Goal: Task Accomplishment & Management: Manage account settings

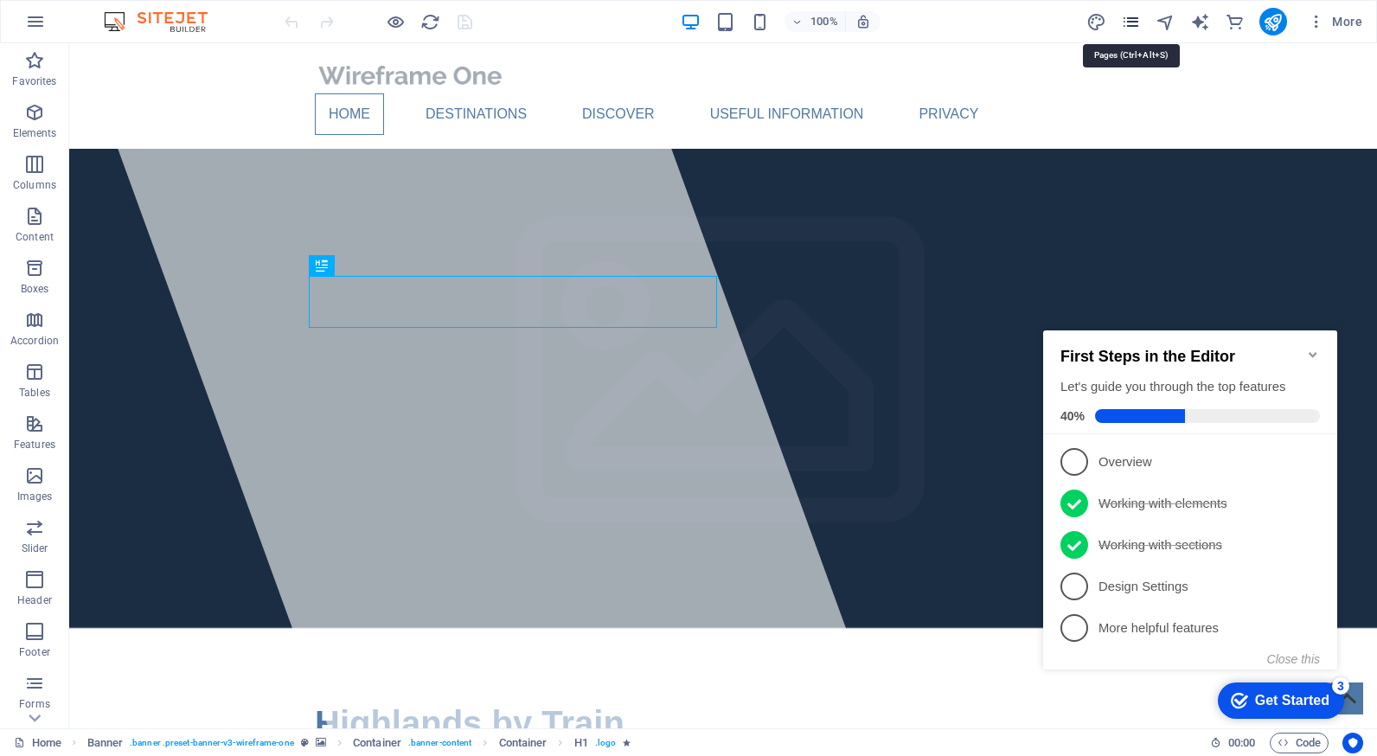
click at [1131, 16] on icon "pages" at bounding box center [1131, 22] width 20 height 20
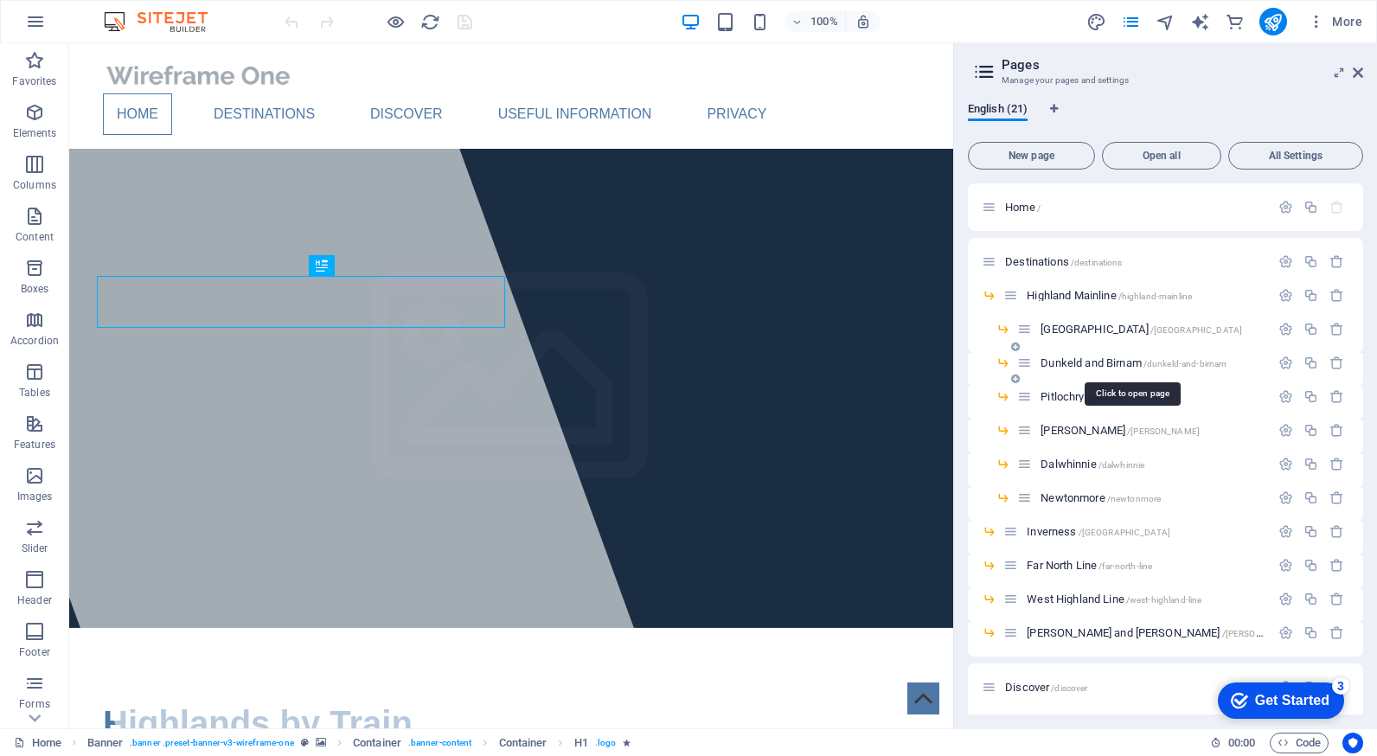
click at [1083, 364] on span "Dunkeld and Birnam /dunkeld-and-[GEOGRAPHIC_DATA]" at bounding box center [1133, 362] width 186 height 13
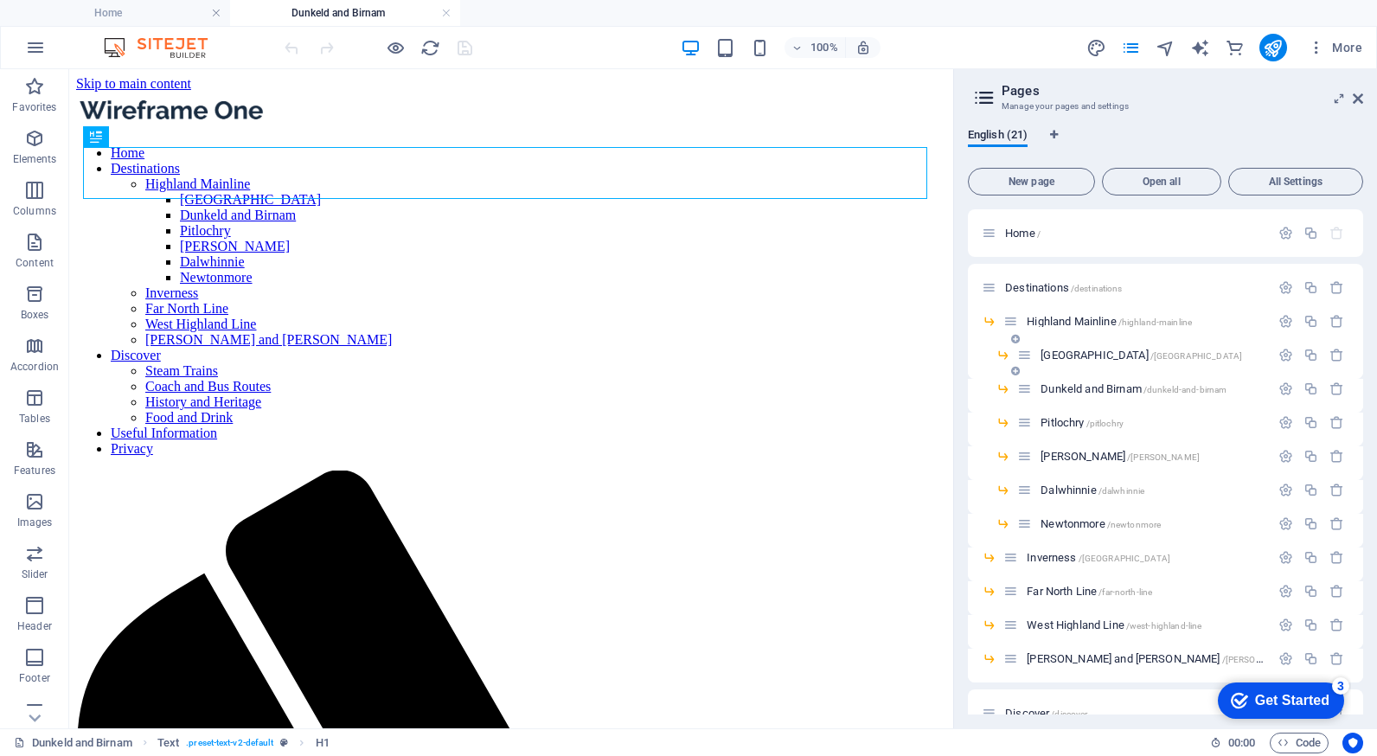
click at [1048, 357] on span "[GEOGRAPHIC_DATA] /[GEOGRAPHIC_DATA]" at bounding box center [1140, 354] width 201 height 13
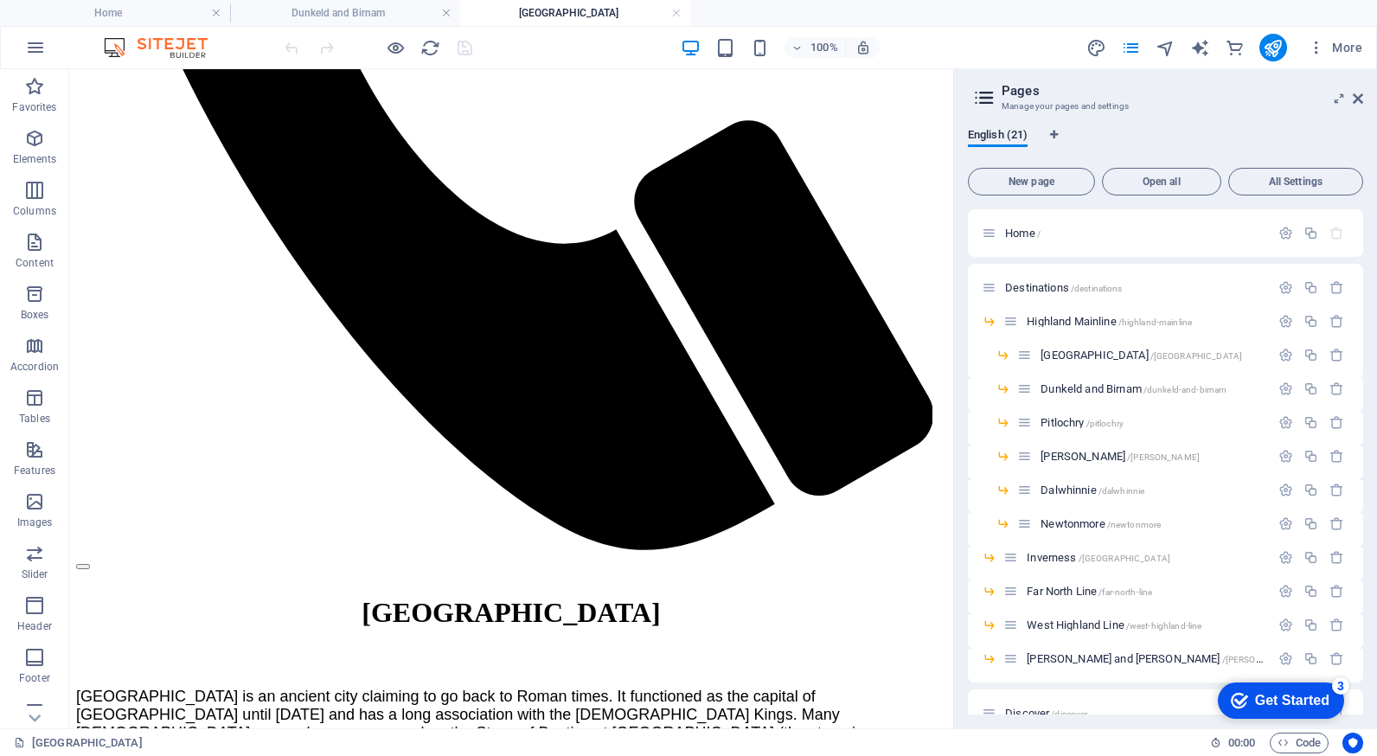
scroll to position [1082, 0]
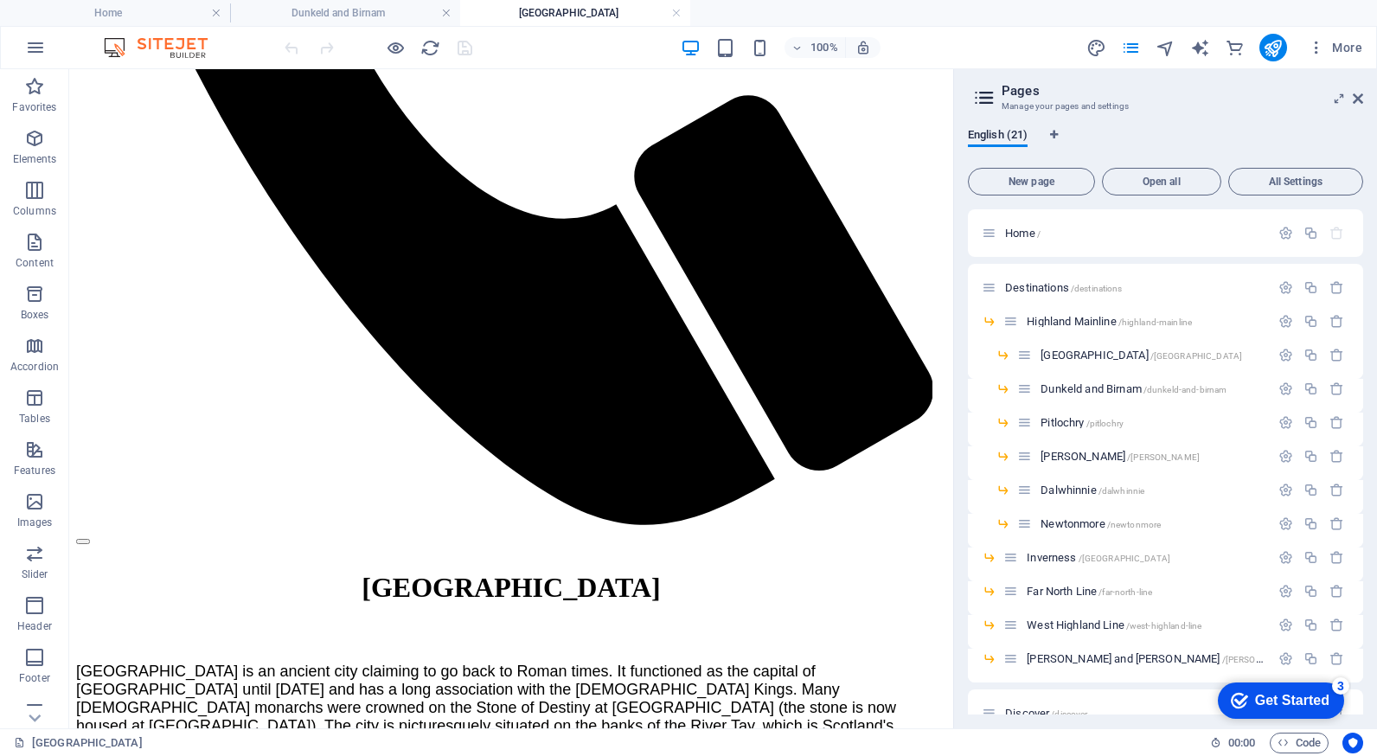
click at [1348, 99] on header "Pages Manage your pages and settings" at bounding box center [1167, 91] width 392 height 45
click at [1357, 99] on icon at bounding box center [1357, 99] width 10 height 14
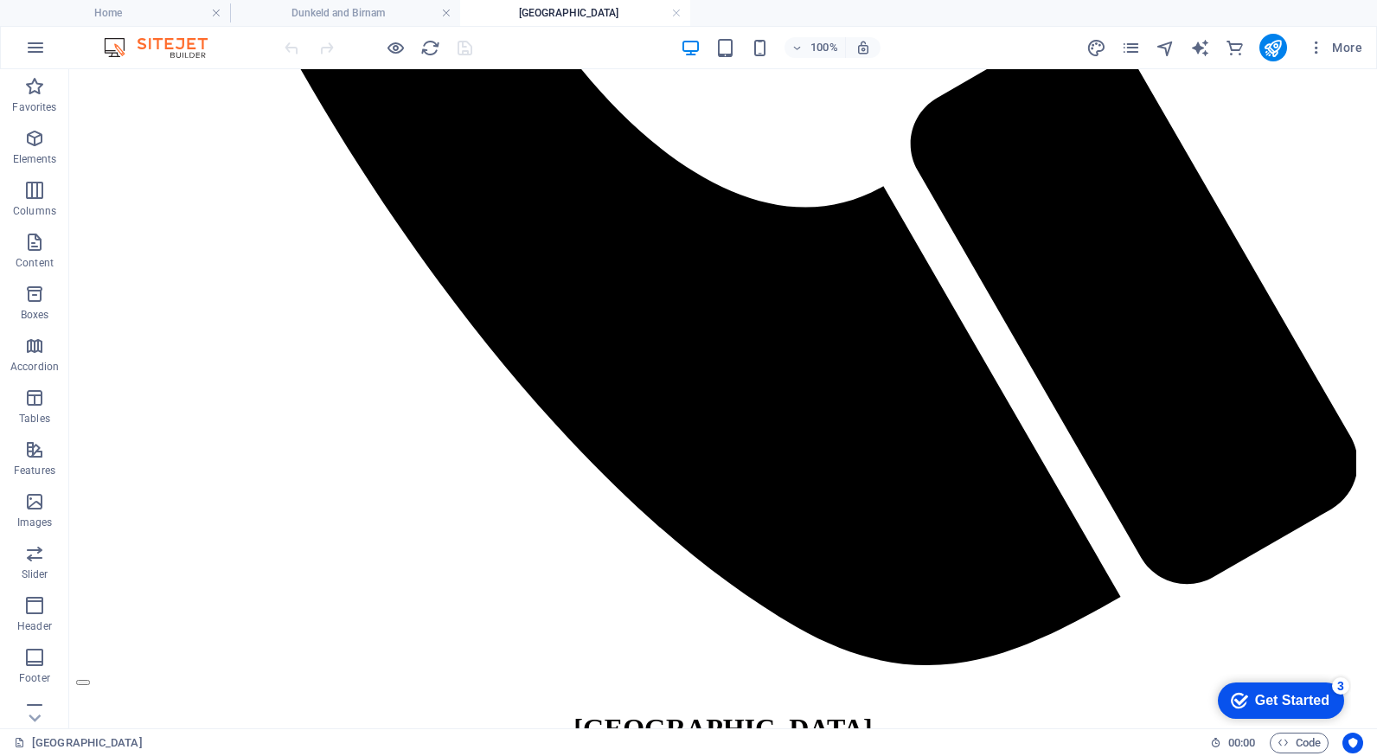
scroll to position [1519, 0]
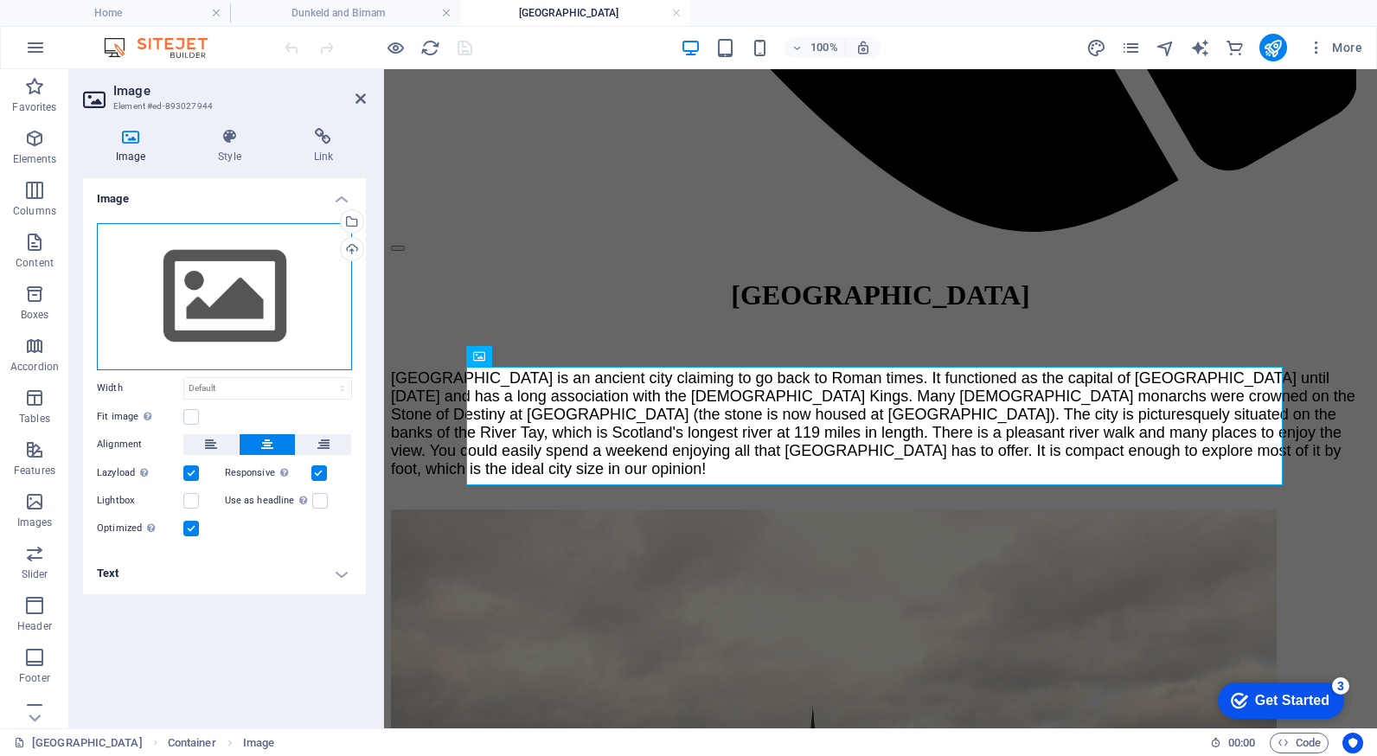
click at [201, 295] on div "Drag files here, click to choose files or select files from Files or our free s…" at bounding box center [224, 296] width 255 height 147
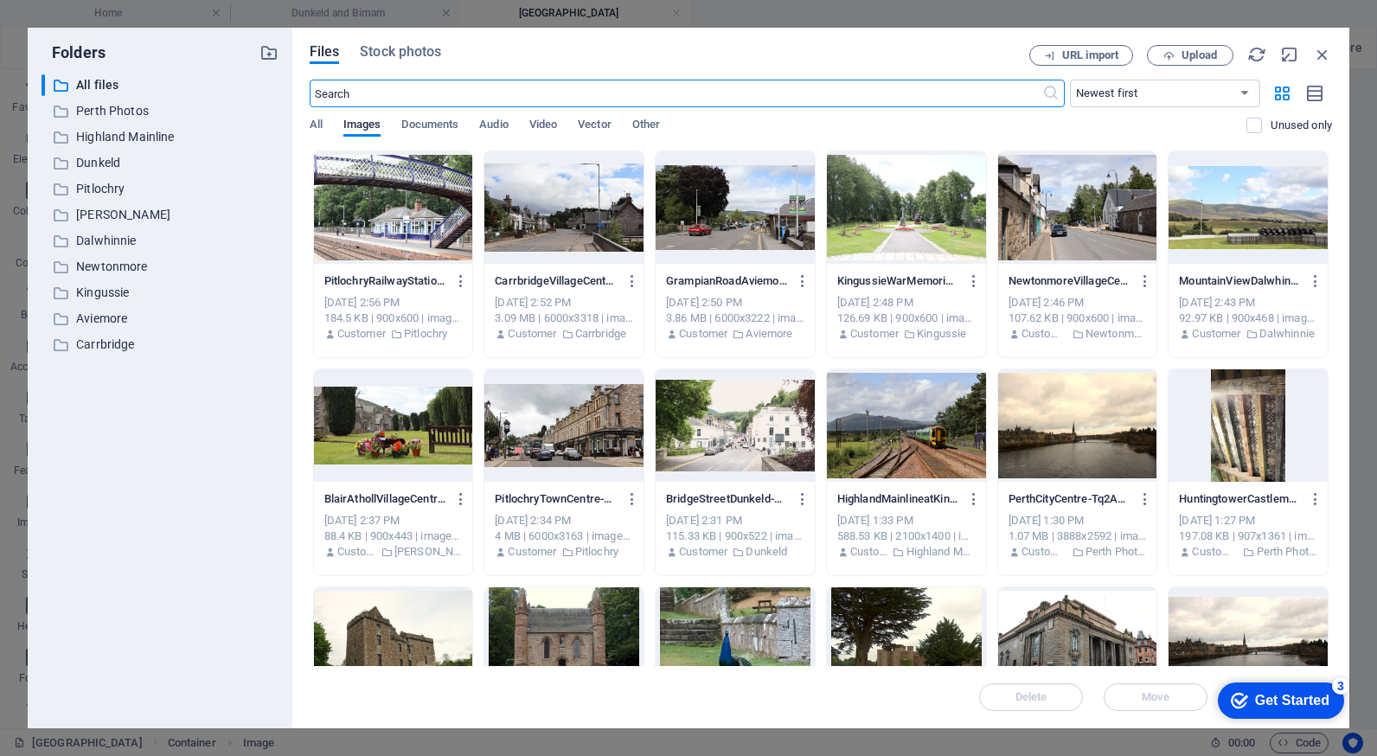
click at [201, 295] on p "Kingussie" at bounding box center [161, 293] width 170 height 20
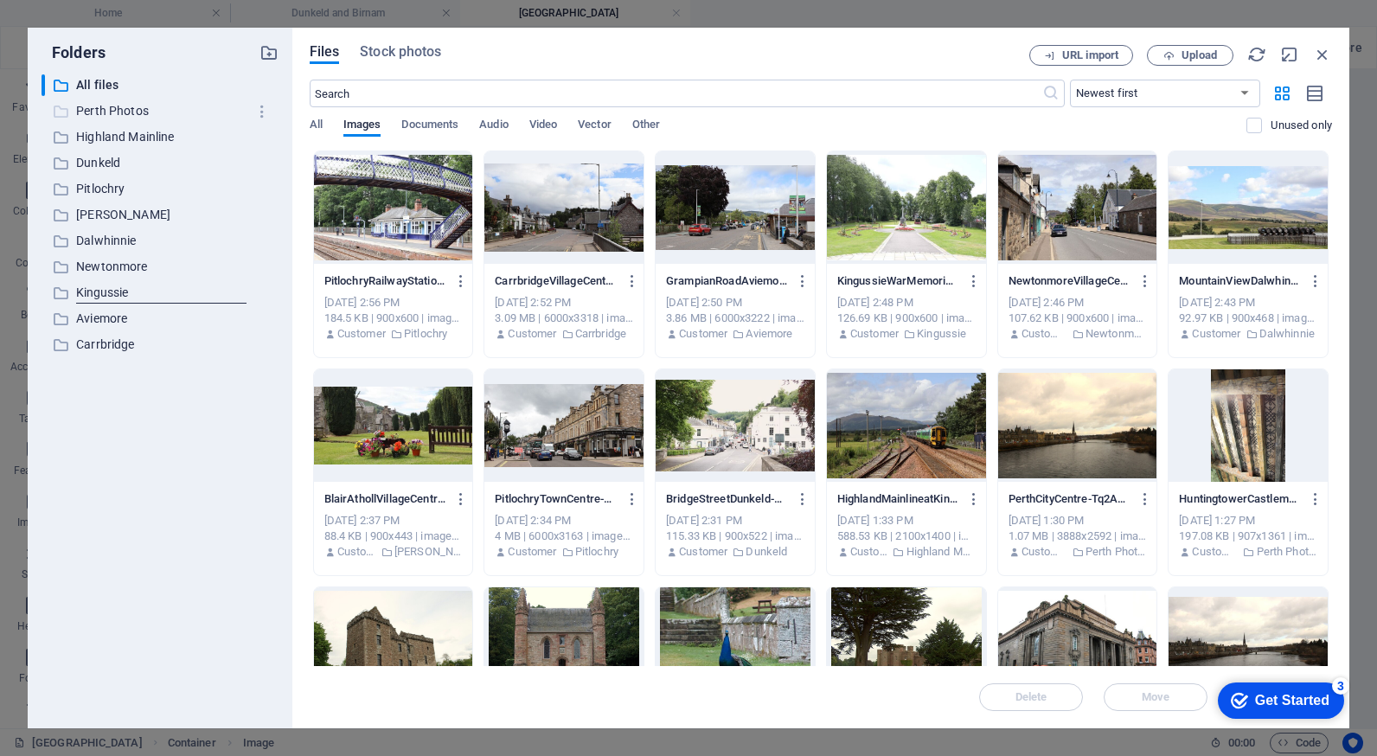
click at [108, 116] on p "Perth Photos" at bounding box center [161, 111] width 170 height 20
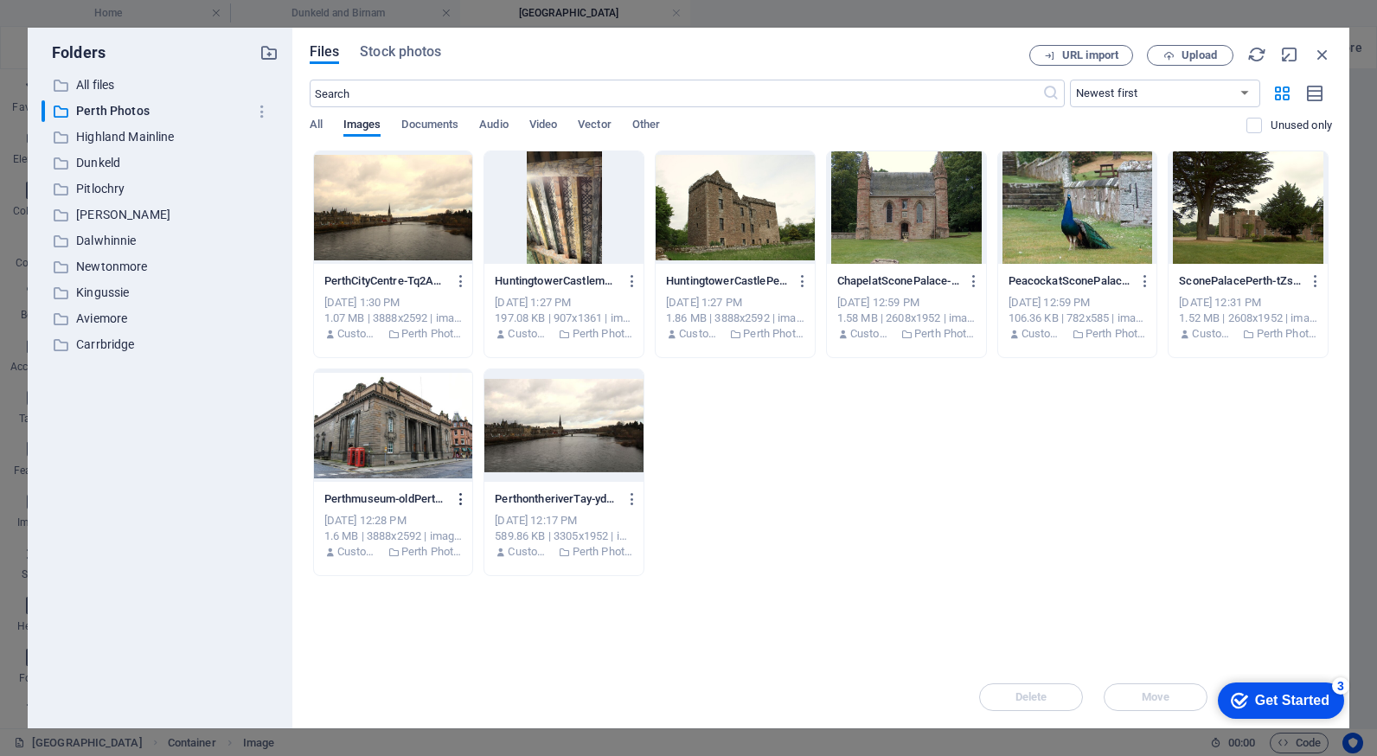
click at [457, 491] on icon "button" at bounding box center [461, 499] width 16 height 16
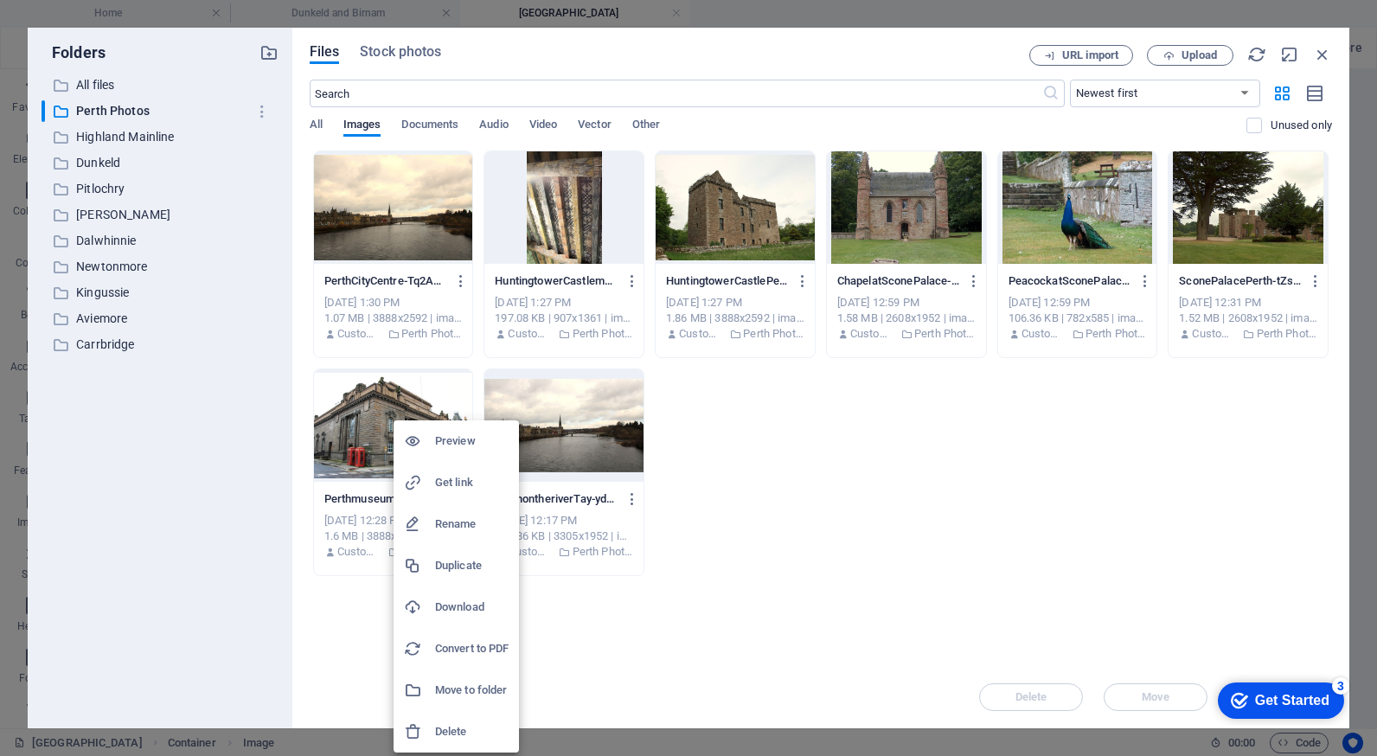
click at [452, 724] on h6 "Delete" at bounding box center [472, 731] width 74 height 21
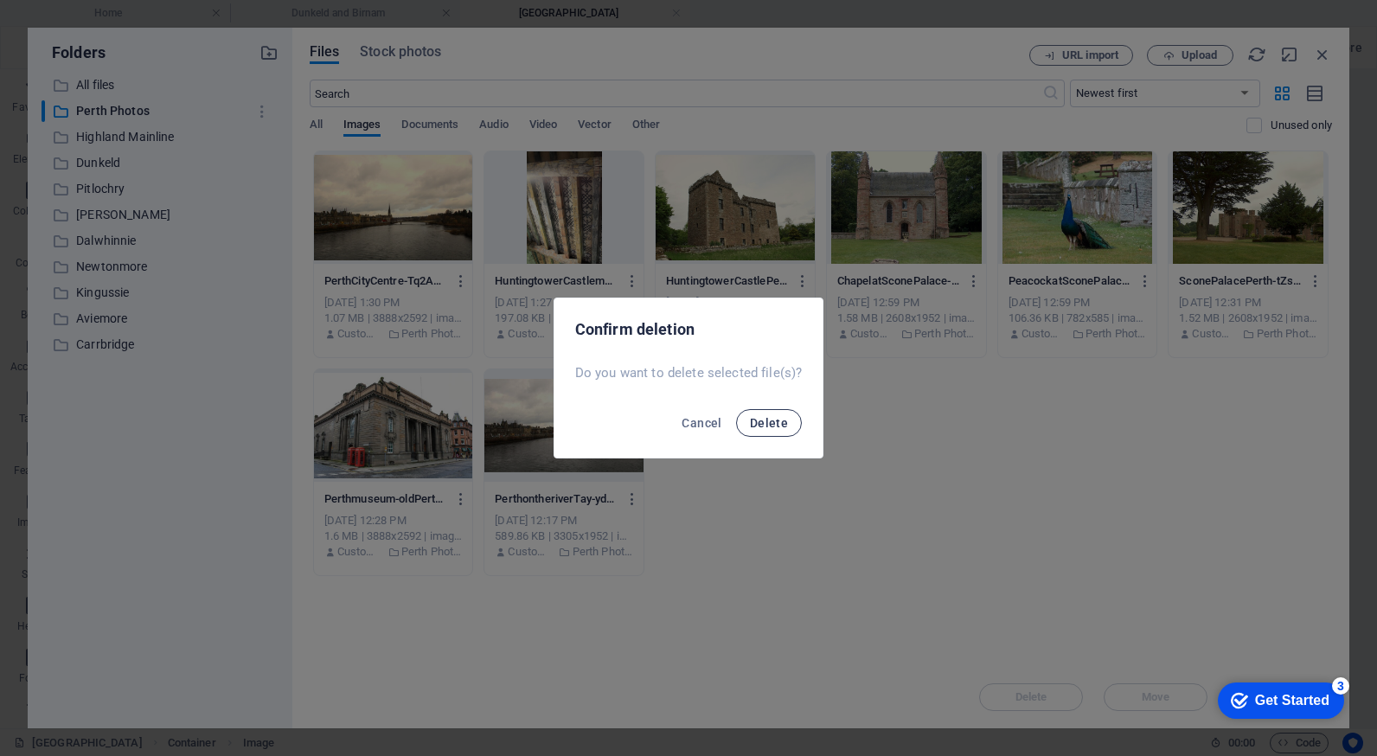
click at [764, 428] on span "Delete" at bounding box center [769, 423] width 38 height 14
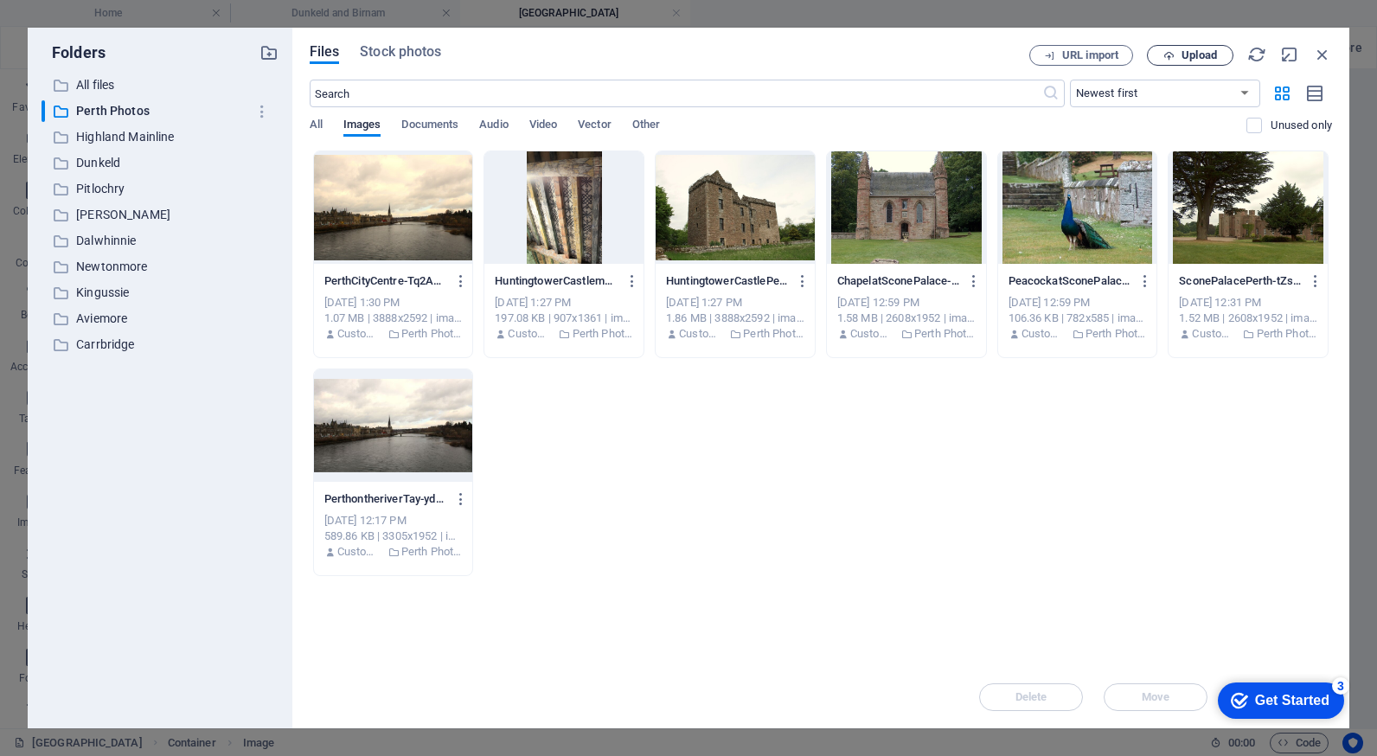
click at [1194, 54] on span "Upload" at bounding box center [1198, 55] width 35 height 10
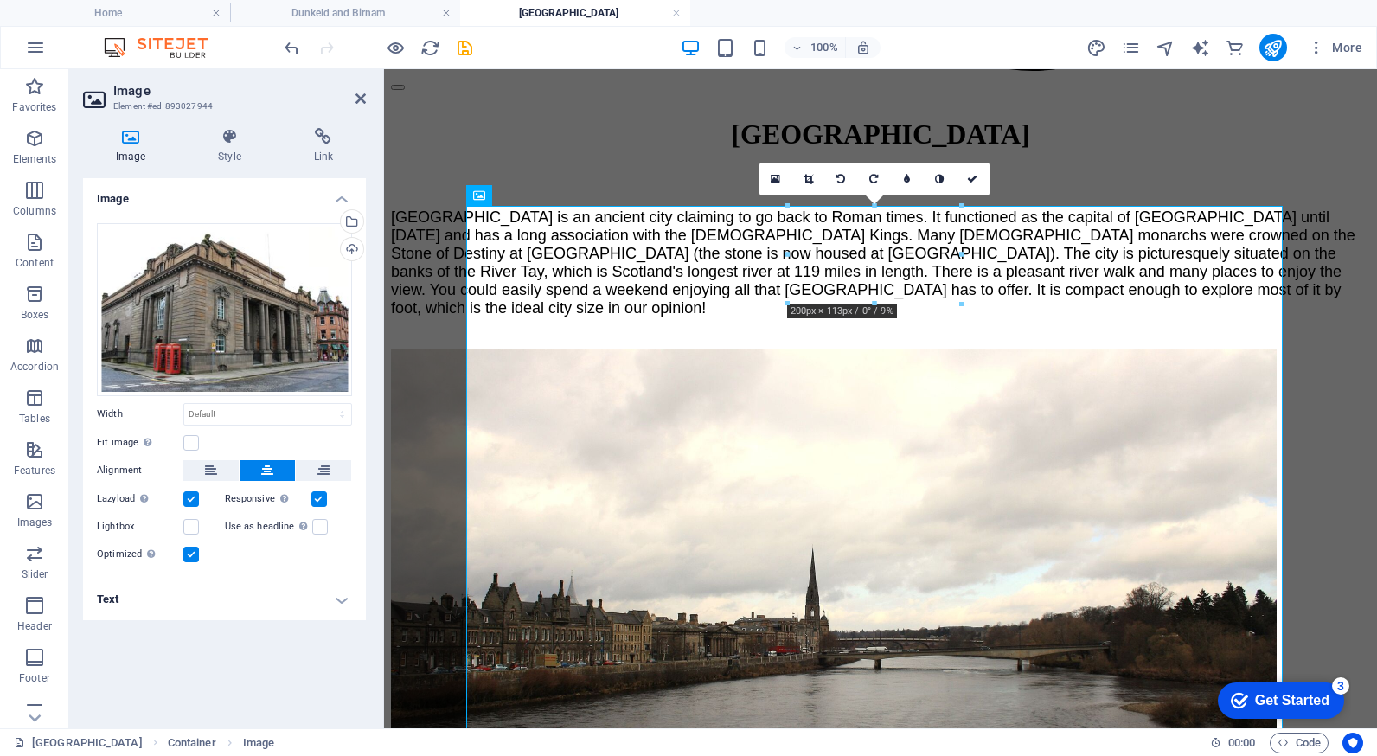
scroll to position [1616, 0]
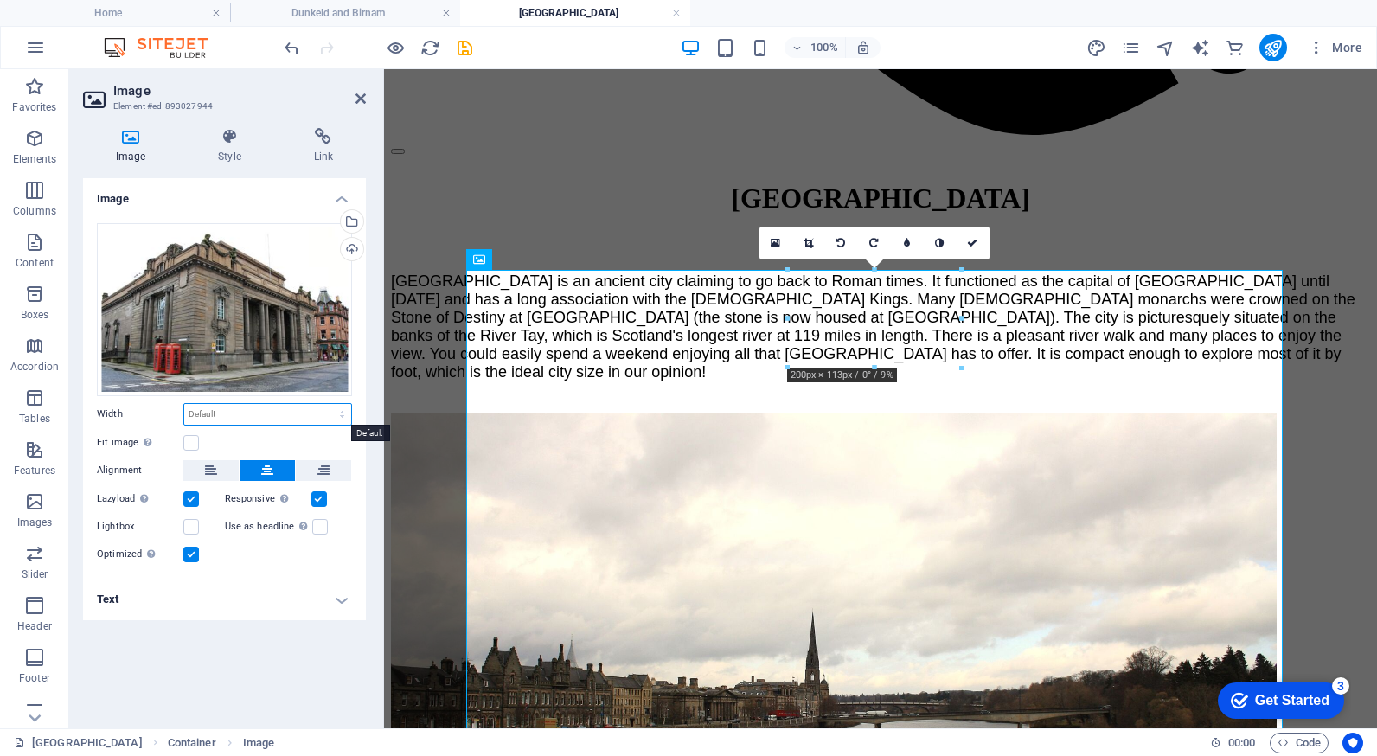
click at [226, 410] on select "Default auto px rem % em vh vw" at bounding box center [267, 414] width 167 height 21
click at [148, 418] on label "Width" at bounding box center [140, 414] width 86 height 10
click at [189, 442] on label at bounding box center [191, 443] width 16 height 16
click at [0, 0] on input "Fit image Automatically fit image to a fixed width and height" at bounding box center [0, 0] width 0 height 0
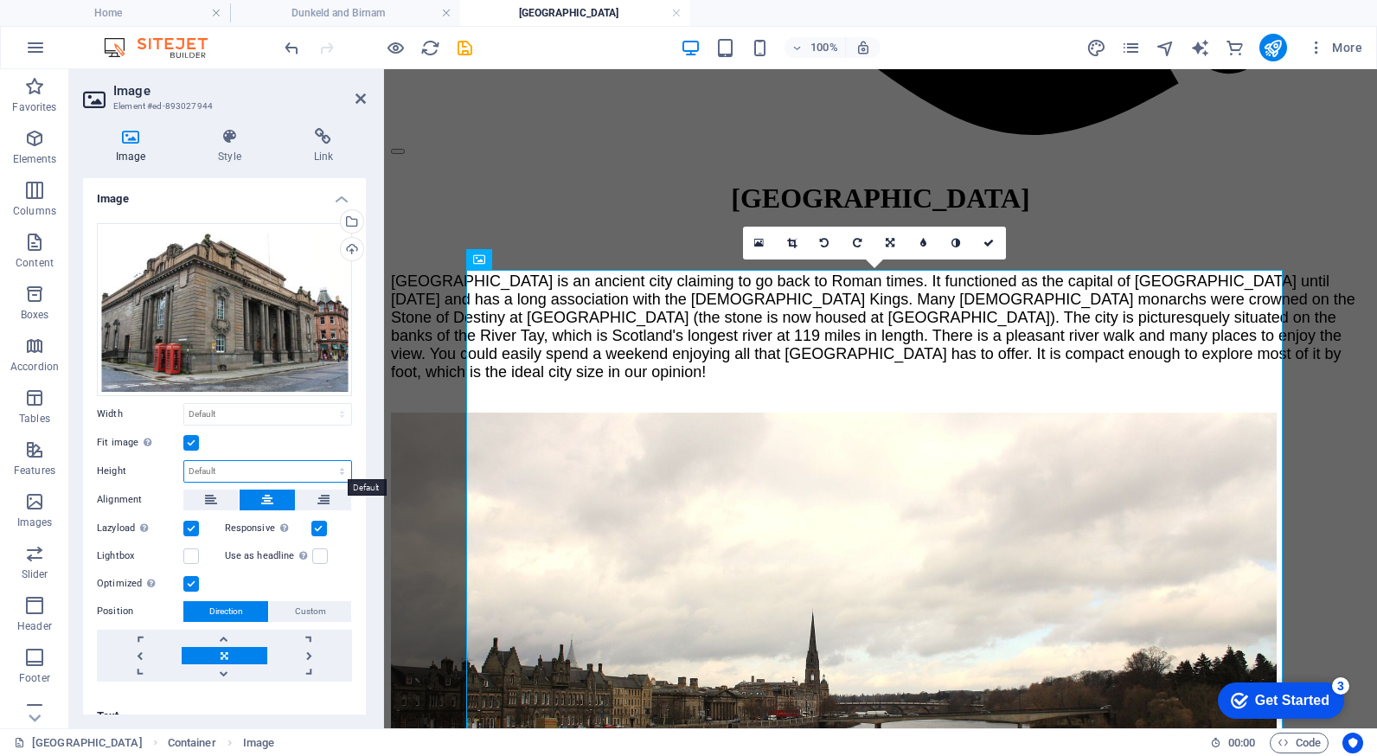
click at [224, 465] on select "Default auto px" at bounding box center [267, 471] width 167 height 21
select select "px"
click at [323, 461] on select "Default auto px" at bounding box center [267, 471] width 167 height 21
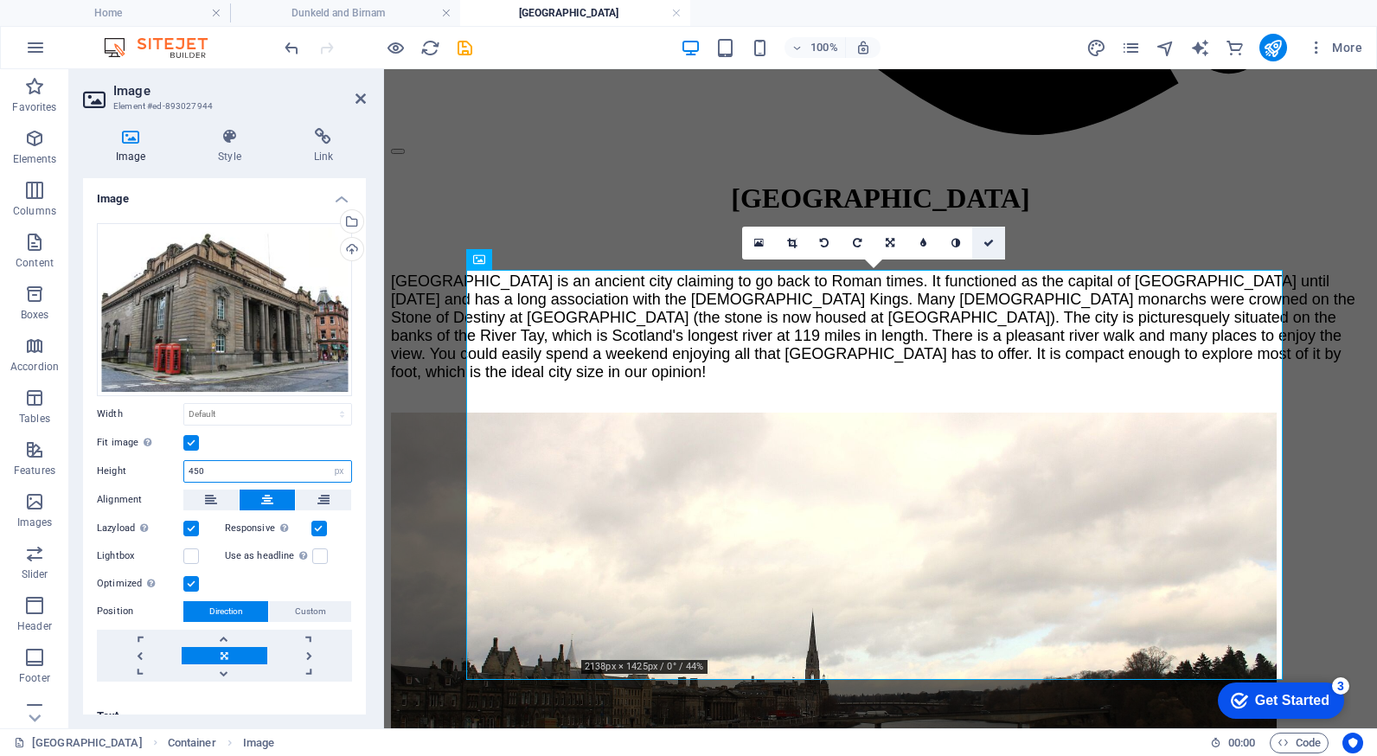
type input "450"
click at [993, 242] on icon at bounding box center [988, 243] width 10 height 10
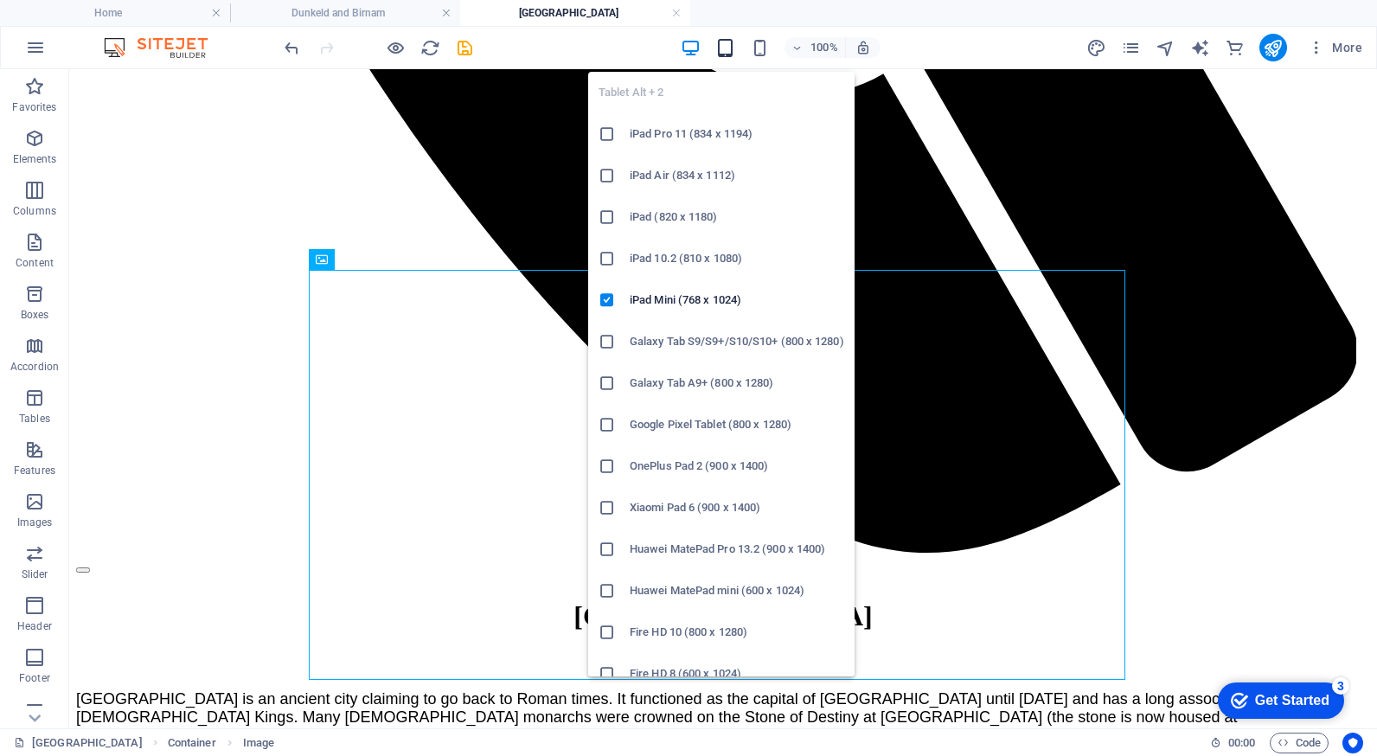
click at [728, 47] on icon "button" at bounding box center [725, 48] width 20 height 20
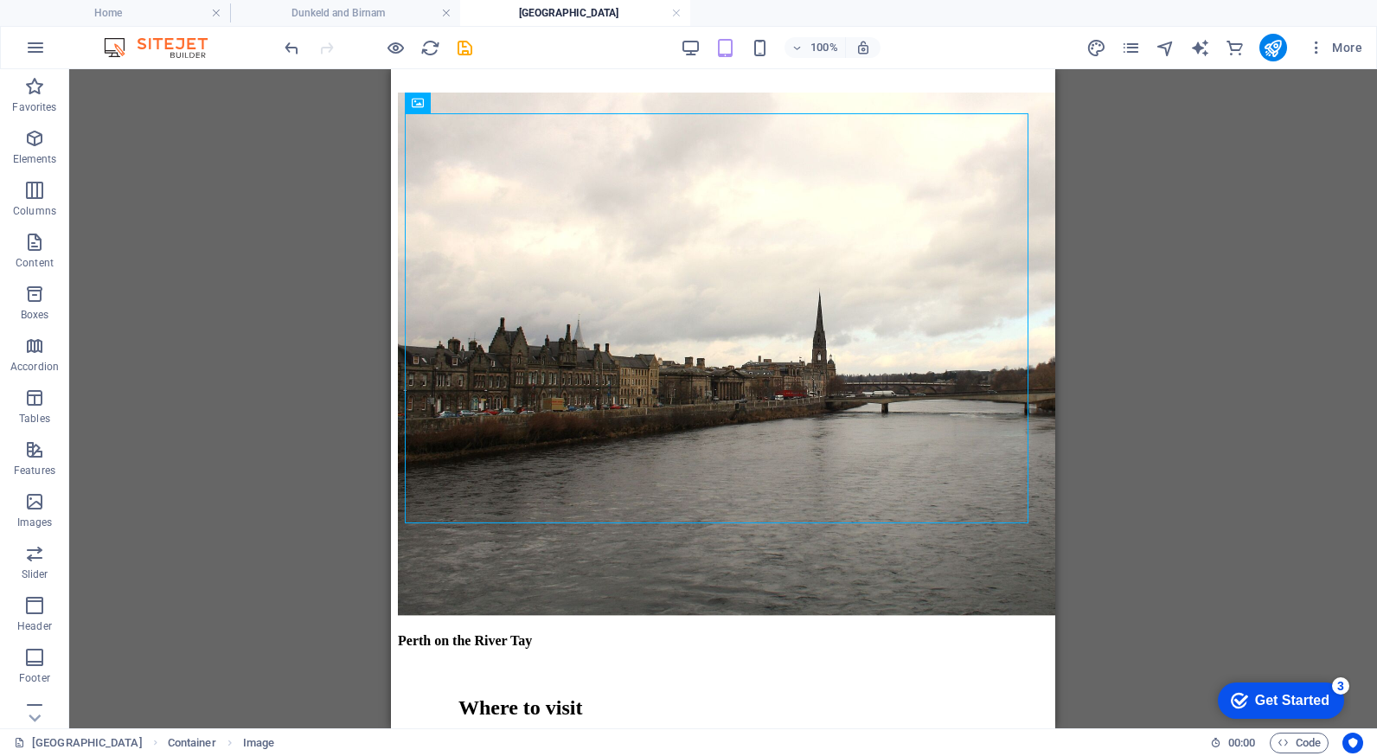
drag, startPoint x: 1065, startPoint y: 240, endPoint x: 1058, endPoint y: 202, distance: 38.8
click at [1055, 189] on div "Drag here to replace the existing content. Press “Ctrl” if you want to create a…" at bounding box center [722, 398] width 1307 height 659
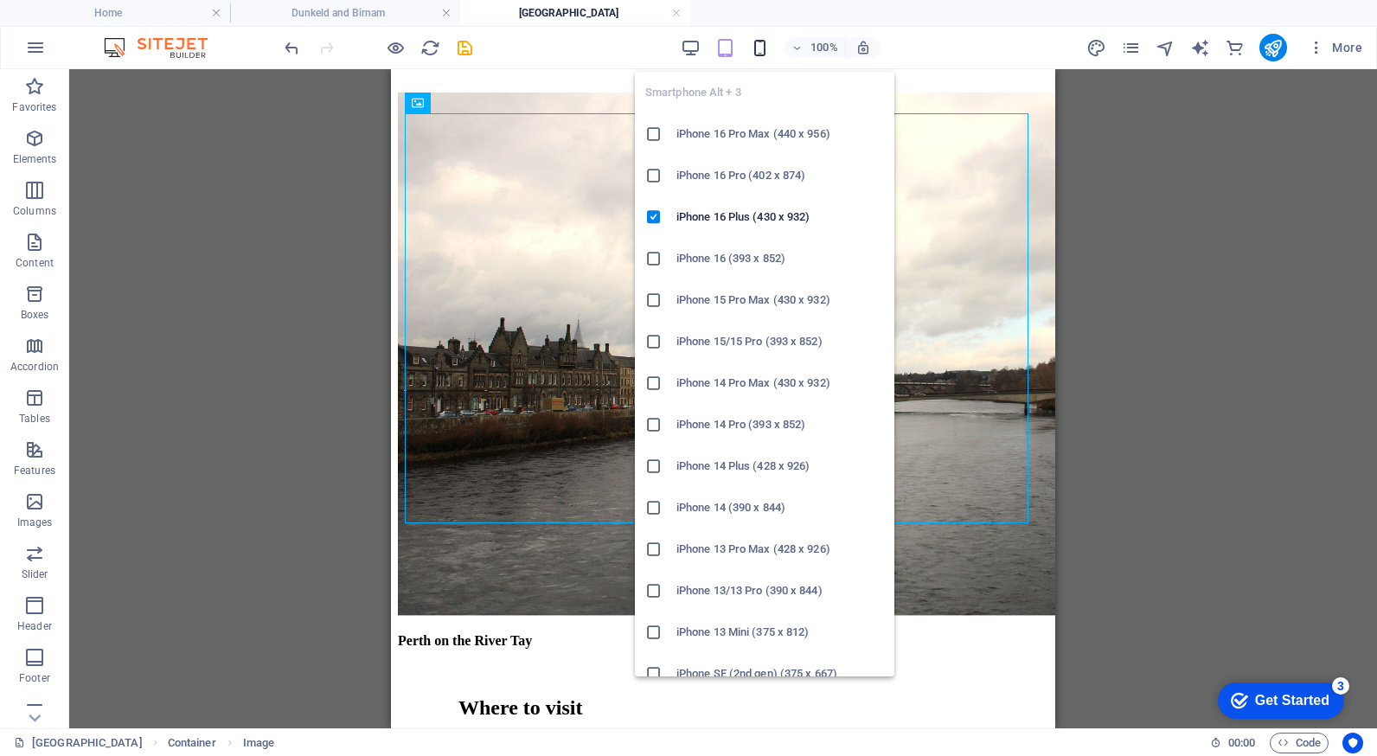
click at [757, 51] on icon "button" at bounding box center [760, 48] width 20 height 20
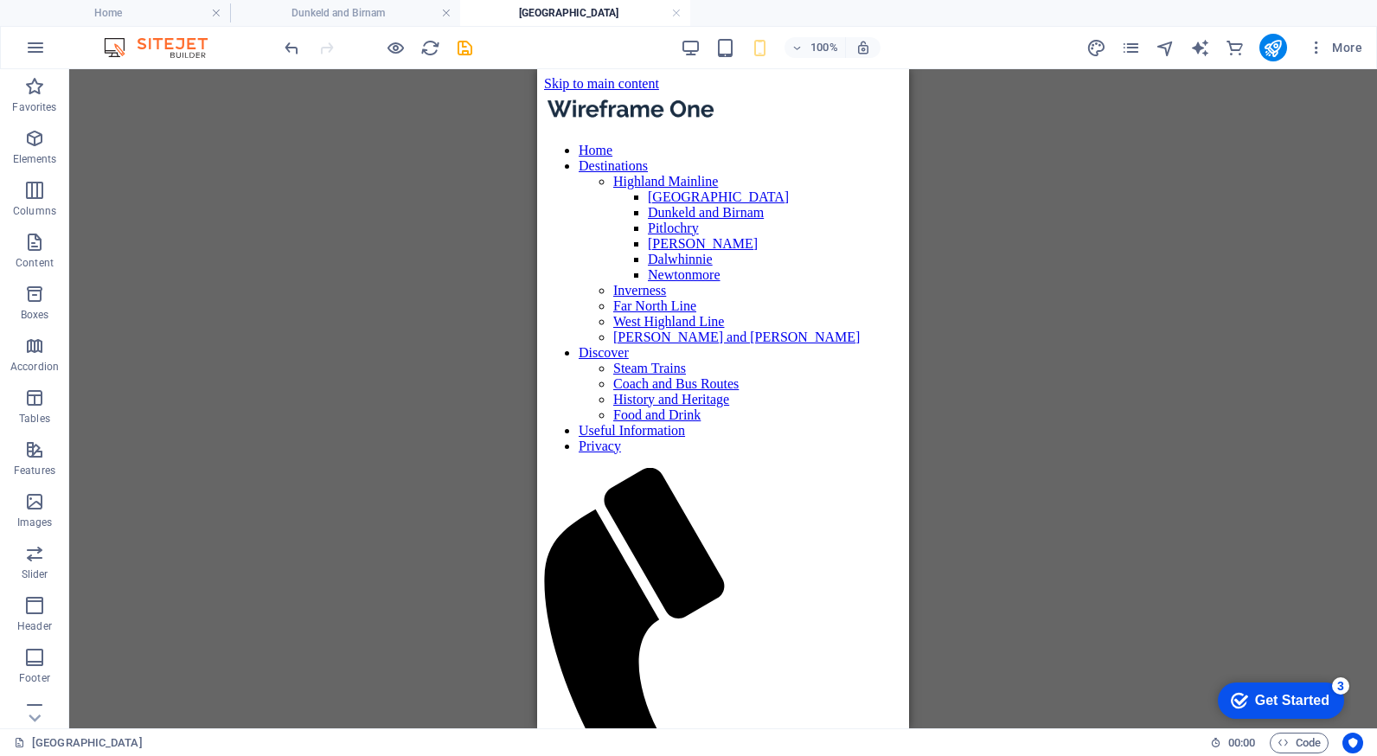
scroll to position [3, 0]
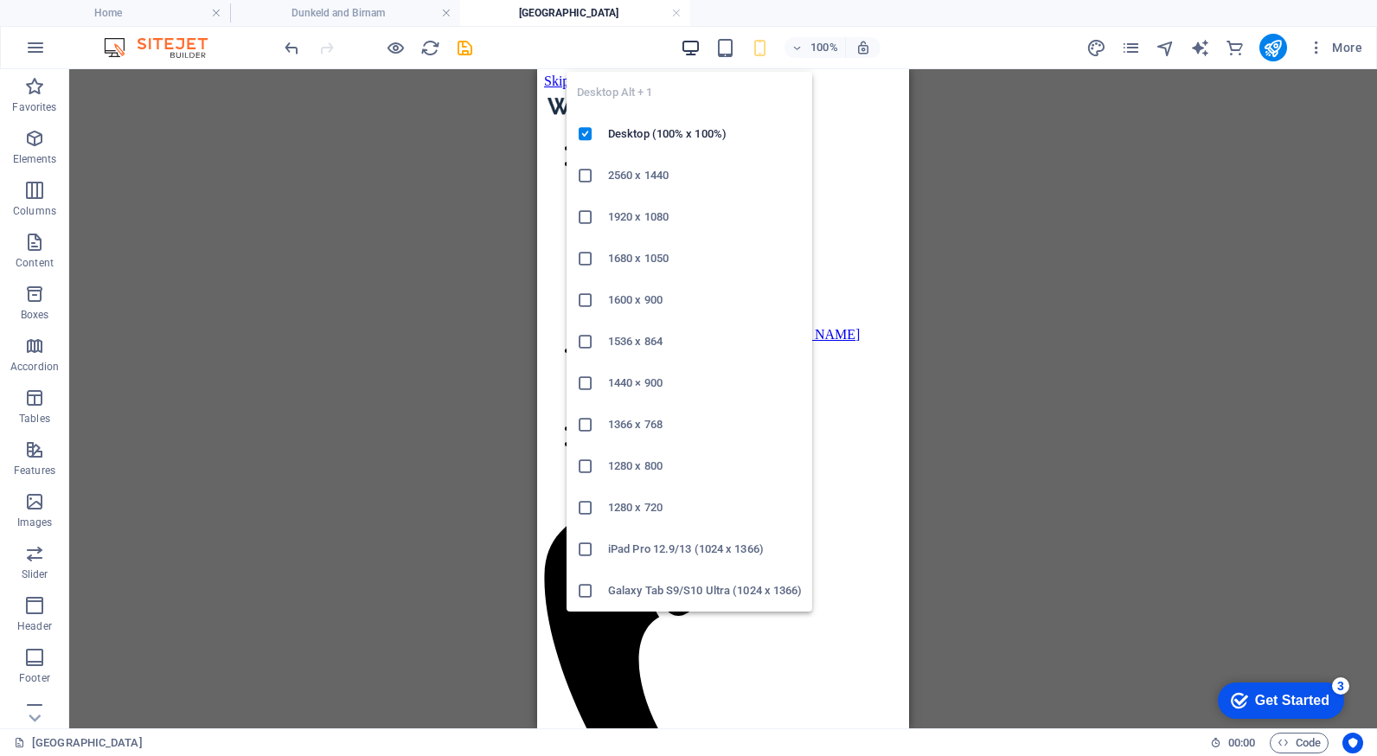
click at [698, 44] on icon "button" at bounding box center [691, 48] width 20 height 20
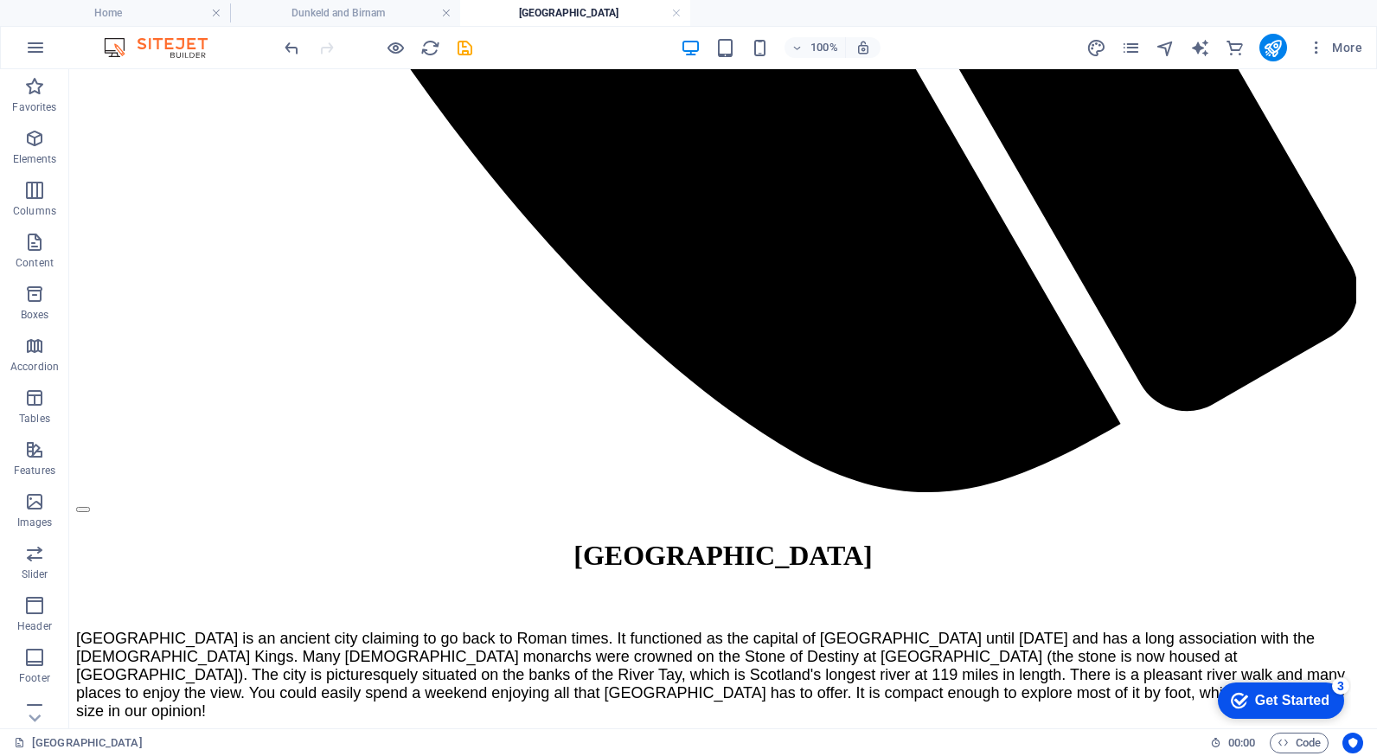
scroll to position [1682, 0]
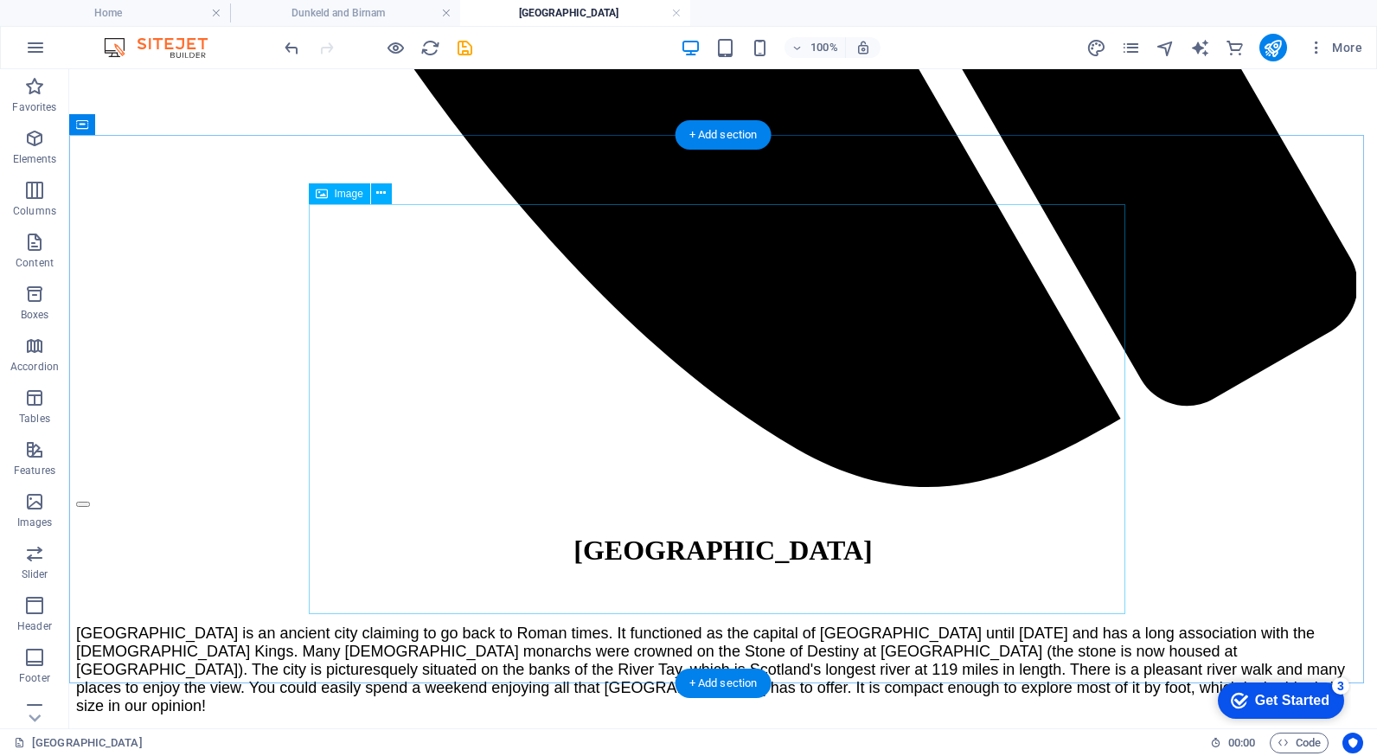
select select "px"
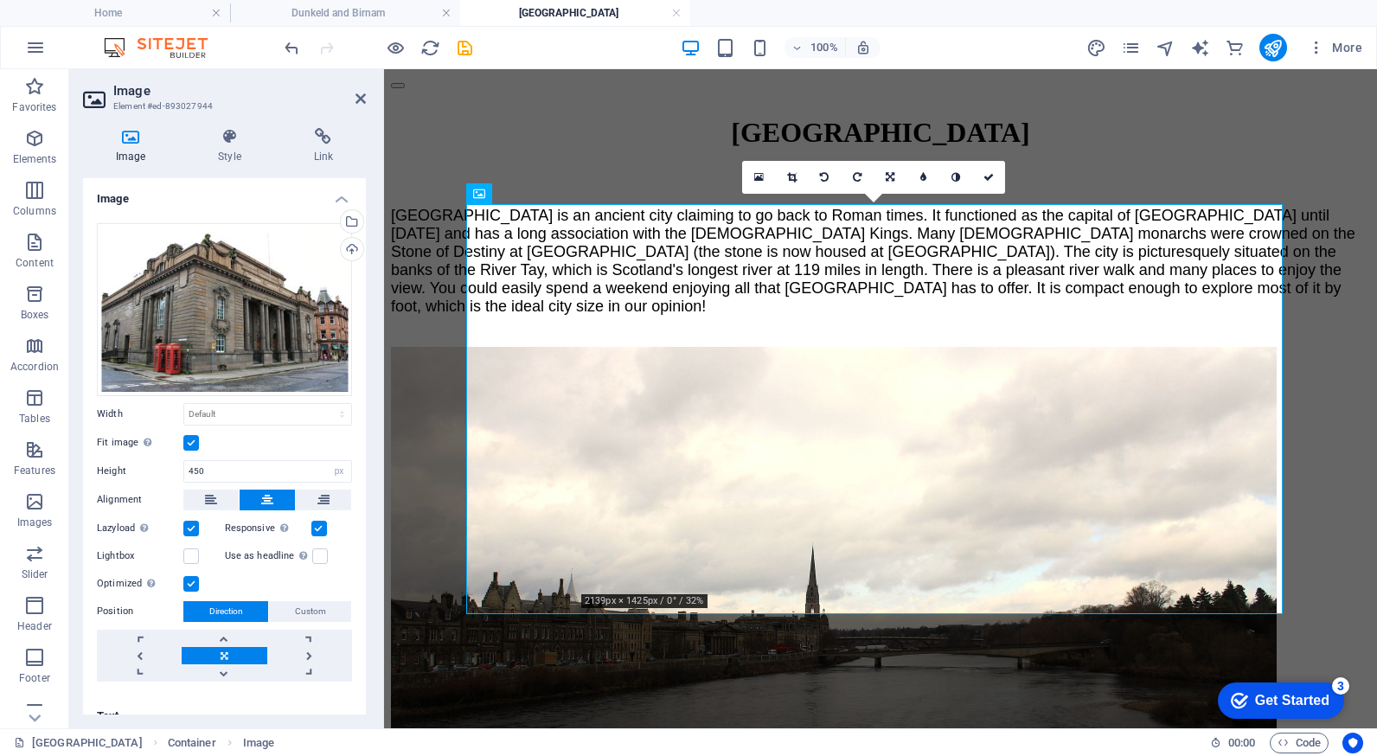
click at [191, 438] on label at bounding box center [191, 443] width 16 height 16
click at [0, 0] on input "Fit image Automatically fit image to a fixed width and height" at bounding box center [0, 0] width 0 height 0
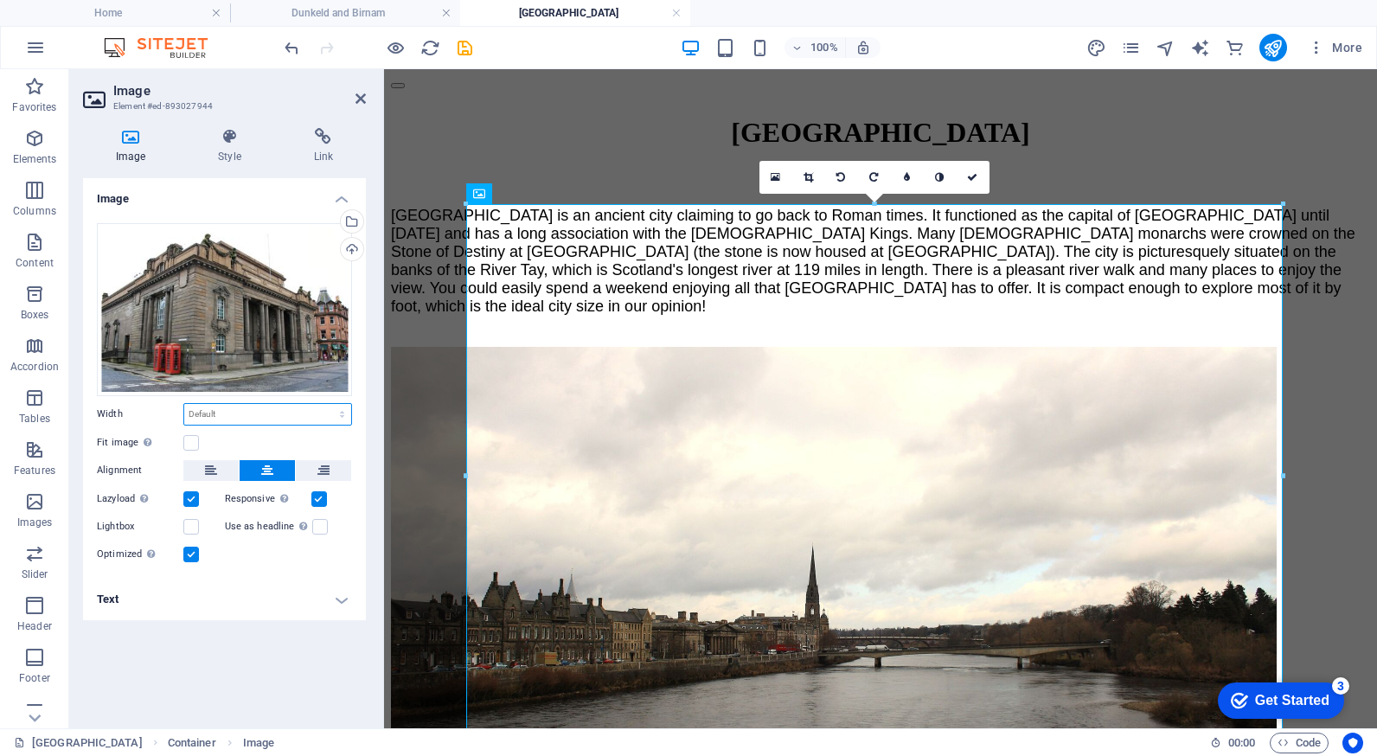
click at [235, 420] on select "Default auto px rem % em vh vw" at bounding box center [267, 414] width 167 height 21
select select "px"
click at [327, 404] on select "Default auto px rem % em vh vw" at bounding box center [267, 414] width 167 height 21
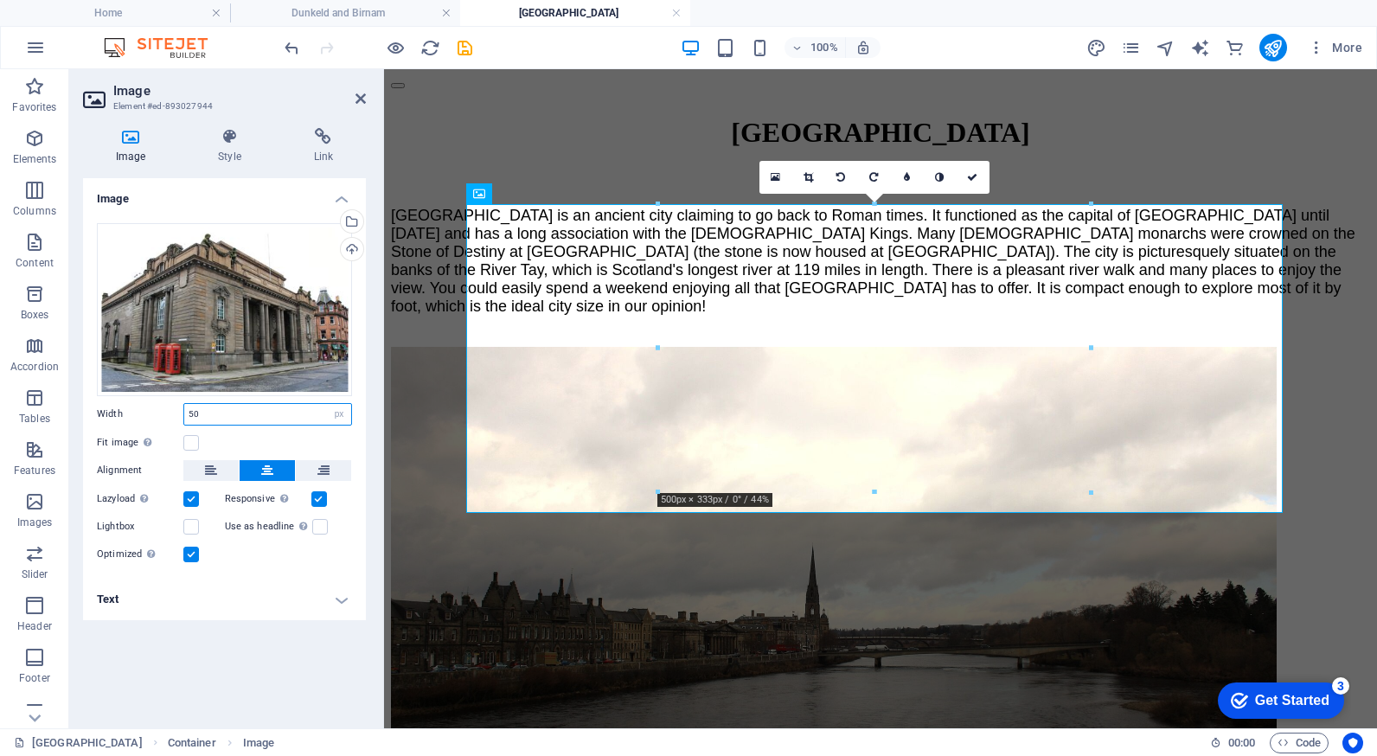
type input "5"
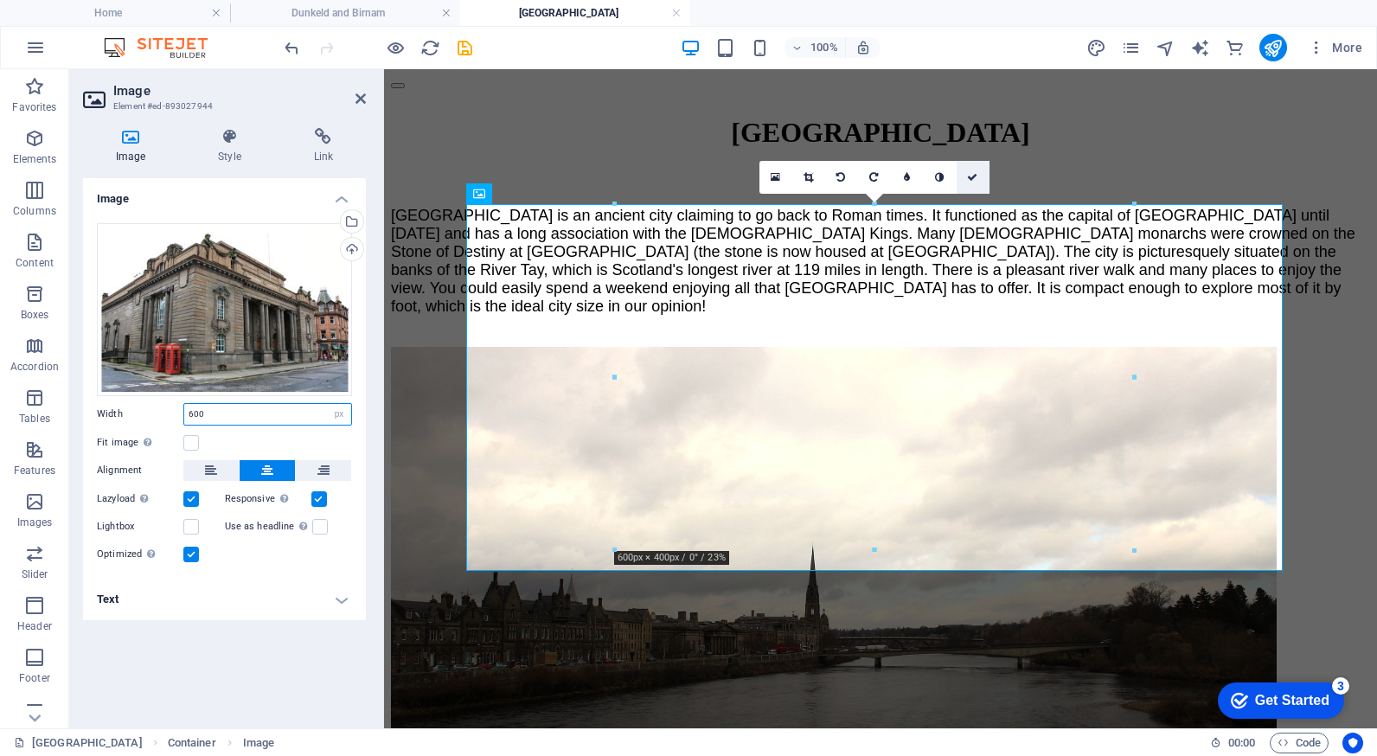
type input "600"
click at [977, 179] on icon at bounding box center [972, 177] width 10 height 10
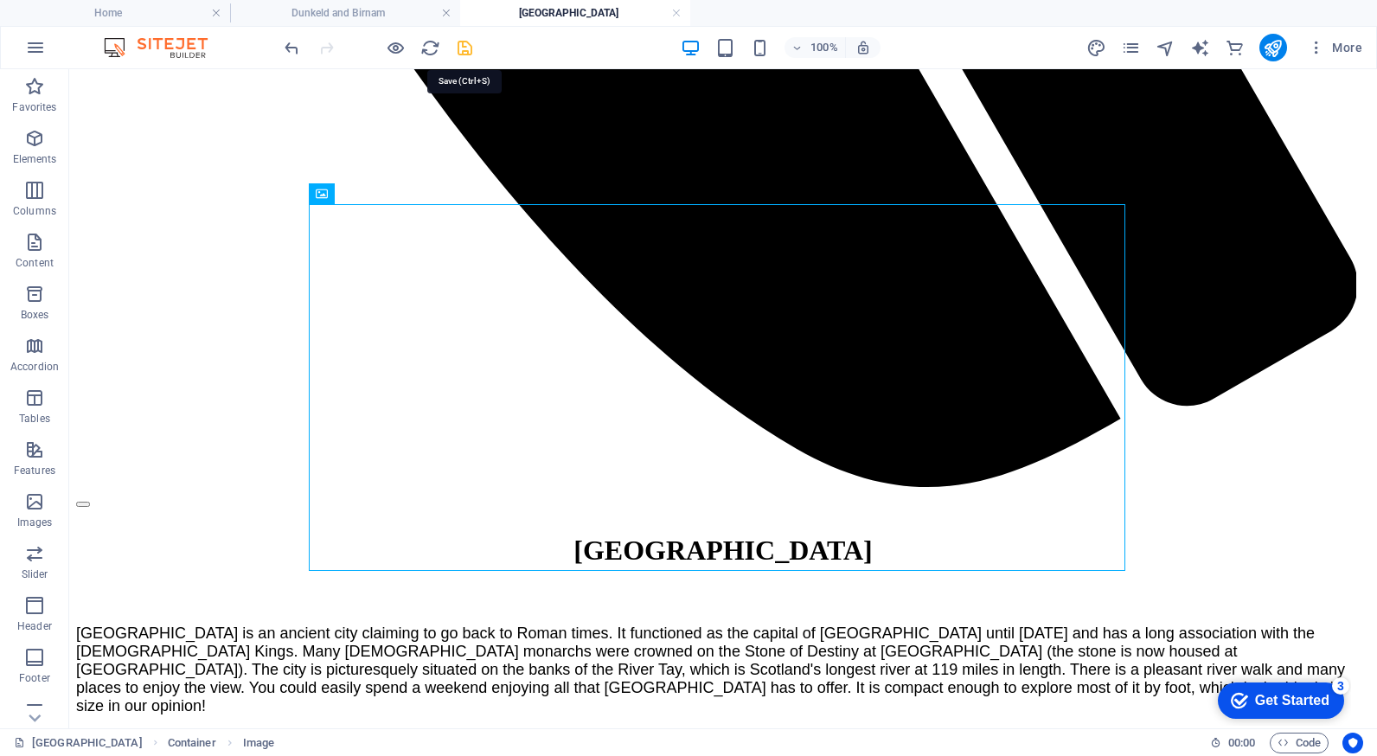
click at [466, 48] on icon "save" at bounding box center [465, 48] width 20 height 20
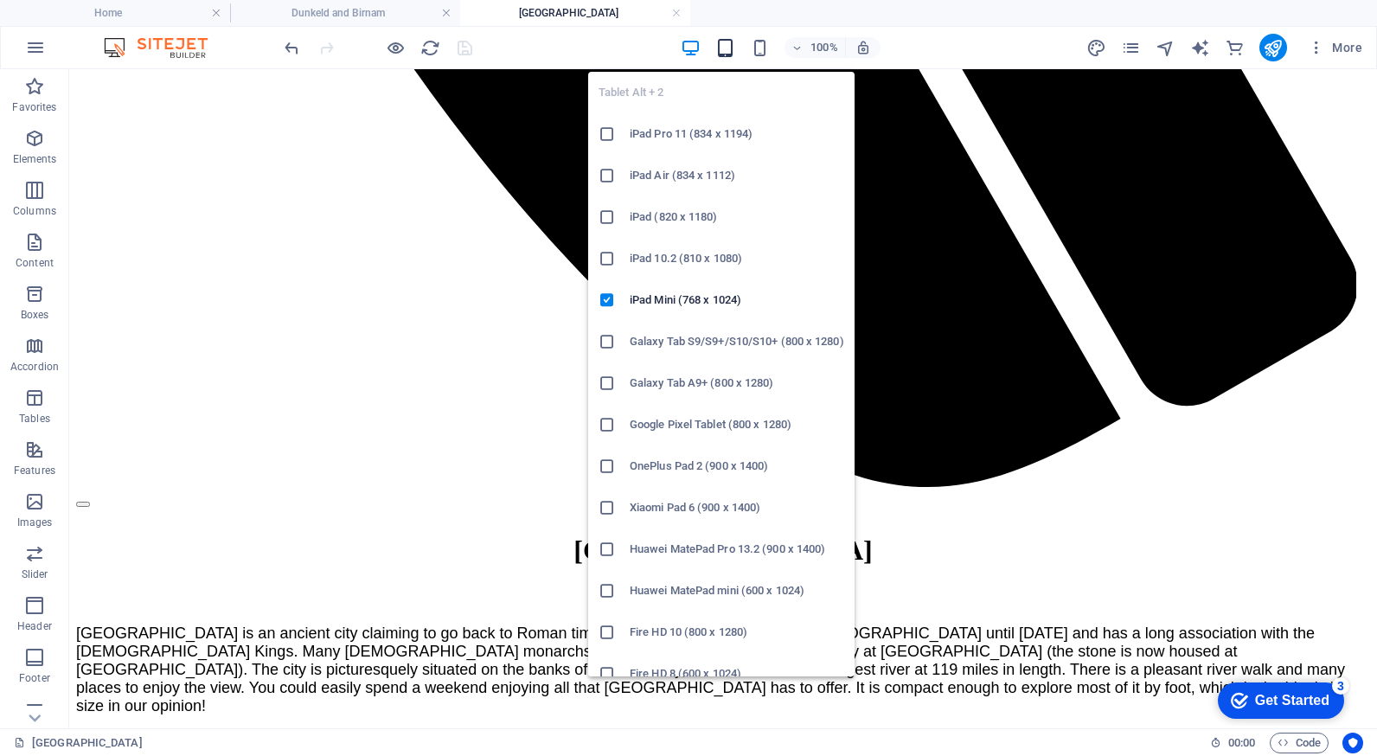
click at [727, 46] on icon "button" at bounding box center [725, 48] width 20 height 20
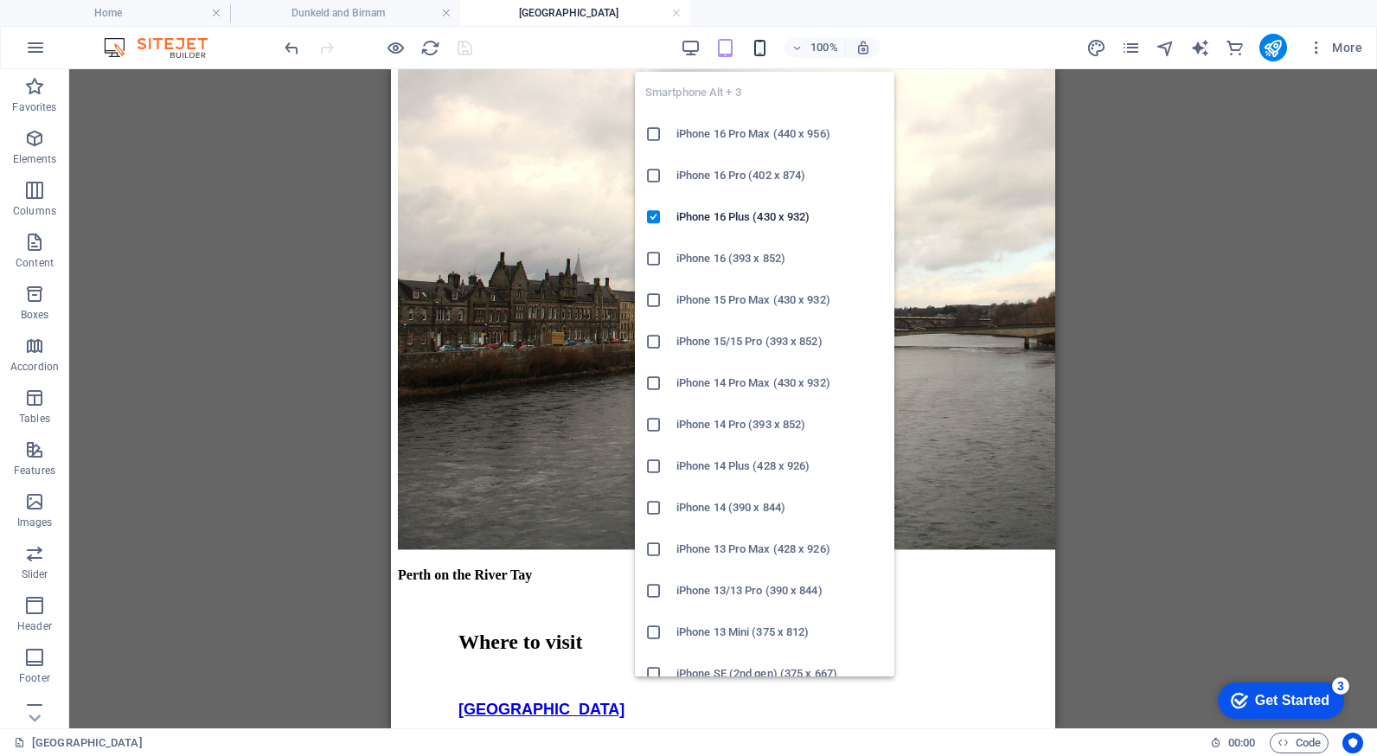
click at [758, 47] on icon "button" at bounding box center [760, 48] width 20 height 20
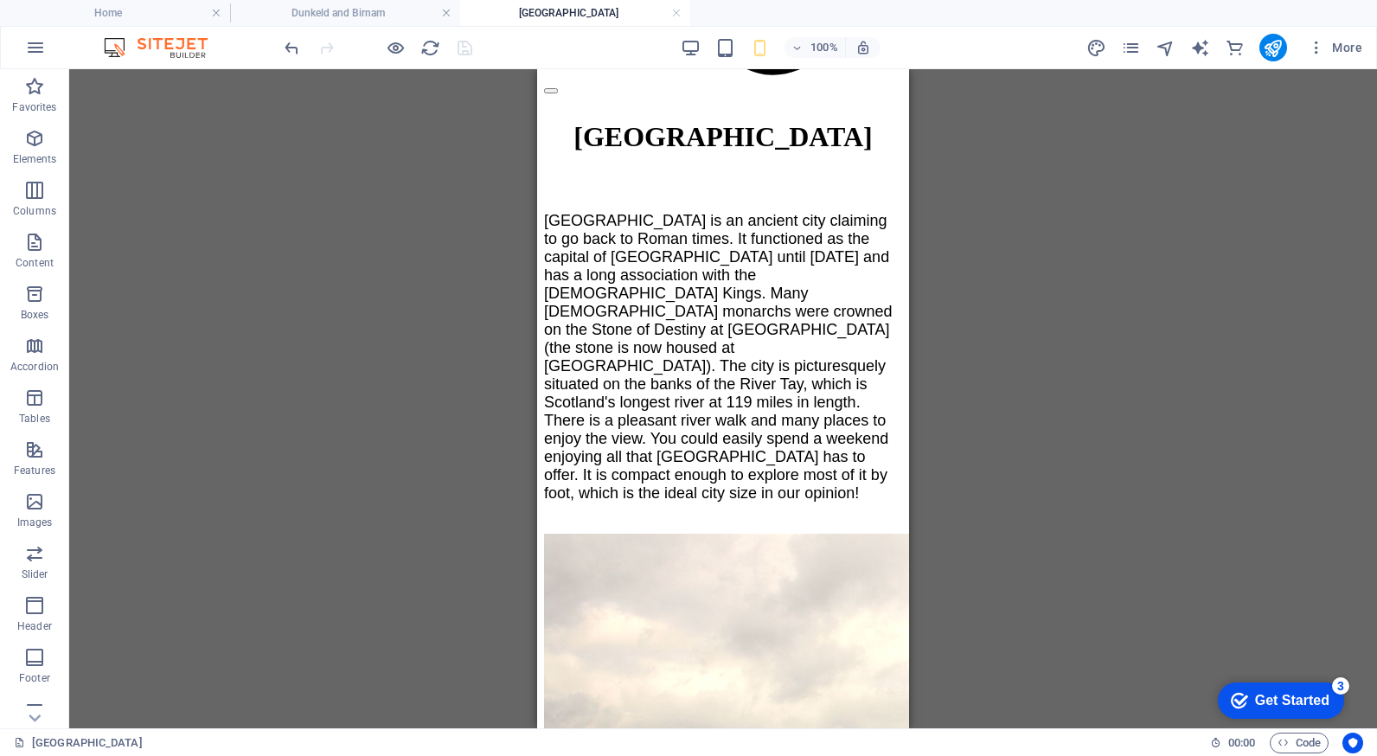
scroll to position [825, 0]
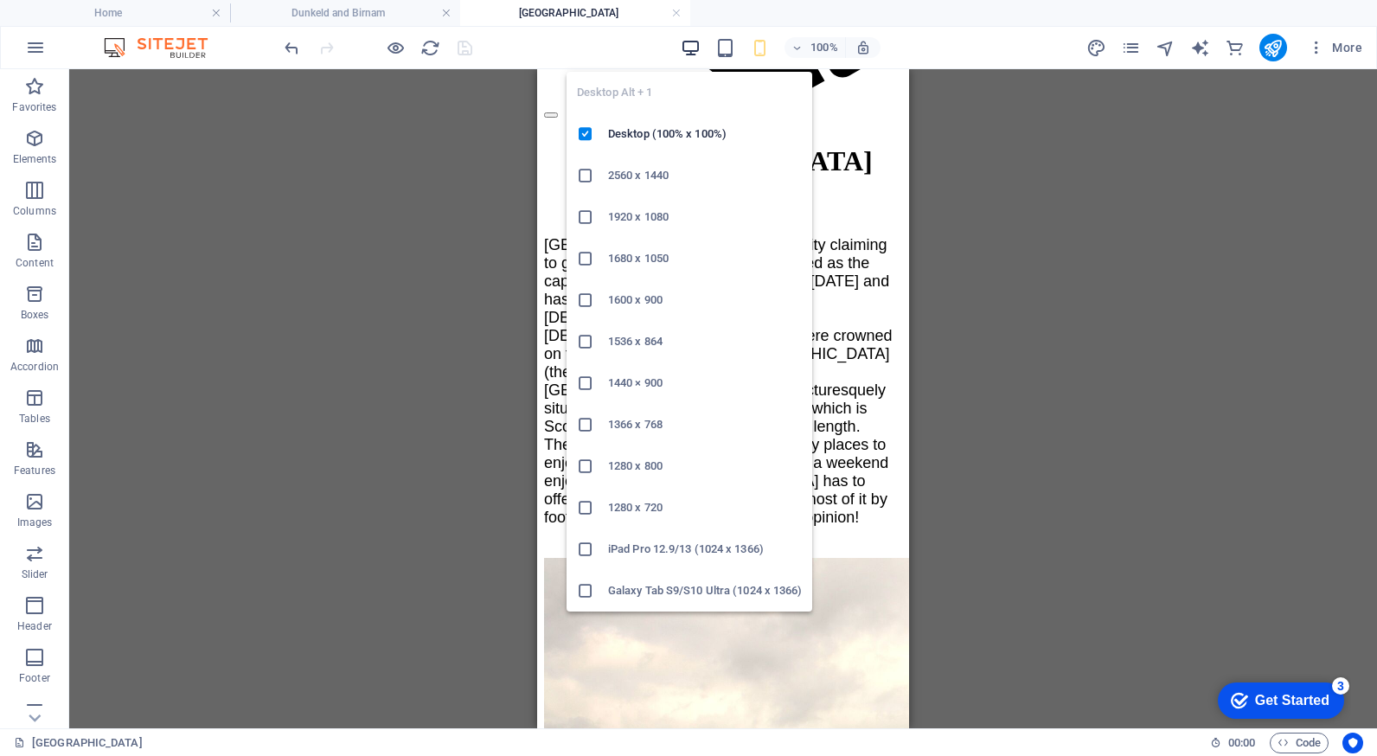
click at [681, 42] on icon "button" at bounding box center [691, 48] width 20 height 20
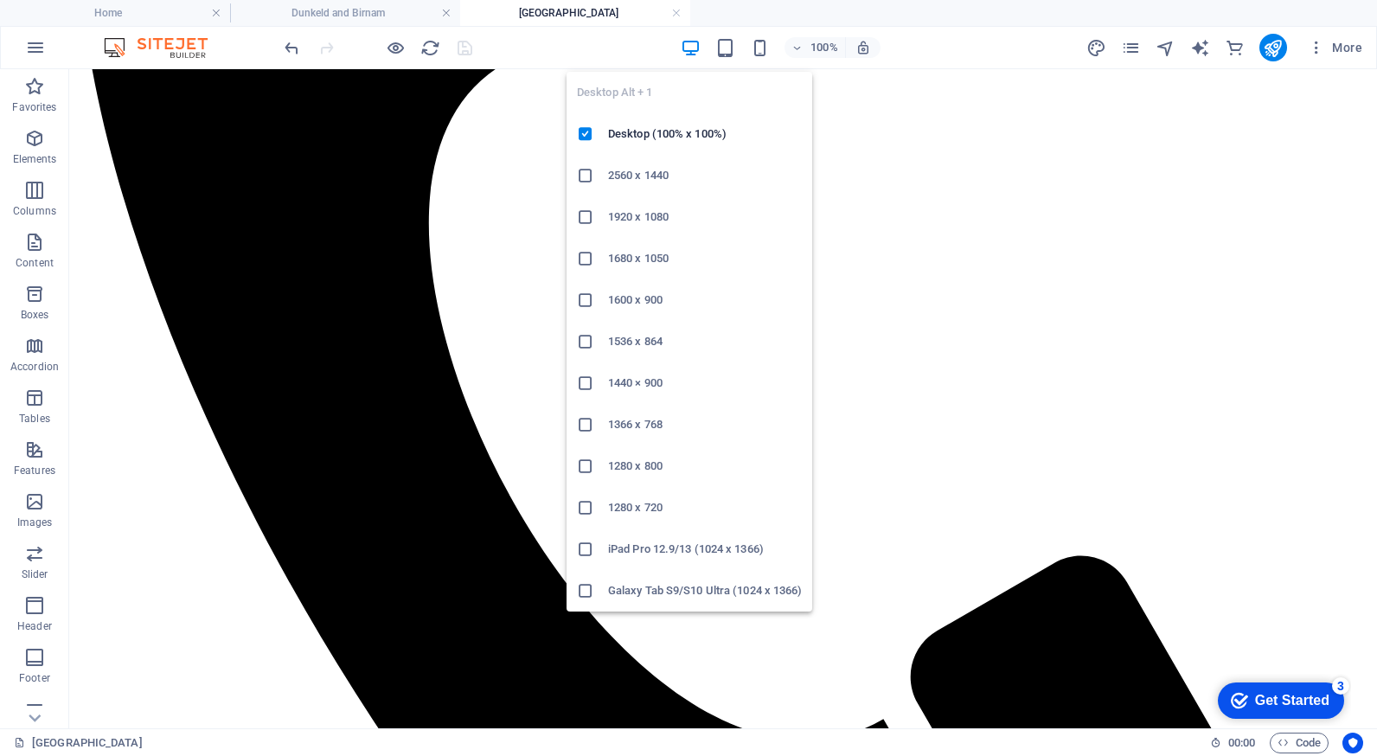
scroll to position [969, 0]
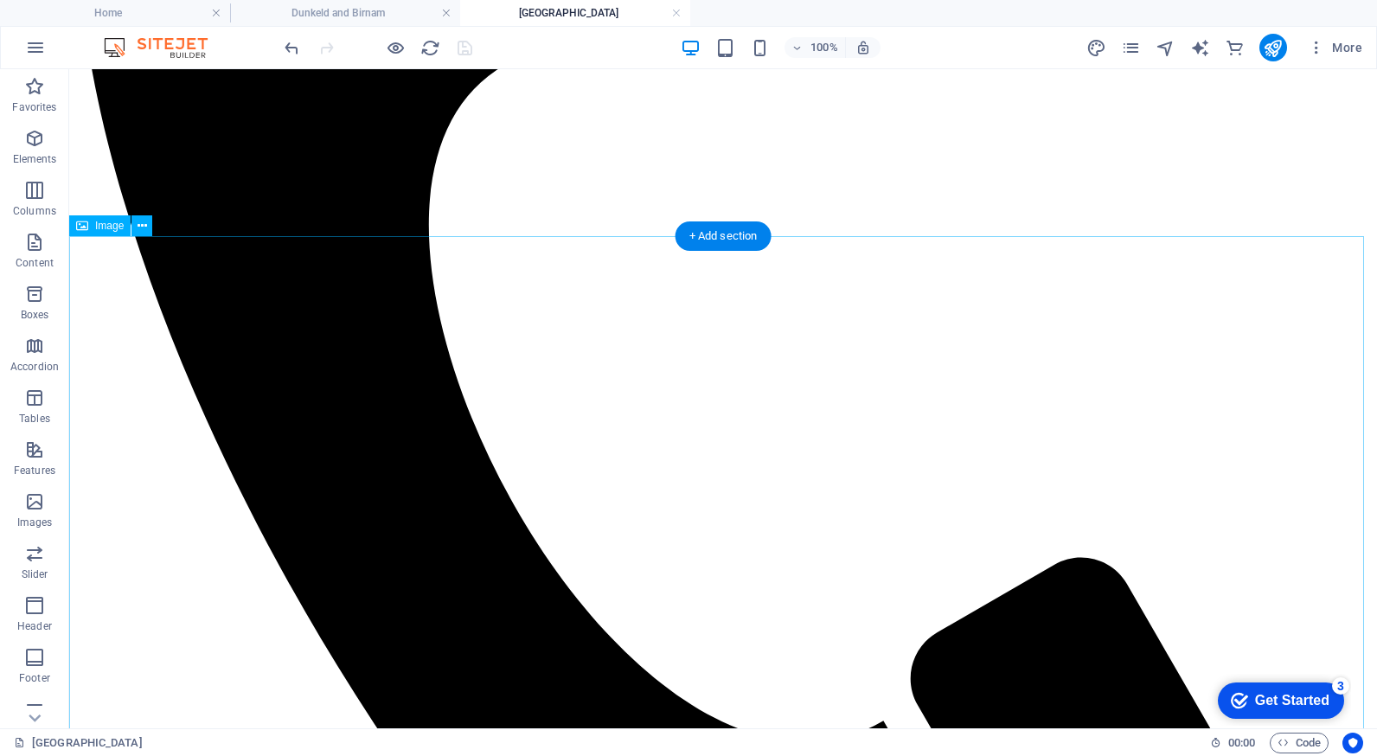
click at [140, 229] on icon at bounding box center [142, 226] width 10 height 18
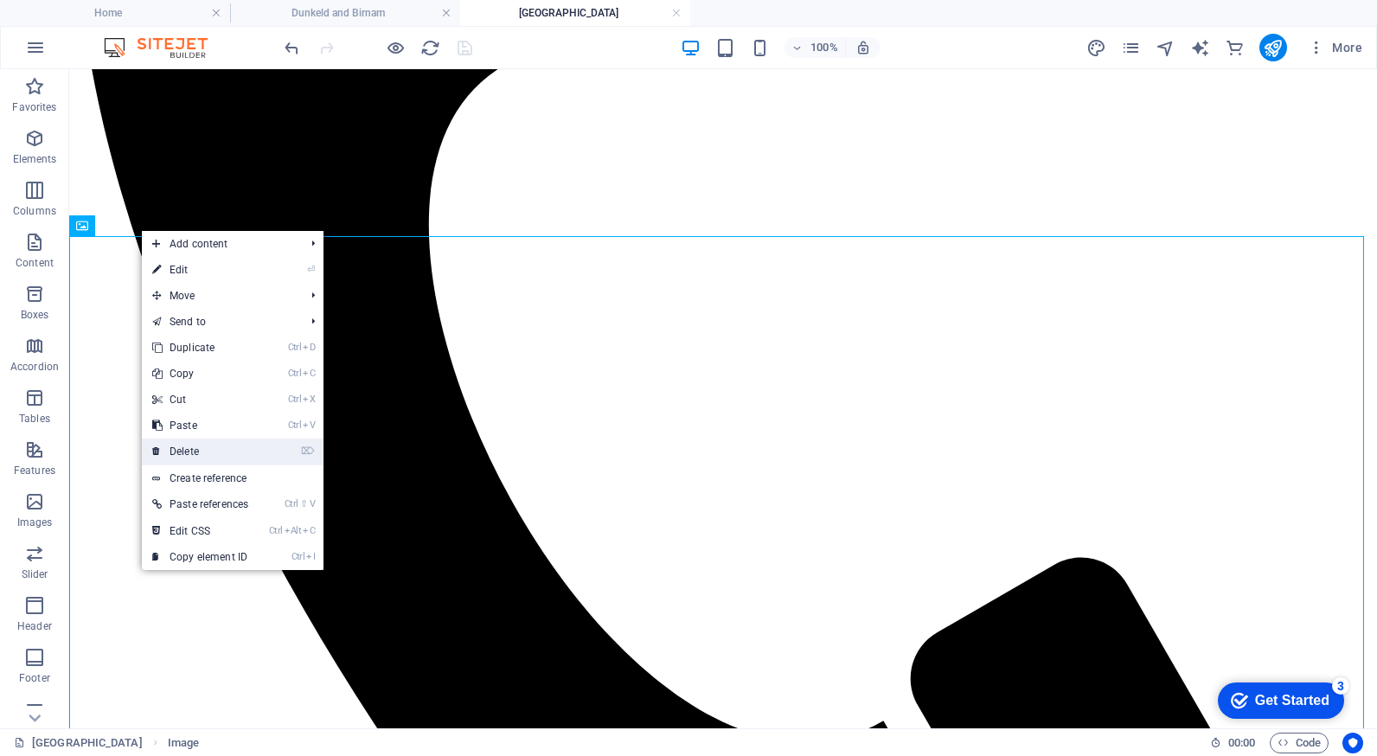
click at [189, 446] on link "⌦ Delete" at bounding box center [200, 451] width 117 height 26
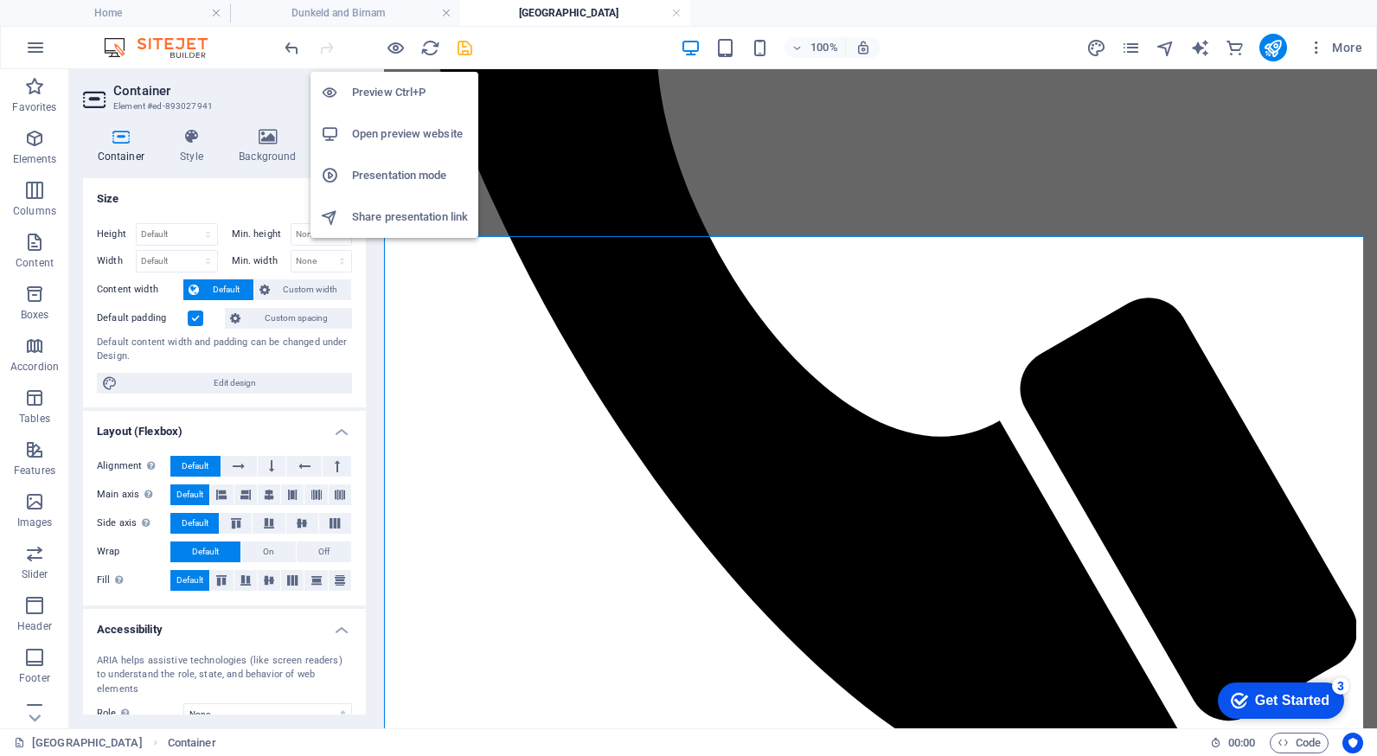
click at [419, 124] on h6 "Open preview website" at bounding box center [410, 134] width 116 height 21
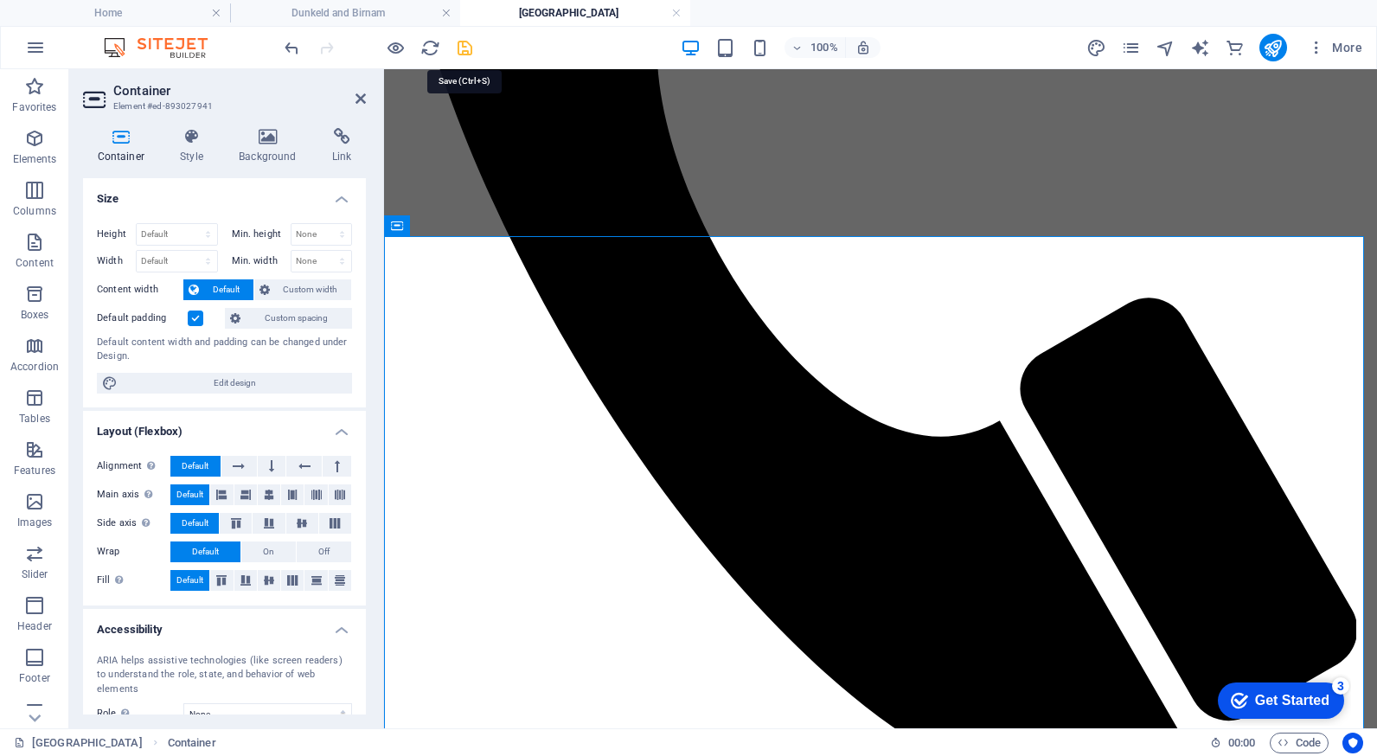
click at [458, 45] on icon "save" at bounding box center [465, 48] width 20 height 20
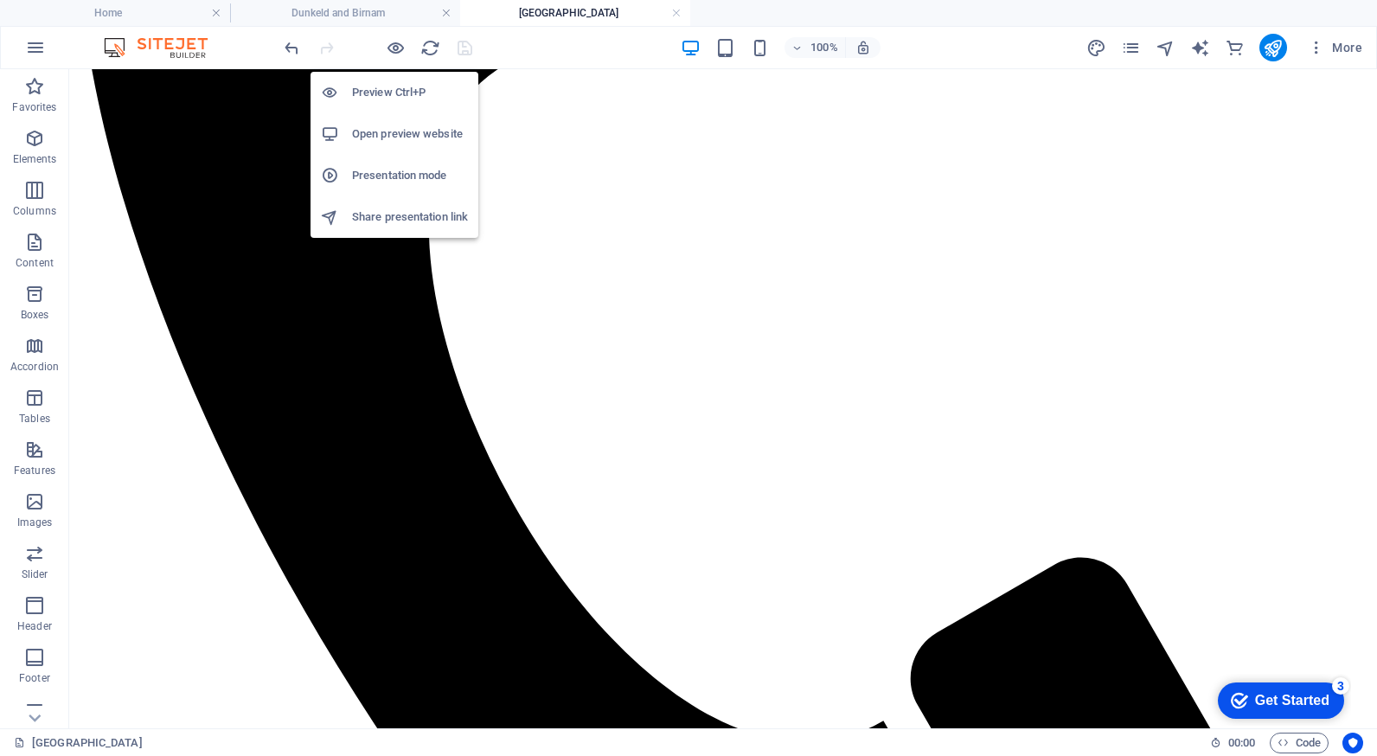
click at [409, 127] on h6 "Open preview website" at bounding box center [410, 134] width 116 height 21
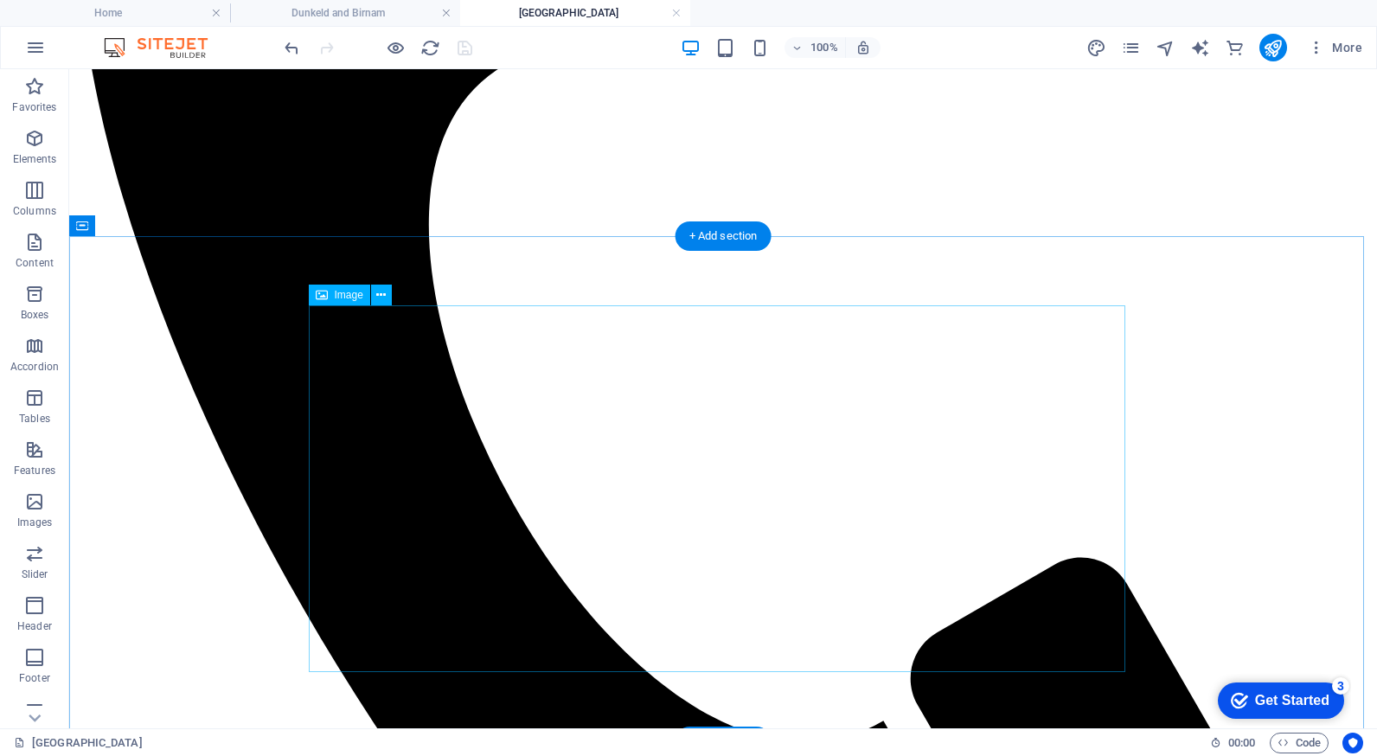
click at [384, 291] on icon at bounding box center [381, 295] width 10 height 18
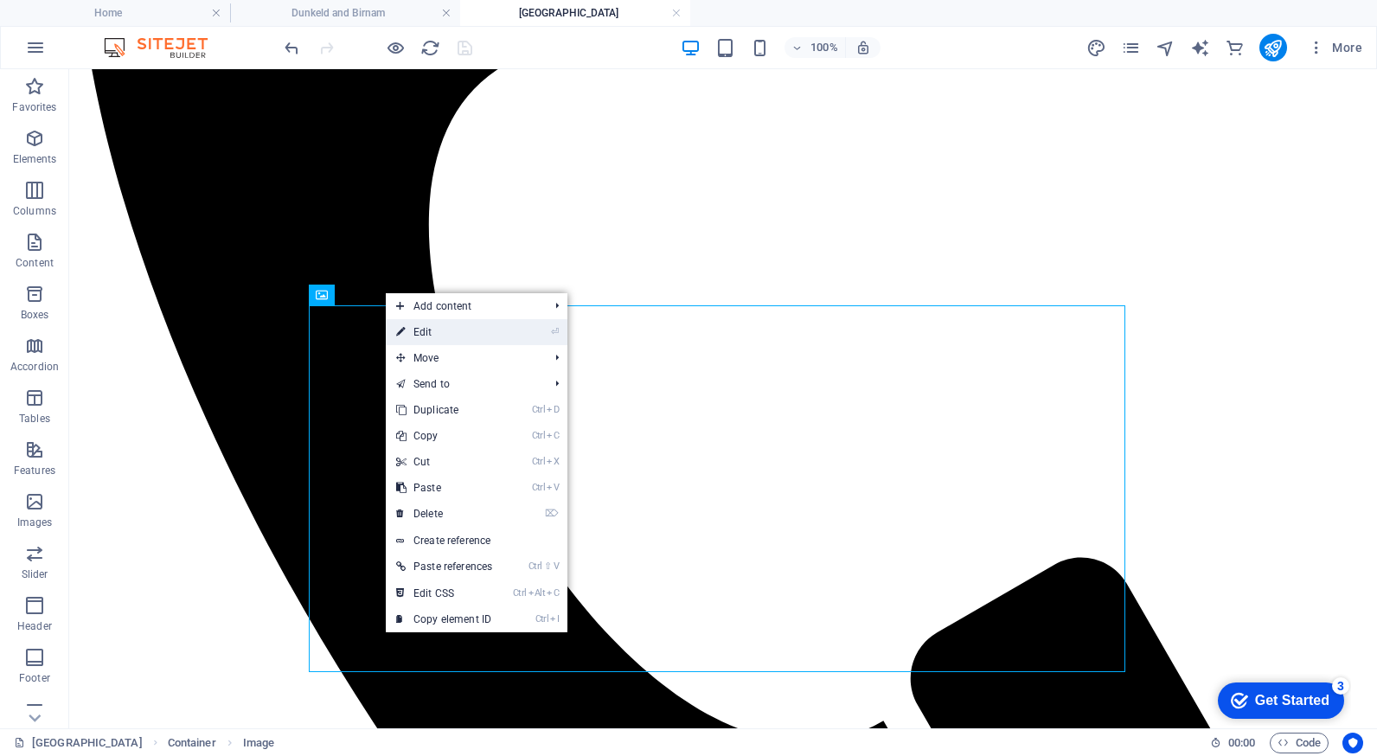
click at [455, 328] on link "⏎ Edit" at bounding box center [444, 332] width 117 height 26
select select "px"
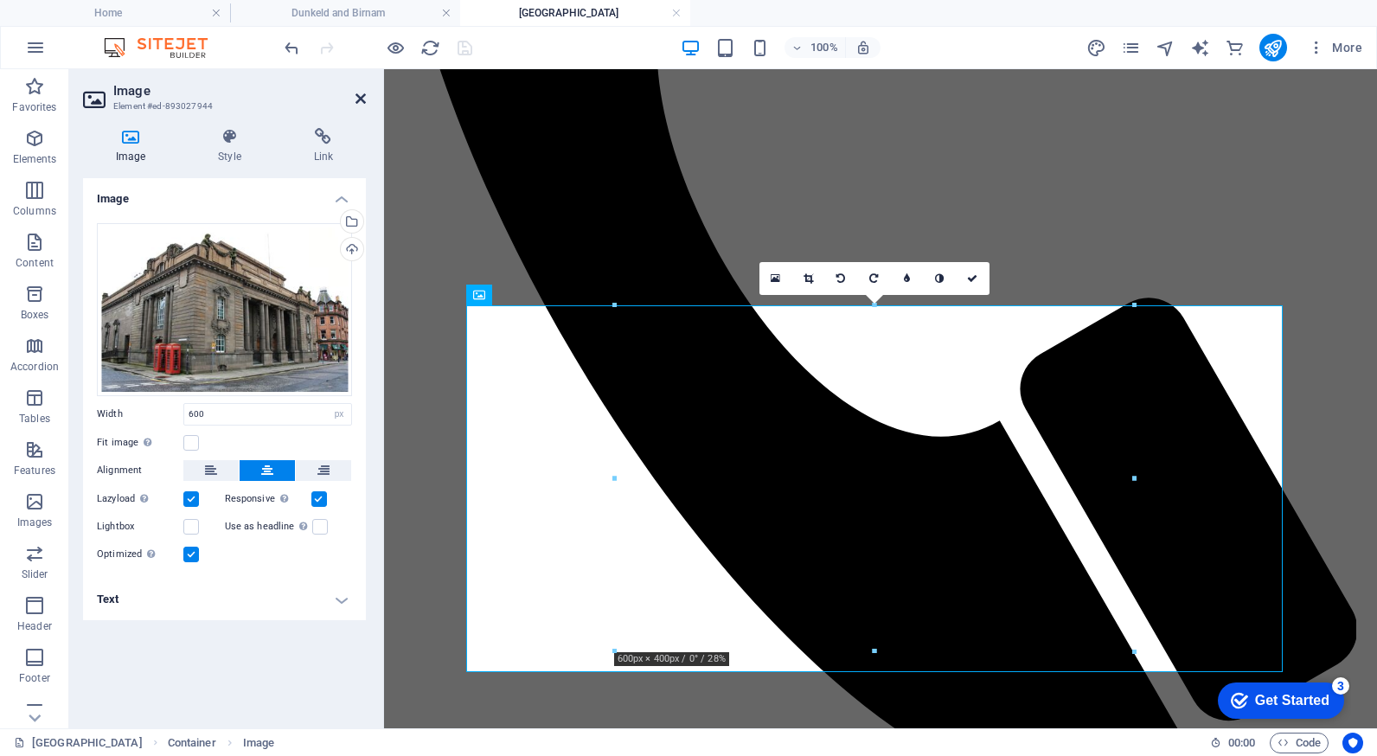
click at [357, 99] on icon at bounding box center [360, 99] width 10 height 14
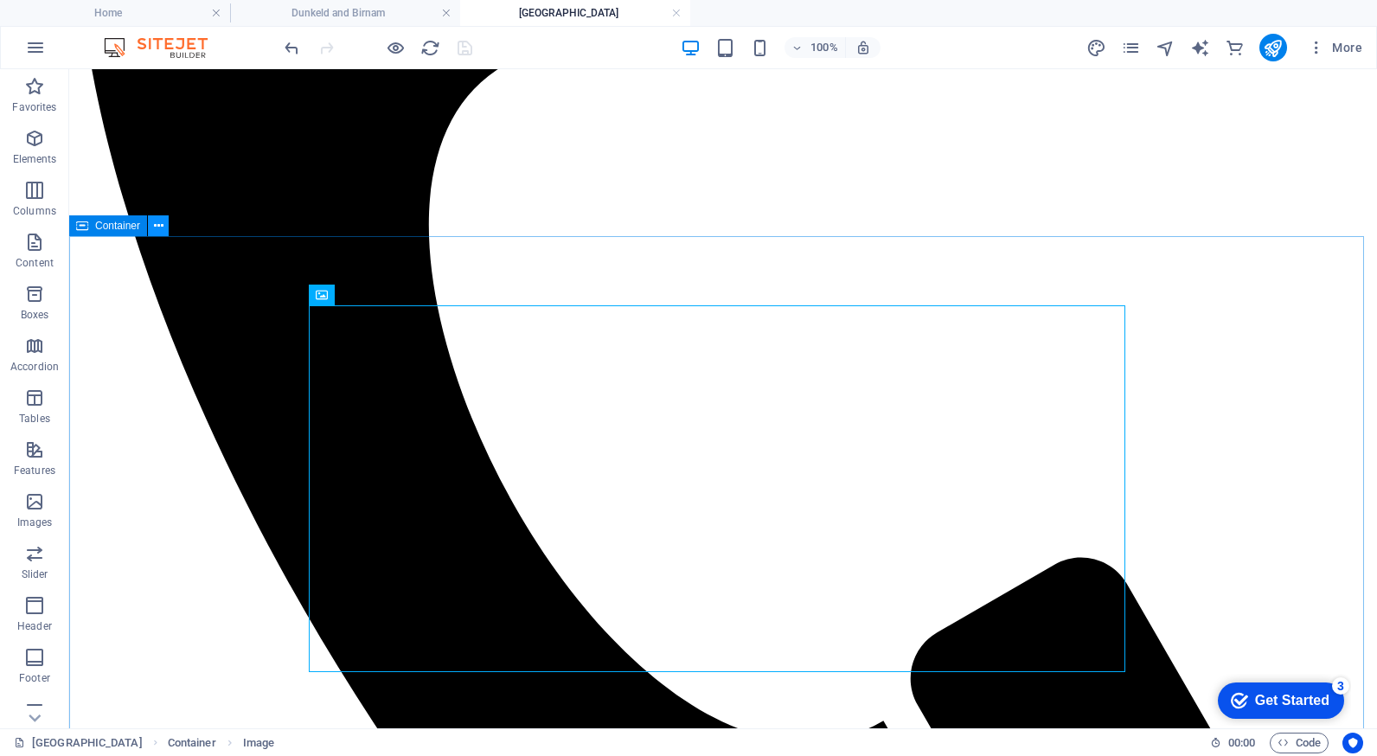
click at [159, 230] on icon at bounding box center [159, 226] width 10 height 18
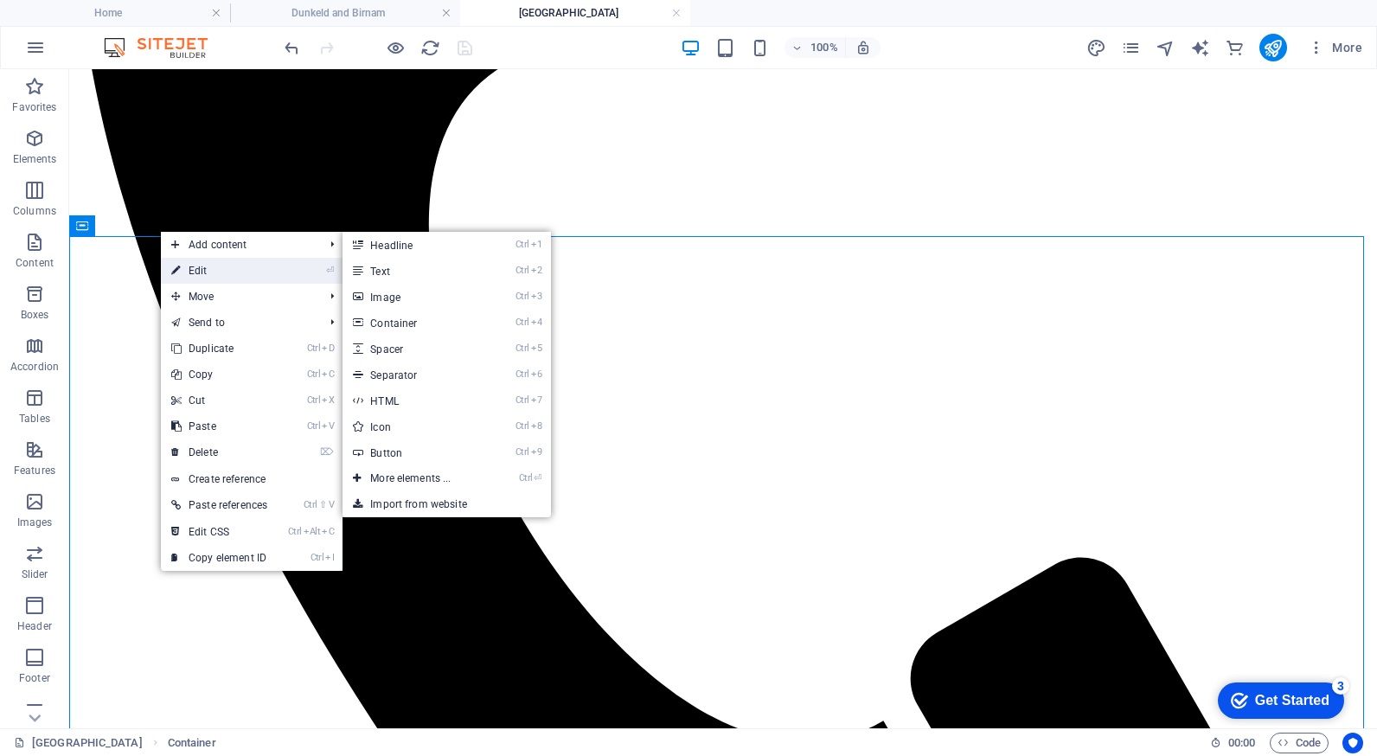
click at [195, 267] on link "⏎ Edit" at bounding box center [219, 271] width 117 height 26
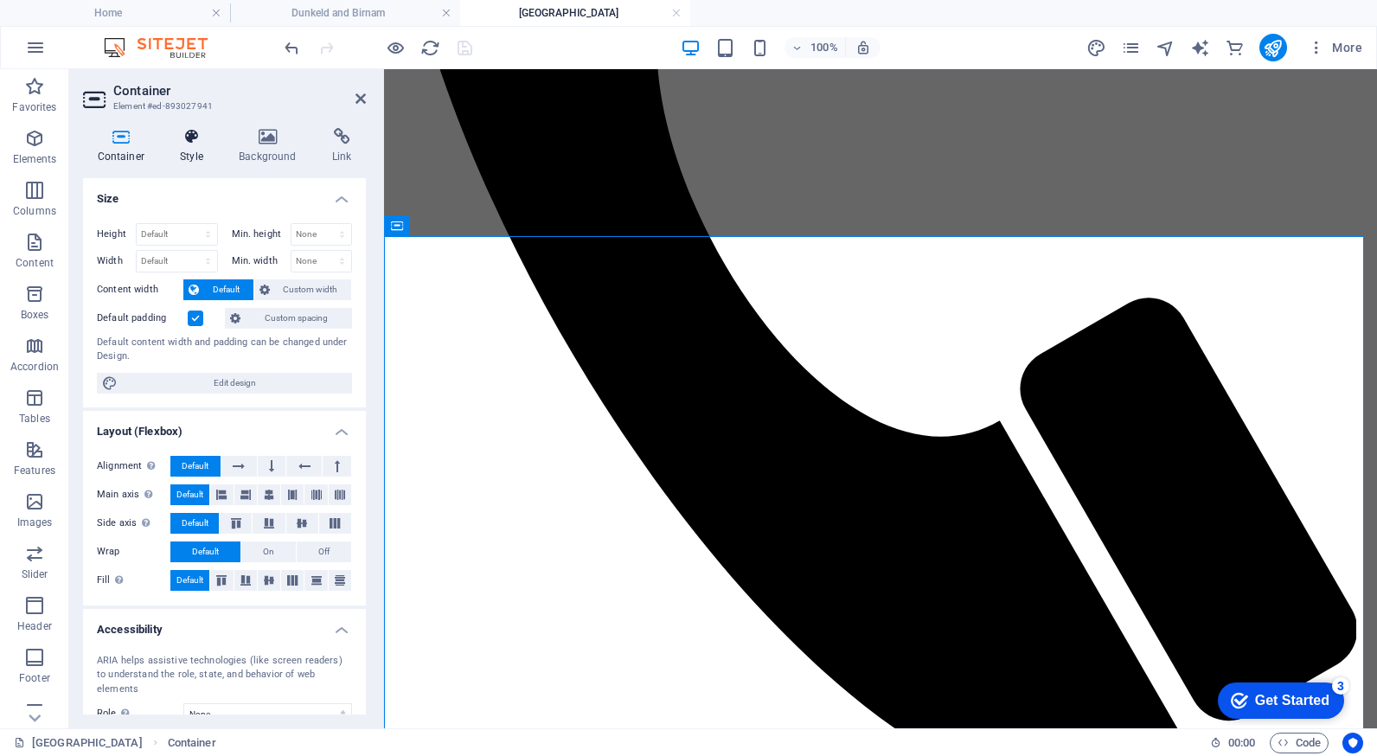
click at [189, 137] on icon at bounding box center [192, 136] width 52 height 17
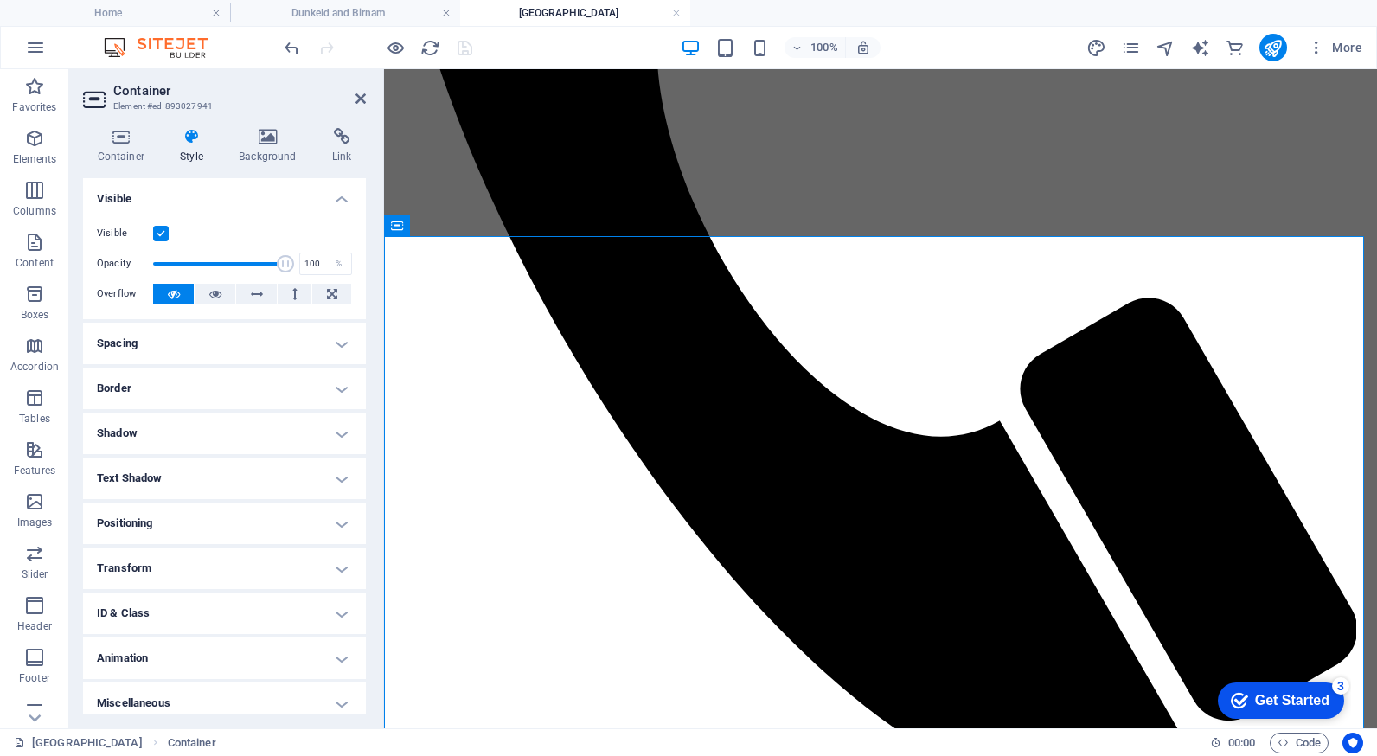
click at [339, 341] on h4 "Spacing" at bounding box center [224, 344] width 283 height 42
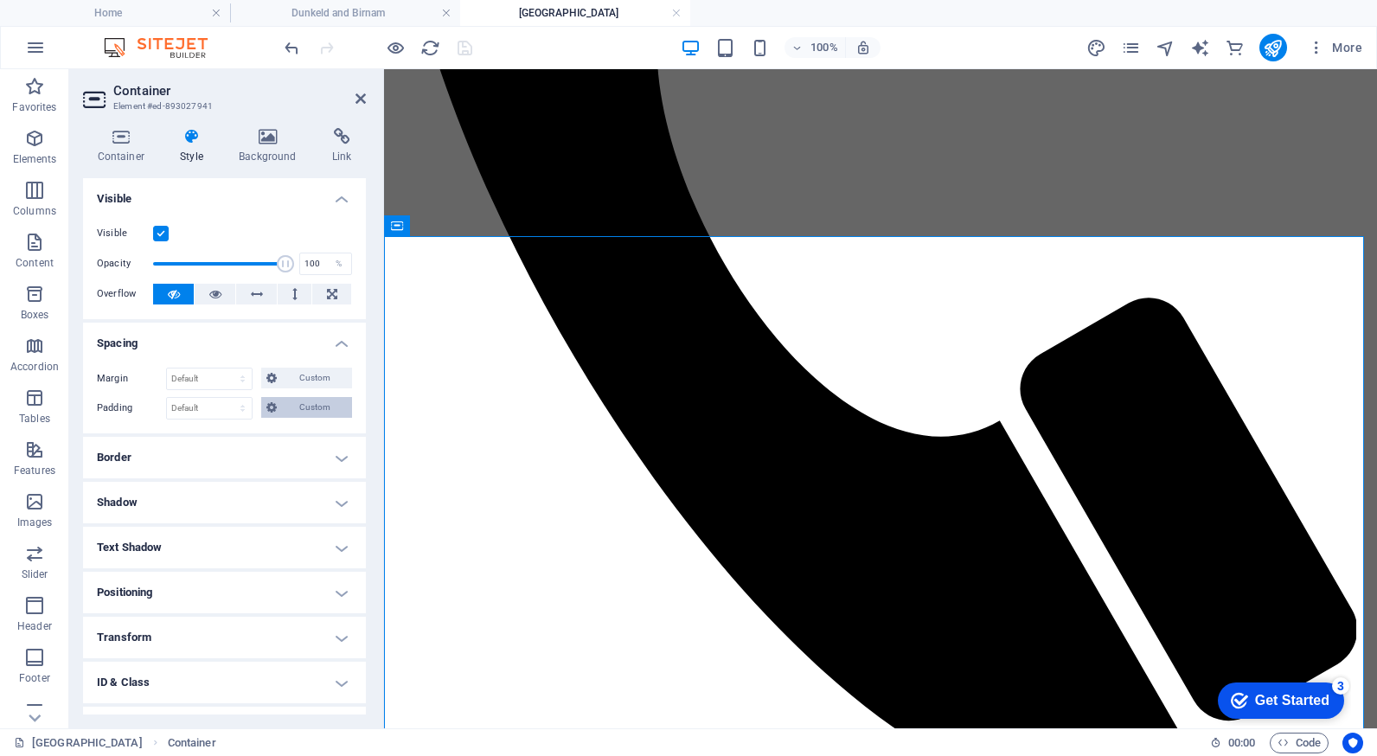
click at [287, 411] on span "Custom" at bounding box center [314, 407] width 65 height 21
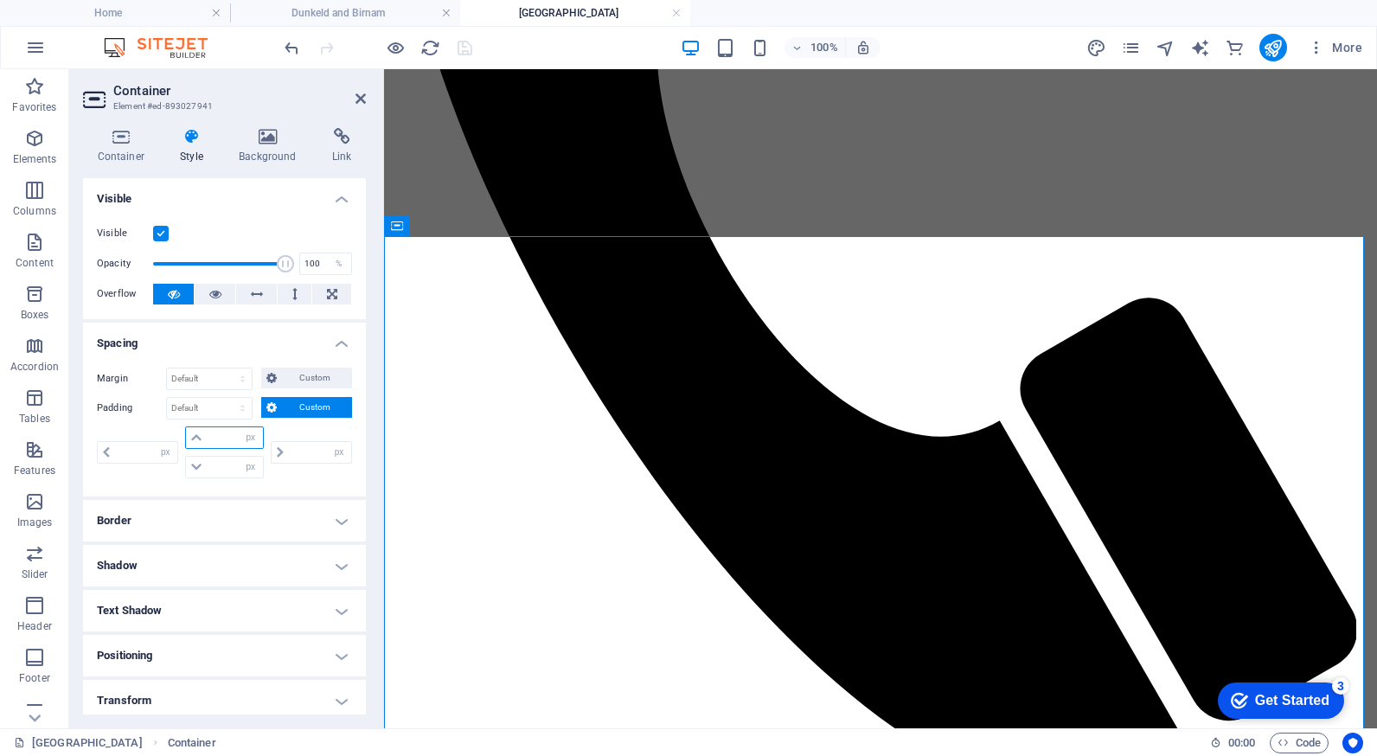
click at [228, 441] on input "number" at bounding box center [234, 437] width 55 height 21
type input "10"
type input "0"
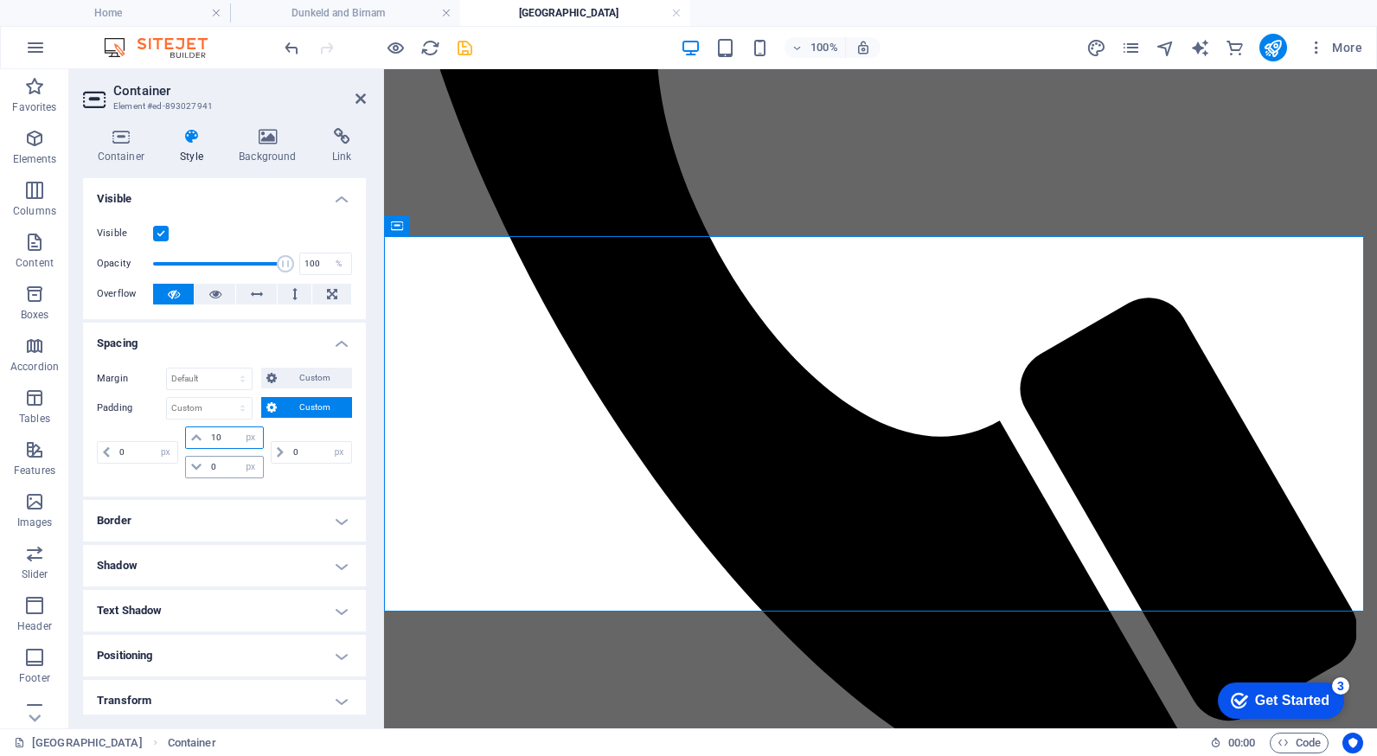
type input "10"
click at [218, 463] on input "0" at bounding box center [234, 467] width 55 height 21
type input "10"
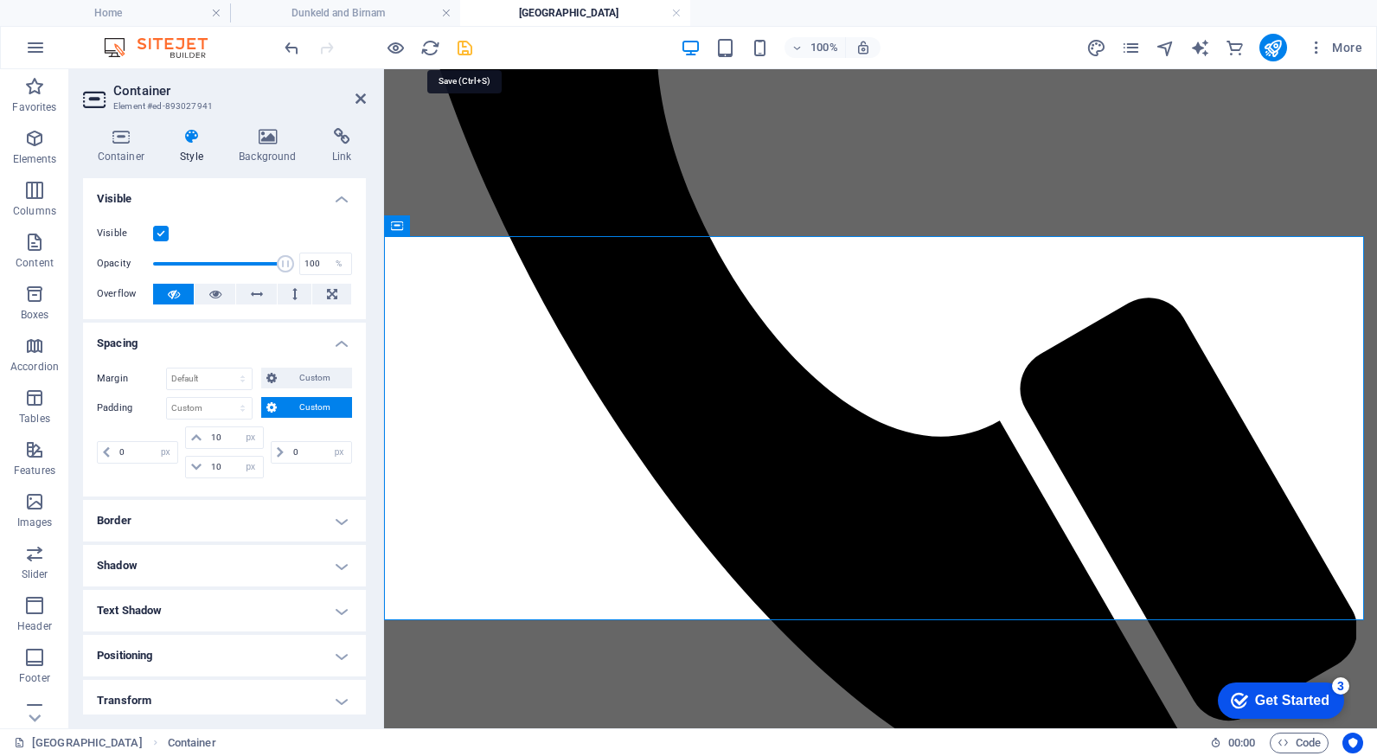
click at [463, 42] on icon "save" at bounding box center [465, 48] width 20 height 20
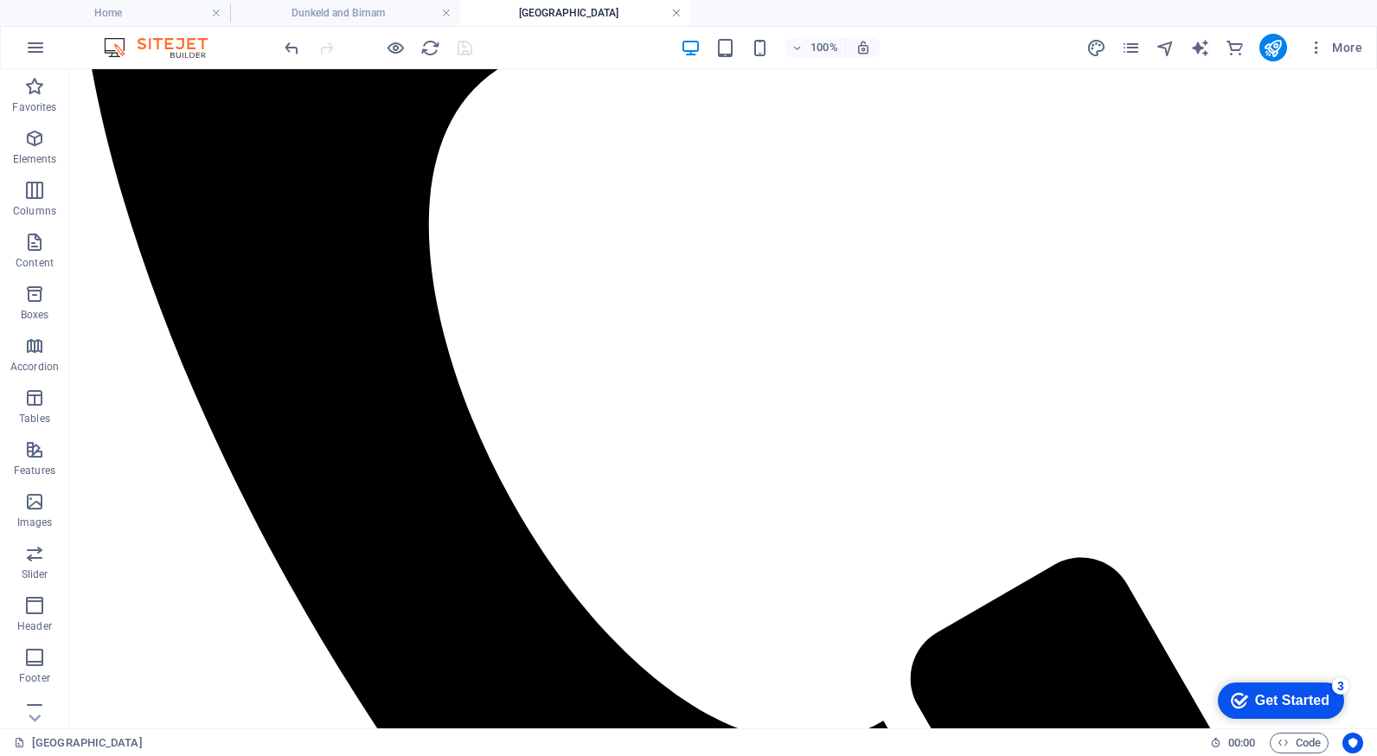
click at [674, 9] on link at bounding box center [676, 13] width 10 height 16
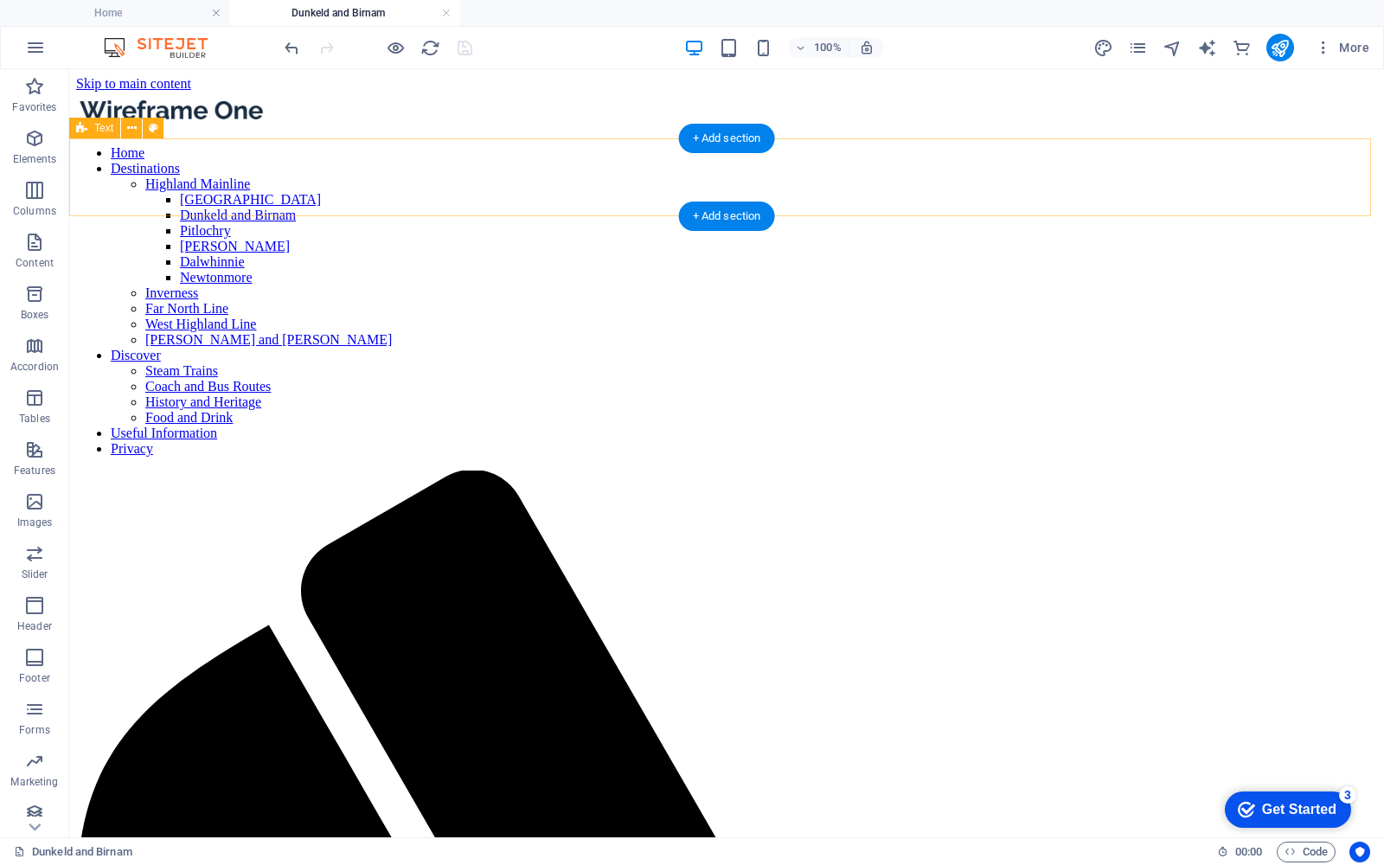
click at [816, 4] on ul "Home Dunkeld and Birnam" at bounding box center [692, 13] width 1384 height 26
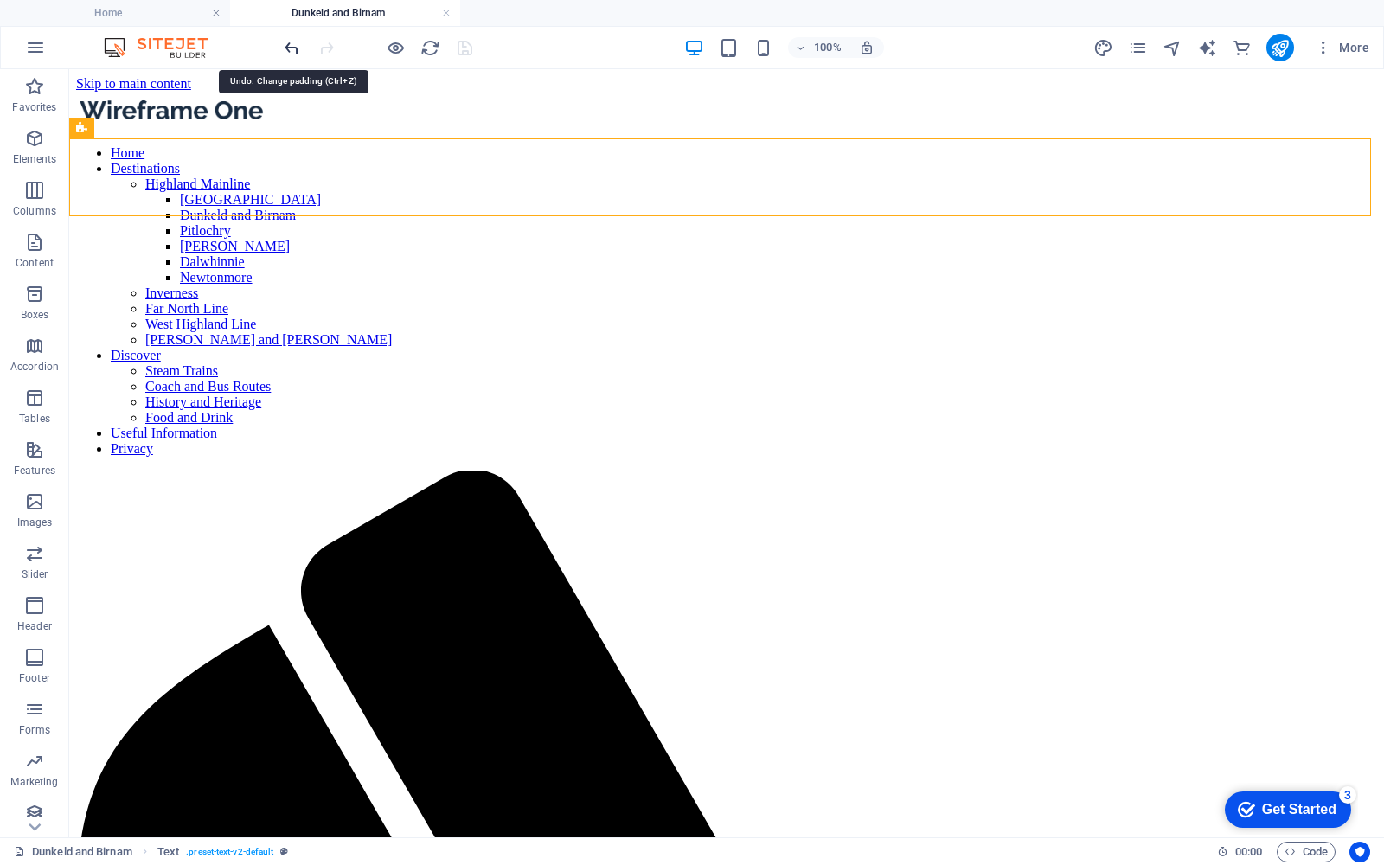
click at [286, 50] on icon "undo" at bounding box center [292, 48] width 20 height 20
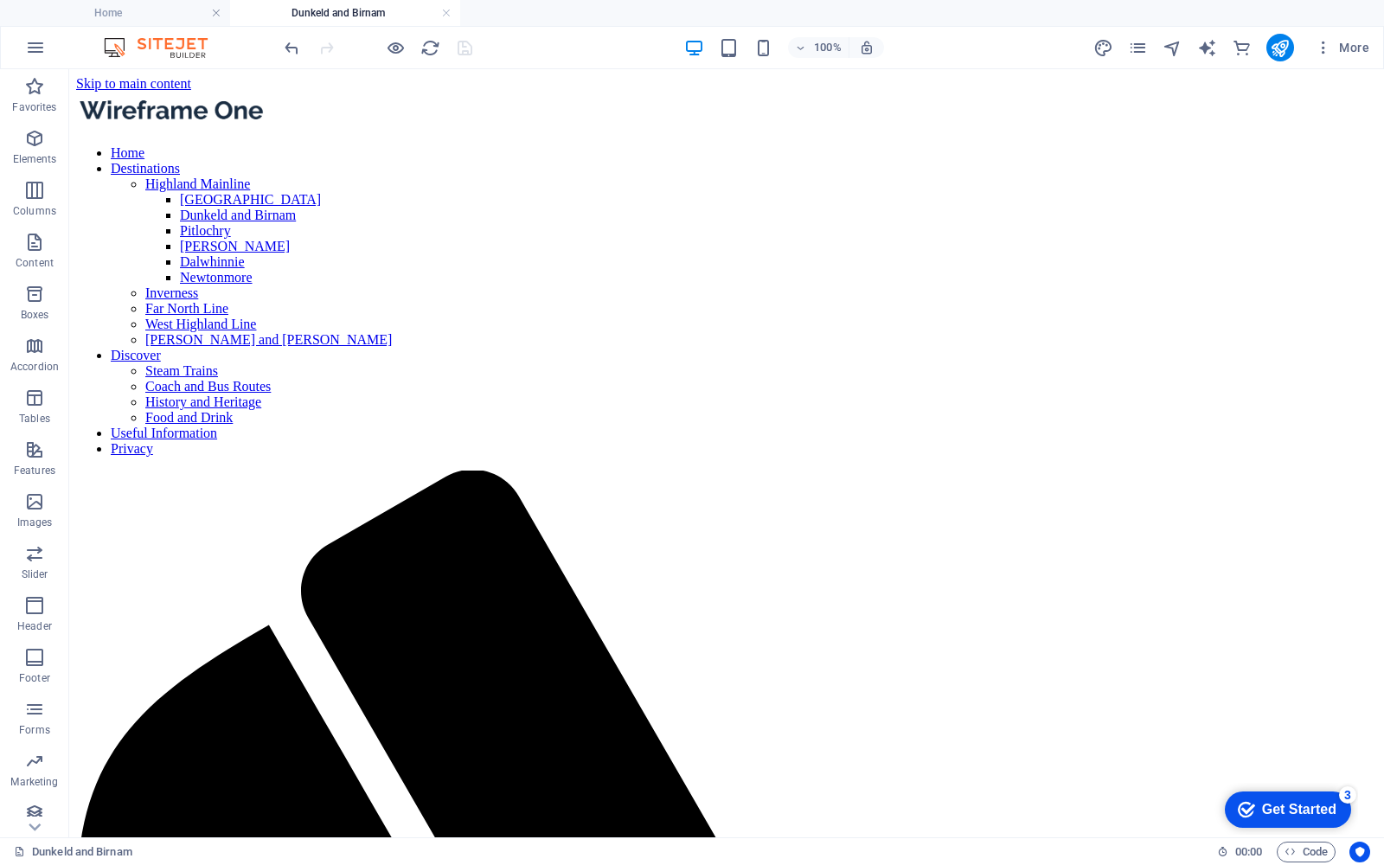
click at [500, 10] on ul "Home Dunkeld and Birnam" at bounding box center [692, 13] width 1384 height 26
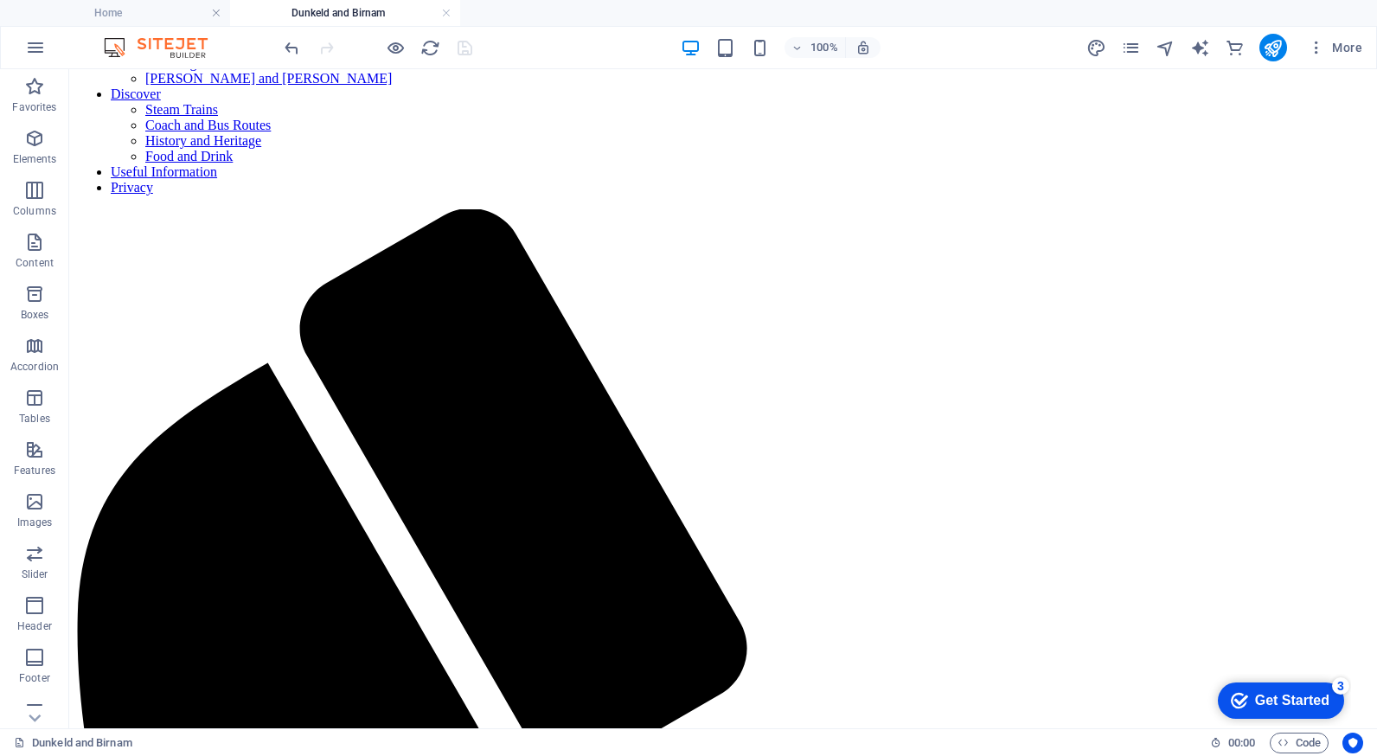
scroll to position [278, 0]
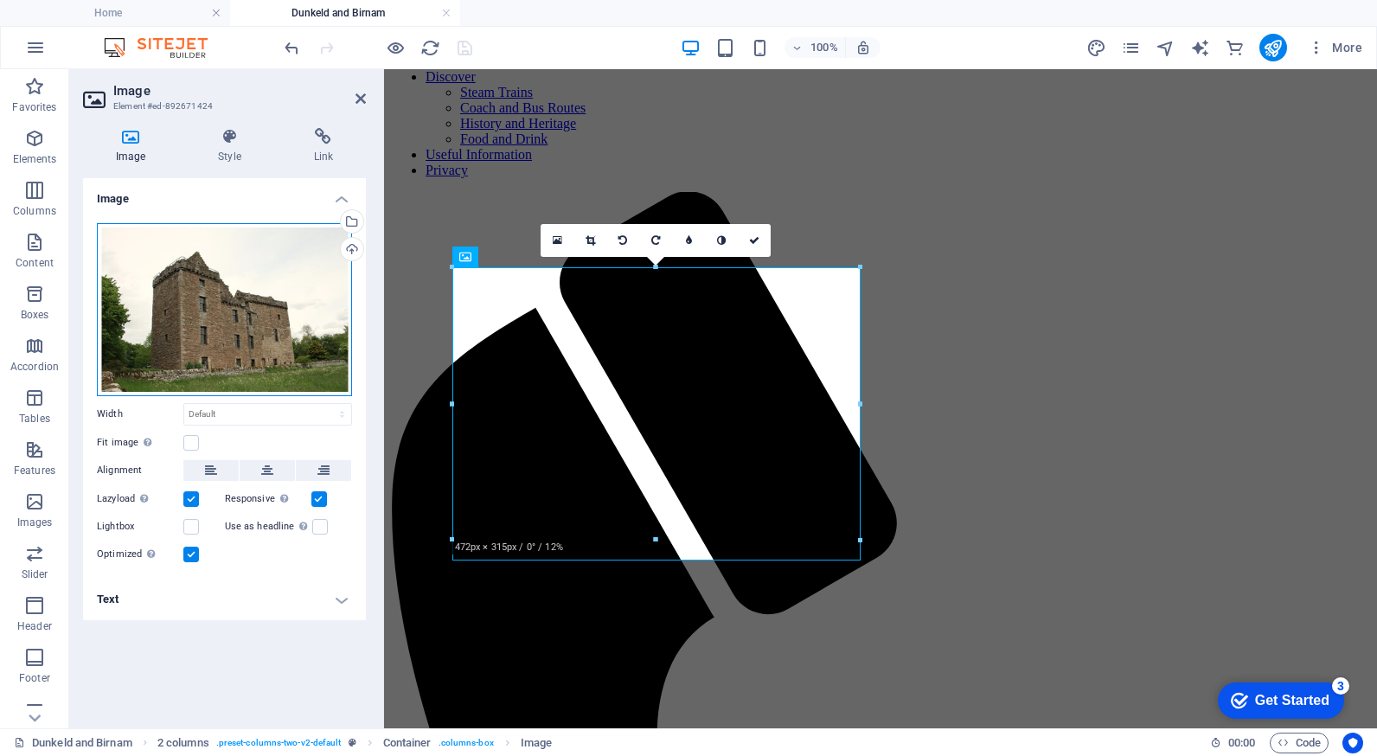
click at [244, 315] on div "Drag files here, click to choose files or select files from Files or our free s…" at bounding box center [224, 309] width 255 height 173
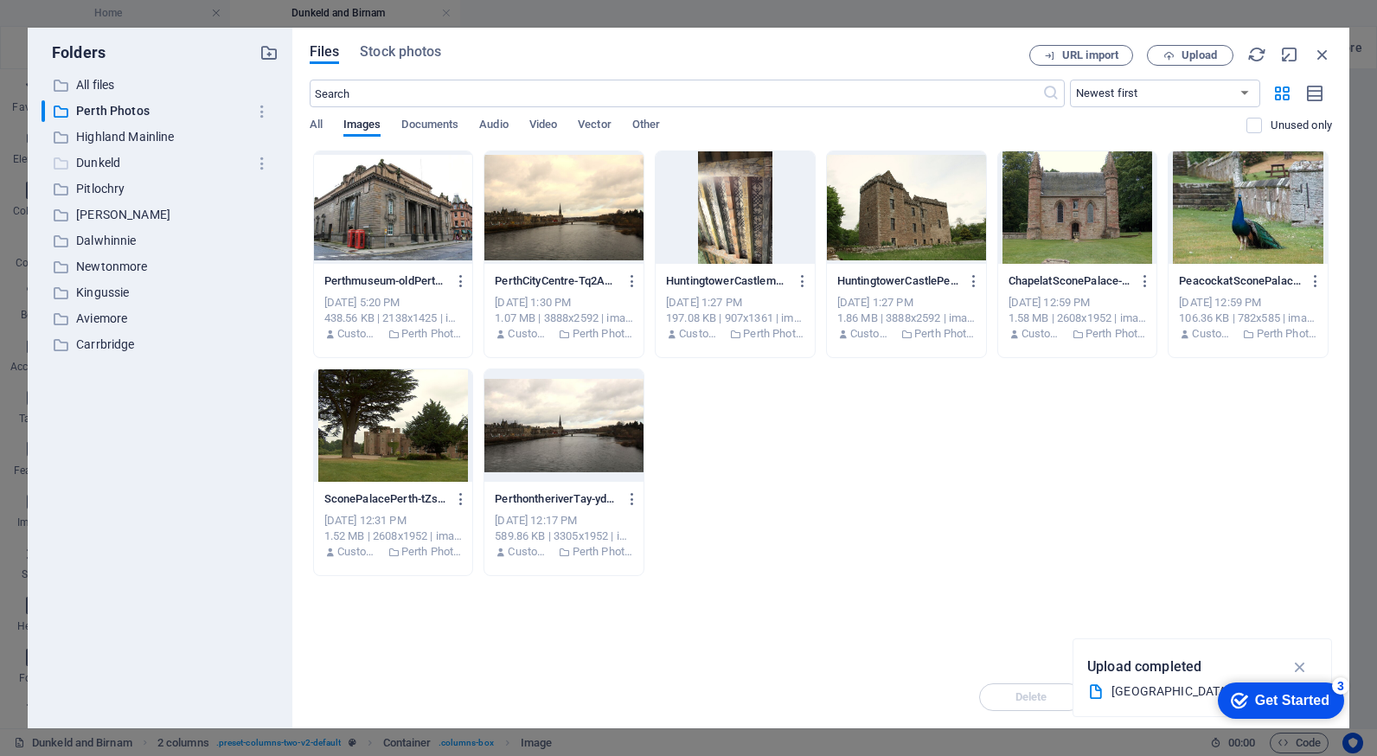
click at [105, 163] on p "Dunkeld" at bounding box center [161, 163] width 170 height 20
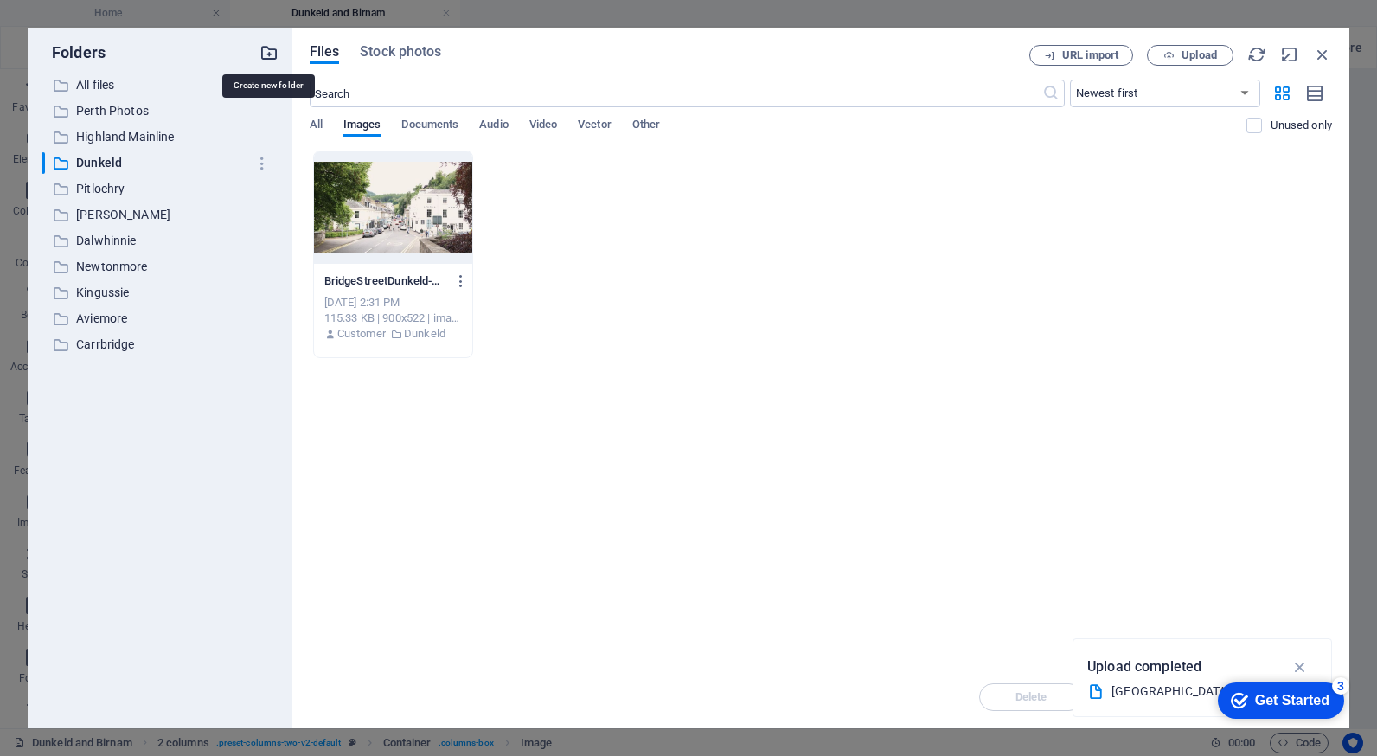
click at [268, 56] on icon "button" at bounding box center [268, 52] width 19 height 19
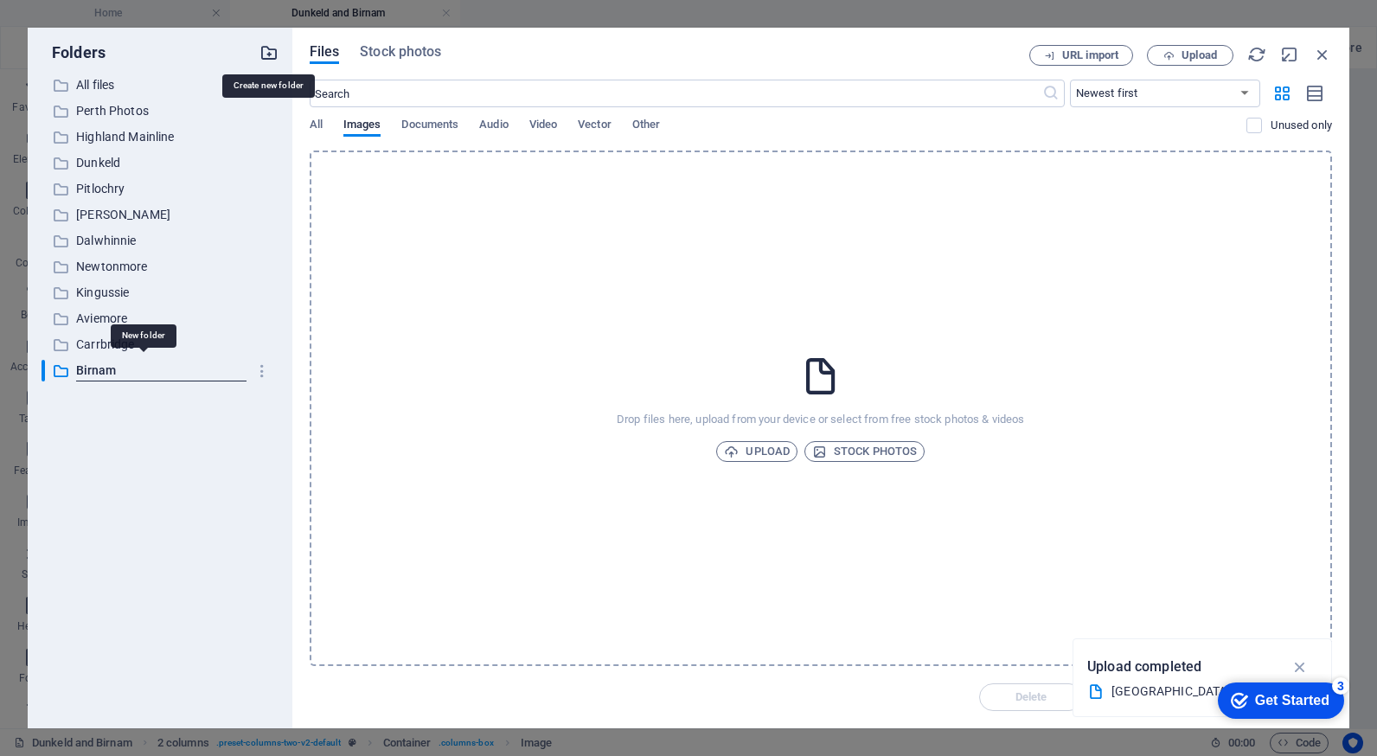
type input "Birnam"
click at [1182, 58] on span "Upload" at bounding box center [1198, 55] width 35 height 10
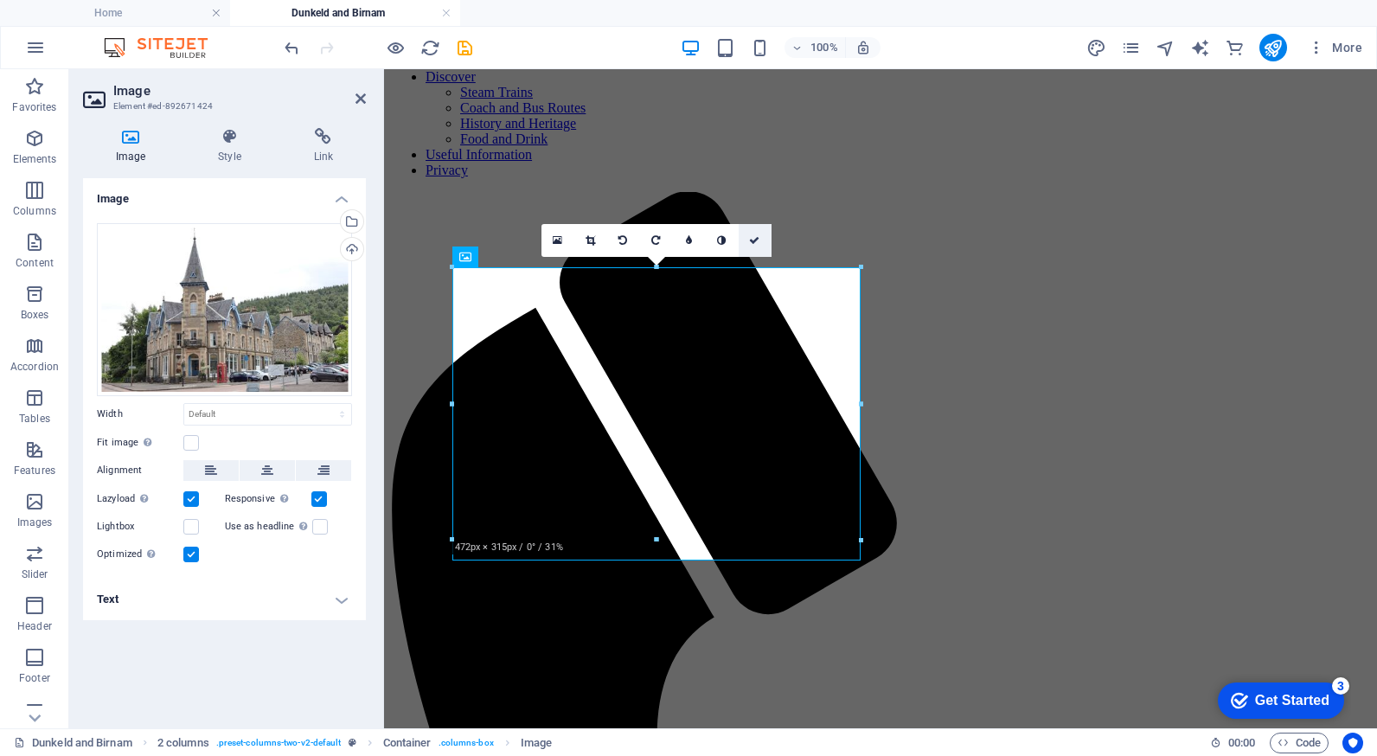
click at [755, 239] on icon at bounding box center [754, 240] width 10 height 10
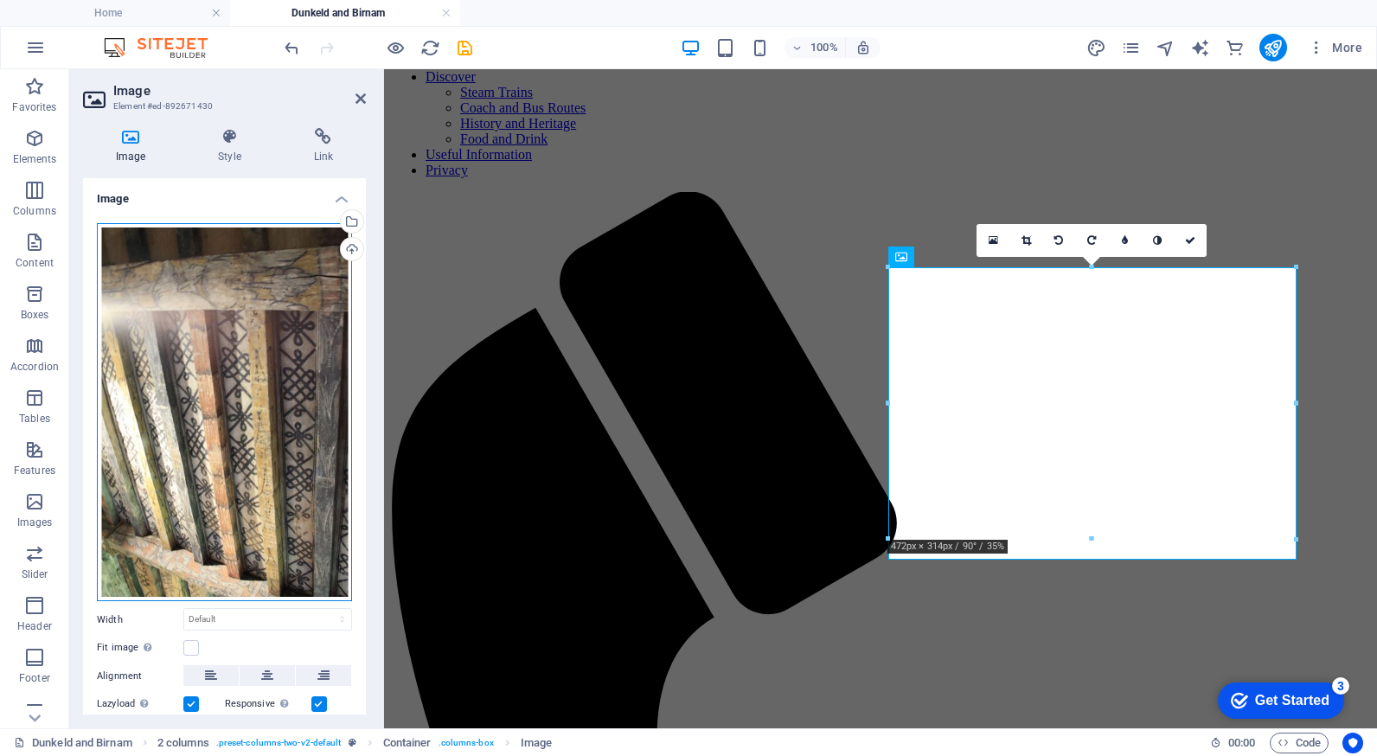
click at [259, 293] on div "Drag files here, click to choose files or select files from Files or our free s…" at bounding box center [224, 412] width 255 height 379
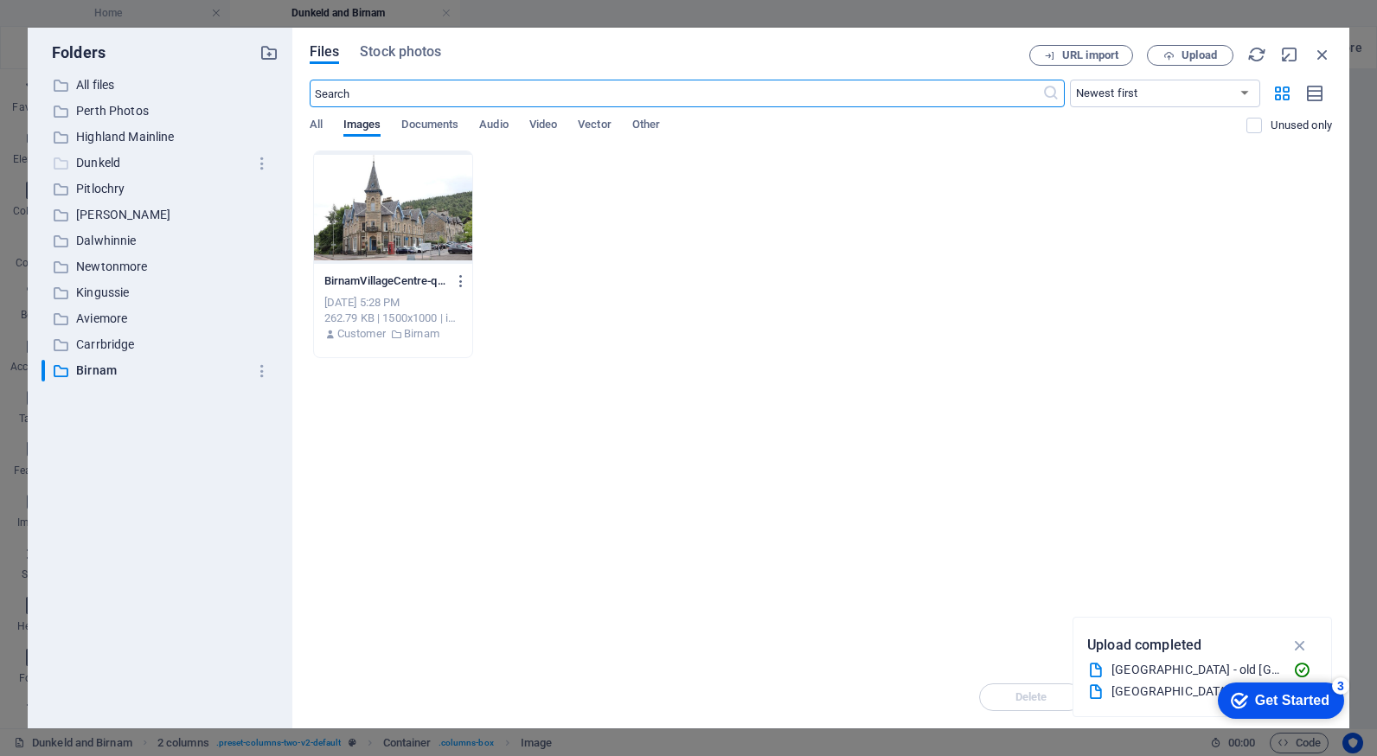
click at [103, 159] on p "Dunkeld" at bounding box center [161, 163] width 170 height 20
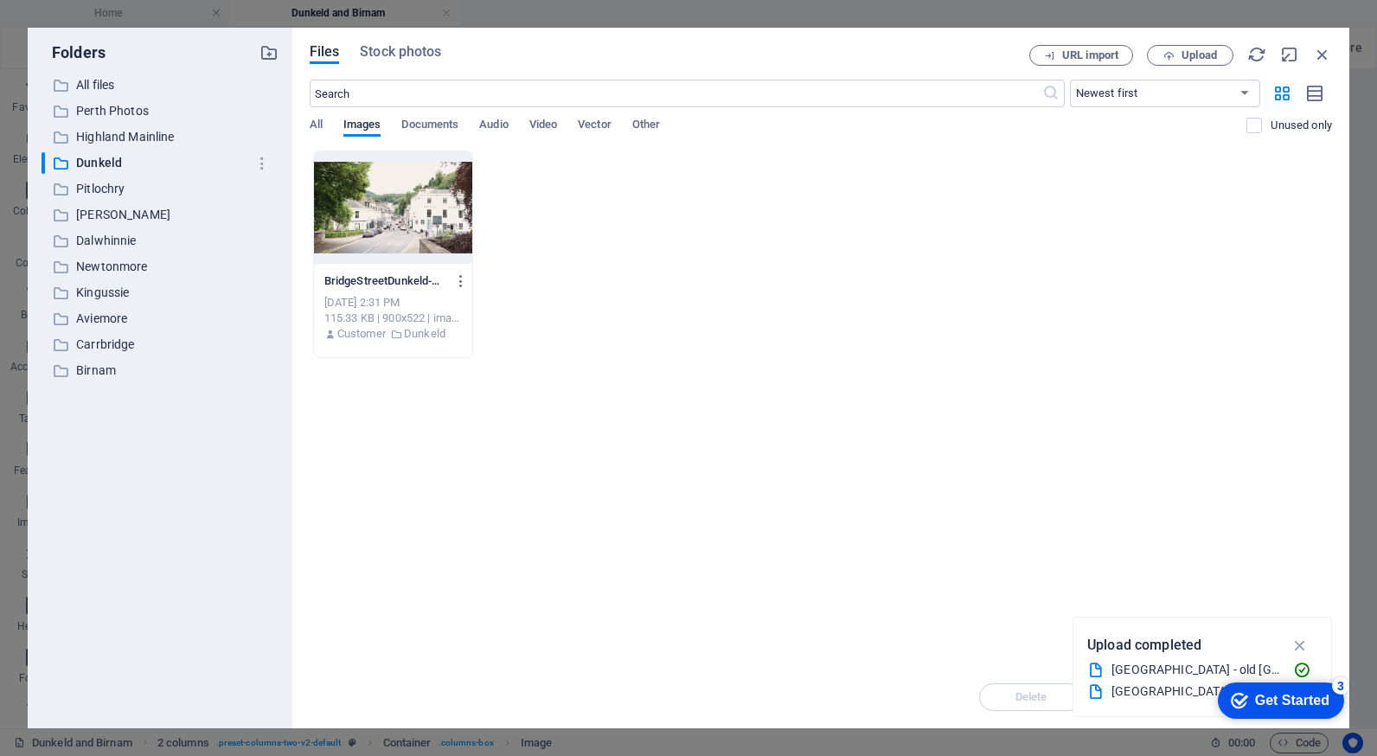
click at [385, 214] on div at bounding box center [393, 207] width 159 height 112
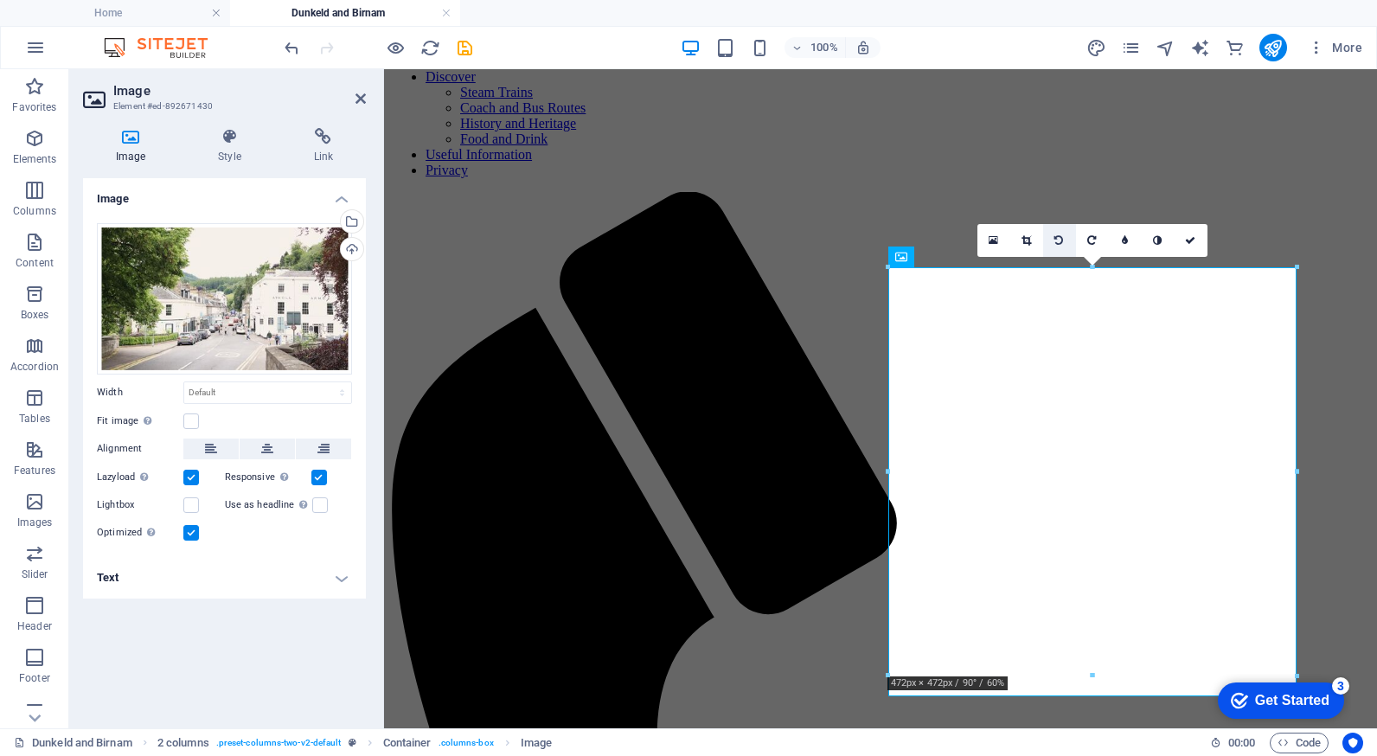
click at [1057, 241] on icon at bounding box center [1058, 240] width 9 height 10
click at [291, 48] on icon "undo" at bounding box center [292, 48] width 20 height 20
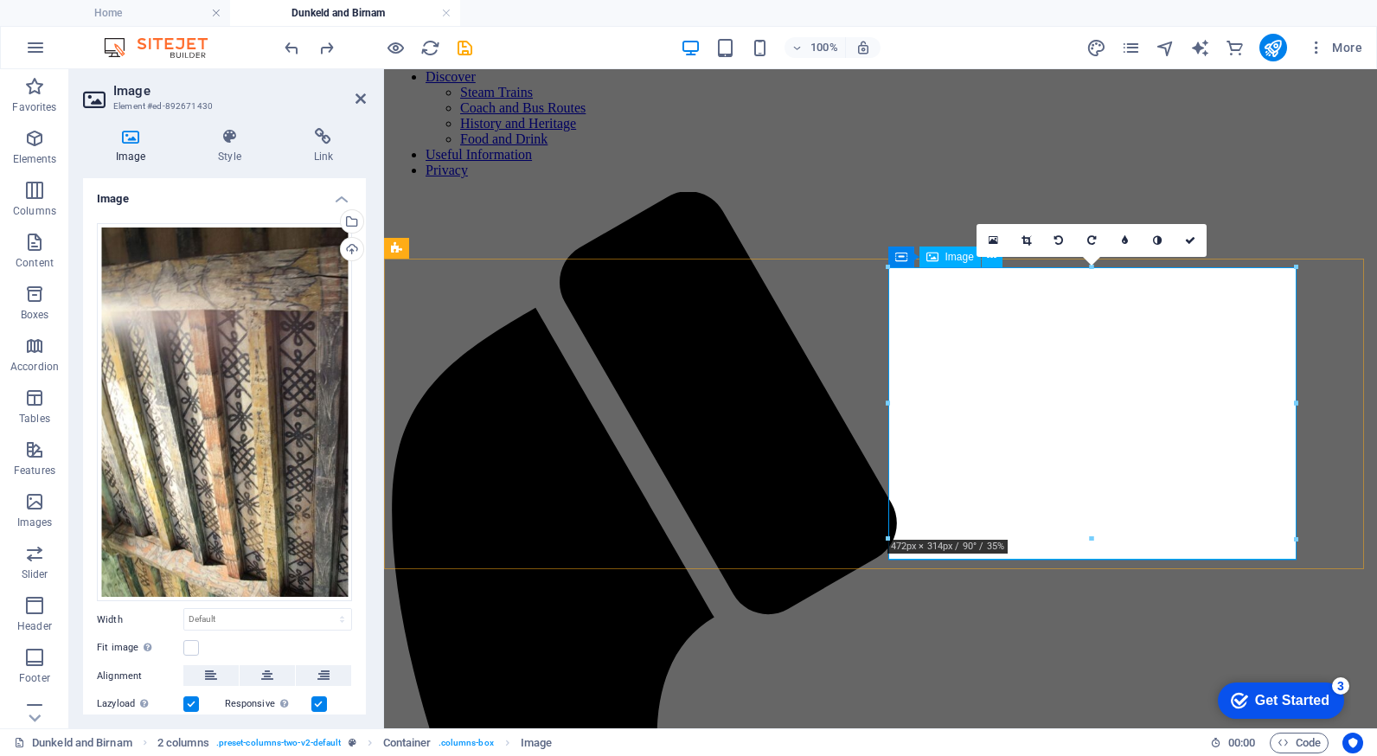
click at [260, 330] on div "Drag files here, click to choose files or select files from Files or our free s…" at bounding box center [224, 412] width 255 height 379
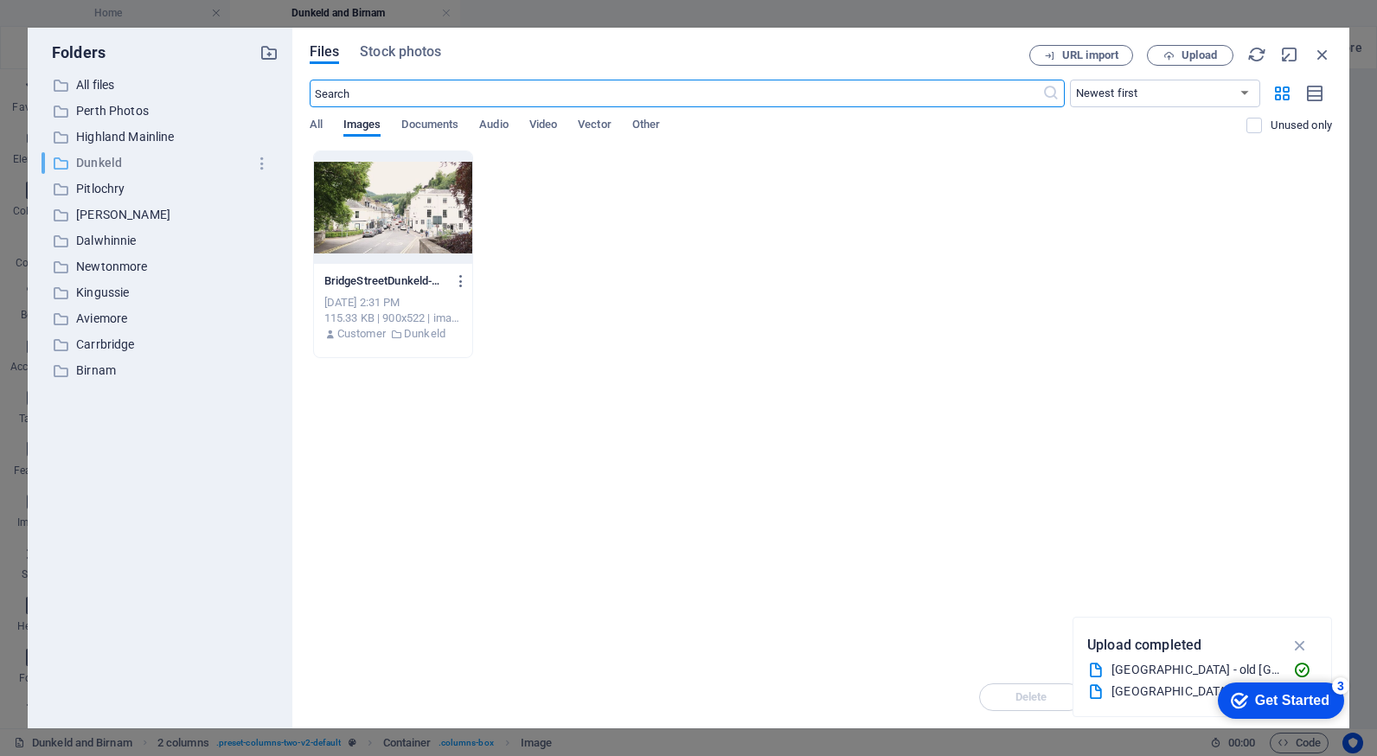
click at [112, 166] on p "Dunkeld" at bounding box center [161, 163] width 170 height 20
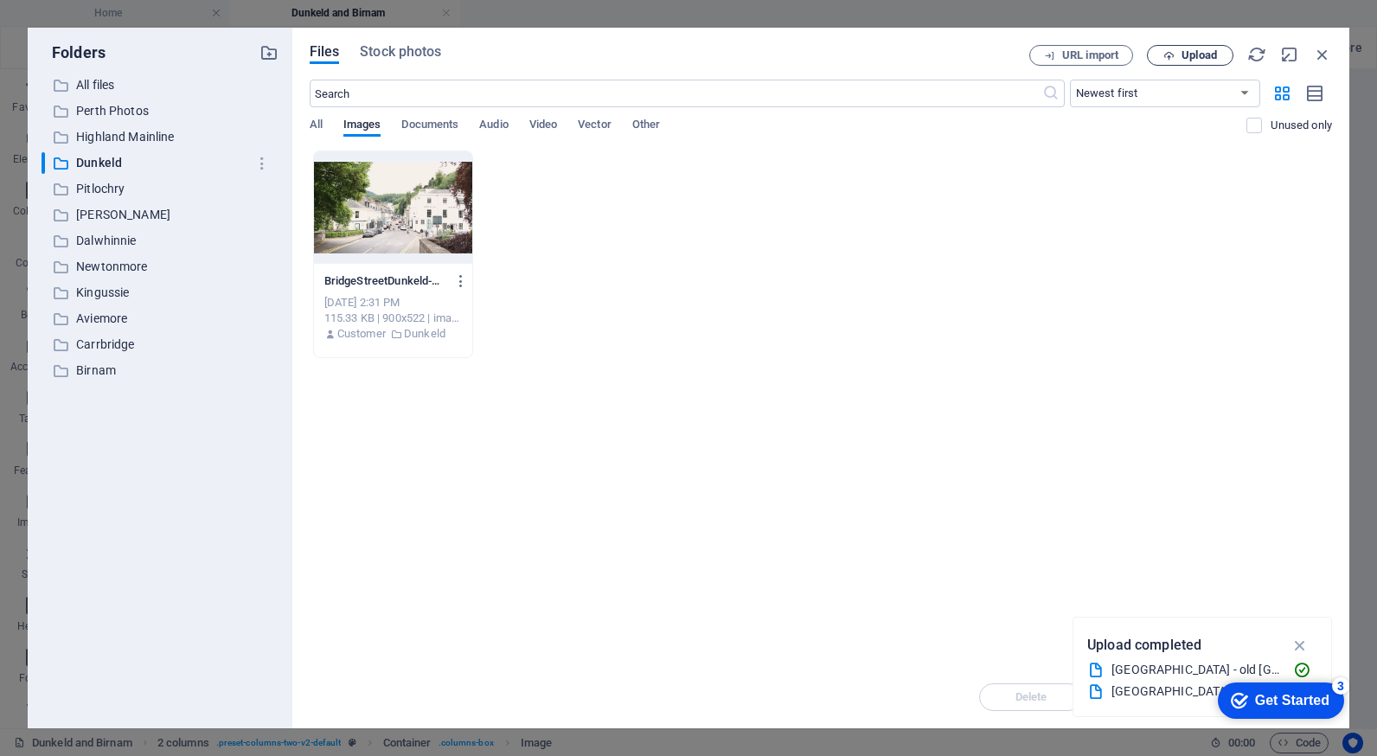
click at [1212, 50] on span "Upload" at bounding box center [1198, 55] width 35 height 10
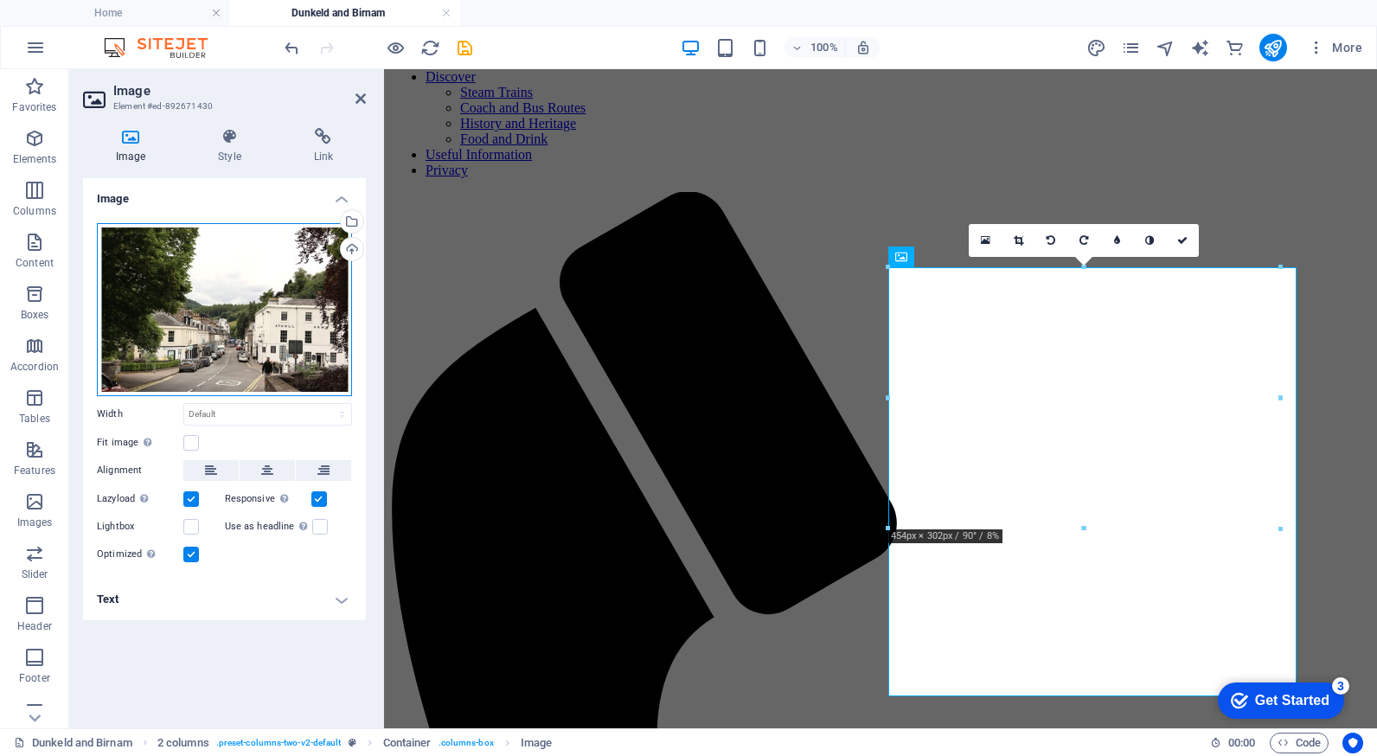
click at [265, 342] on div "Drag files here, click to choose files or select files from Files or our free s…" at bounding box center [224, 309] width 255 height 173
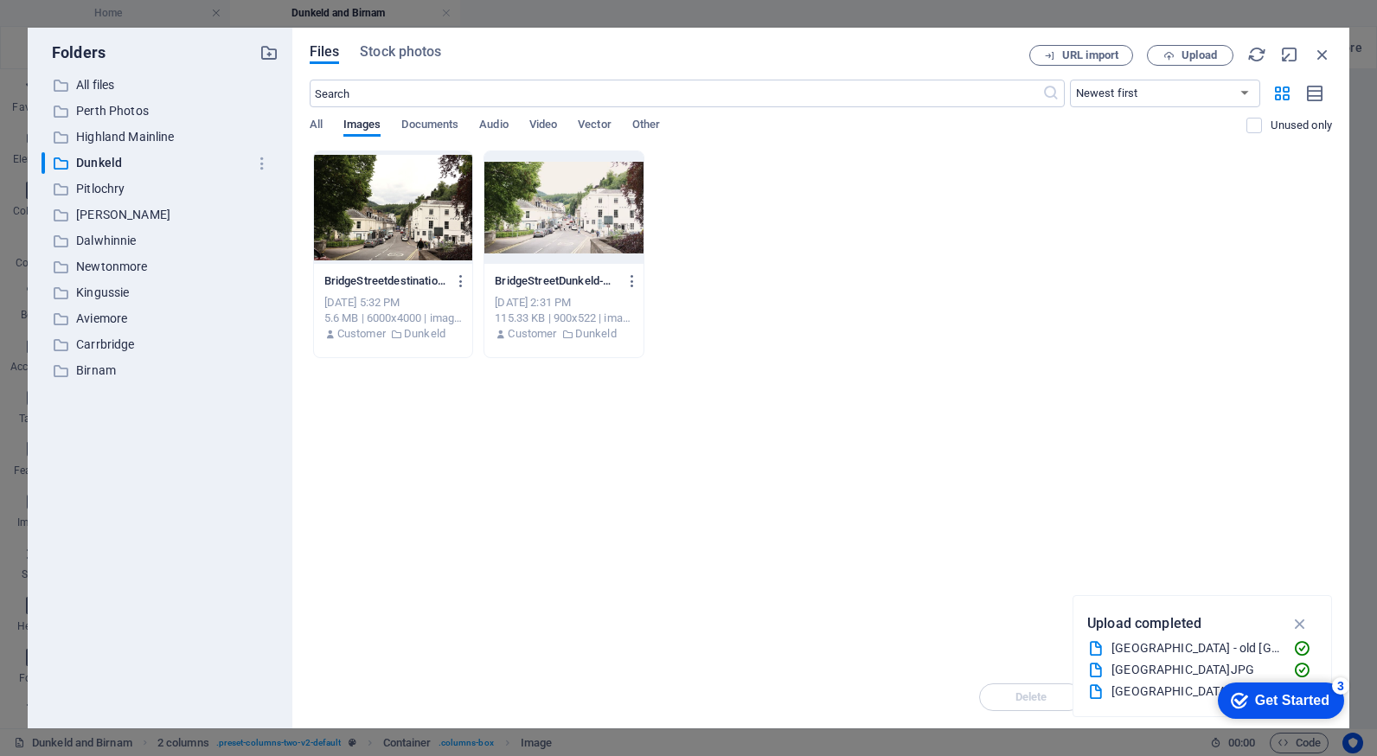
click at [402, 225] on div at bounding box center [393, 207] width 159 height 112
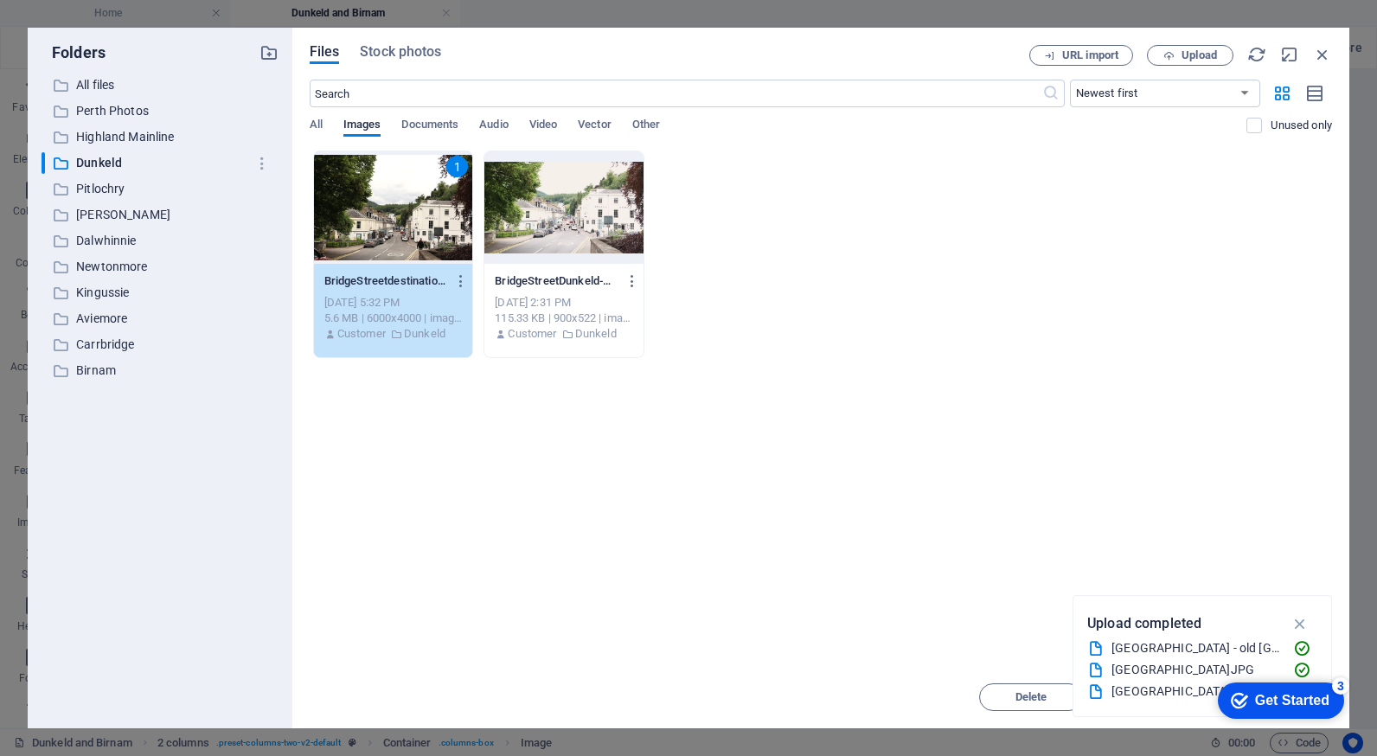
click at [402, 225] on div "1" at bounding box center [393, 207] width 159 height 112
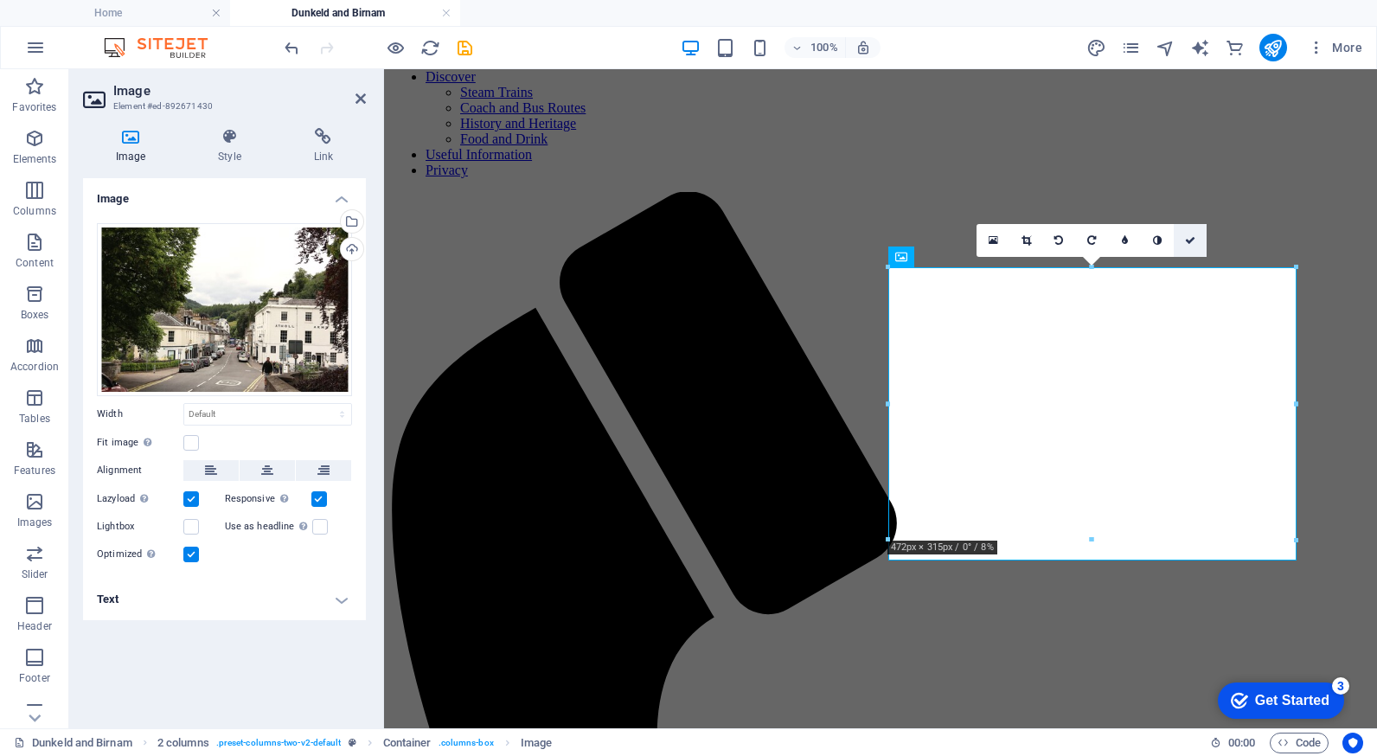
click at [1189, 241] on icon at bounding box center [1190, 240] width 10 height 10
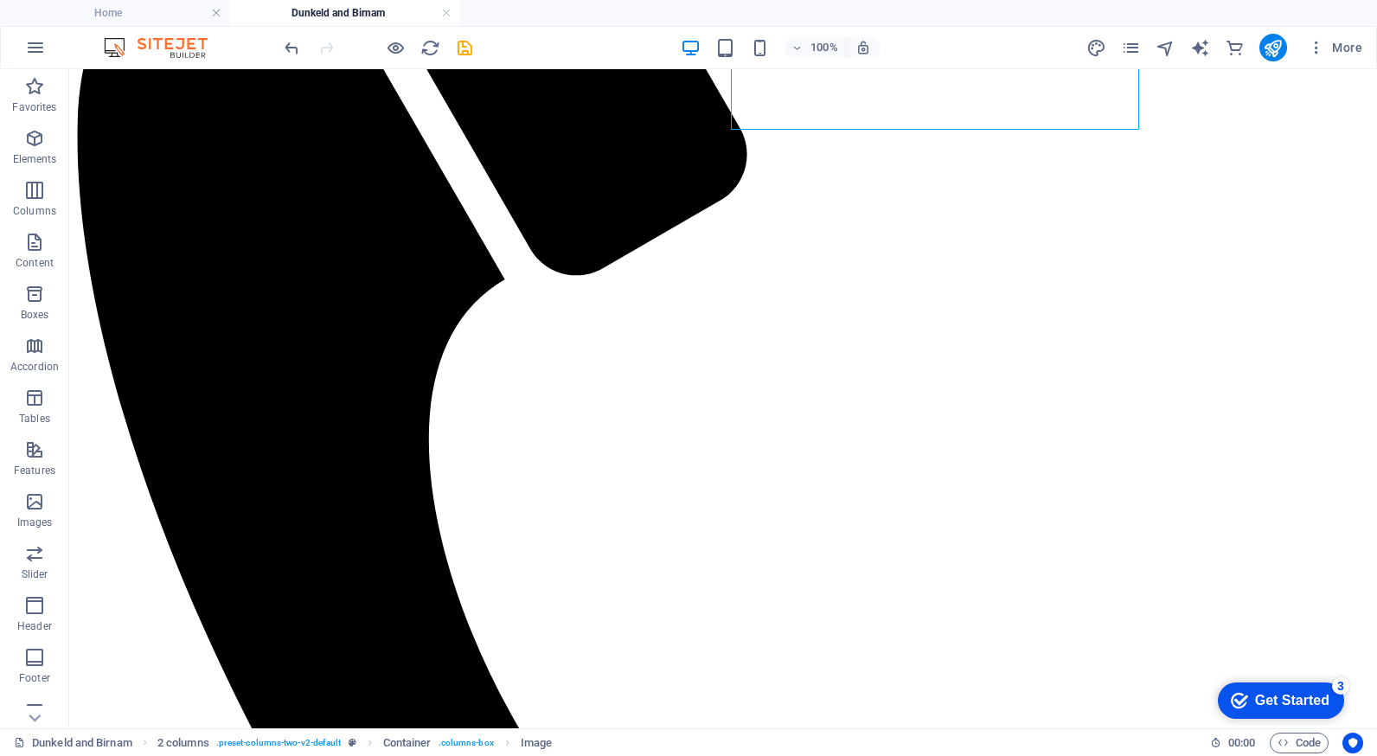
scroll to position [709, 0]
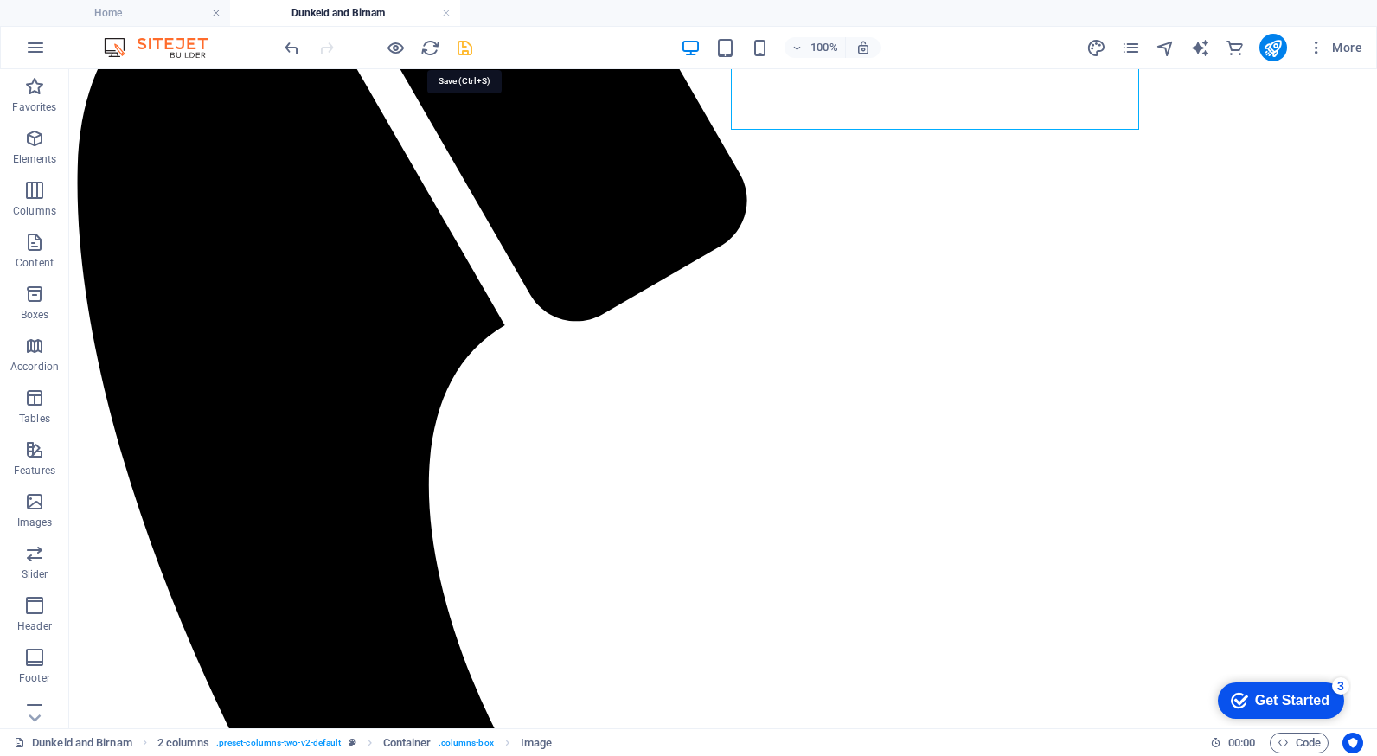
click at [458, 47] on icon "save" at bounding box center [465, 48] width 20 height 20
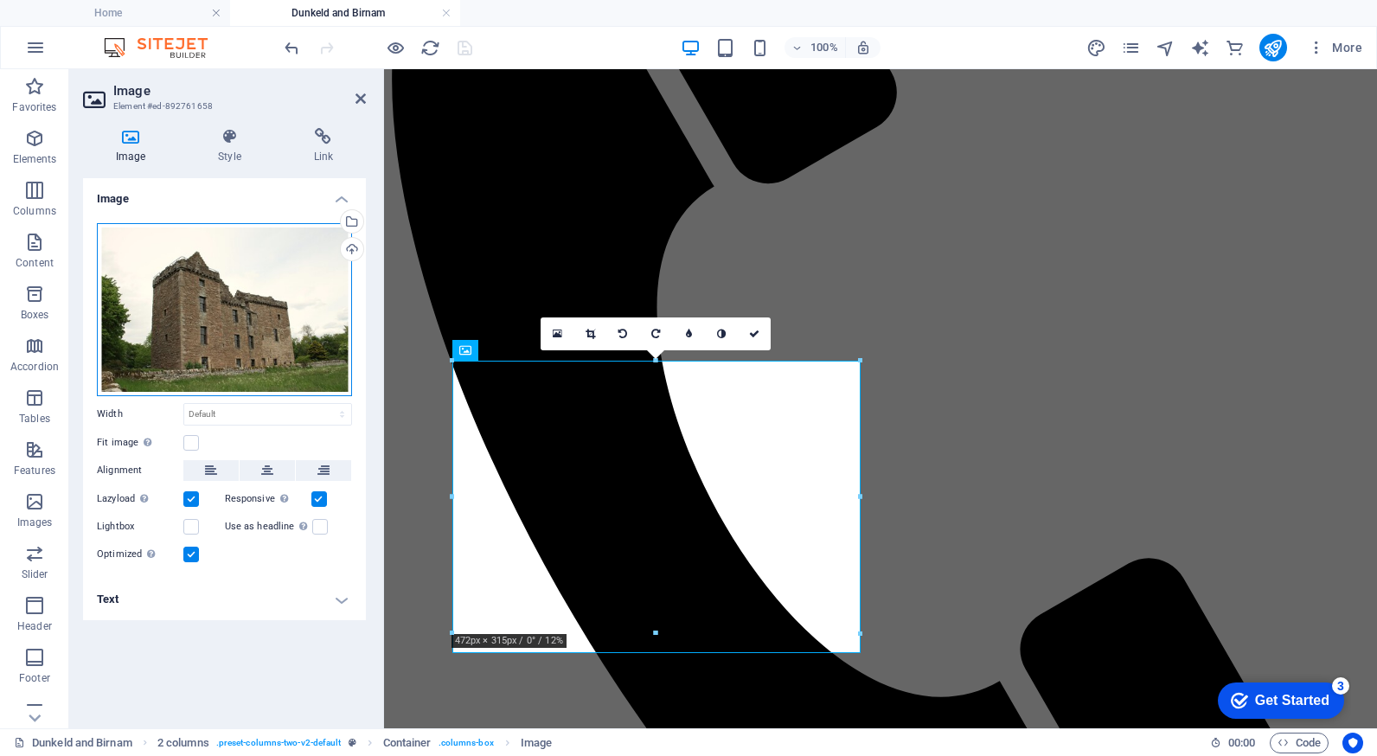
click at [249, 298] on div "Drag files here, click to choose files or select files from Files or our free s…" at bounding box center [224, 309] width 255 height 173
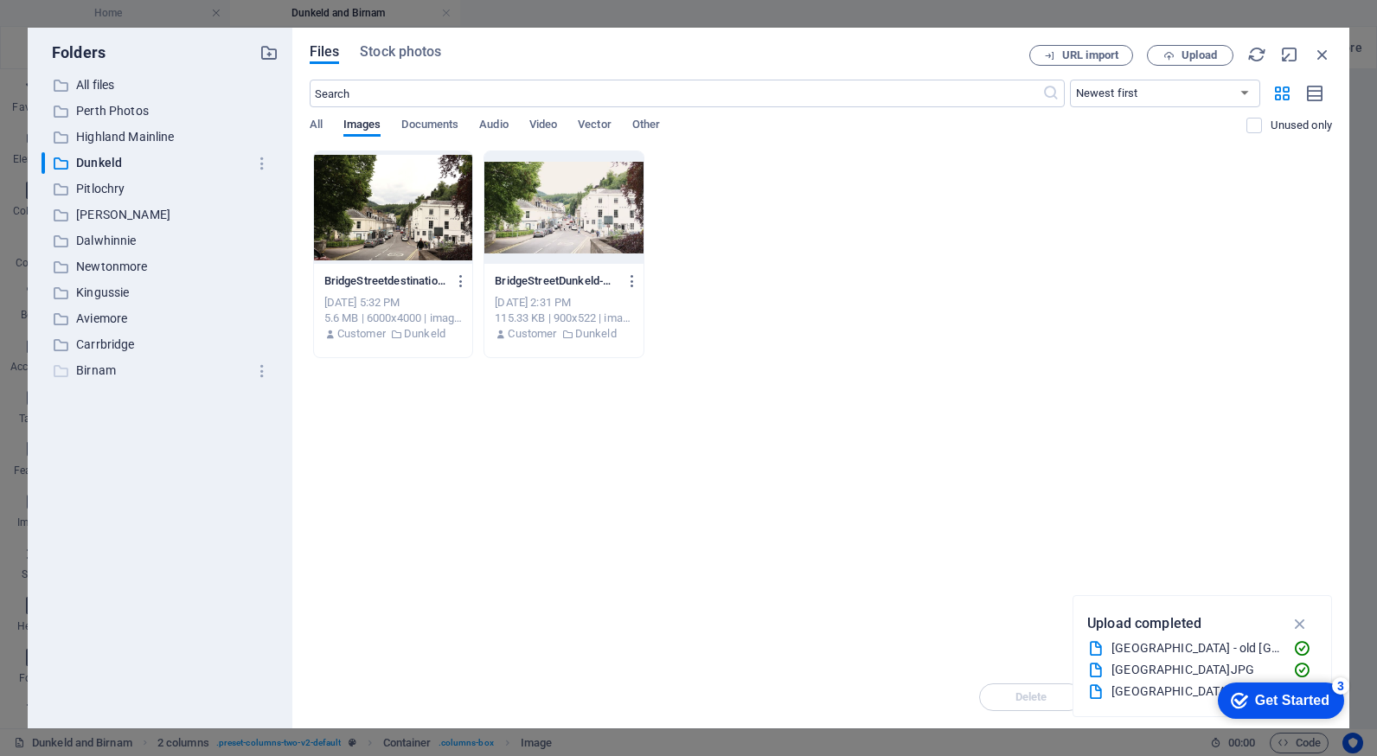
click at [85, 372] on p "Birnam" at bounding box center [161, 371] width 170 height 20
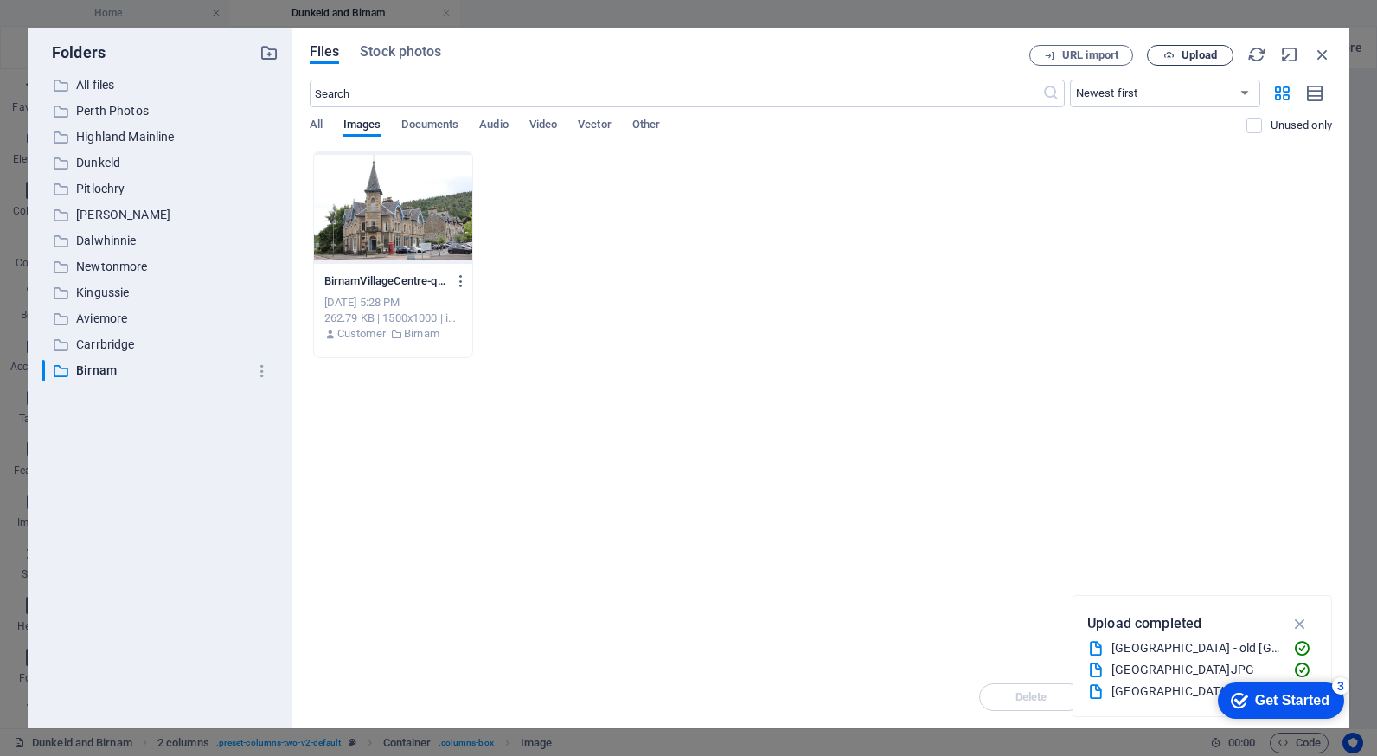
click at [1194, 53] on span "Upload" at bounding box center [1198, 55] width 35 height 10
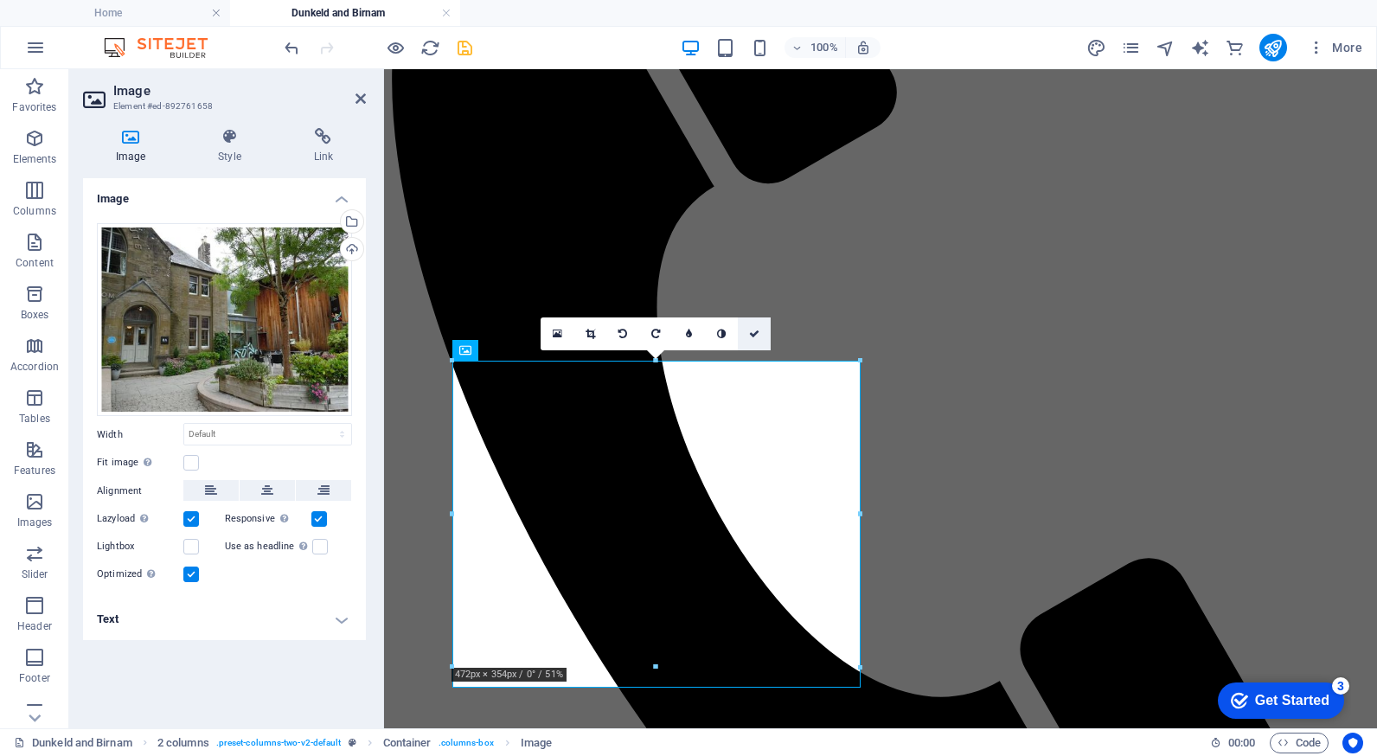
click at [757, 336] on icon at bounding box center [754, 334] width 10 height 10
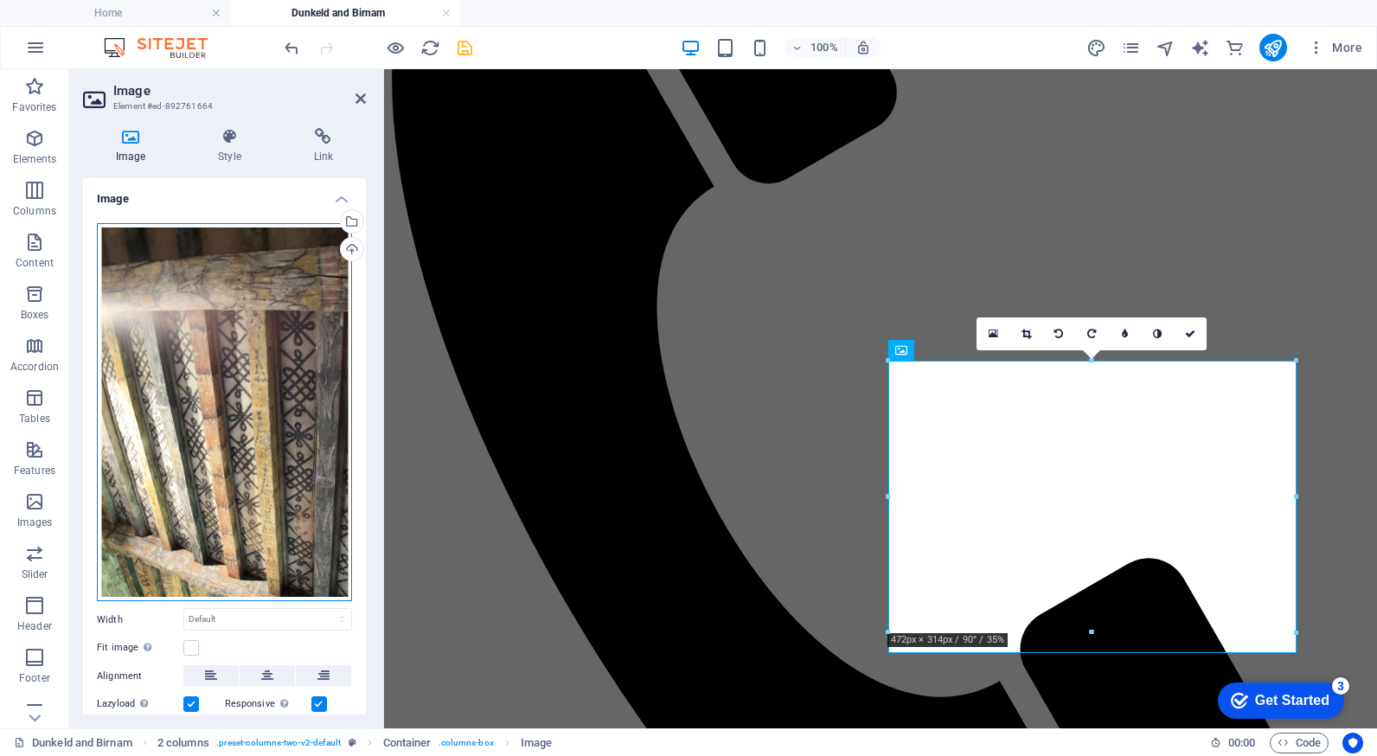
click at [275, 425] on div "Drag files here, click to choose files or select files from Files or our free s…" at bounding box center [224, 412] width 255 height 379
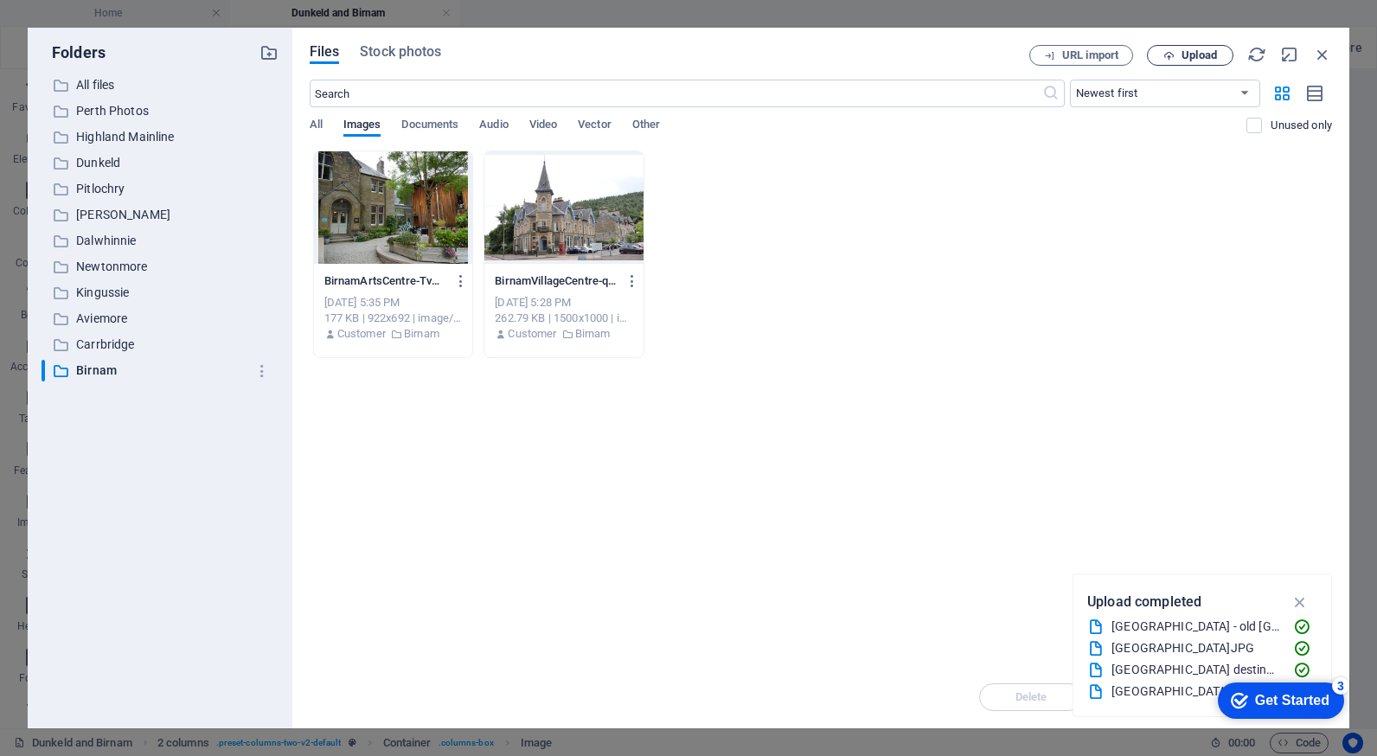
click at [1223, 49] on button "Upload" at bounding box center [1190, 55] width 86 height 21
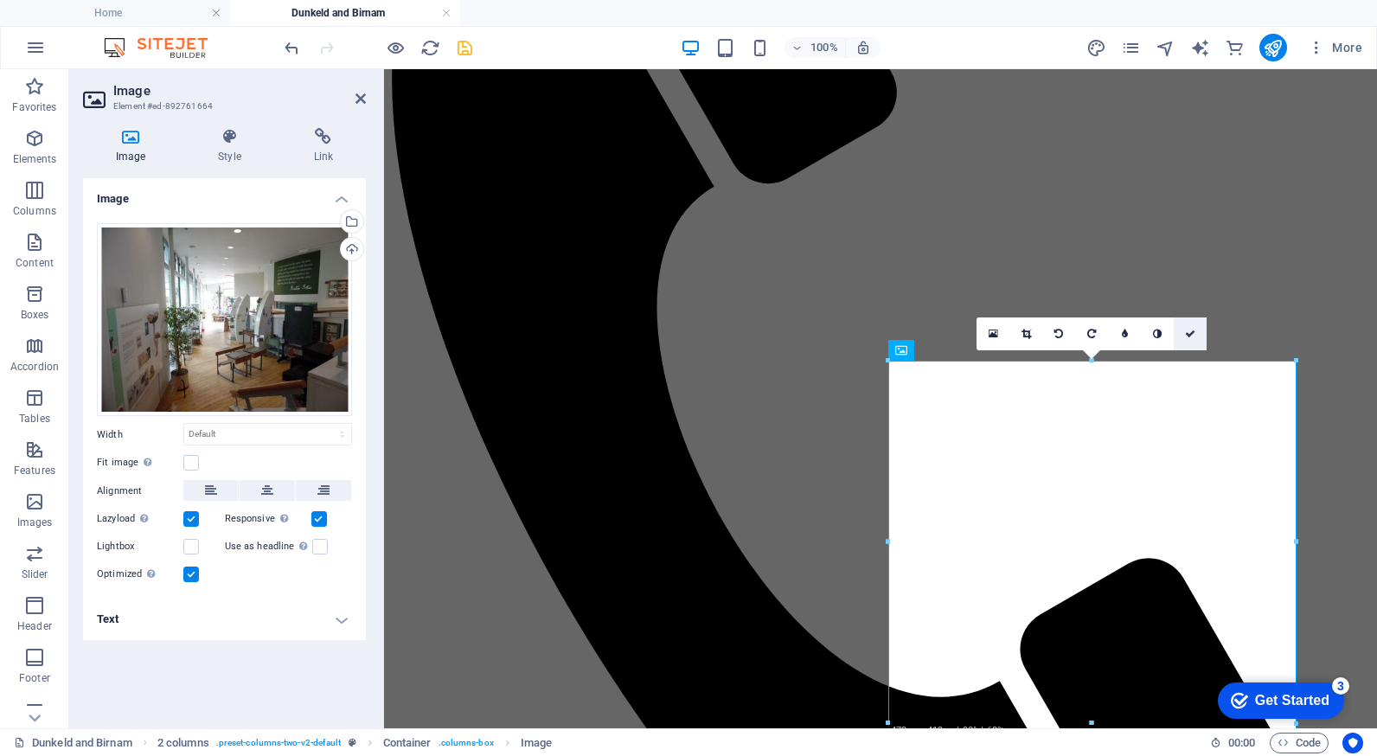
click at [1193, 333] on icon at bounding box center [1190, 334] width 10 height 10
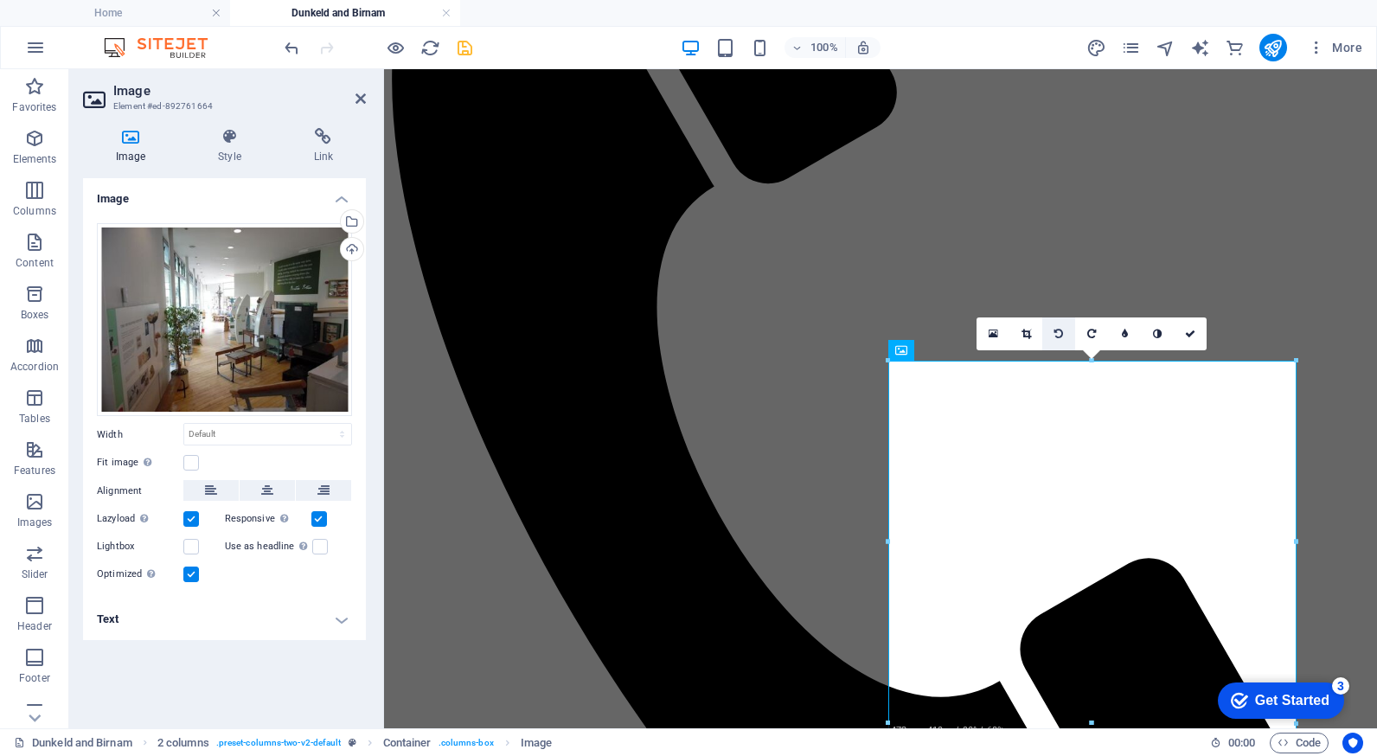
click at [1060, 333] on icon at bounding box center [1058, 334] width 9 height 10
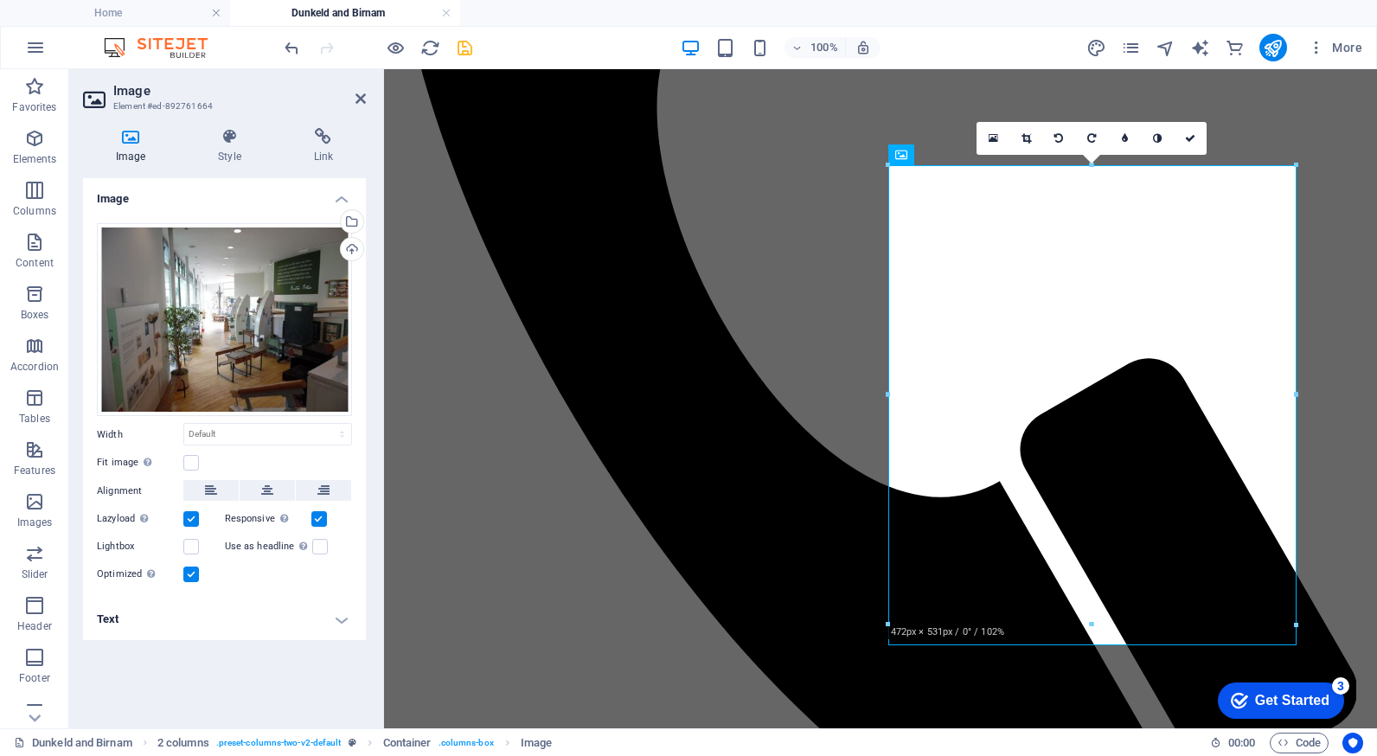
scroll to position [905, 0]
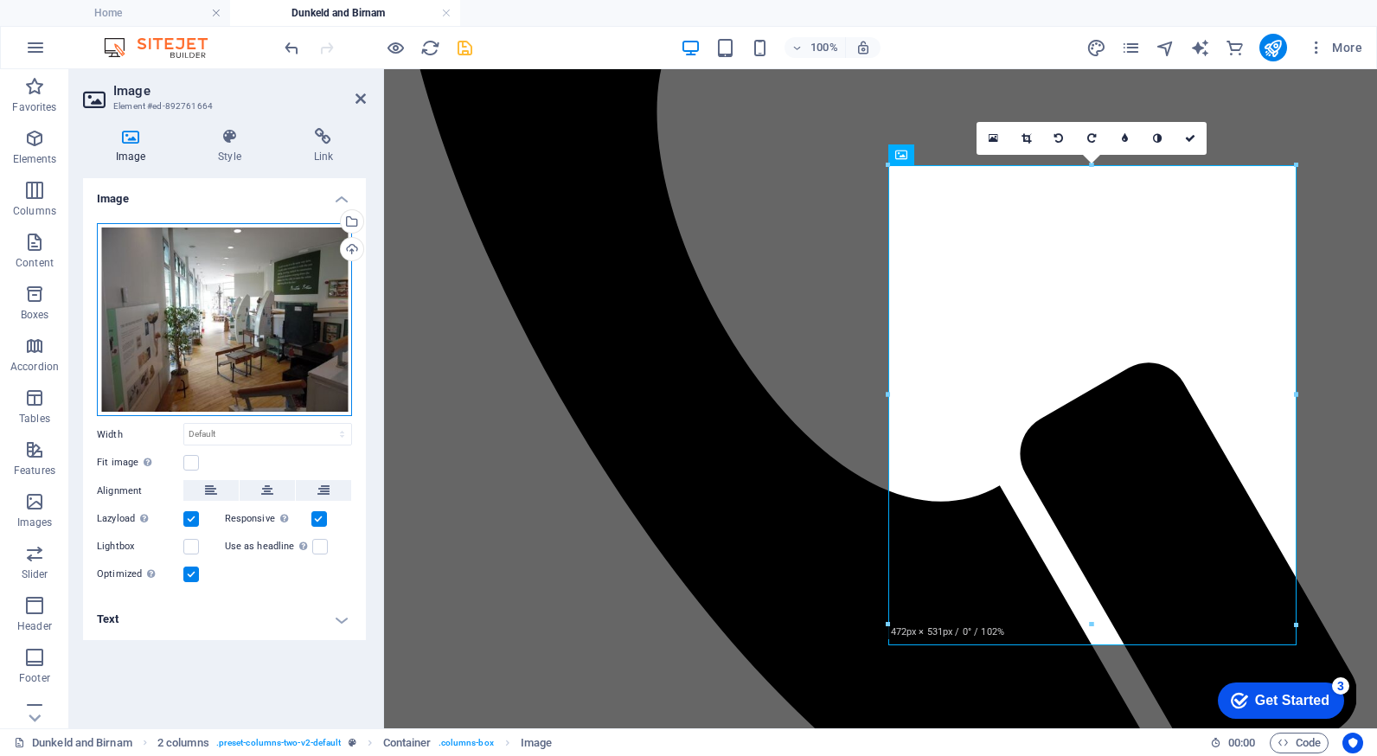
click at [140, 267] on div "Drag files here, click to choose files or select files from Files or our free s…" at bounding box center [224, 320] width 255 height 194
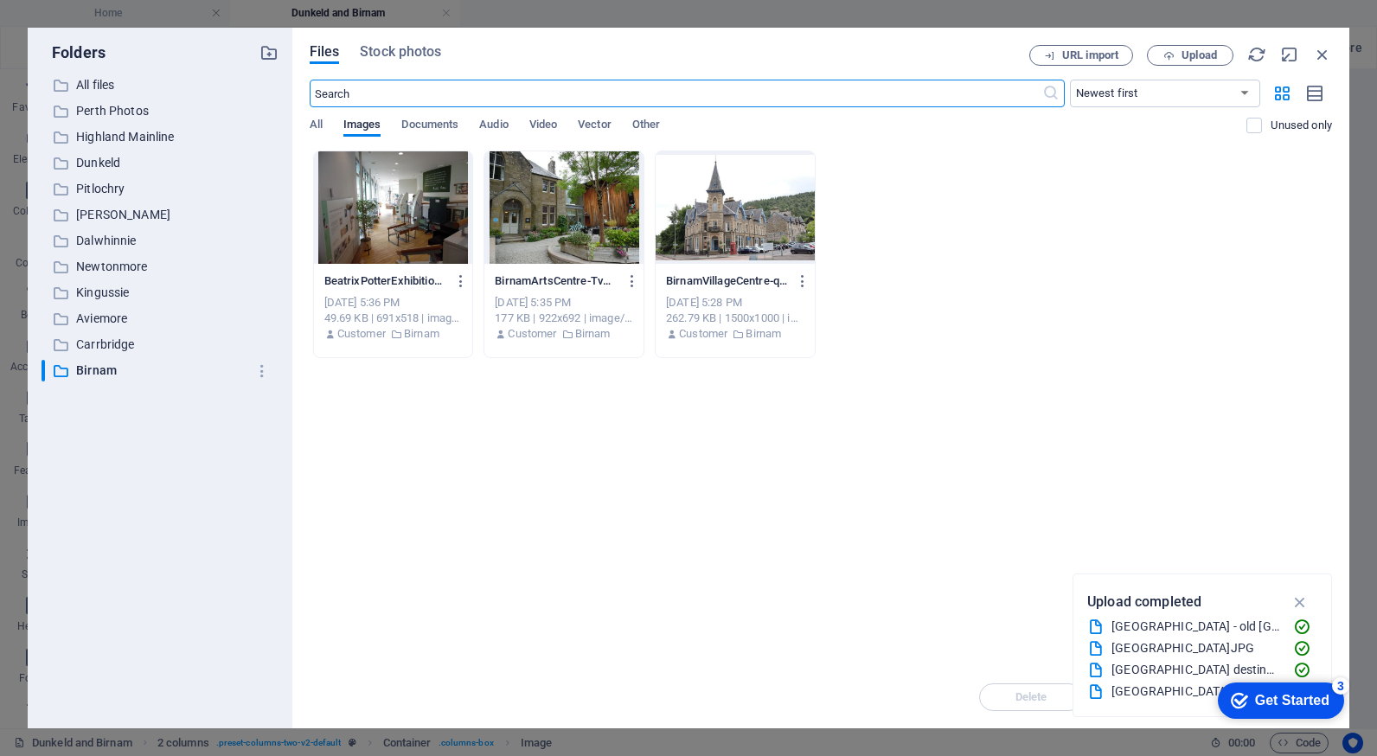
click at [380, 223] on div at bounding box center [393, 207] width 159 height 112
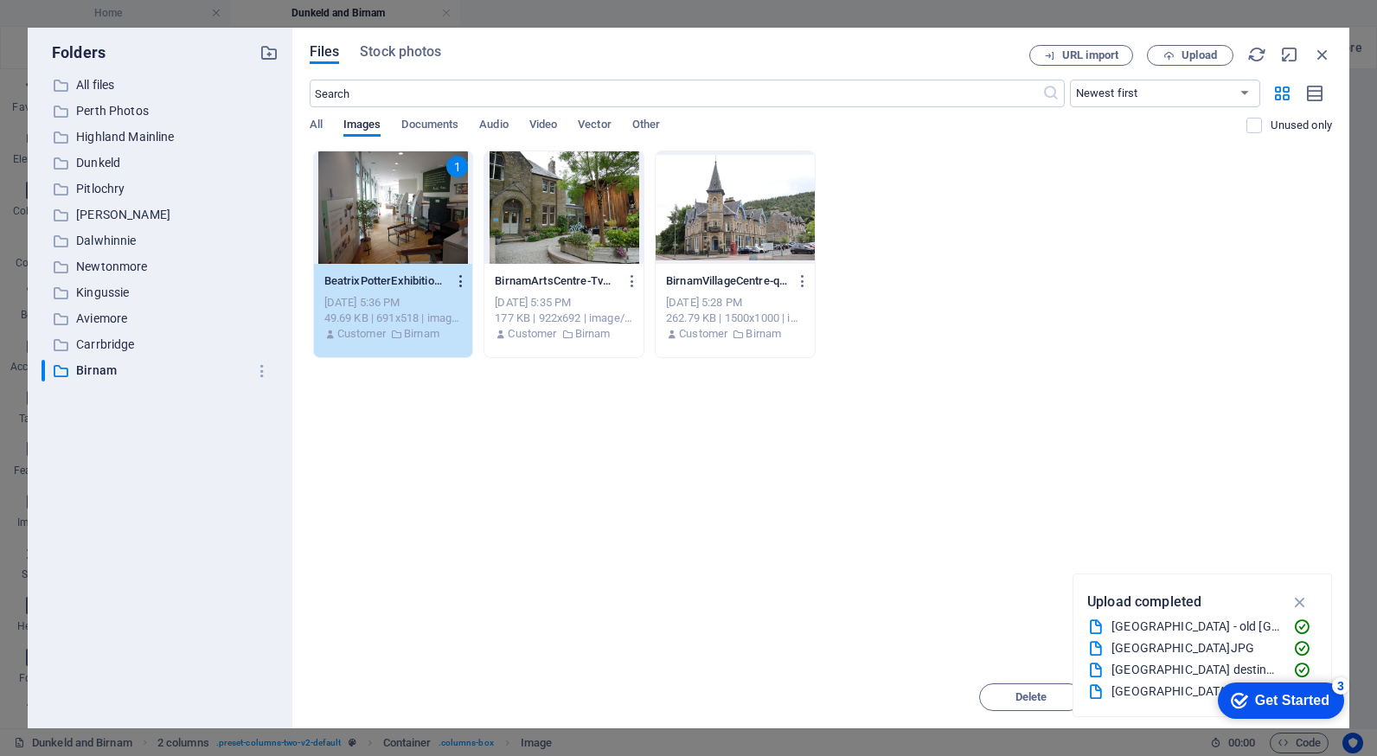
click at [457, 275] on icon "button" at bounding box center [461, 281] width 16 height 16
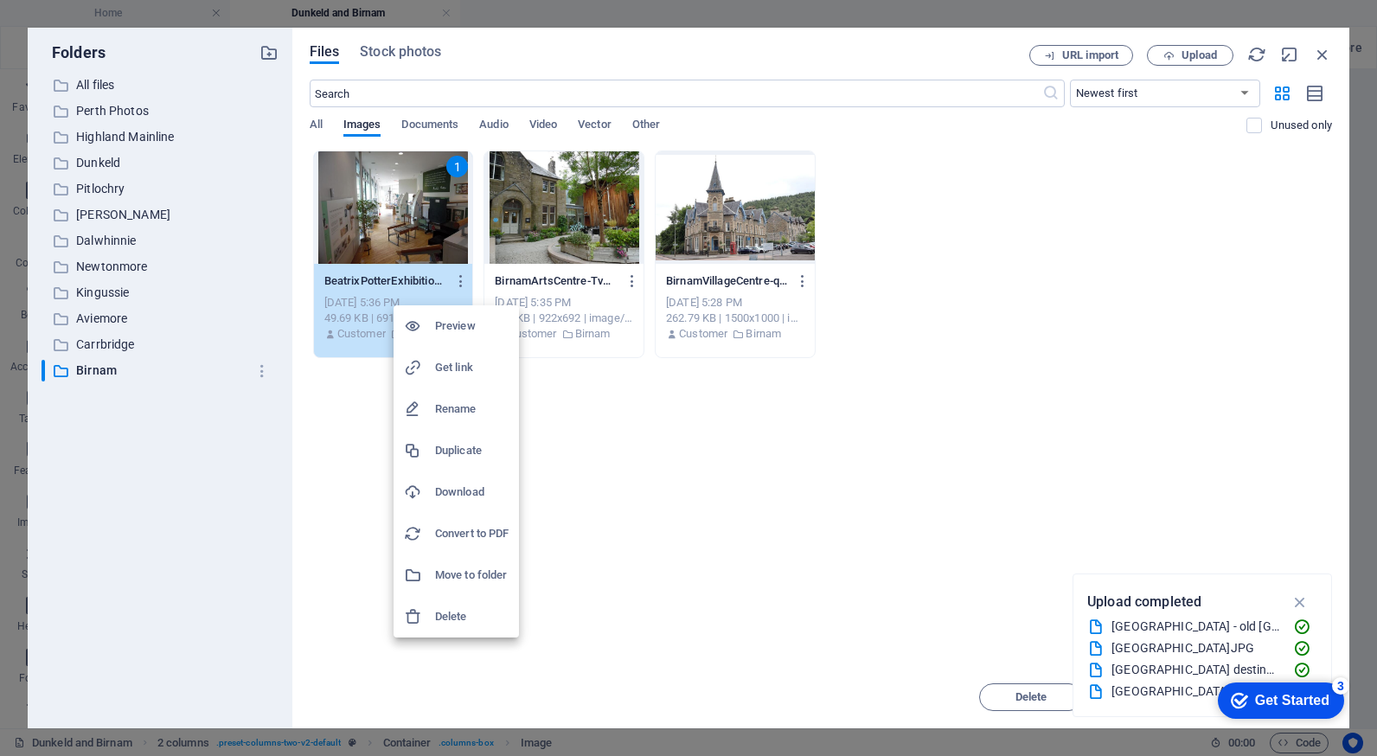
click at [463, 610] on h6 "Delete" at bounding box center [472, 616] width 74 height 21
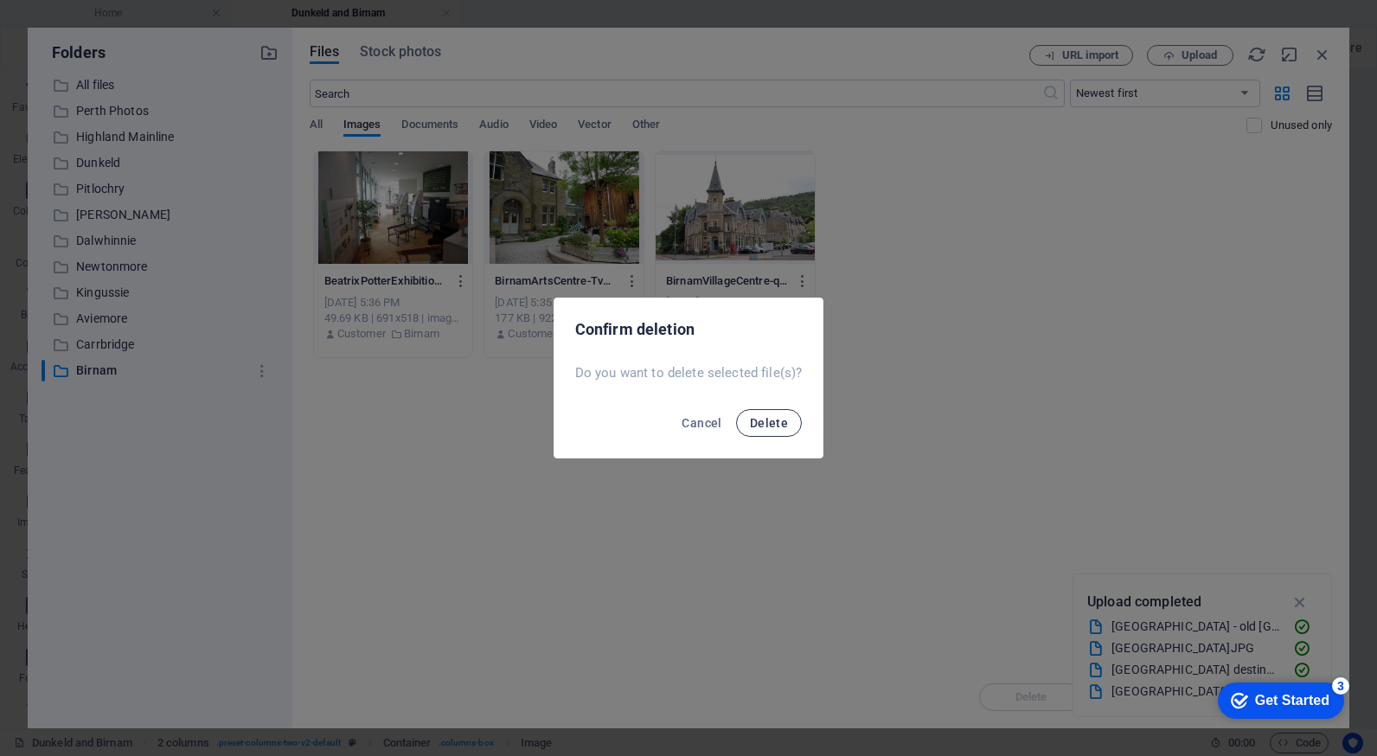
click at [770, 420] on span "Delete" at bounding box center [769, 423] width 38 height 14
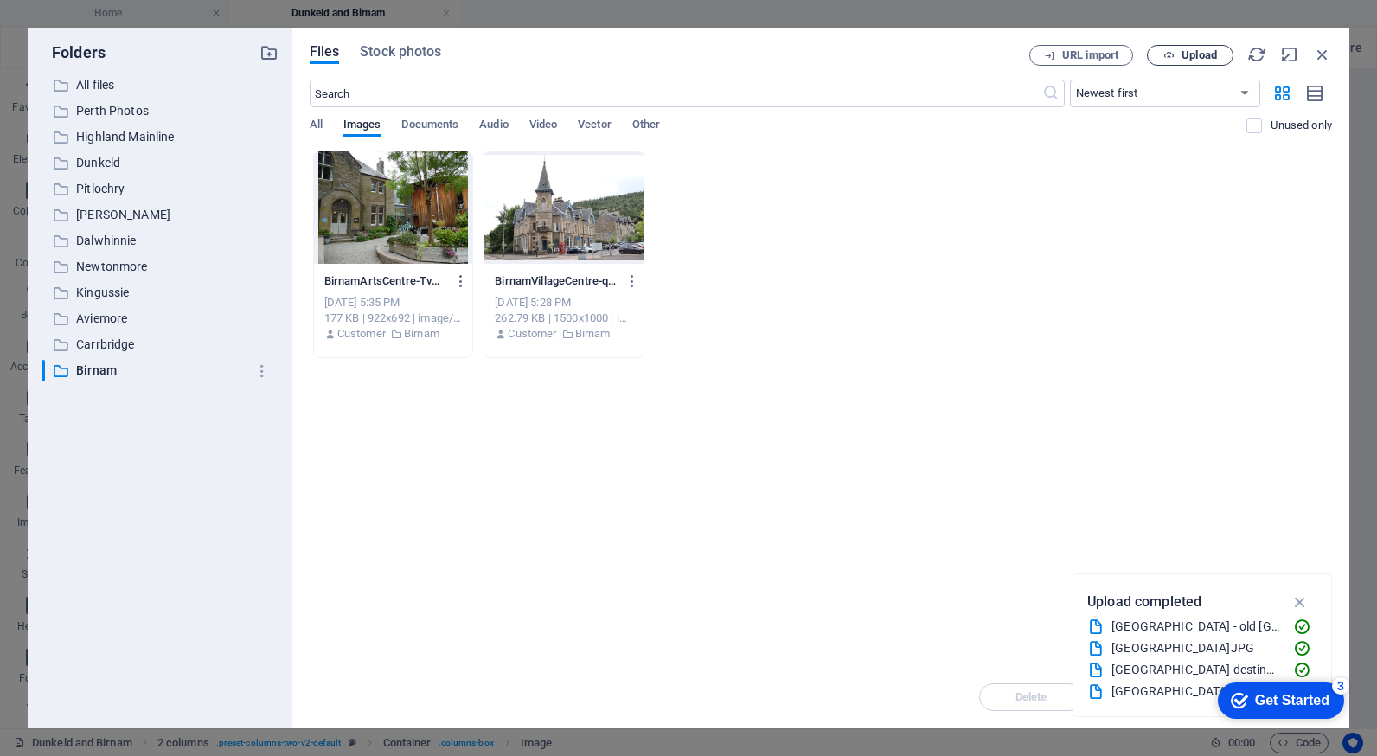
click at [1187, 52] on span "Upload" at bounding box center [1198, 55] width 35 height 10
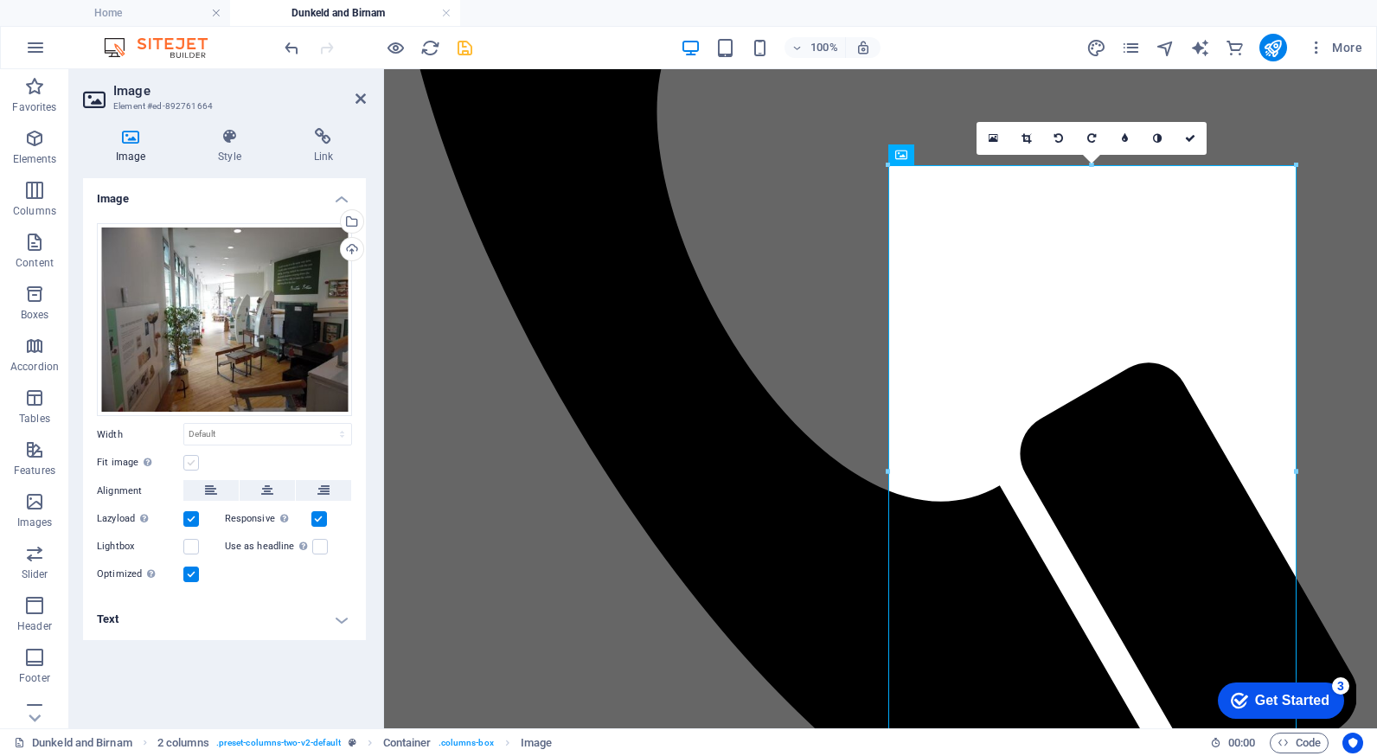
click at [191, 462] on label at bounding box center [191, 463] width 16 height 16
click at [0, 0] on input "Fit image Automatically fit image to a fixed width and height" at bounding box center [0, 0] width 0 height 0
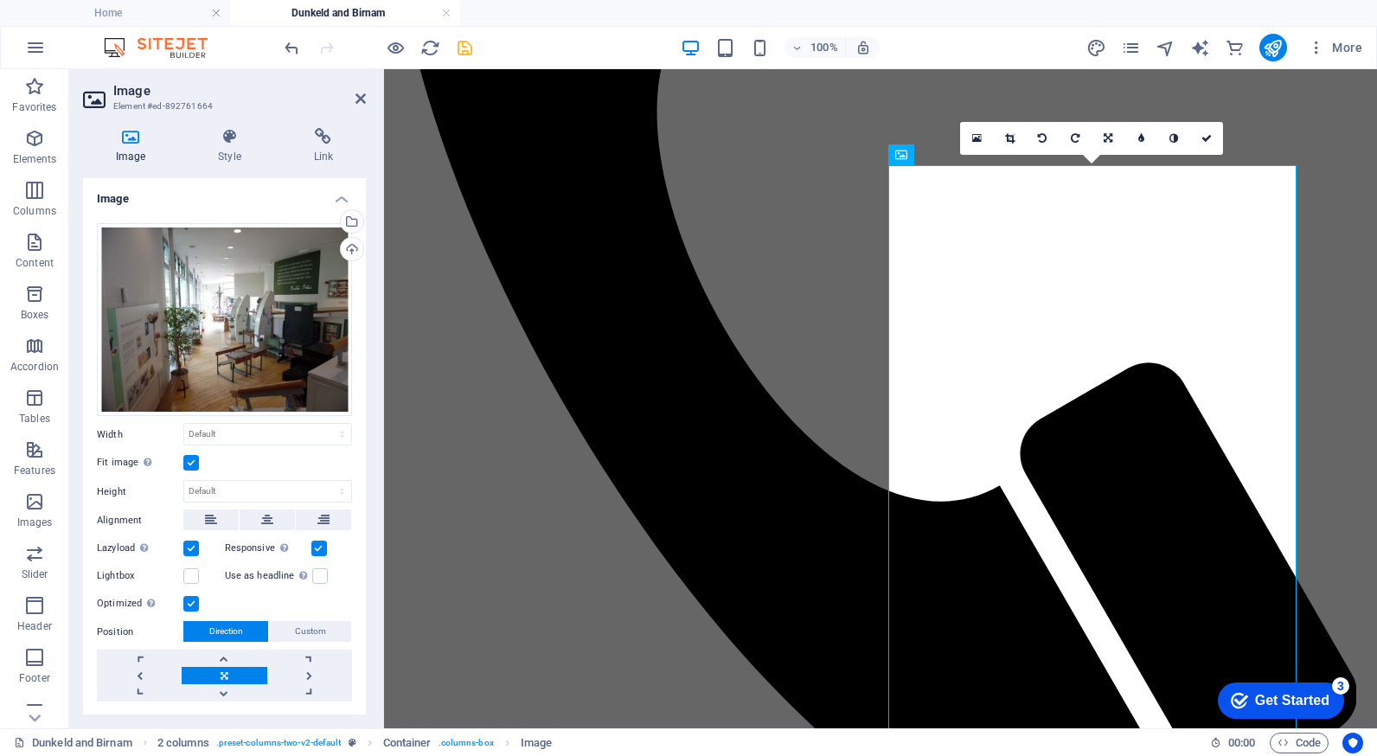
click at [191, 462] on label at bounding box center [191, 463] width 16 height 16
click at [0, 0] on input "Fit image Automatically fit image to a fixed width and height" at bounding box center [0, 0] width 0 height 0
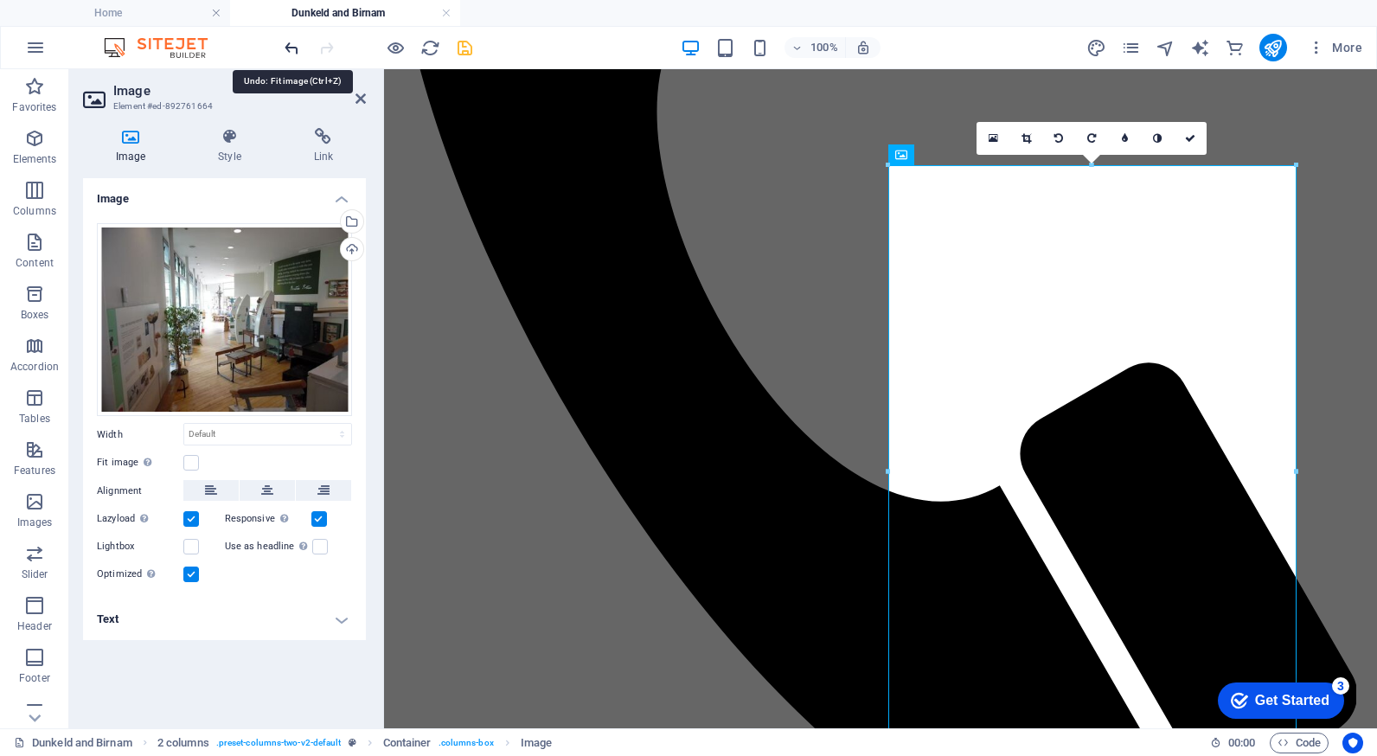
click at [288, 52] on icon "undo" at bounding box center [292, 48] width 20 height 20
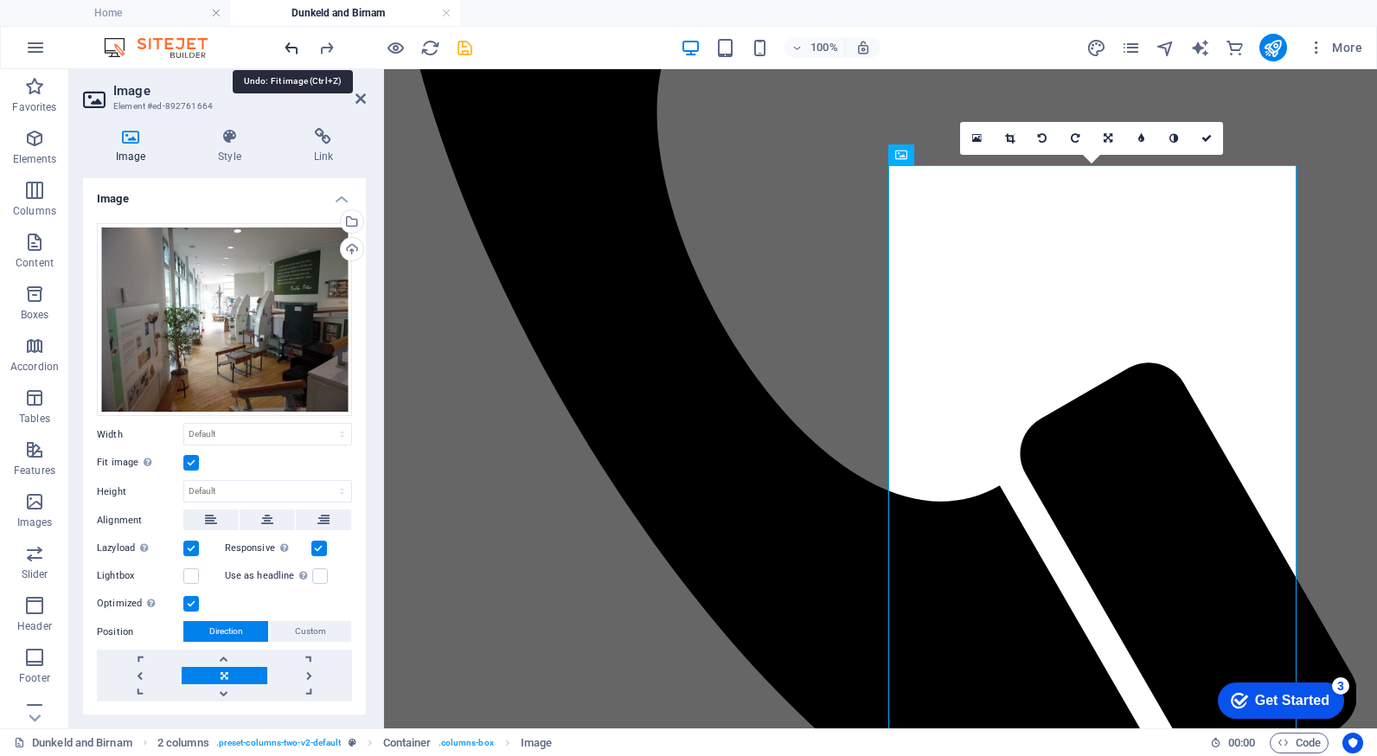
click at [288, 52] on icon "undo" at bounding box center [292, 48] width 20 height 20
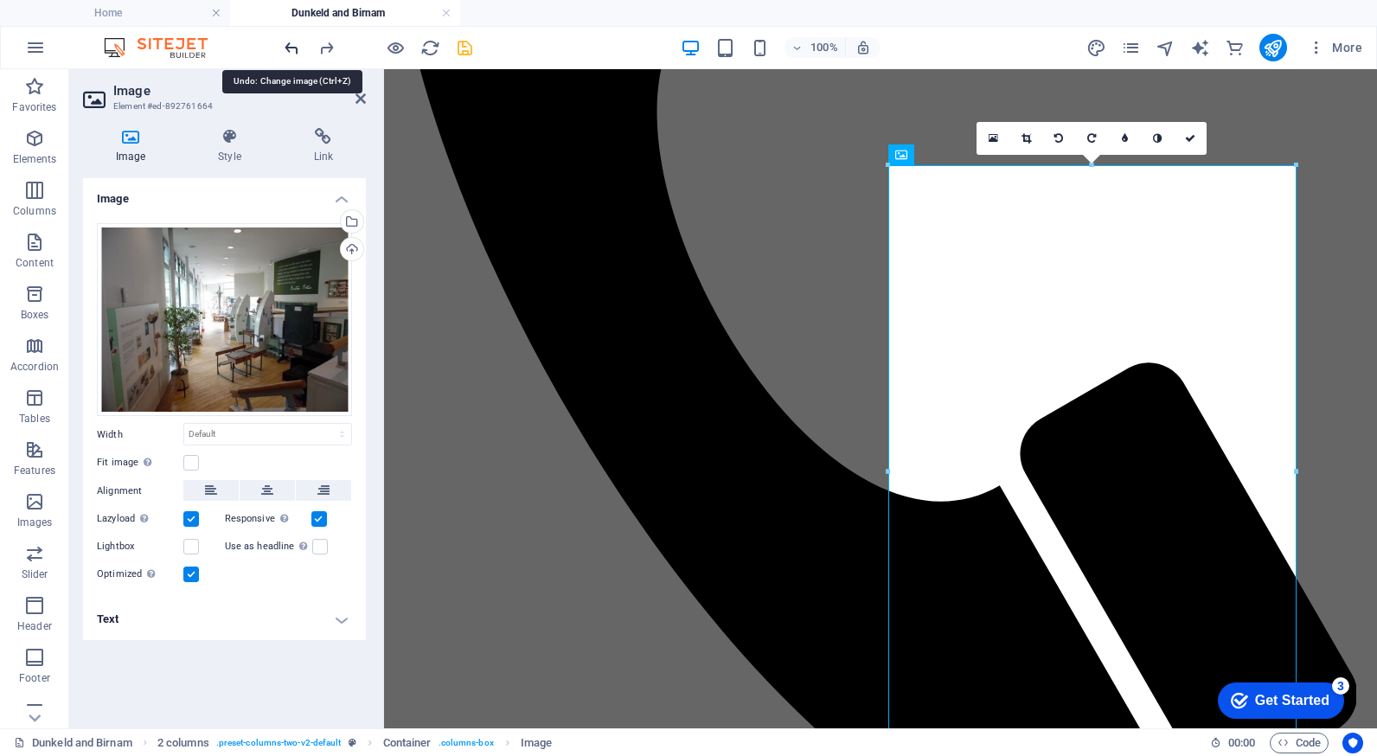
click at [288, 52] on icon "undo" at bounding box center [292, 48] width 20 height 20
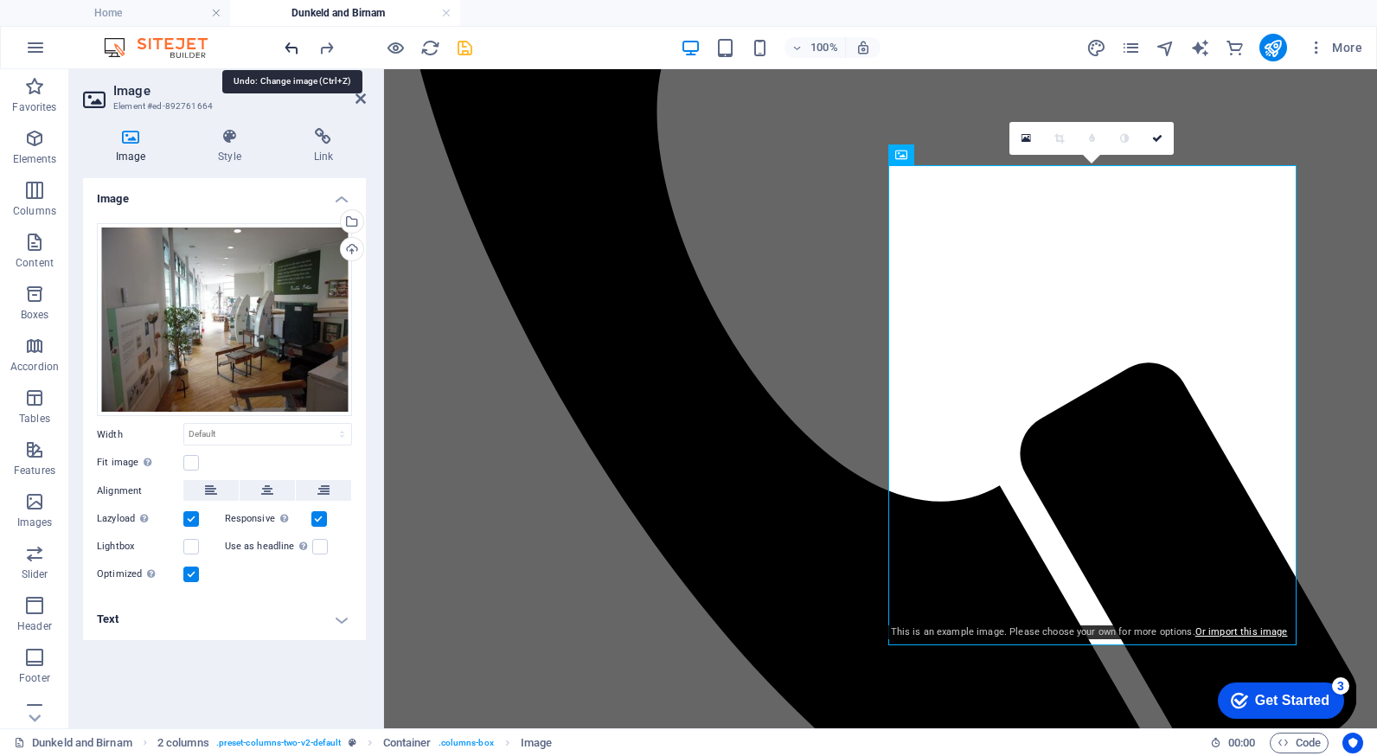
click at [288, 52] on icon "undo" at bounding box center [292, 48] width 20 height 20
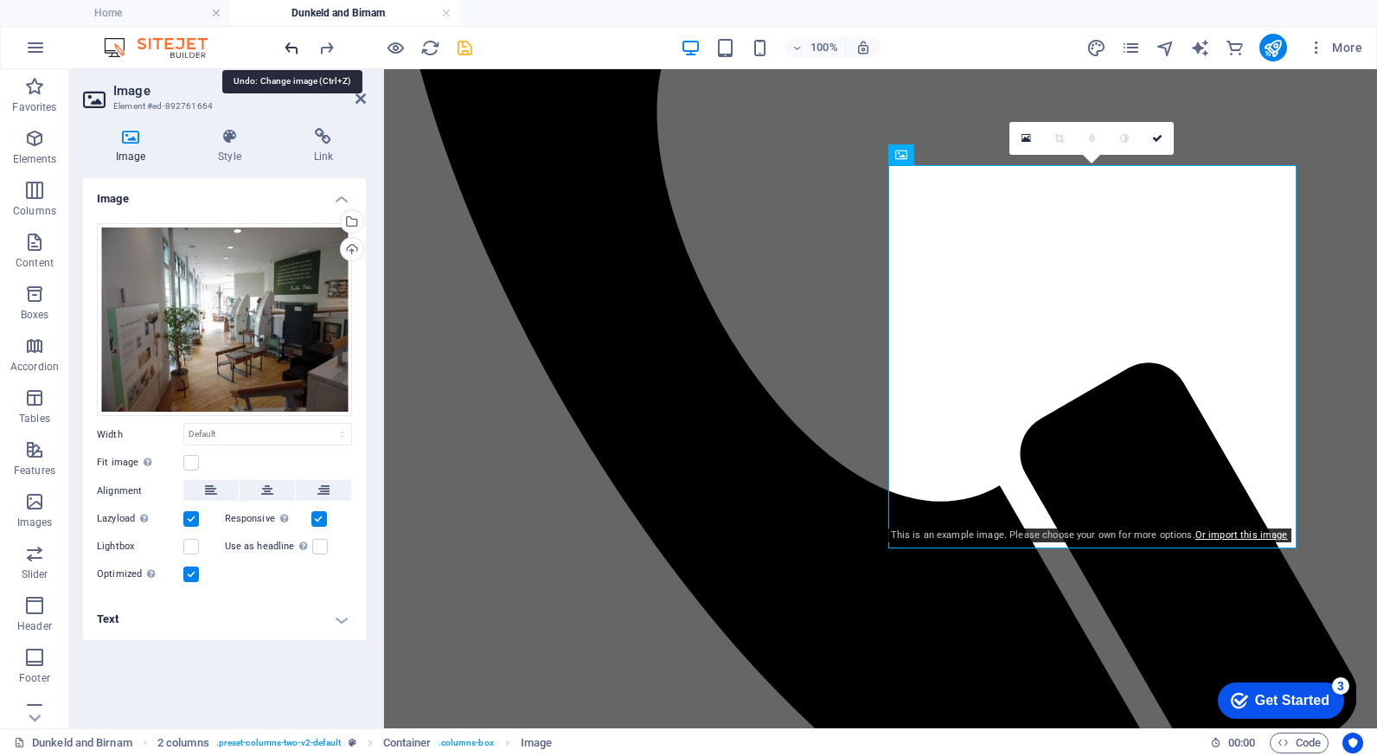
click at [288, 52] on icon "undo" at bounding box center [292, 48] width 20 height 20
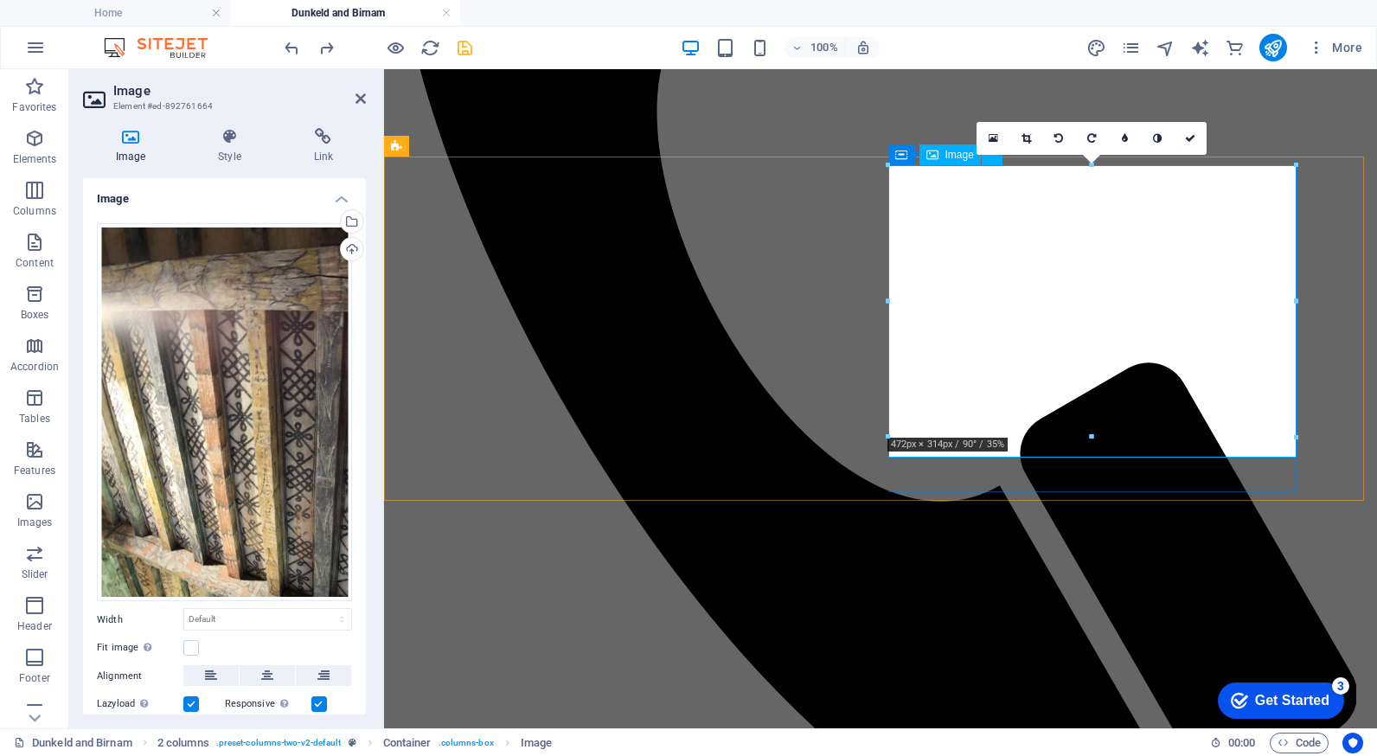
click at [246, 400] on div "Drag files here, click to choose files or select files from Files or our free s…" at bounding box center [224, 412] width 255 height 379
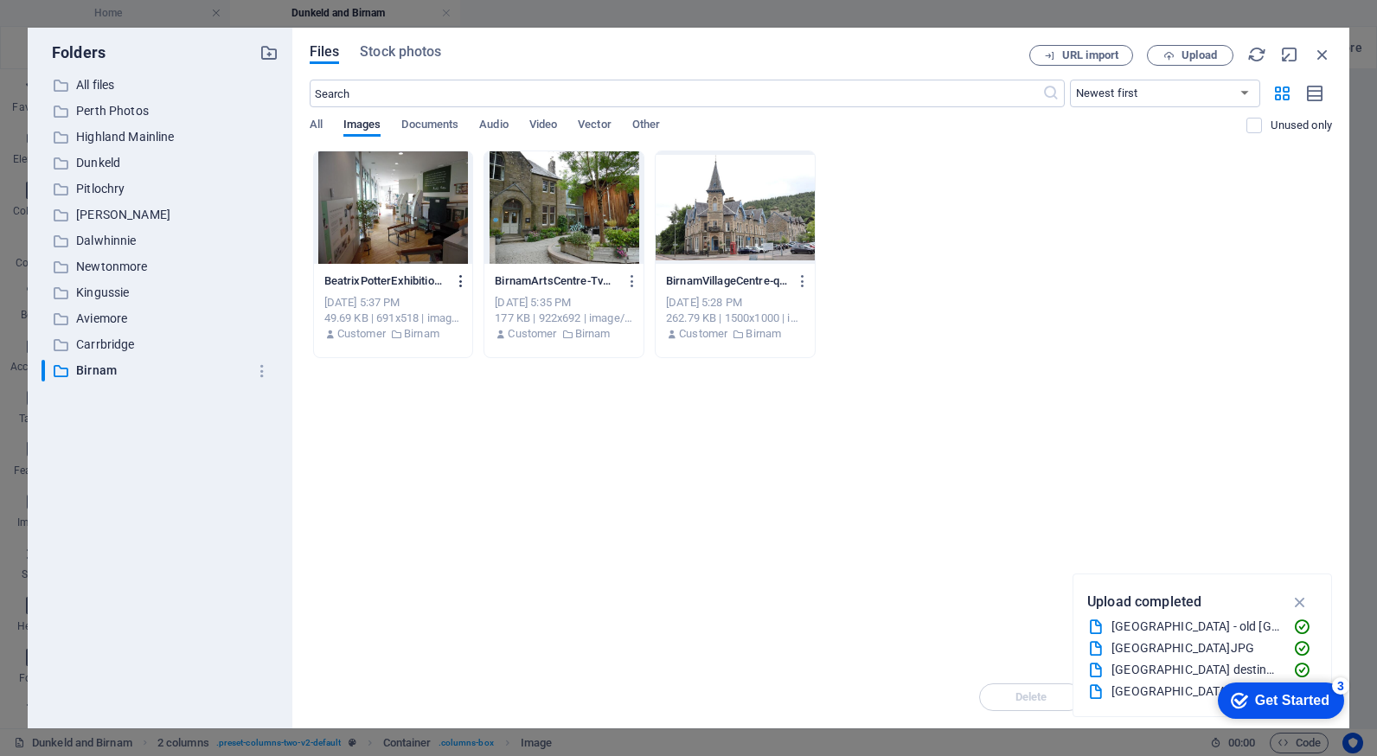
click at [457, 281] on icon "button" at bounding box center [461, 281] width 16 height 16
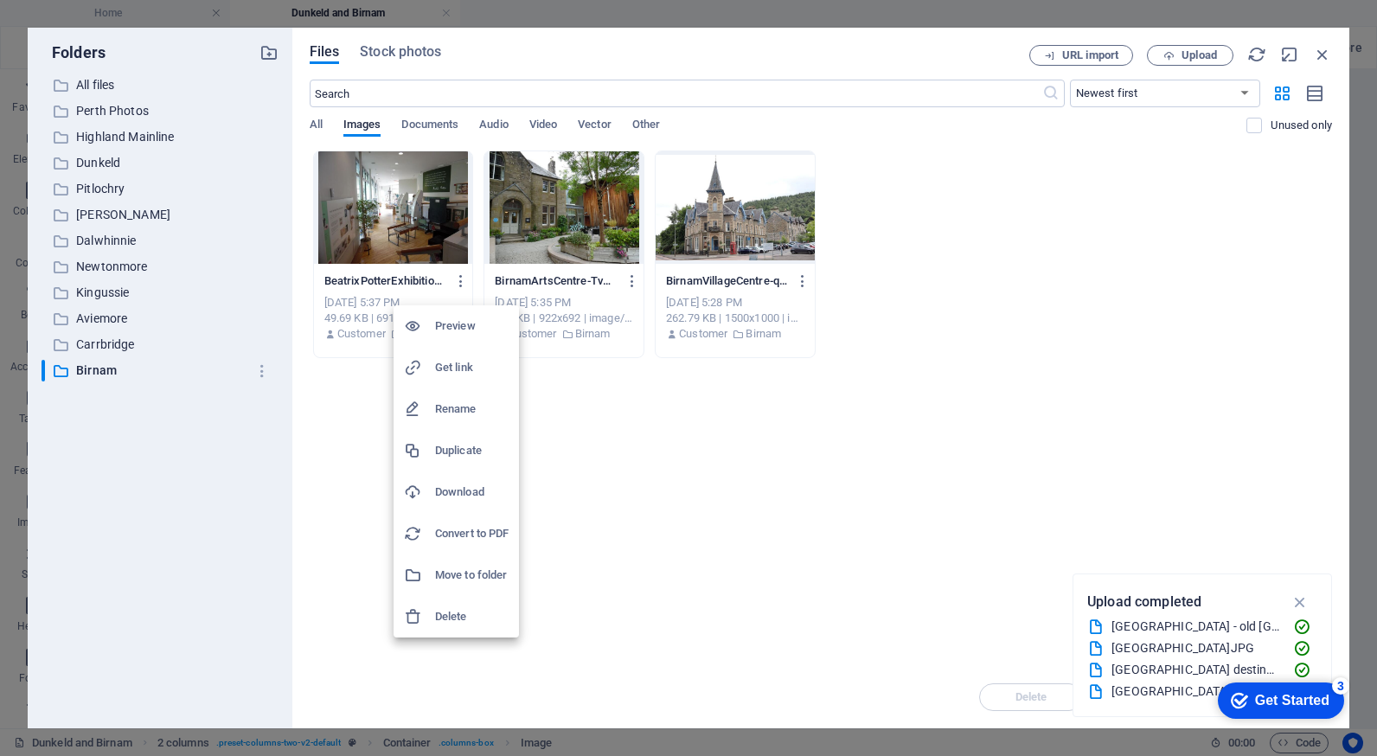
click at [483, 612] on h6 "Delete" at bounding box center [472, 616] width 74 height 21
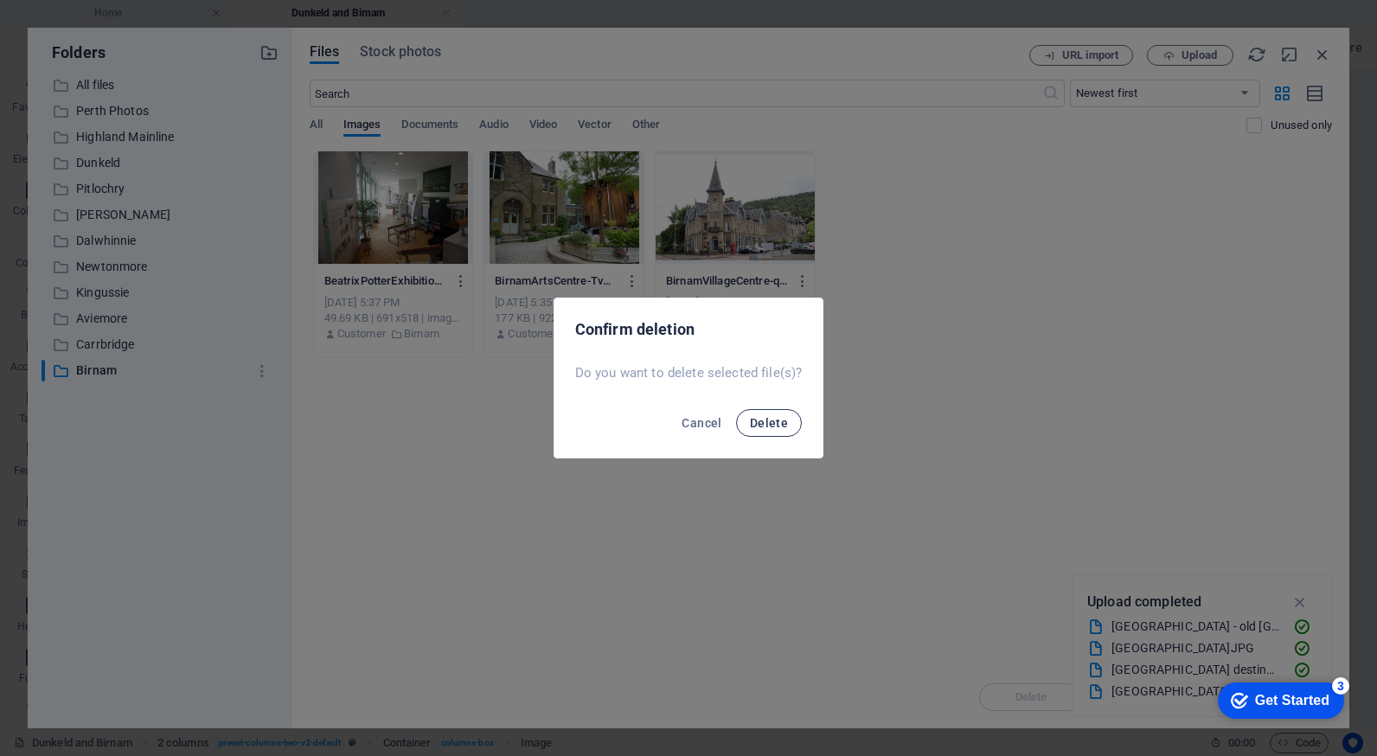
click at [778, 422] on span "Delete" at bounding box center [769, 423] width 38 height 14
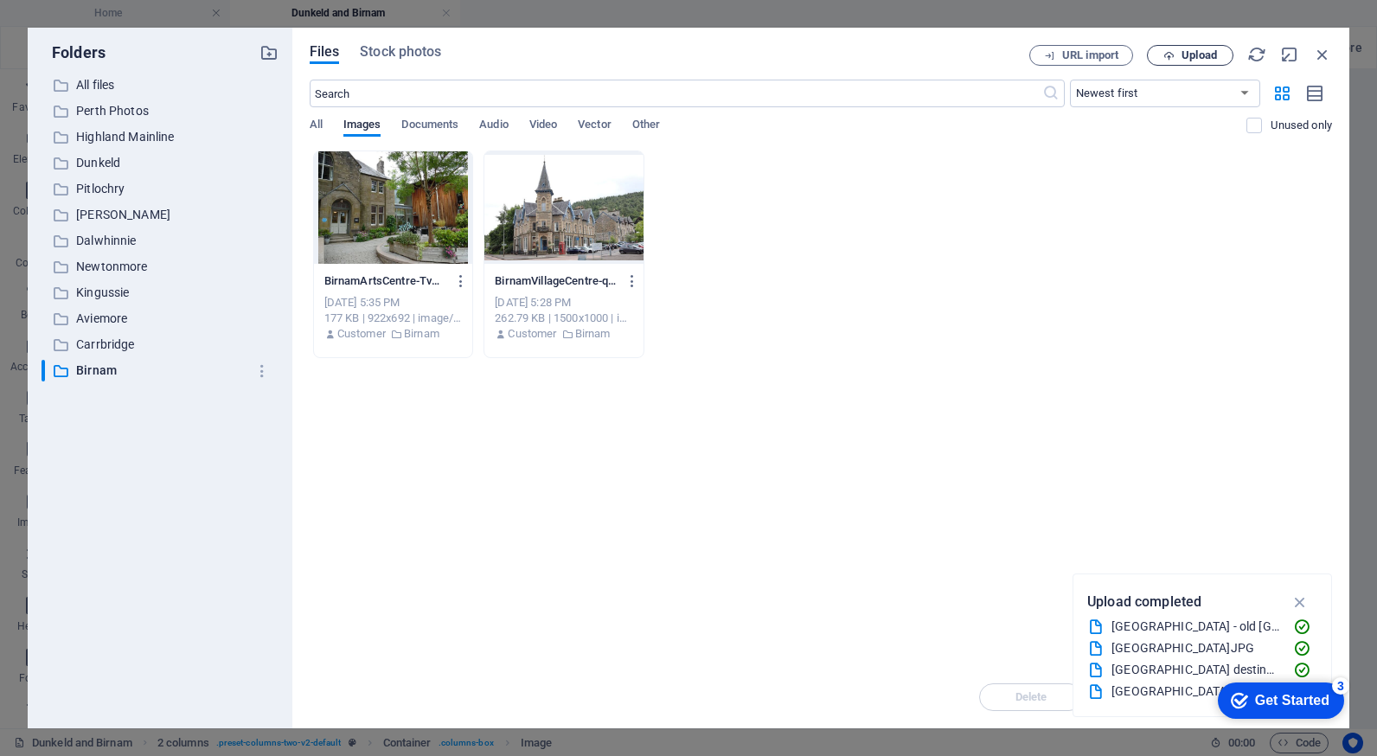
click at [1169, 54] on icon "button" at bounding box center [1168, 55] width 11 height 11
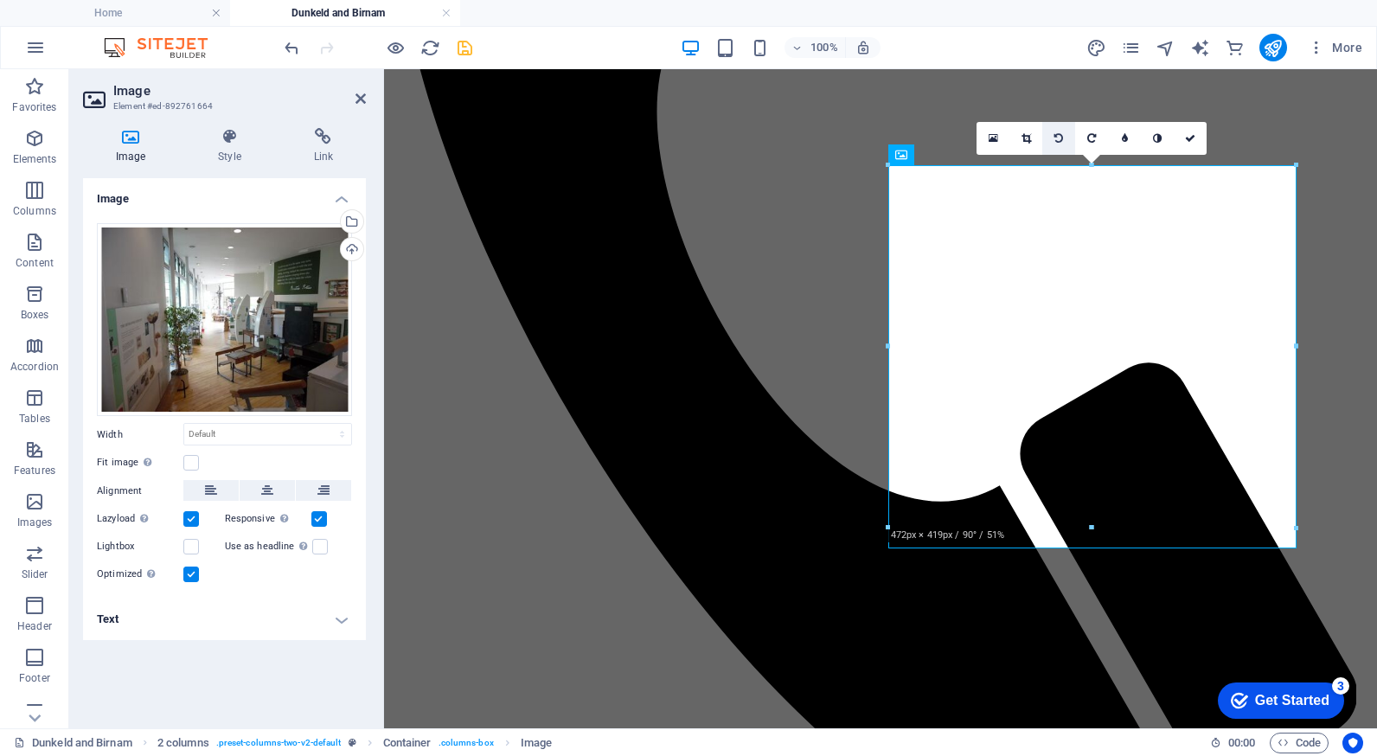
click at [1071, 133] on link at bounding box center [1058, 138] width 33 height 33
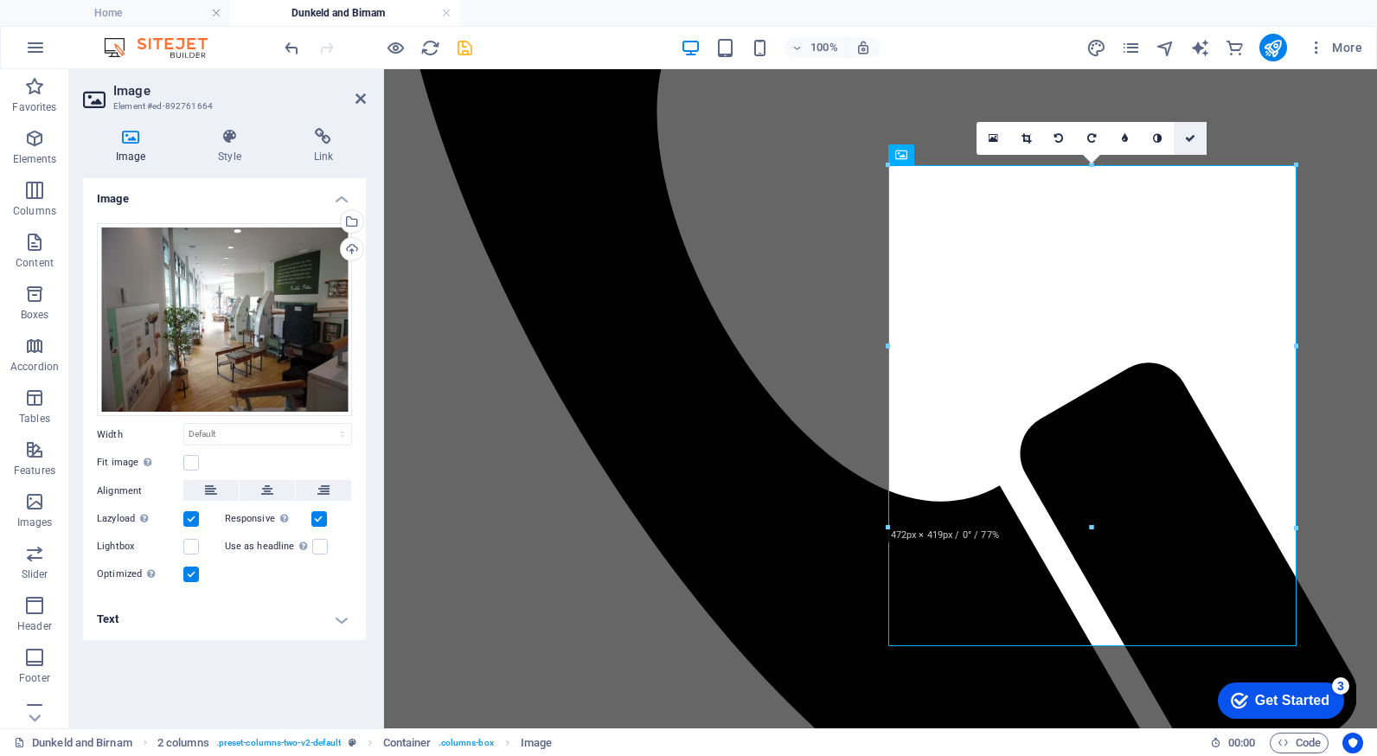
click at [1186, 136] on icon at bounding box center [1190, 138] width 10 height 10
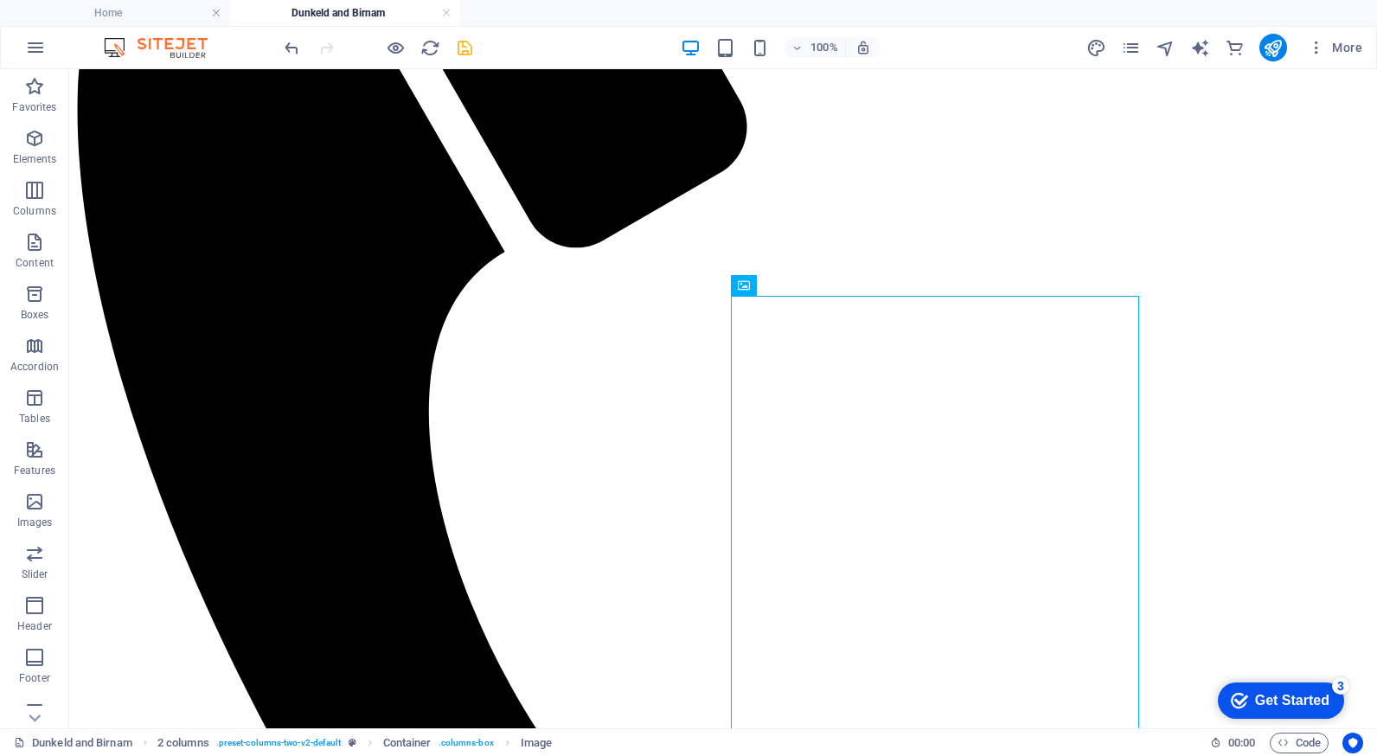
scroll to position [774, 0]
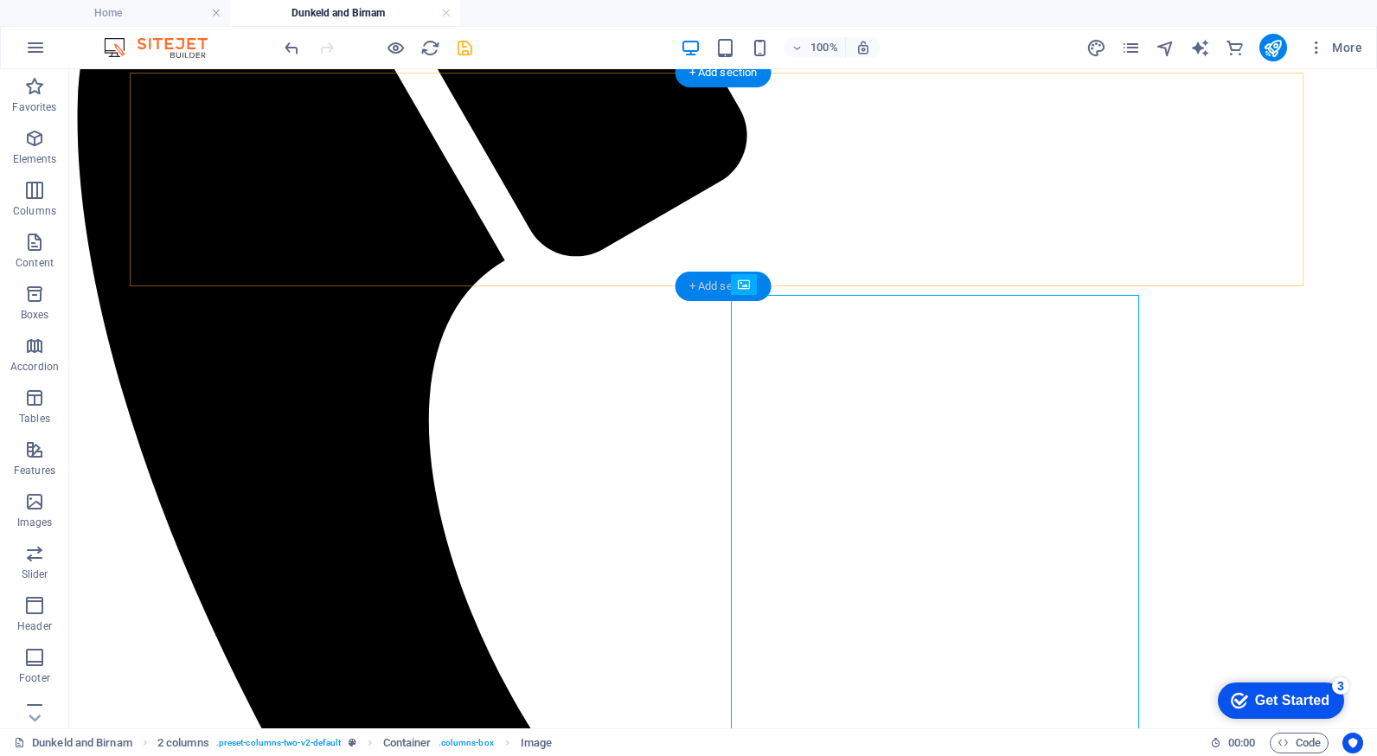
click at [696, 289] on div "+ Add section" at bounding box center [723, 286] width 96 height 29
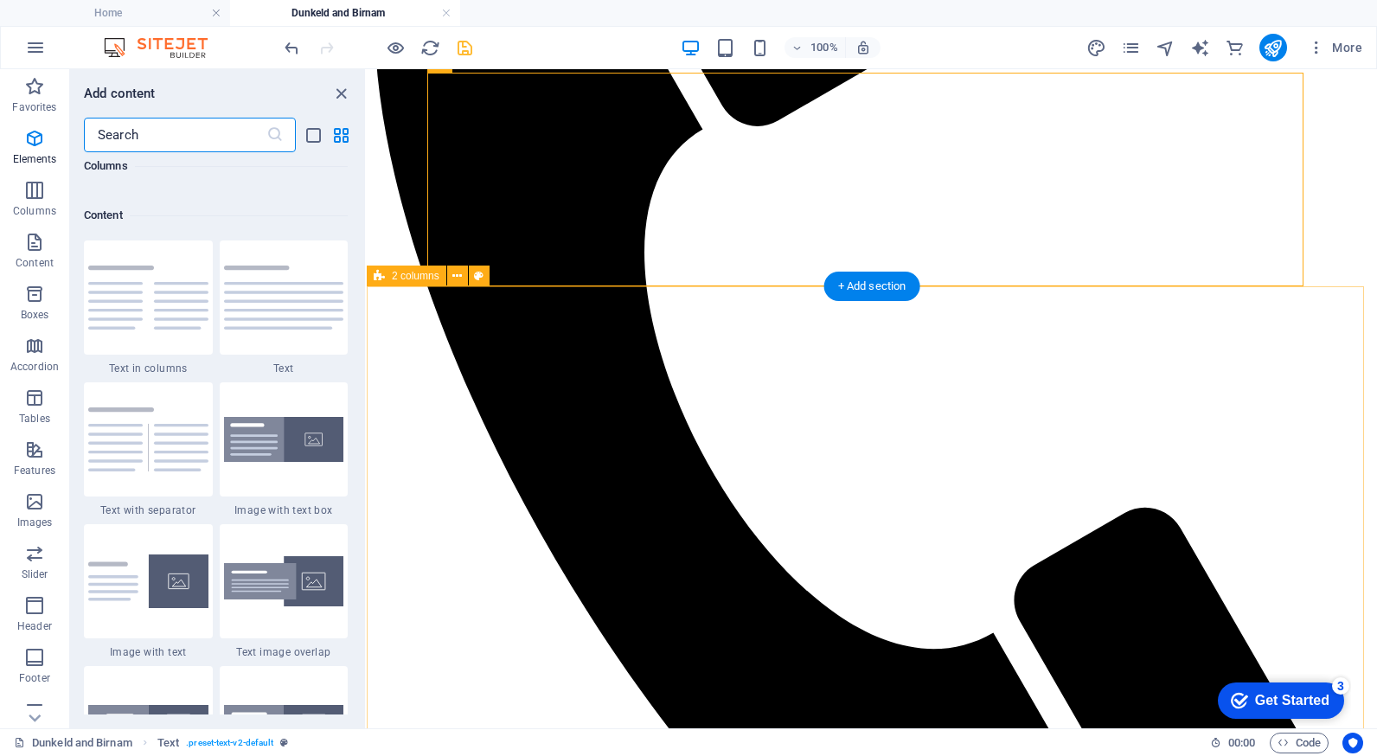
scroll to position [3026, 0]
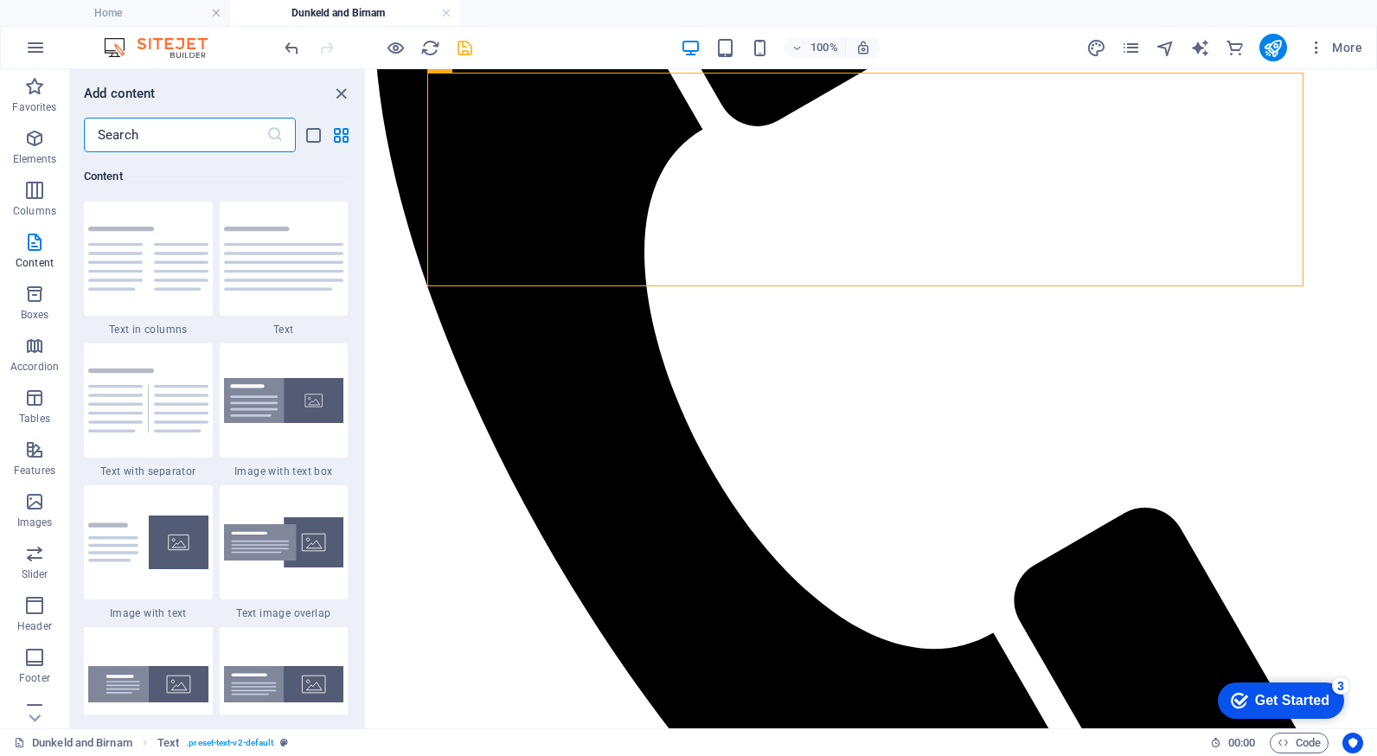
click at [131, 134] on input "text" at bounding box center [175, 135] width 182 height 35
click at [113, 134] on input "text" at bounding box center [175, 135] width 182 height 35
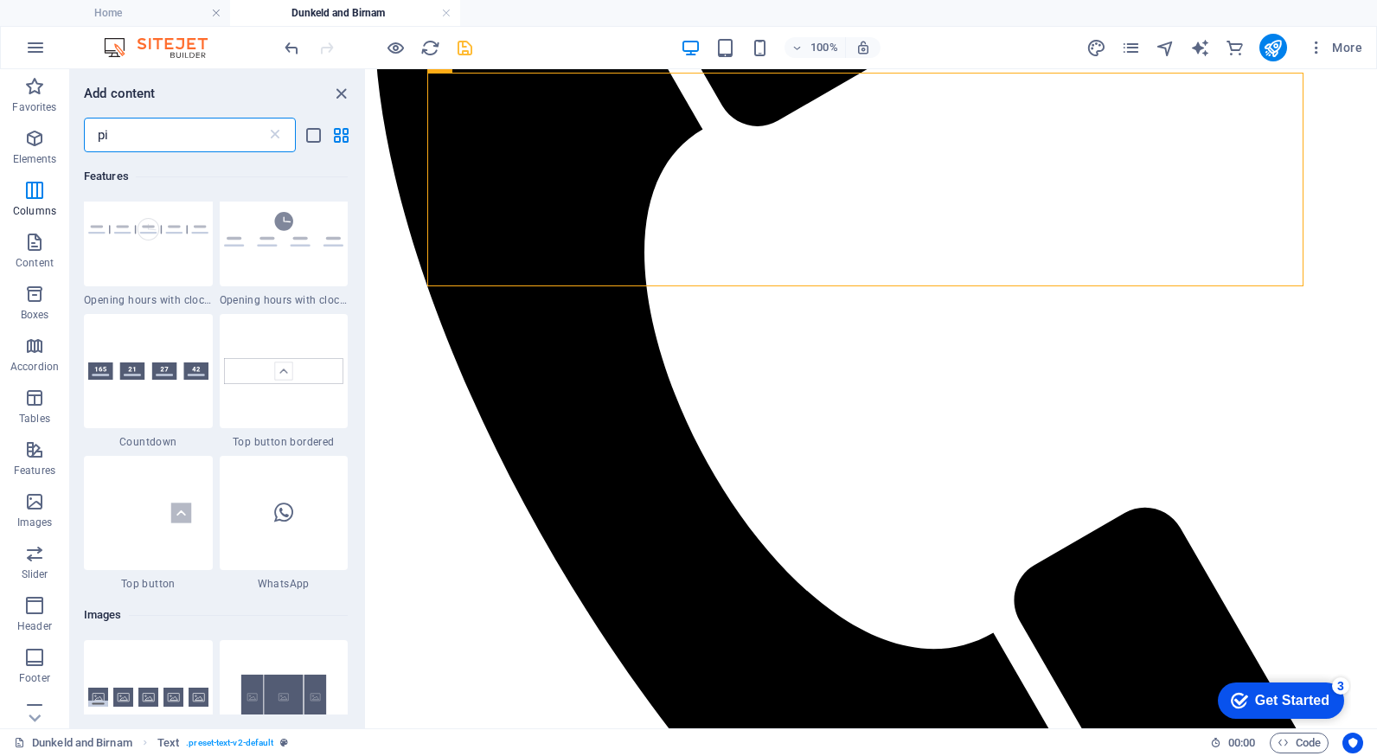
scroll to position [0, 0]
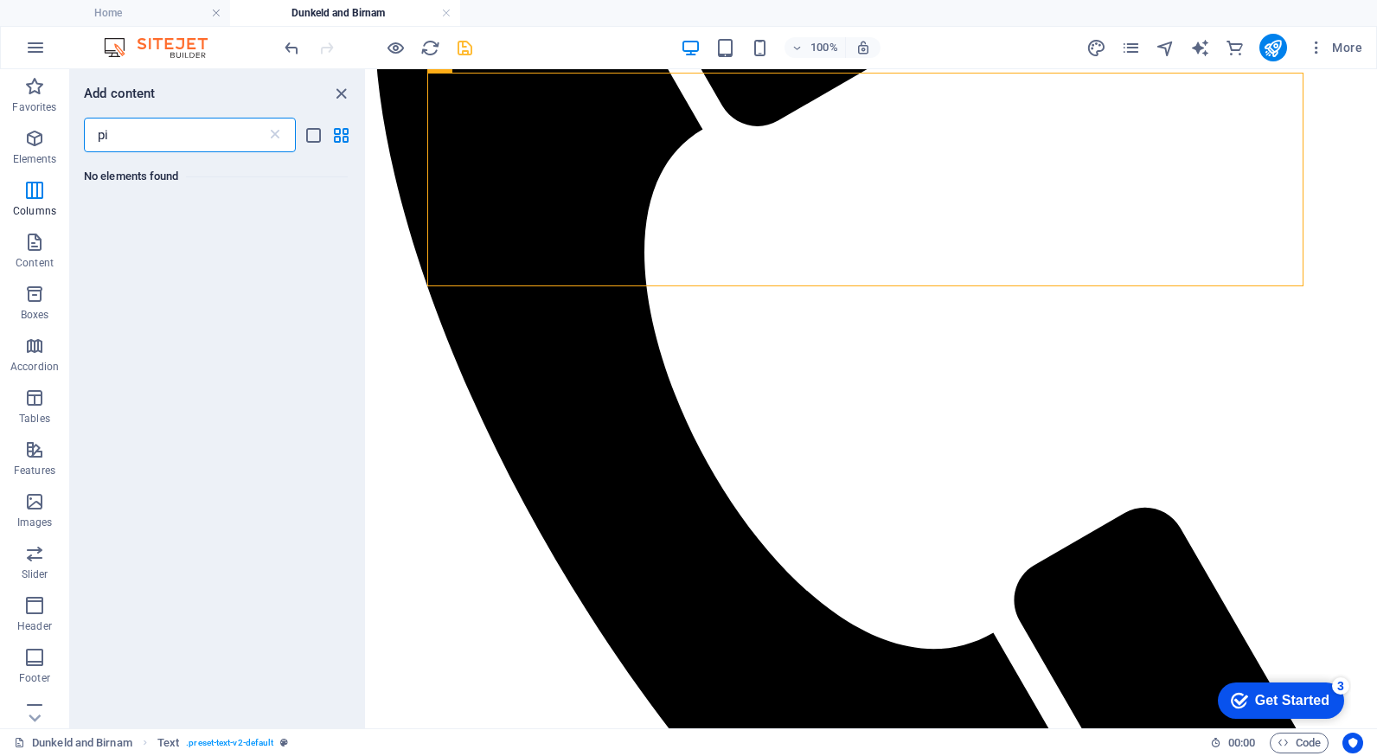
type input "pi"
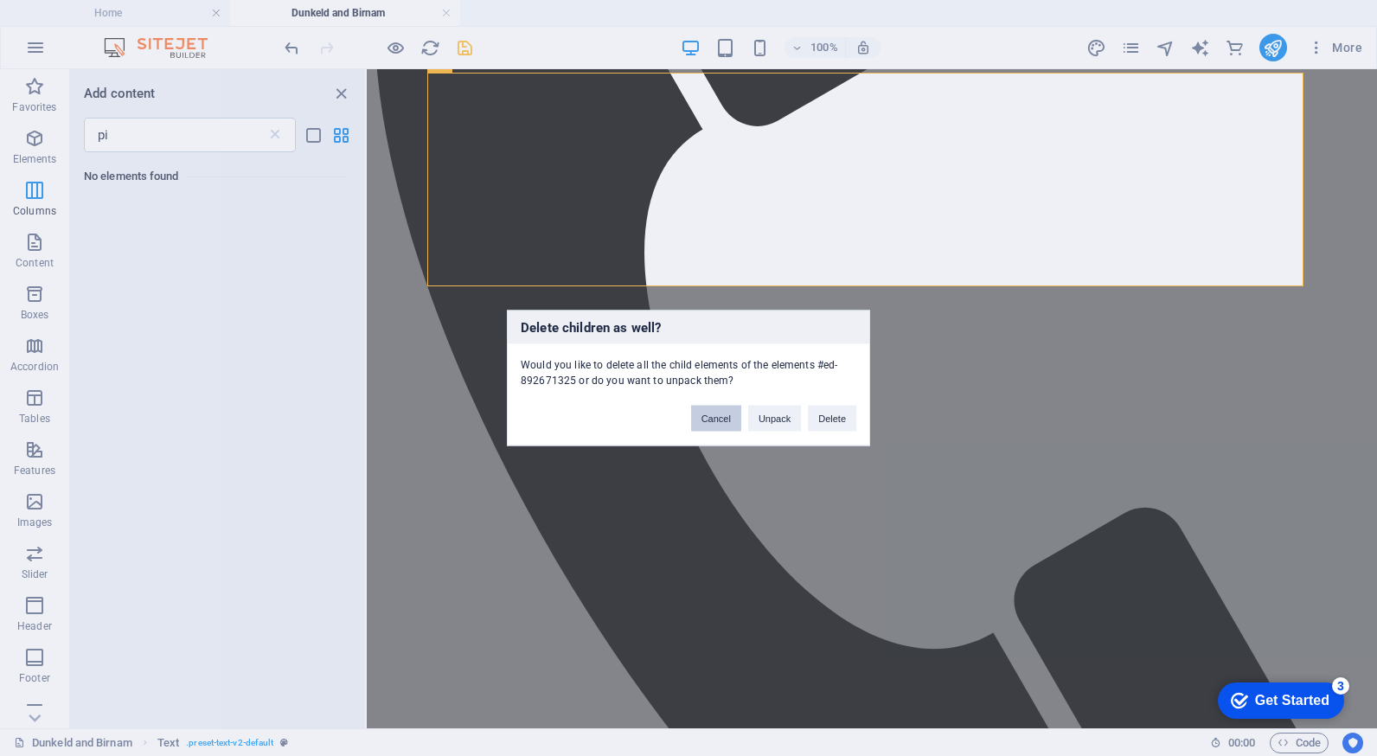
click at [726, 412] on button "Cancel" at bounding box center [716, 419] width 50 height 26
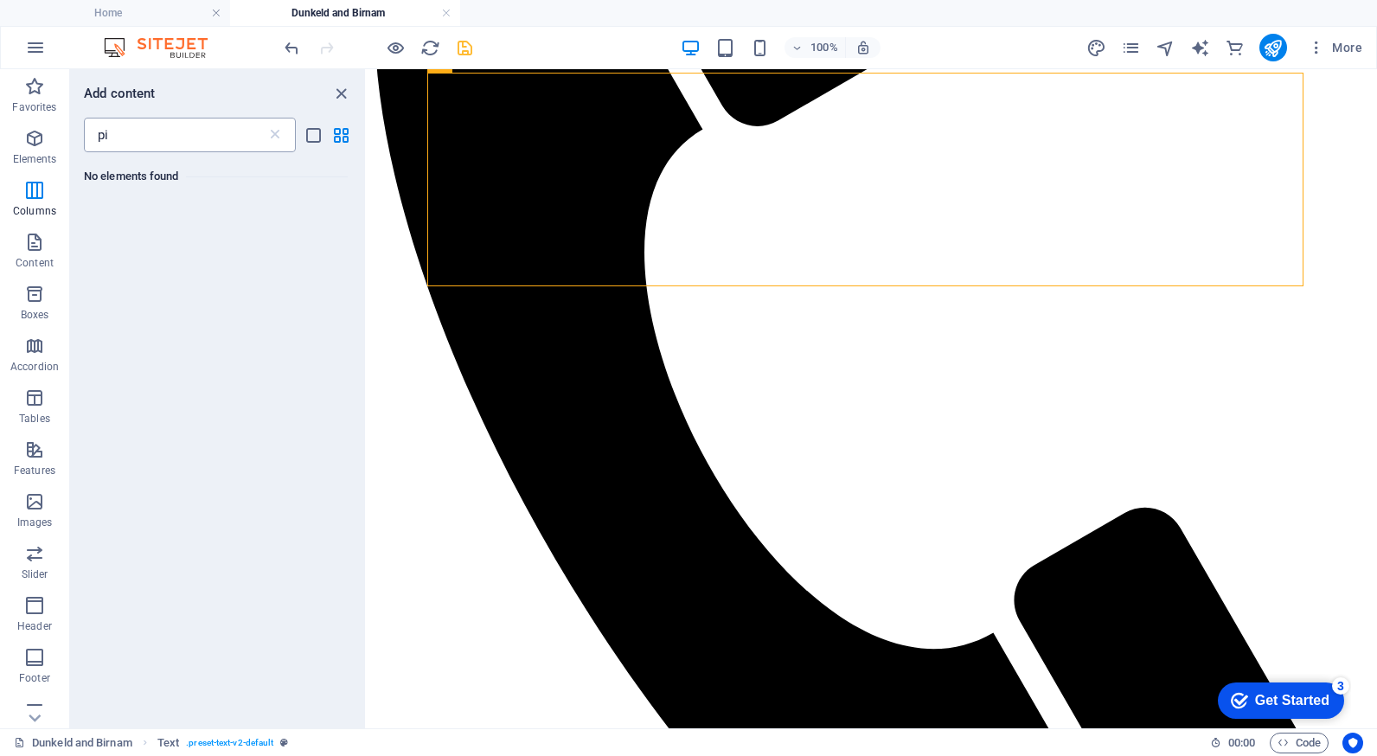
click at [137, 138] on input "pi" at bounding box center [175, 135] width 182 height 35
type input "p"
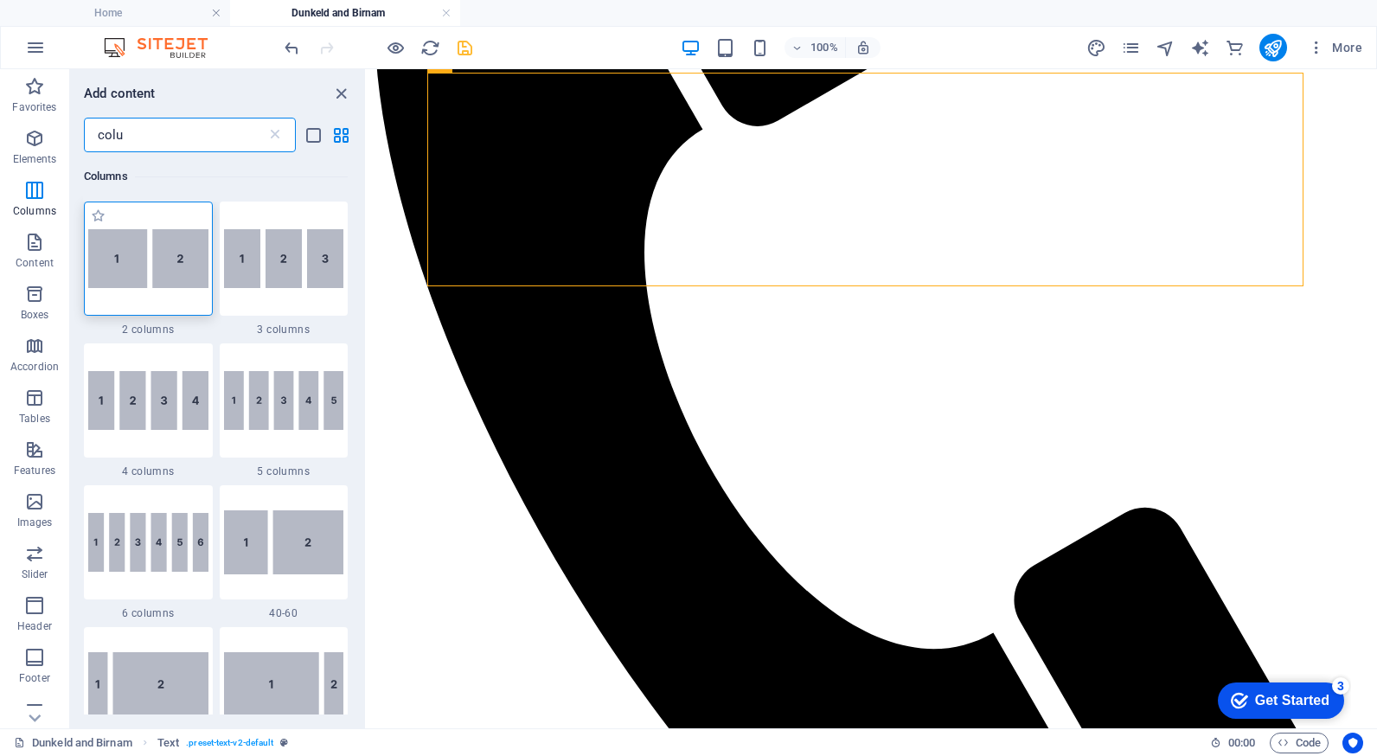
type input "colu"
click at [152, 251] on img at bounding box center [148, 258] width 120 height 59
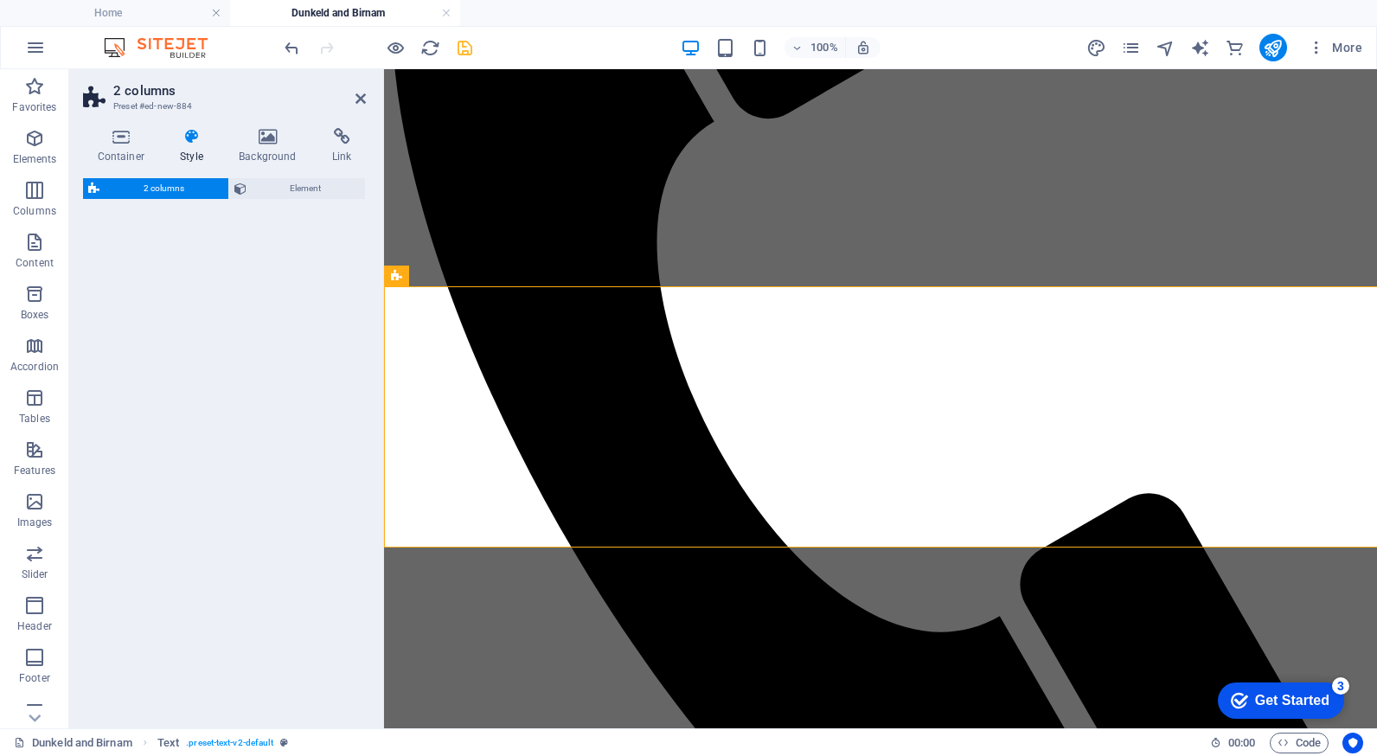
select select "rem"
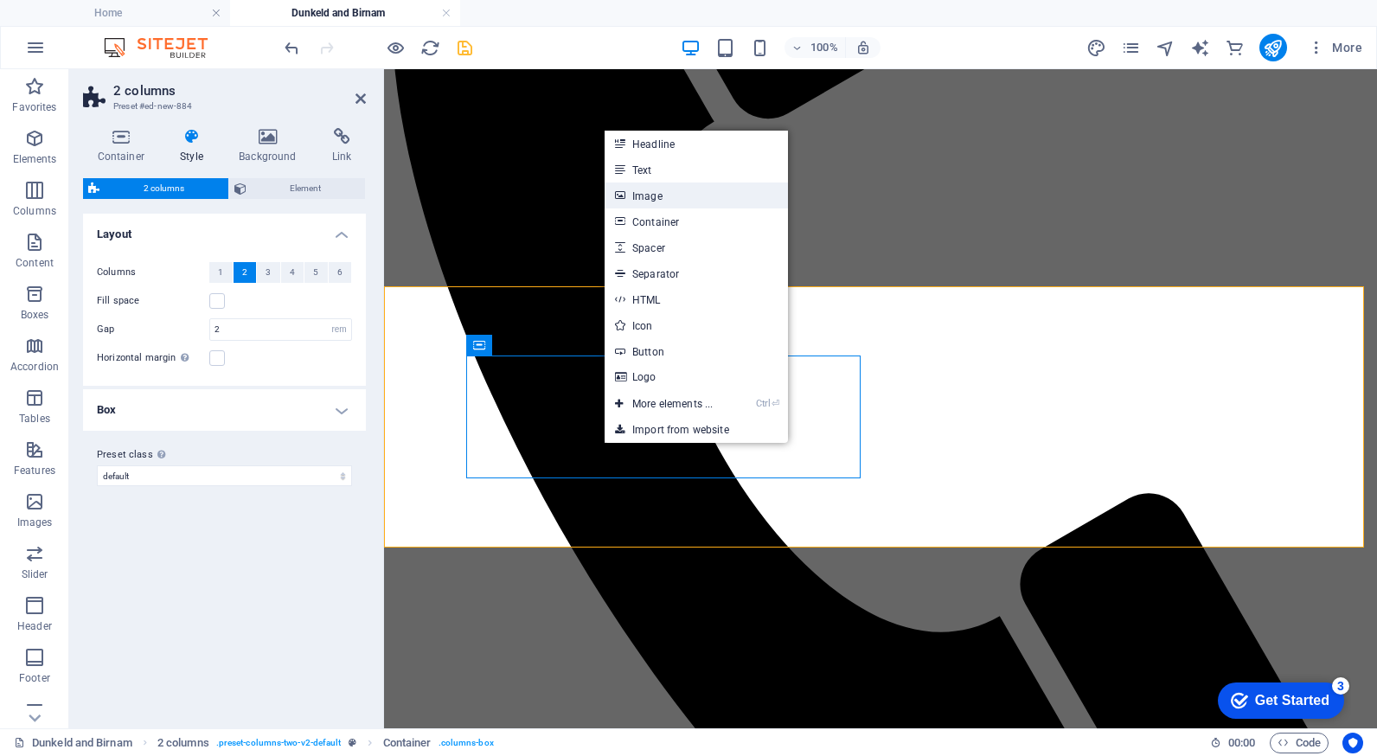
click at [650, 203] on link "Image" at bounding box center [695, 195] width 183 height 26
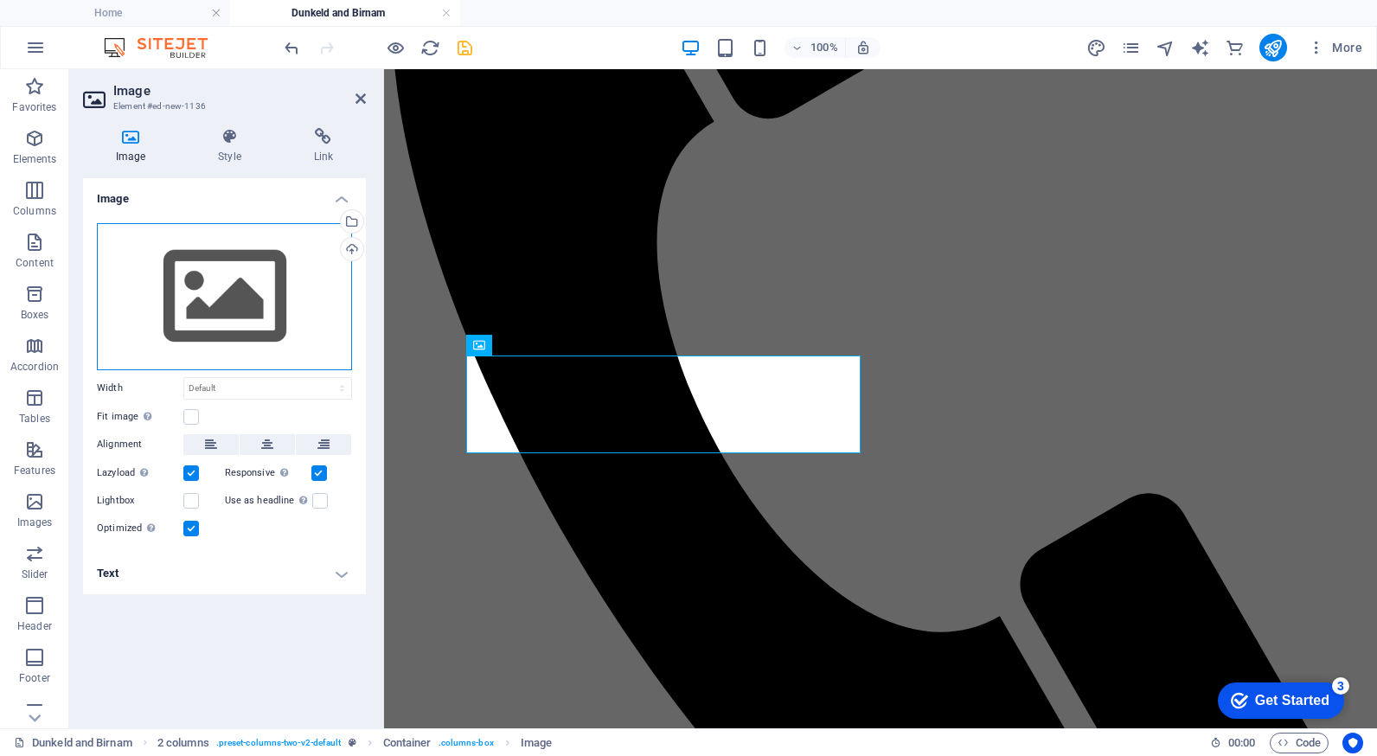
click at [246, 310] on div "Drag files here, click to choose files or select files from Files or our free s…" at bounding box center [224, 296] width 255 height 147
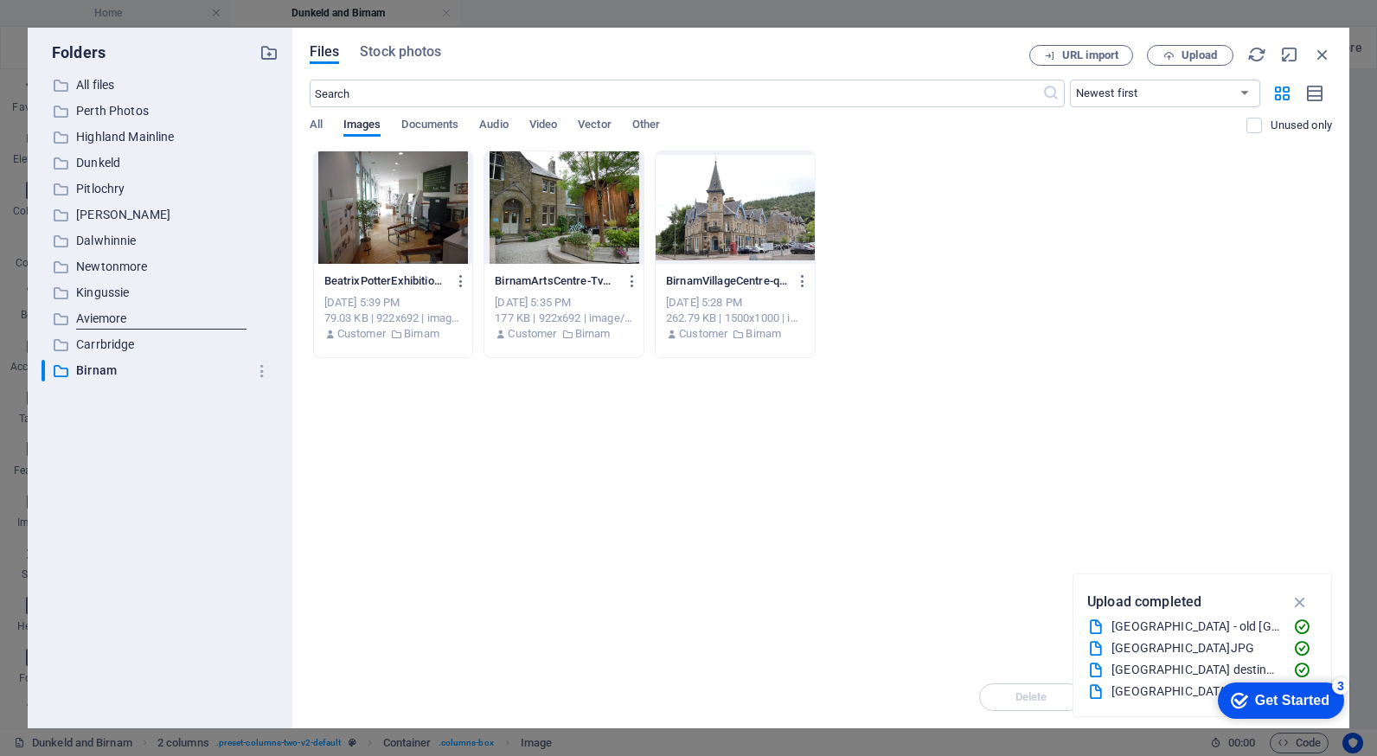
click at [576, 220] on div at bounding box center [563, 207] width 159 height 112
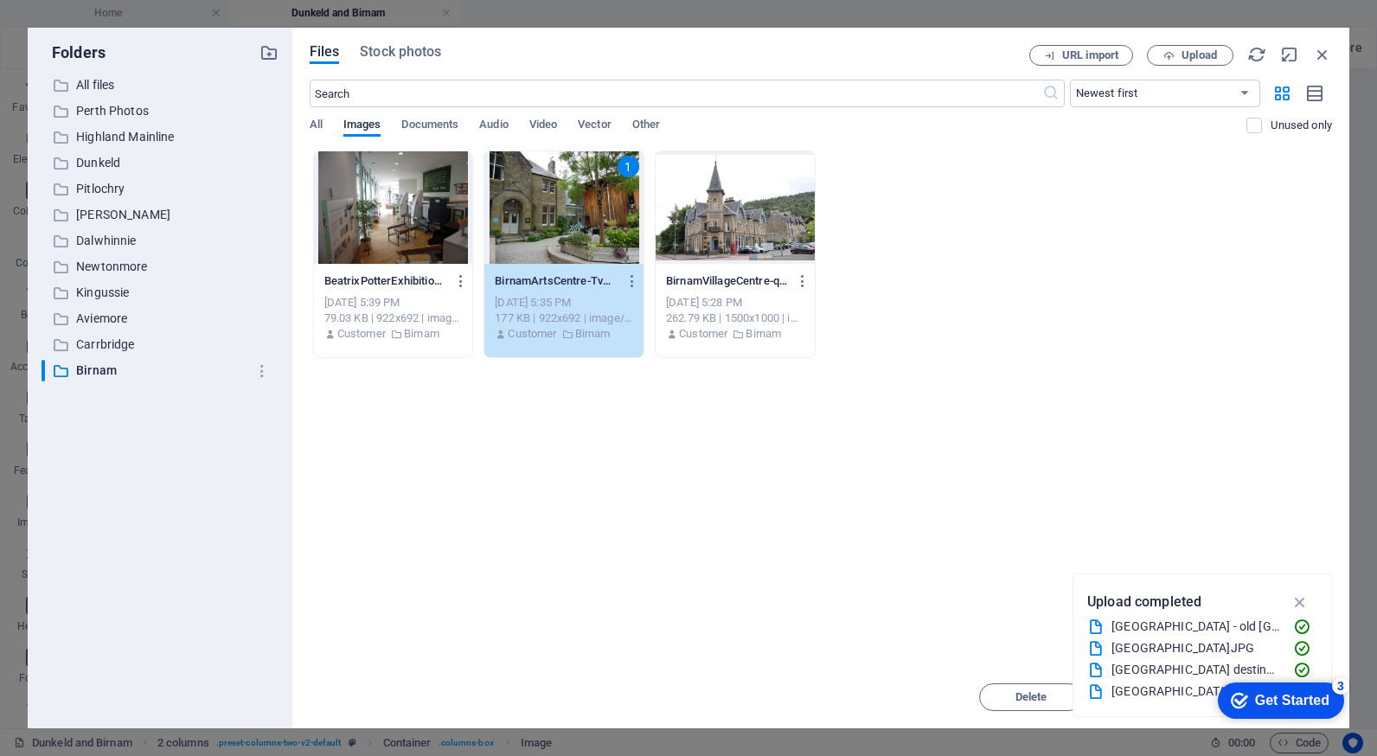
click at [576, 220] on div "1" at bounding box center [563, 207] width 159 height 112
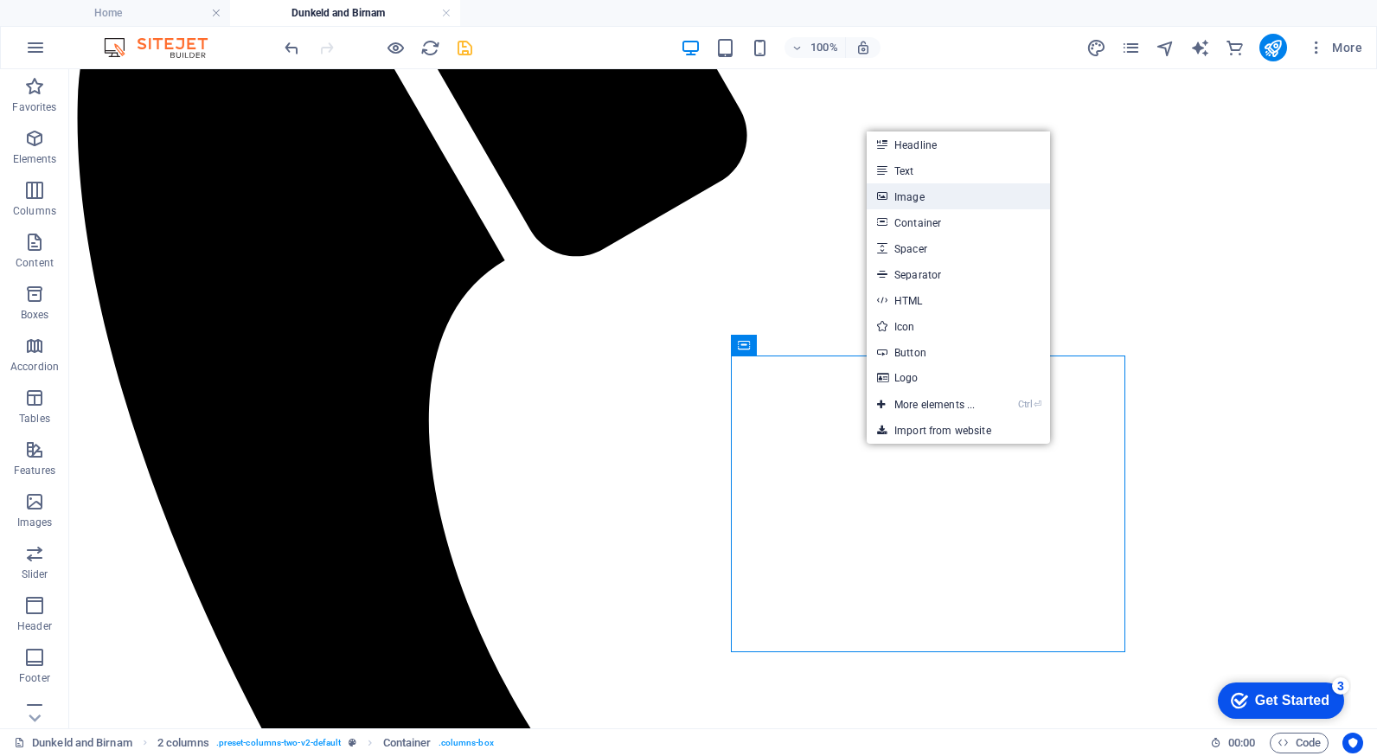
click at [916, 196] on link "Image" at bounding box center [957, 196] width 183 height 26
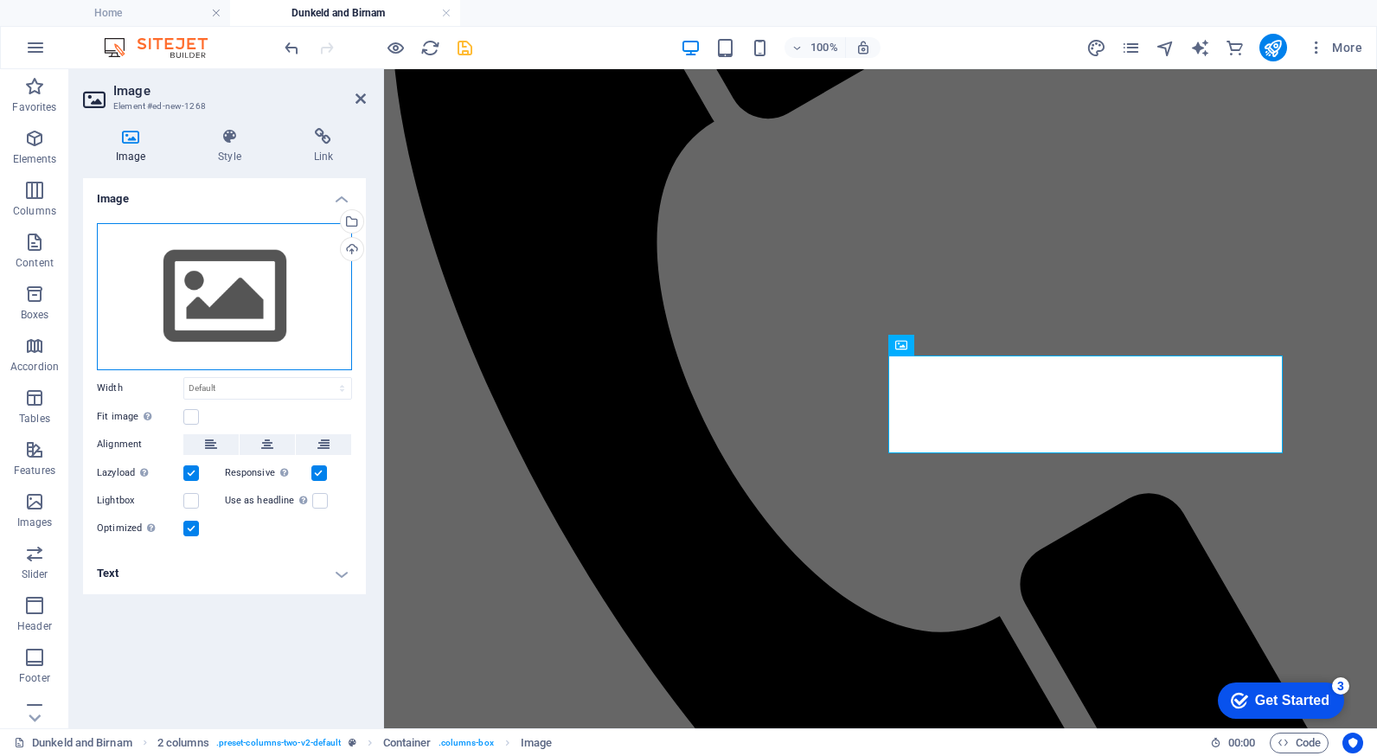
click at [221, 284] on div "Drag files here, click to choose files or select files from Files or our free s…" at bounding box center [224, 296] width 255 height 147
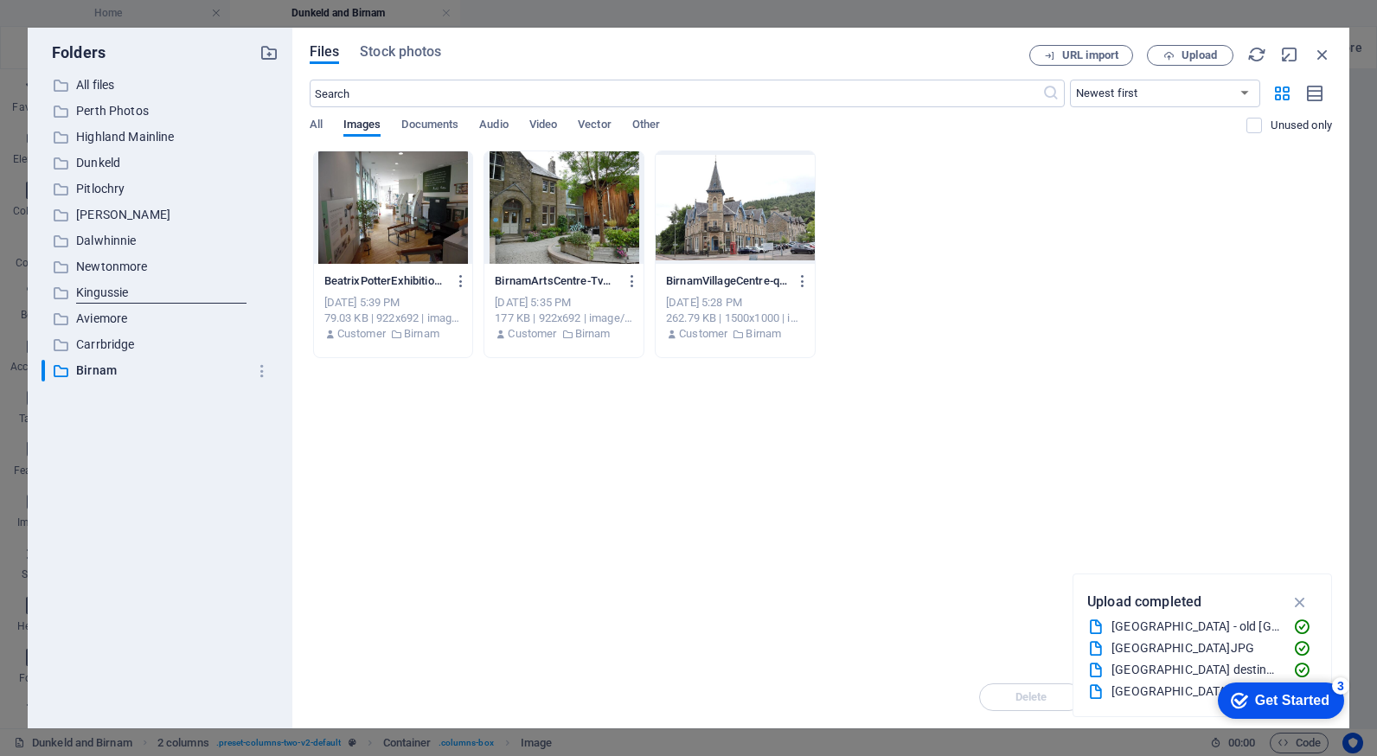
click at [409, 233] on div at bounding box center [393, 207] width 159 height 112
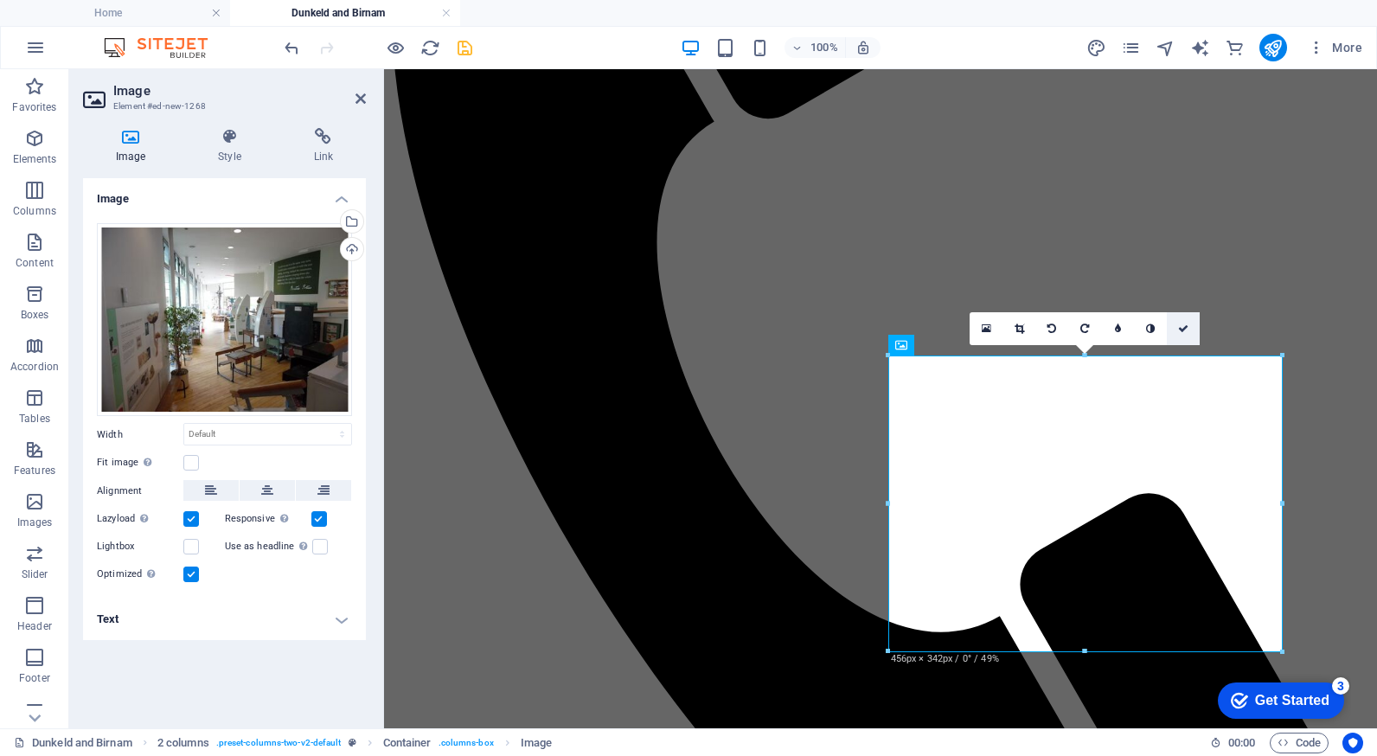
click at [1188, 333] on icon at bounding box center [1183, 328] width 10 height 10
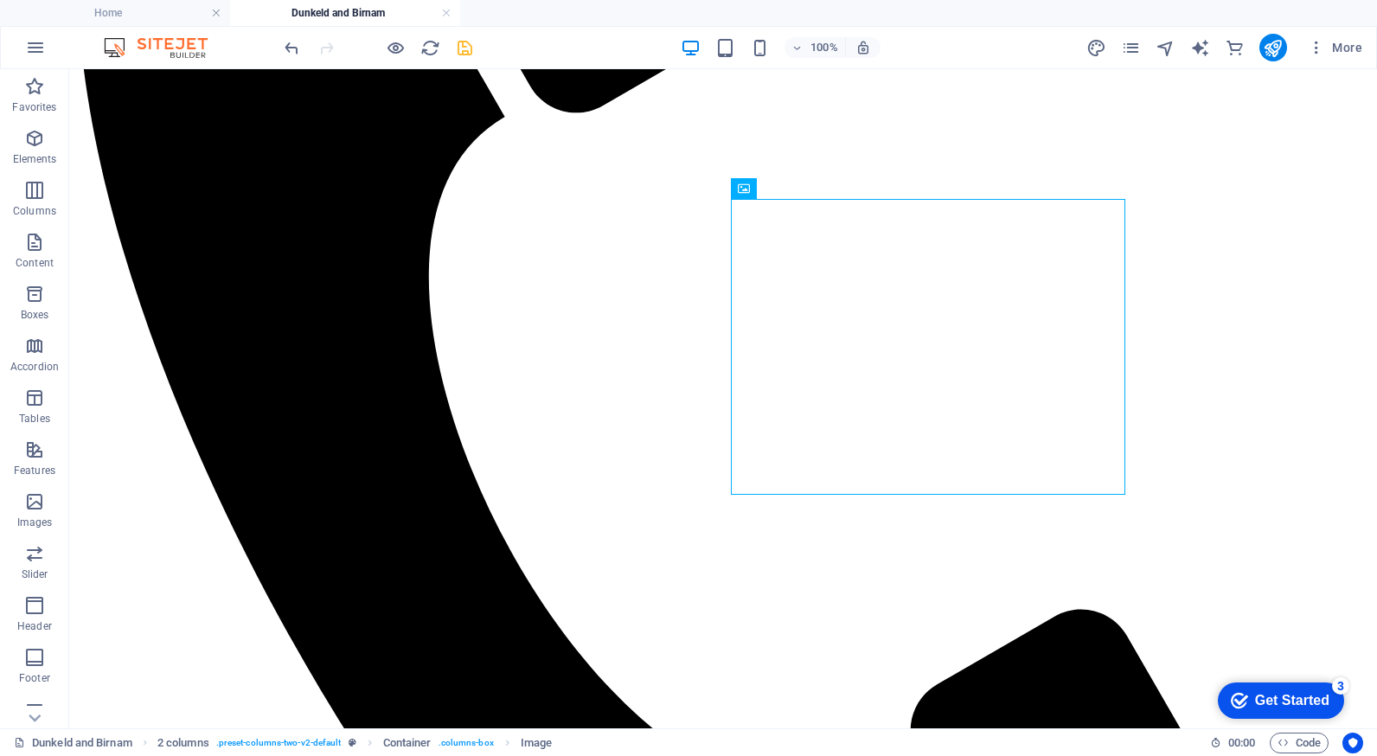
scroll to position [940, 0]
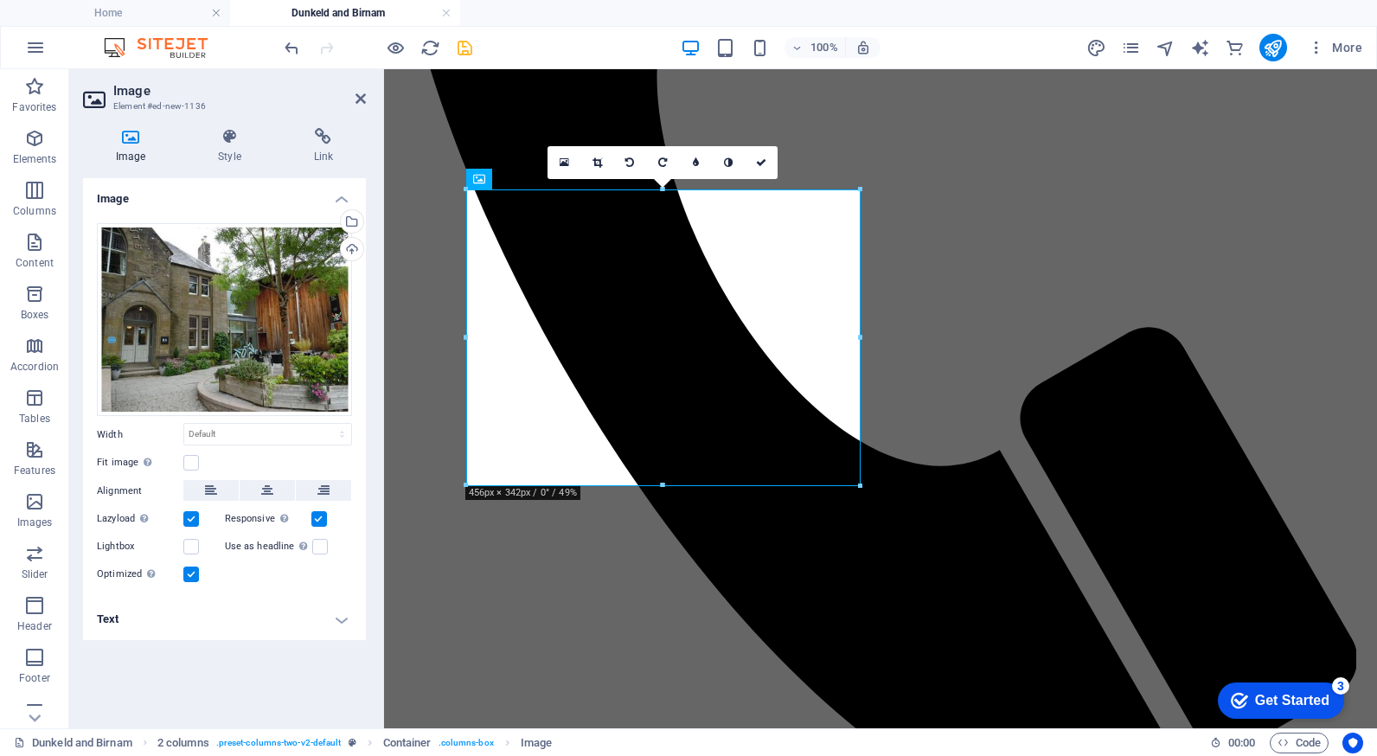
click at [315, 625] on h4 "Text" at bounding box center [224, 619] width 283 height 42
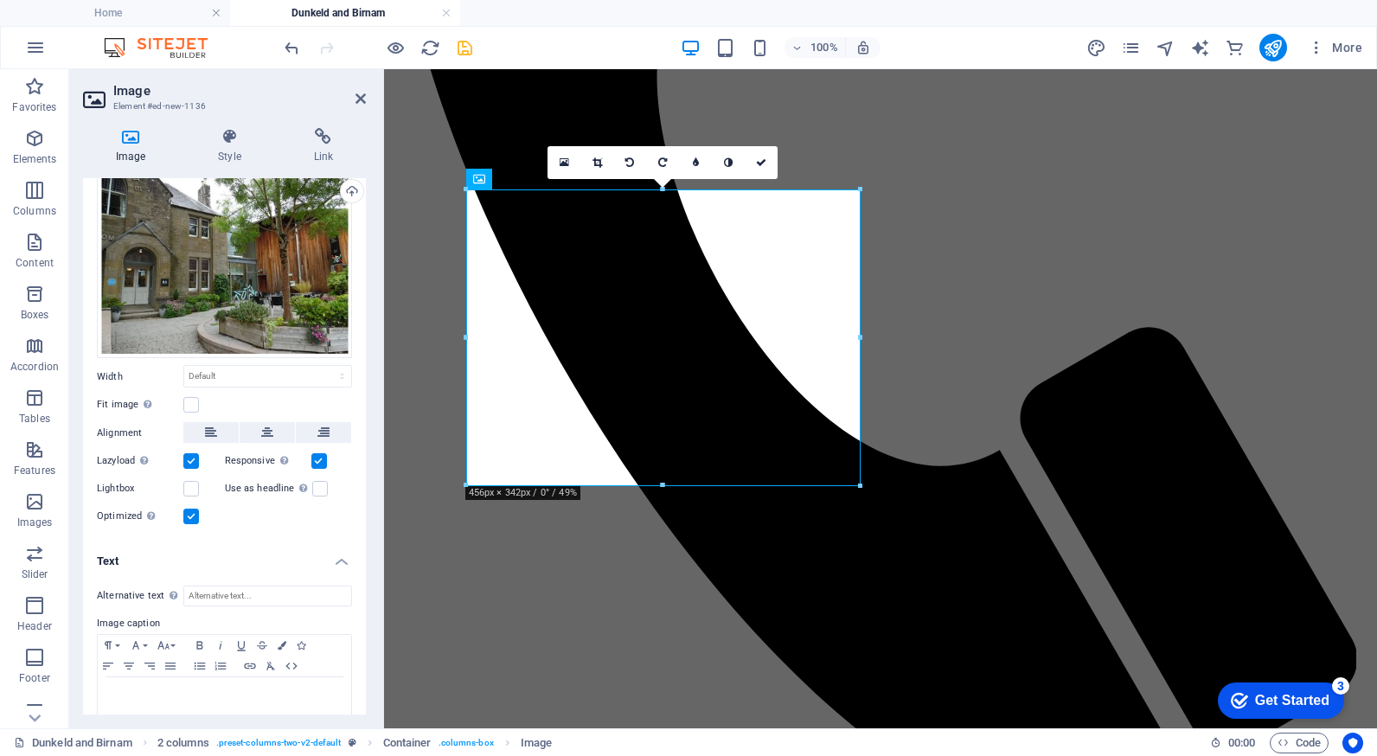
scroll to position [86, 0]
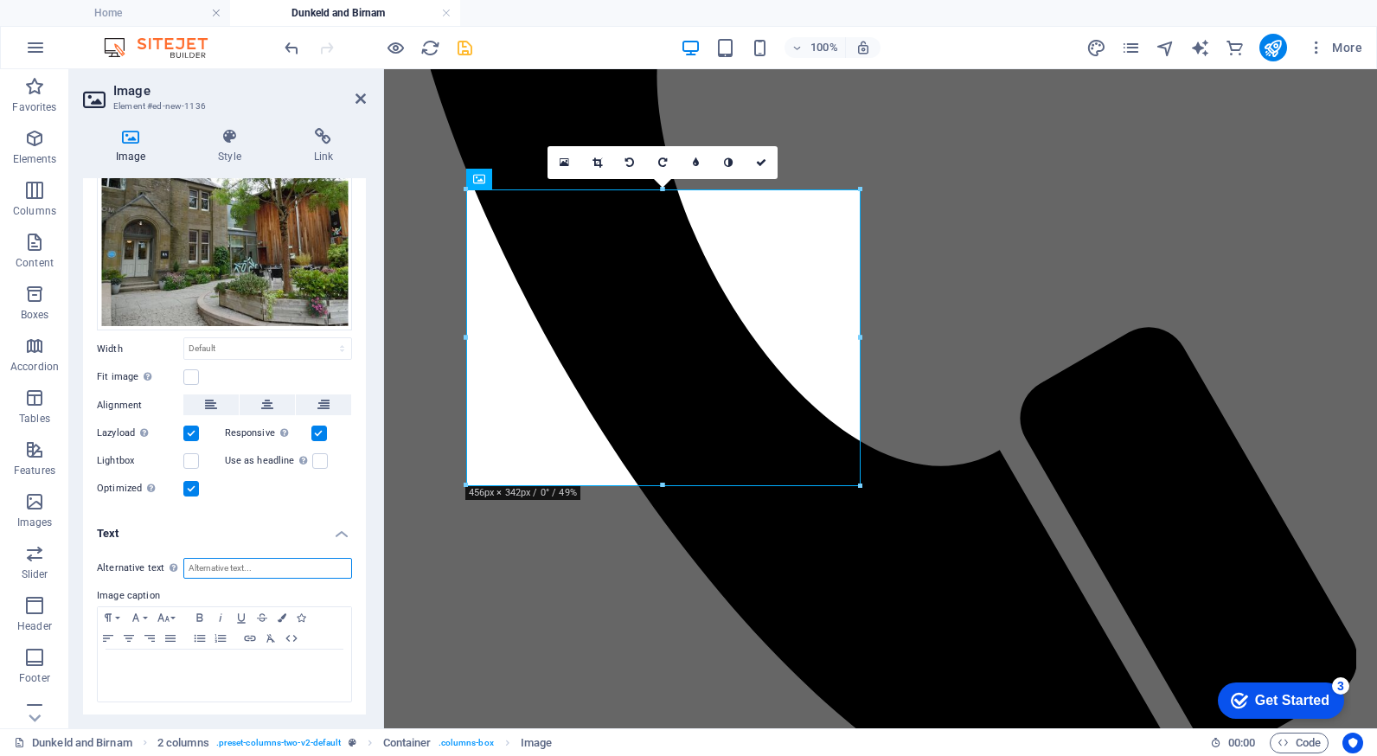
click at [245, 558] on input "Alternative text The alternative text is used by devices that cannot display im…" at bounding box center [267, 568] width 169 height 21
type input "Outside [GEOGRAPHIC_DATA]"
click at [205, 665] on p at bounding box center [224, 666] width 236 height 16
click at [194, 615] on icon "button" at bounding box center [199, 617] width 21 height 14
click at [128, 672] on div "​" at bounding box center [224, 675] width 253 height 52
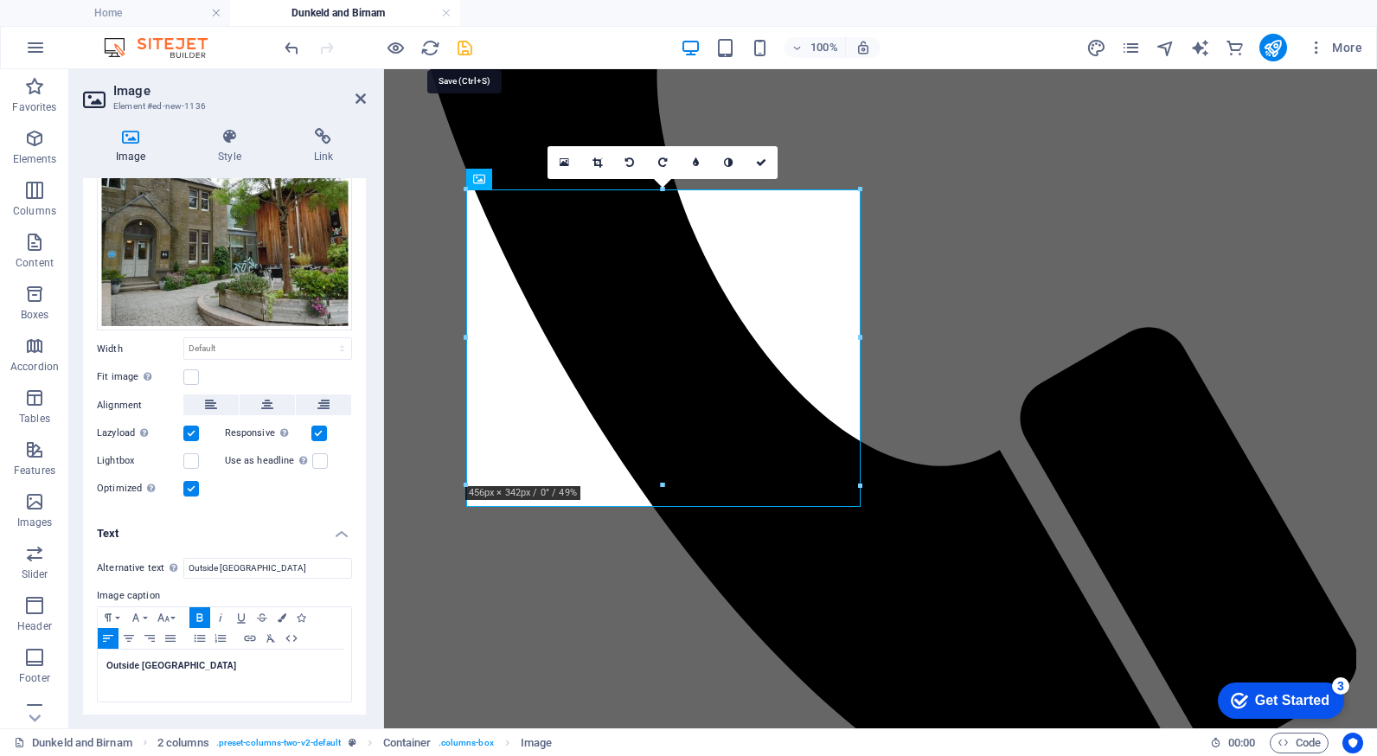
click at [466, 49] on icon "save" at bounding box center [465, 48] width 20 height 20
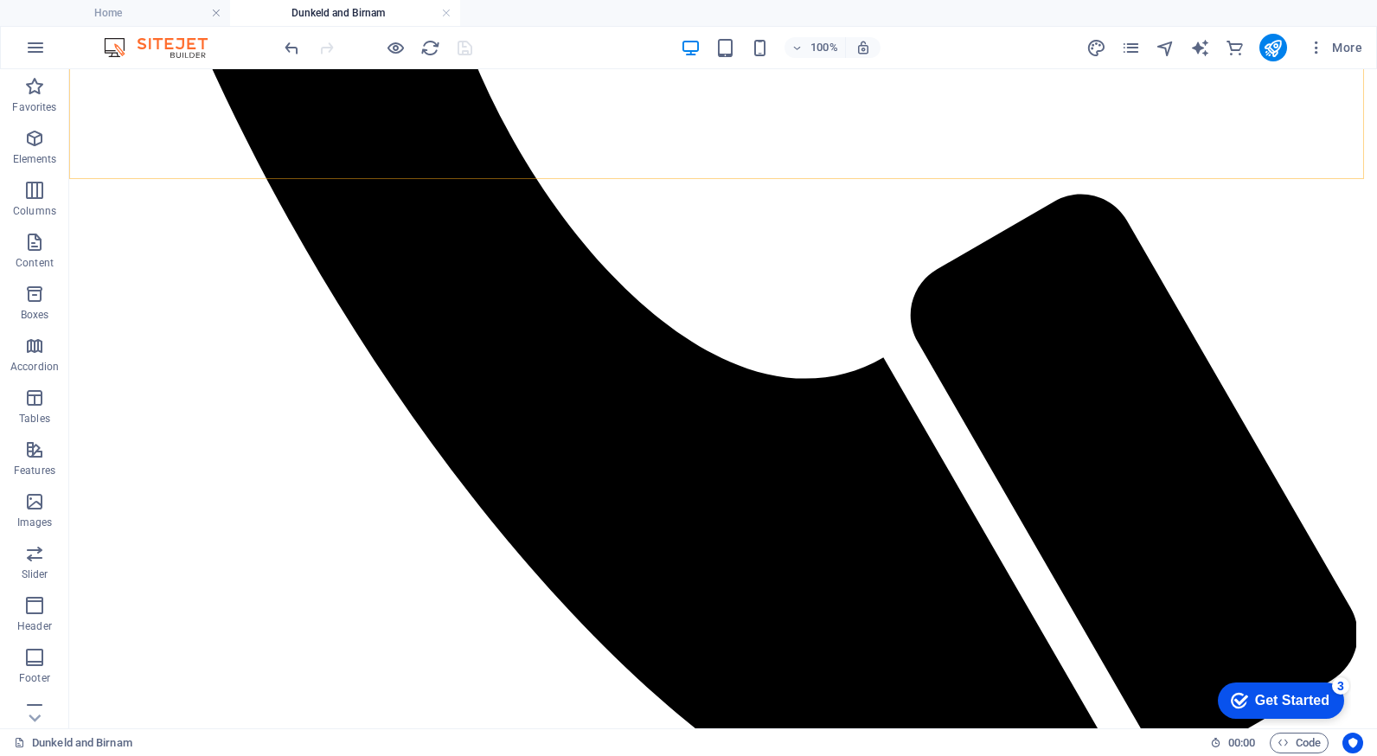
scroll to position [1407, 0]
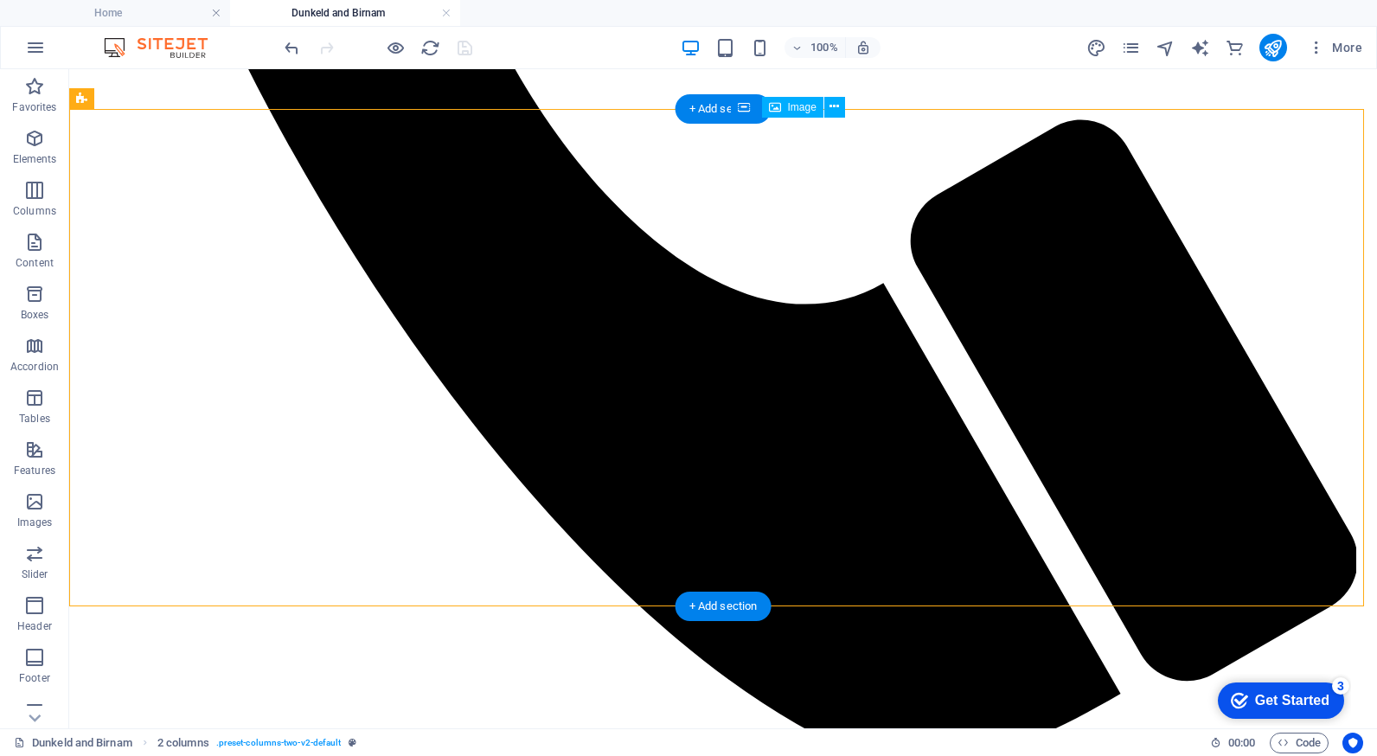
drag, startPoint x: 1045, startPoint y: 585, endPoint x: 918, endPoint y: 597, distance: 127.7
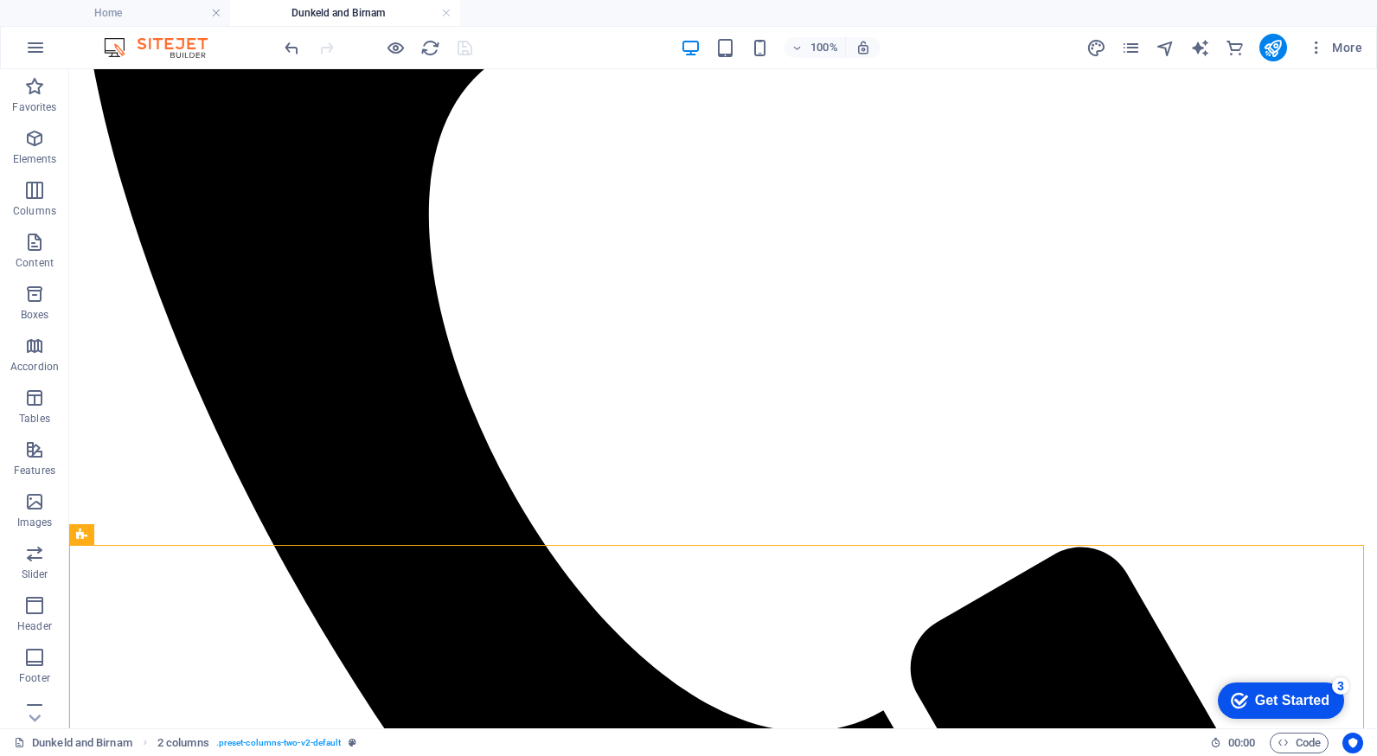
scroll to position [967, 0]
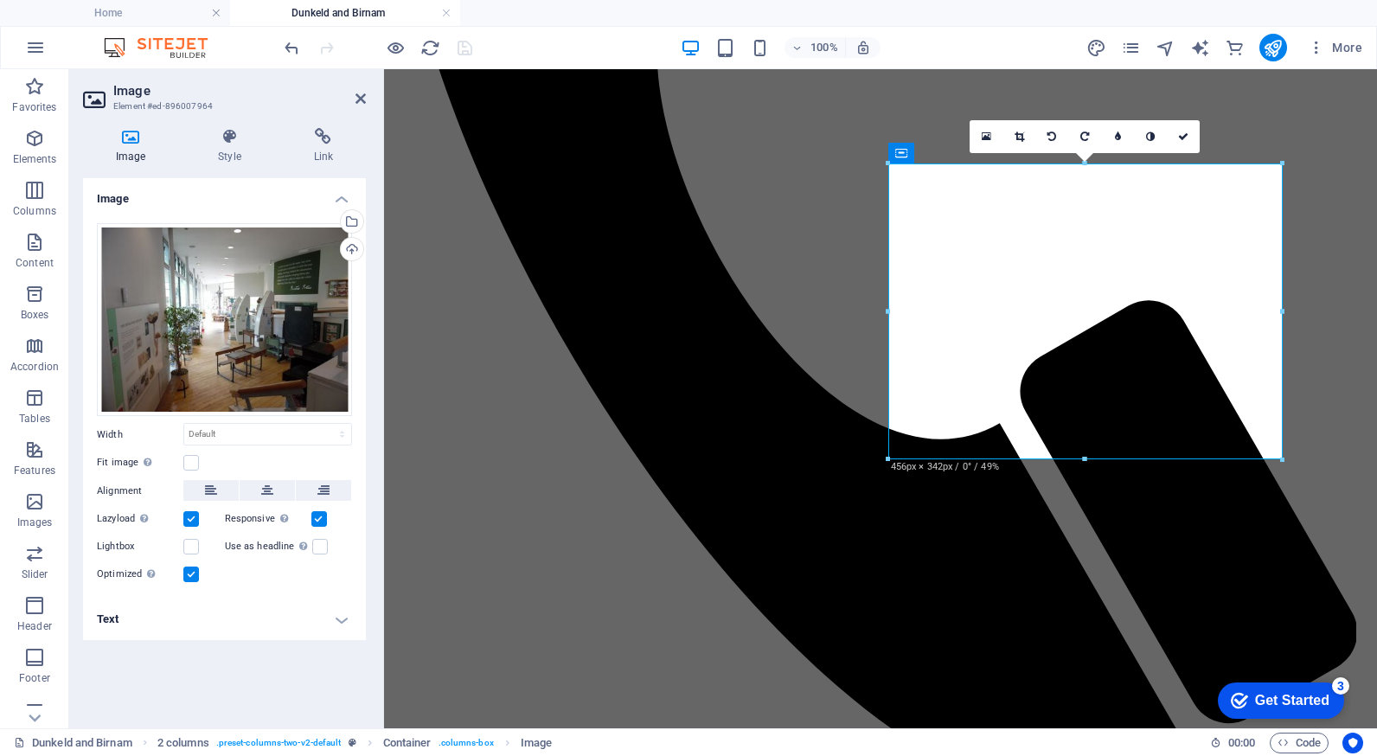
click at [167, 622] on h4 "Text" at bounding box center [224, 619] width 283 height 42
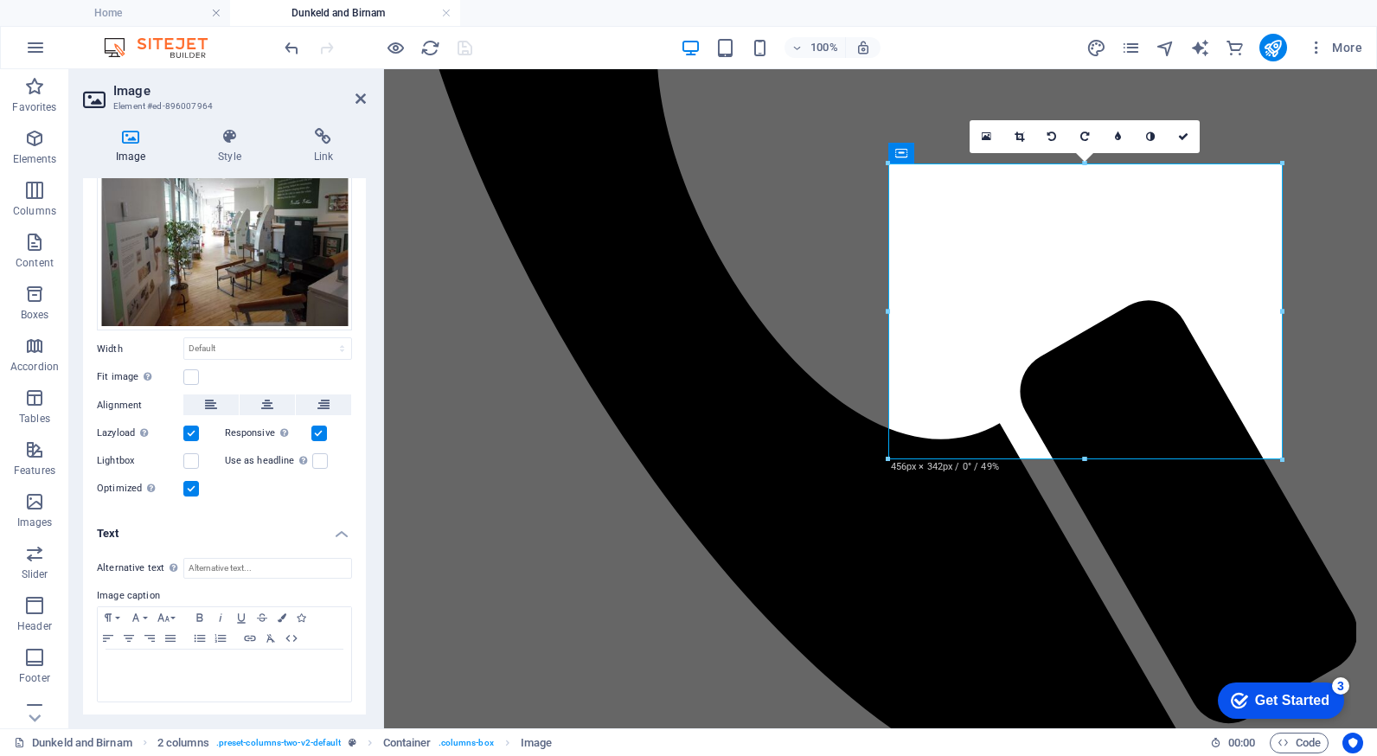
scroll to position [86, 0]
click at [264, 659] on p at bounding box center [224, 666] width 236 height 16
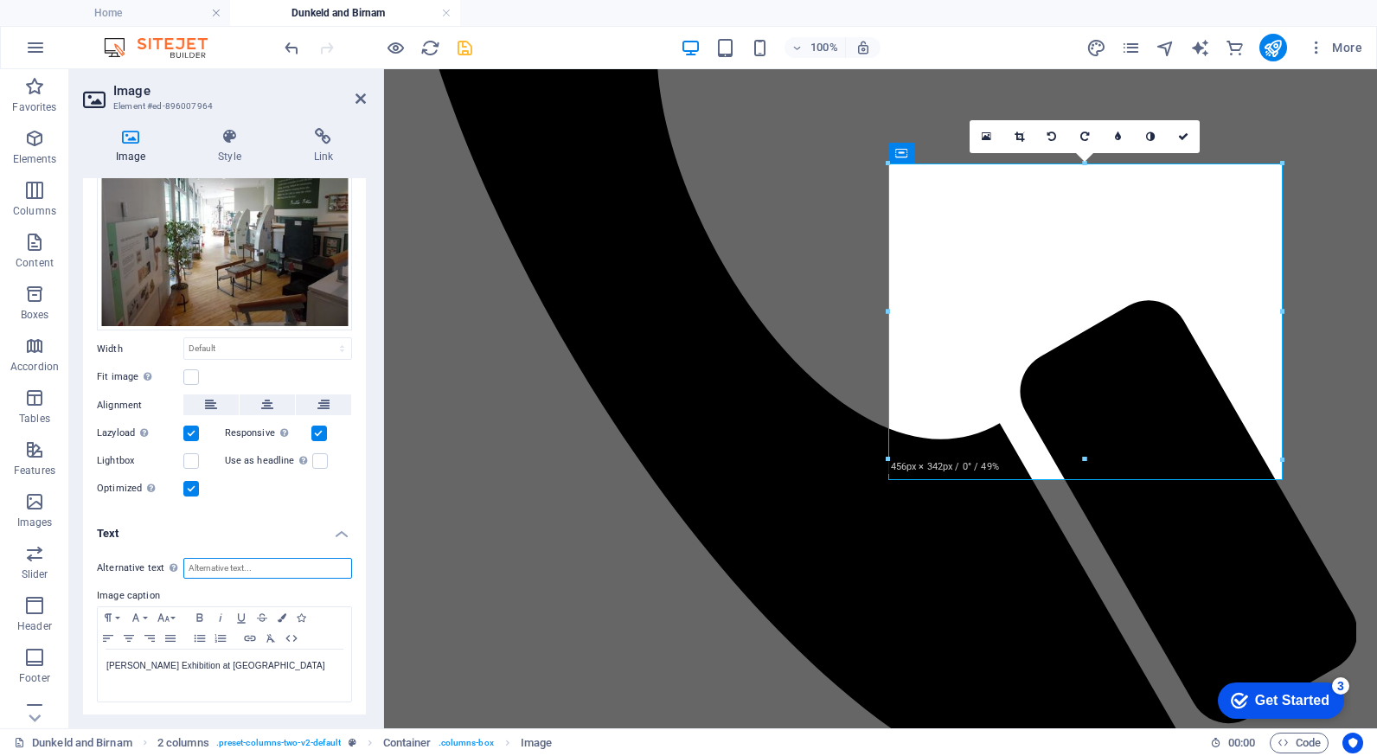
click at [237, 564] on input "Alternative text The alternative text is used by devices that cannot display im…" at bounding box center [267, 568] width 169 height 21
type input "[PERSON_NAME] Exhibition"
drag, startPoint x: 291, startPoint y: 655, endPoint x: 73, endPoint y: 668, distance: 219.2
click at [73, 668] on div "Image Style Link Image Drag files here, click to choose files or select files f…" at bounding box center [224, 421] width 310 height 614
click at [202, 610] on icon "button" at bounding box center [199, 617] width 21 height 14
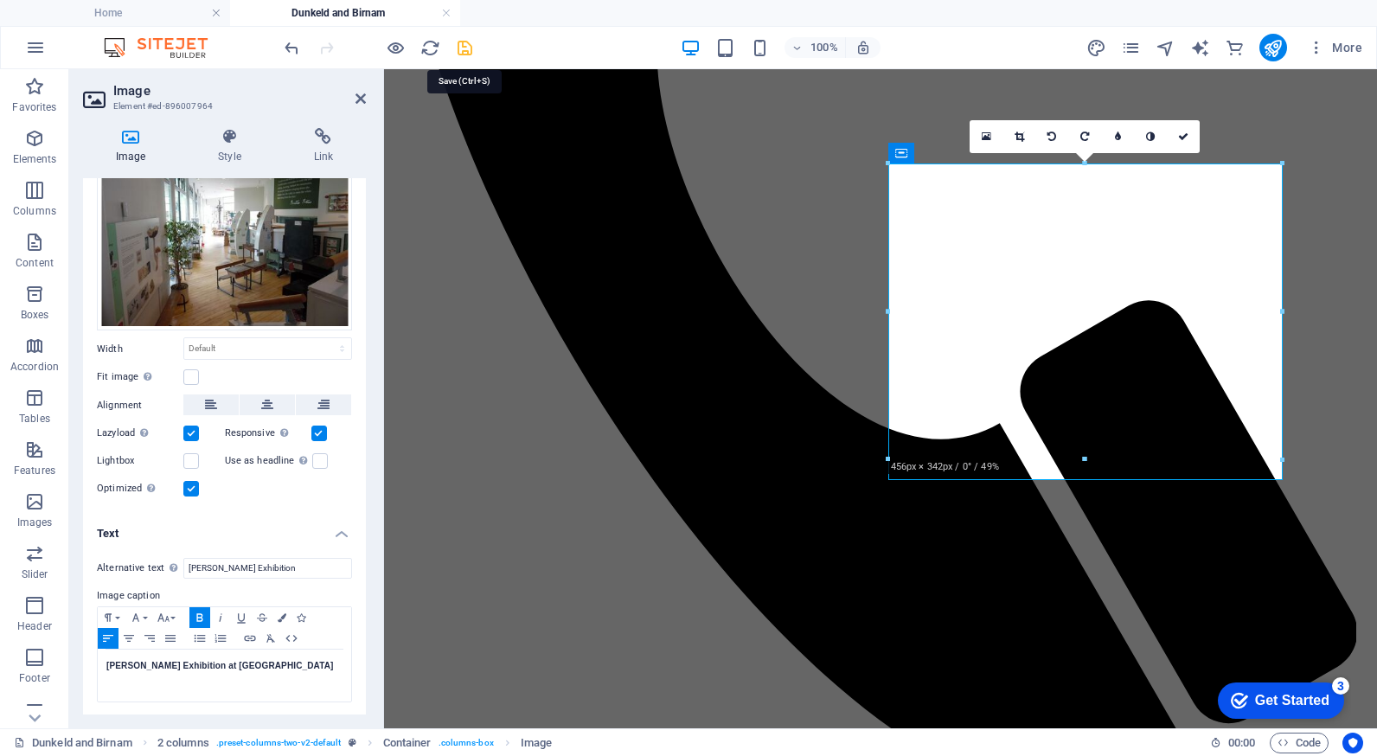
click at [462, 49] on icon "save" at bounding box center [465, 48] width 20 height 20
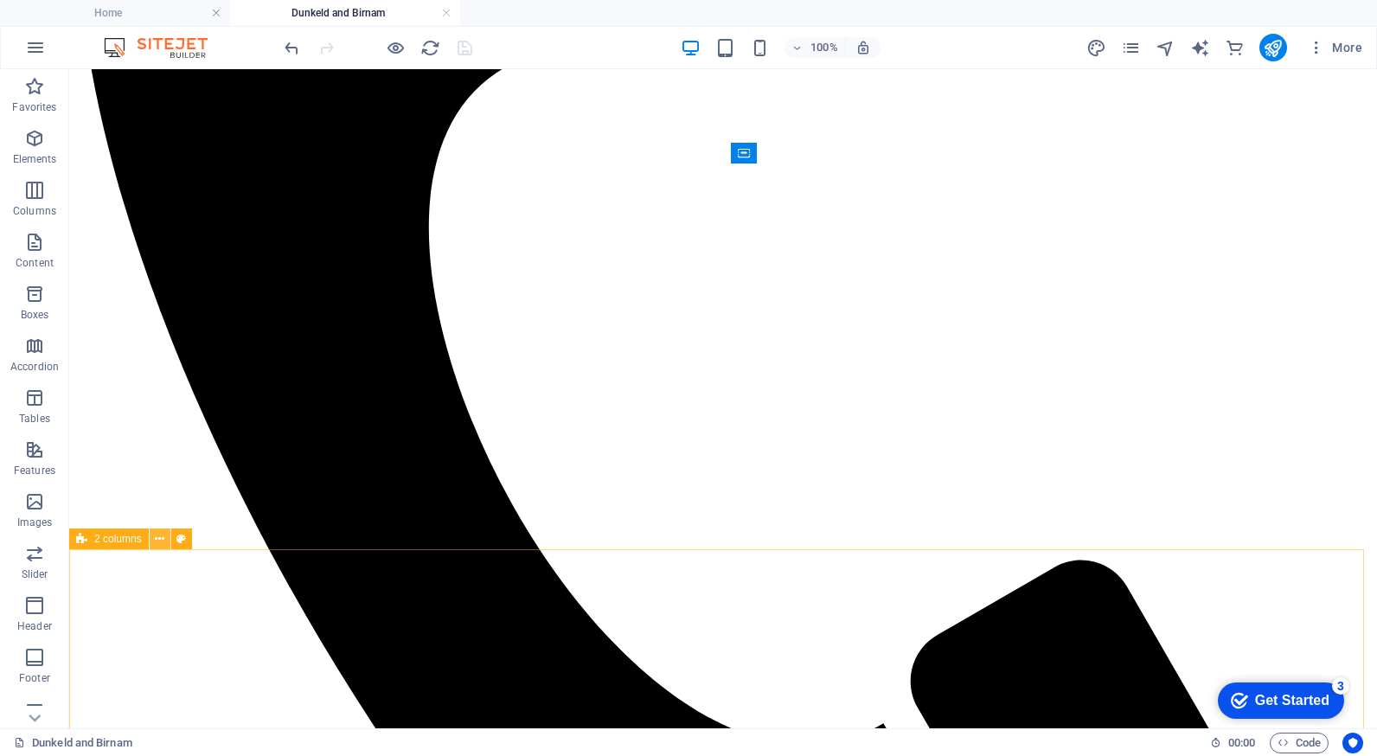
click at [158, 541] on icon at bounding box center [160, 539] width 10 height 18
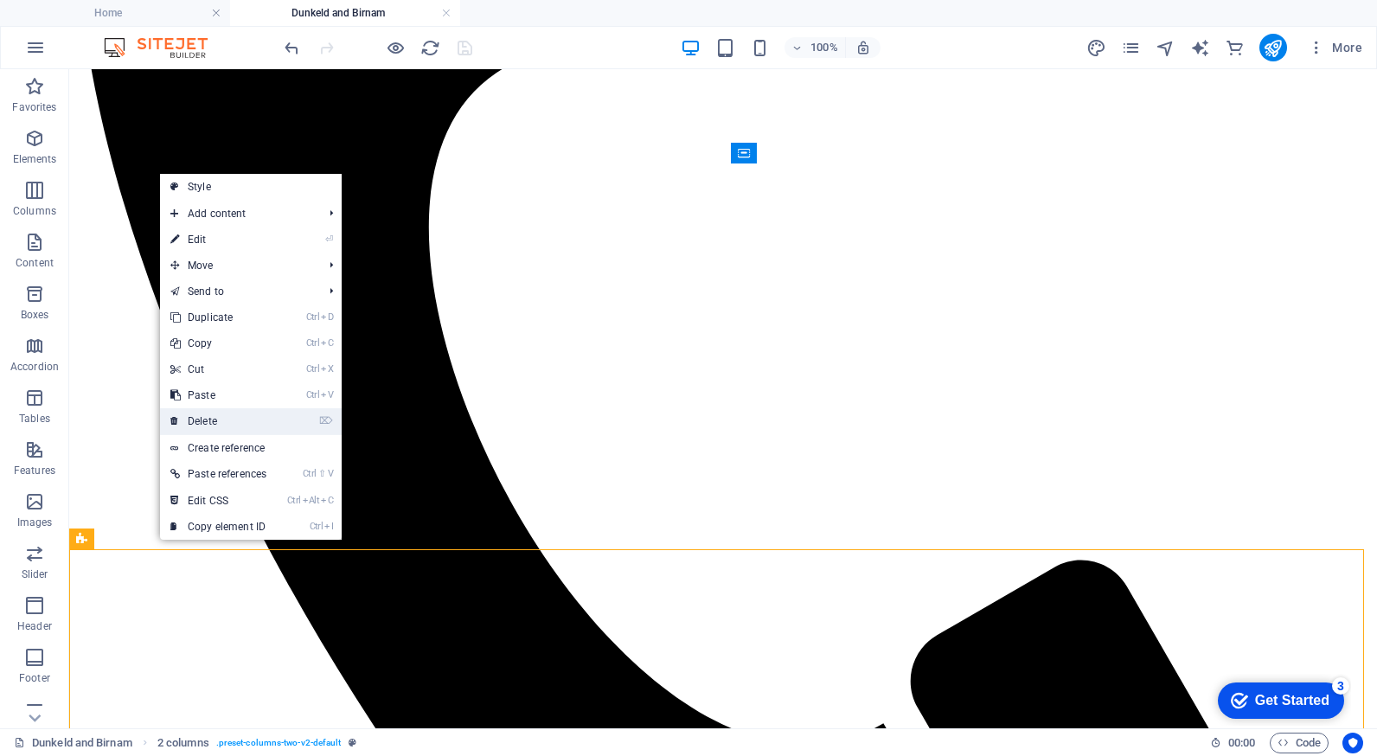
click at [215, 422] on link "⌦ Delete" at bounding box center [218, 421] width 117 height 26
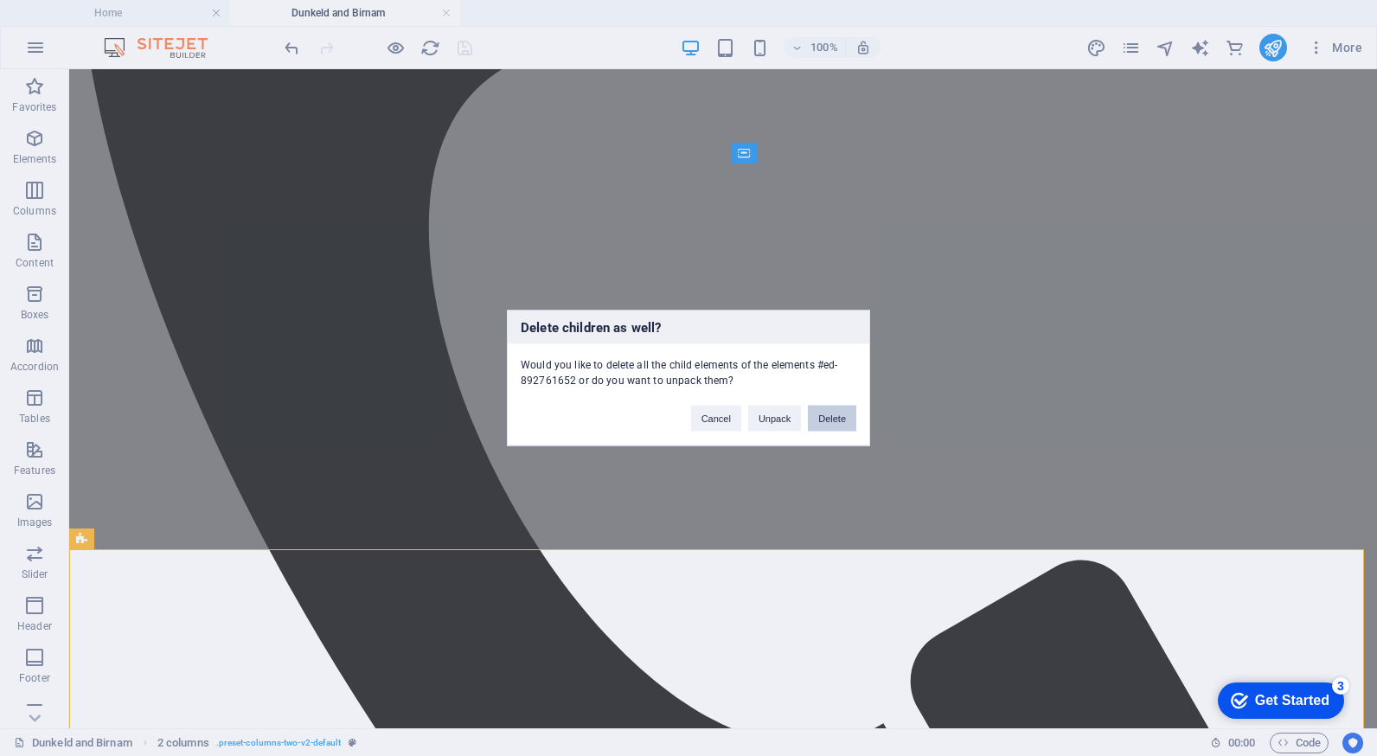
click at [836, 424] on button "Delete" at bounding box center [832, 419] width 48 height 26
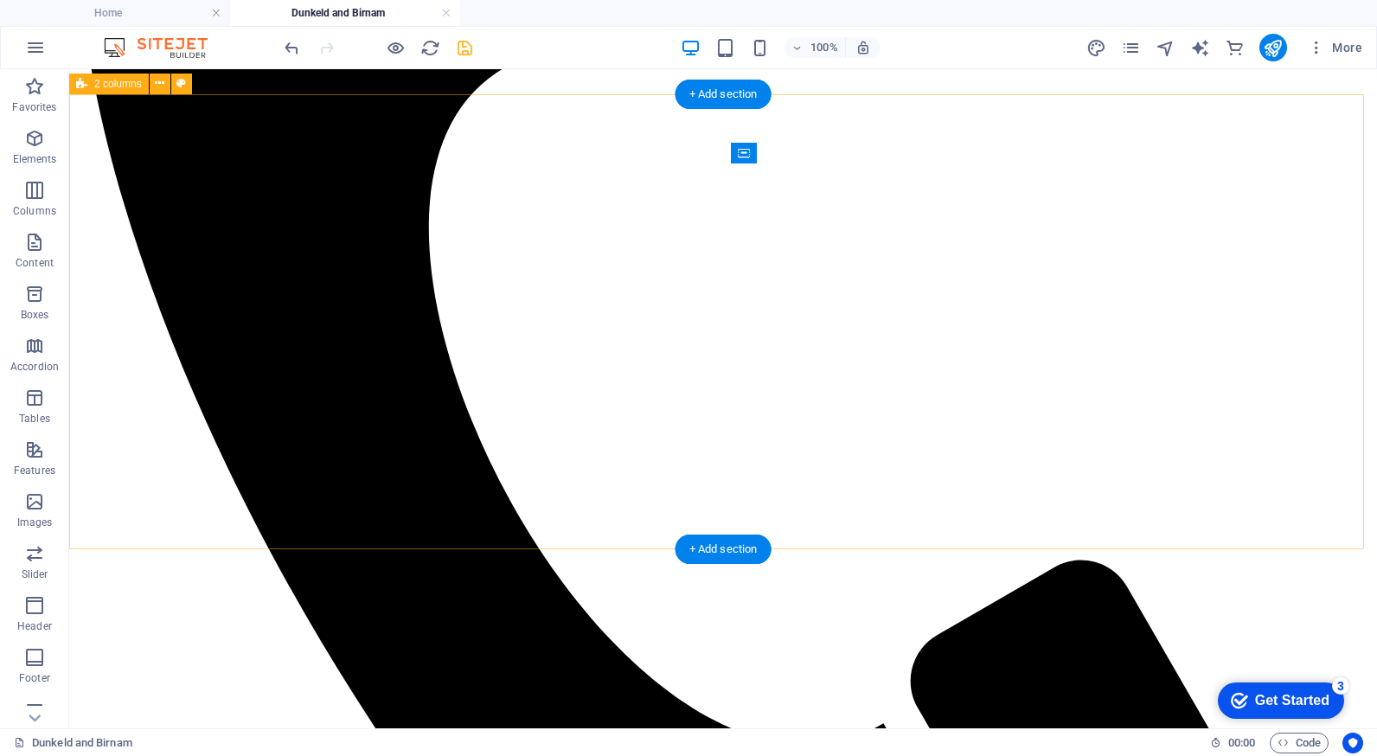
select select "rem"
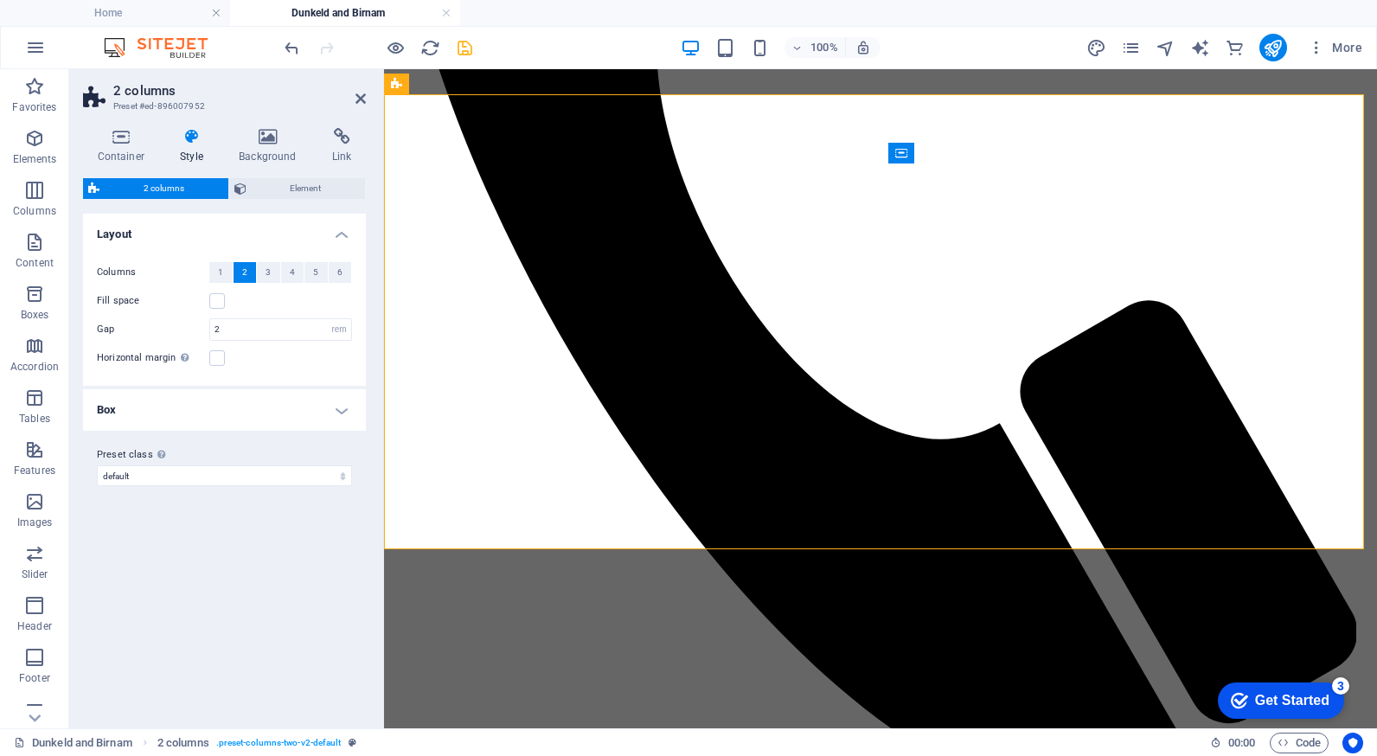
click at [193, 150] on h4 "Style" at bounding box center [195, 146] width 59 height 36
click at [300, 192] on span "Element" at bounding box center [306, 188] width 109 height 21
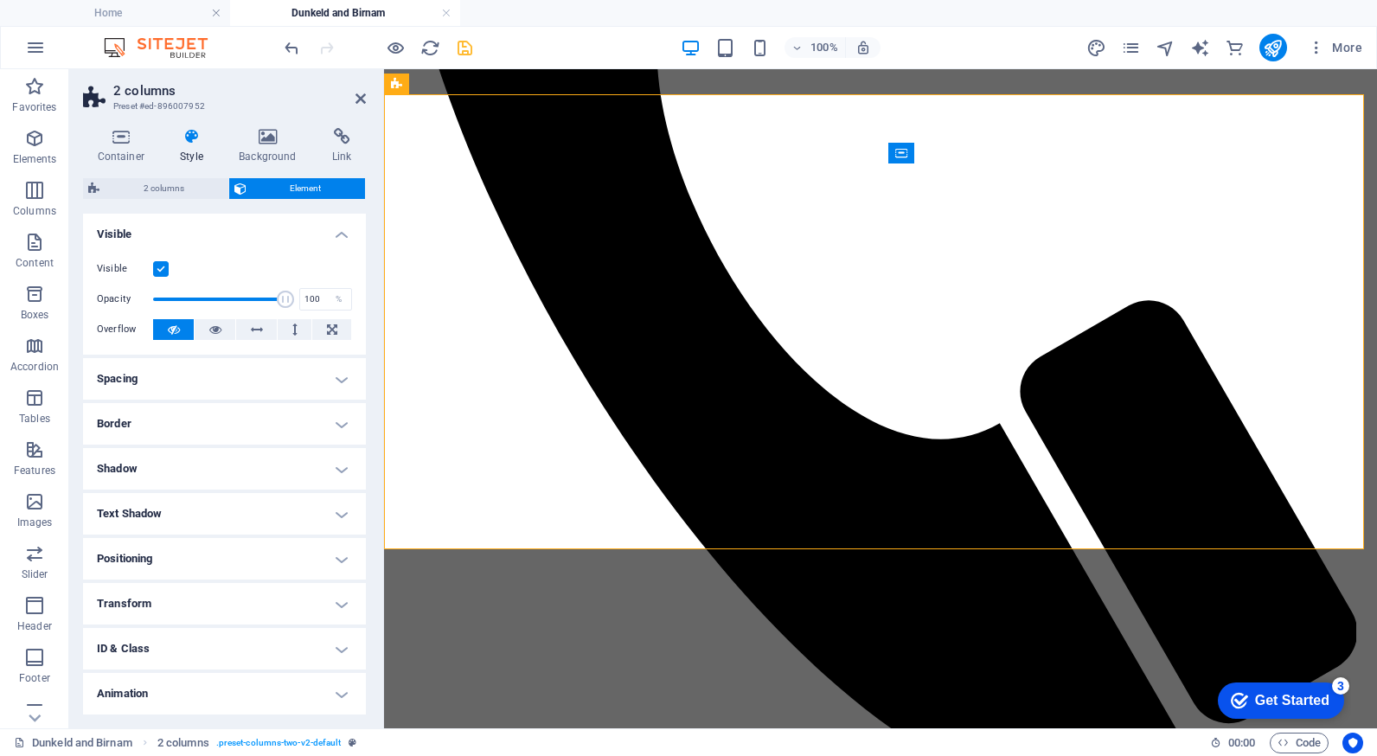
click at [140, 388] on h4 "Spacing" at bounding box center [224, 379] width 283 height 42
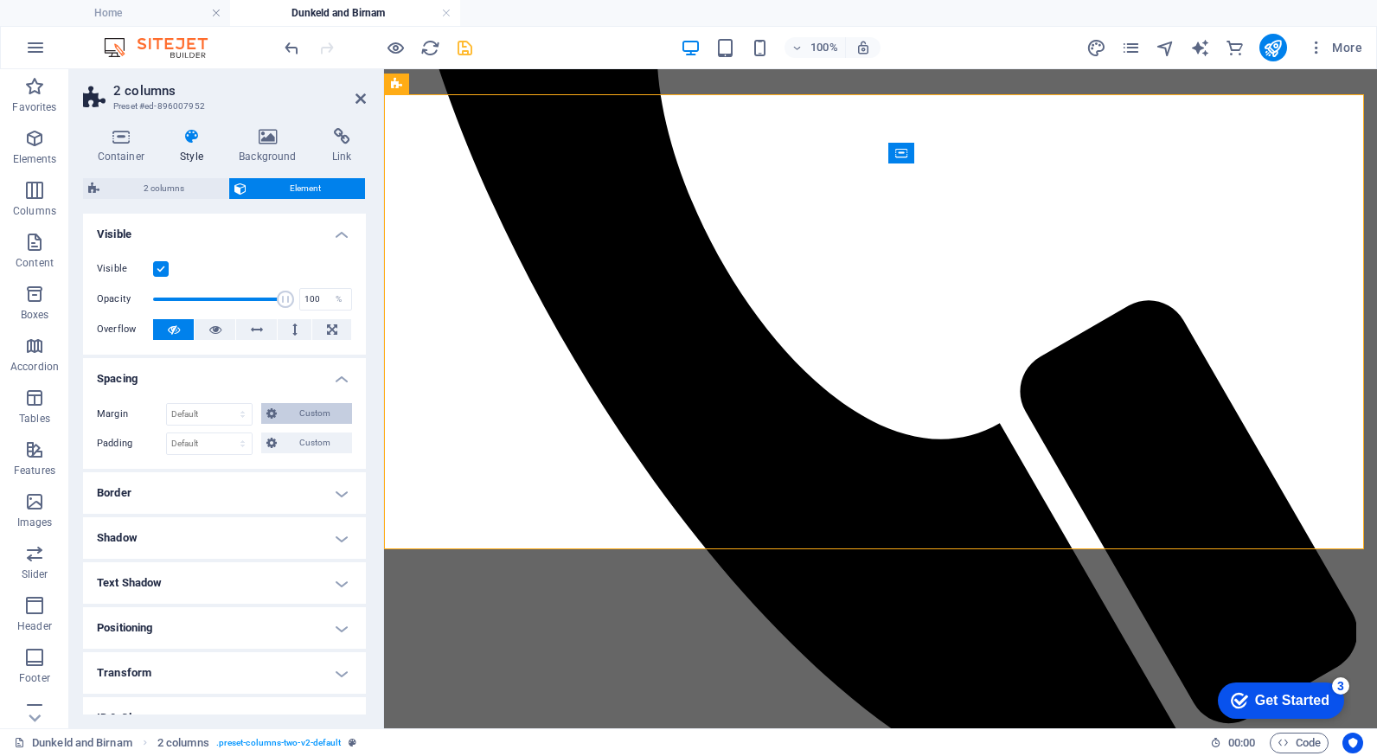
click at [296, 413] on span "Custom" at bounding box center [314, 413] width 65 height 21
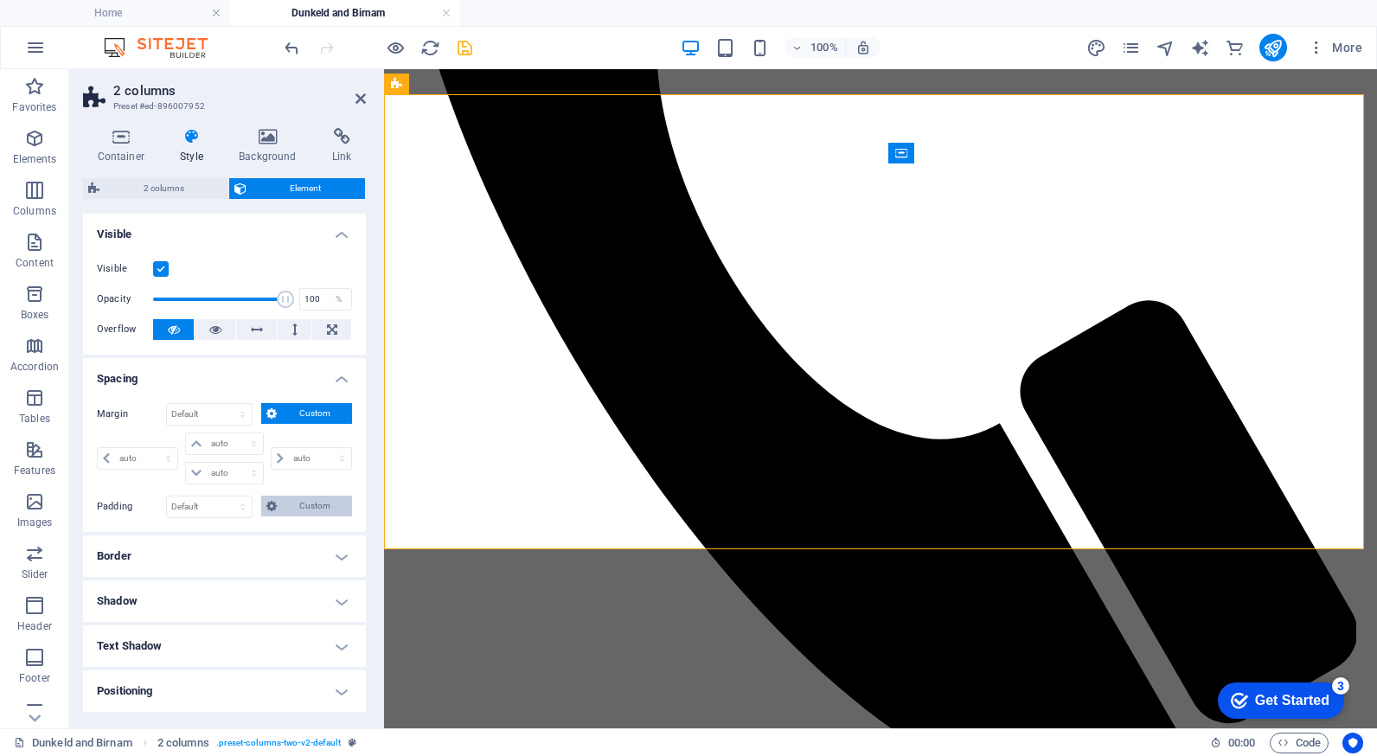
click at [297, 503] on span "Custom" at bounding box center [314, 505] width 65 height 21
click at [214, 534] on input "number" at bounding box center [234, 536] width 55 height 21
type input "10"
type input "0"
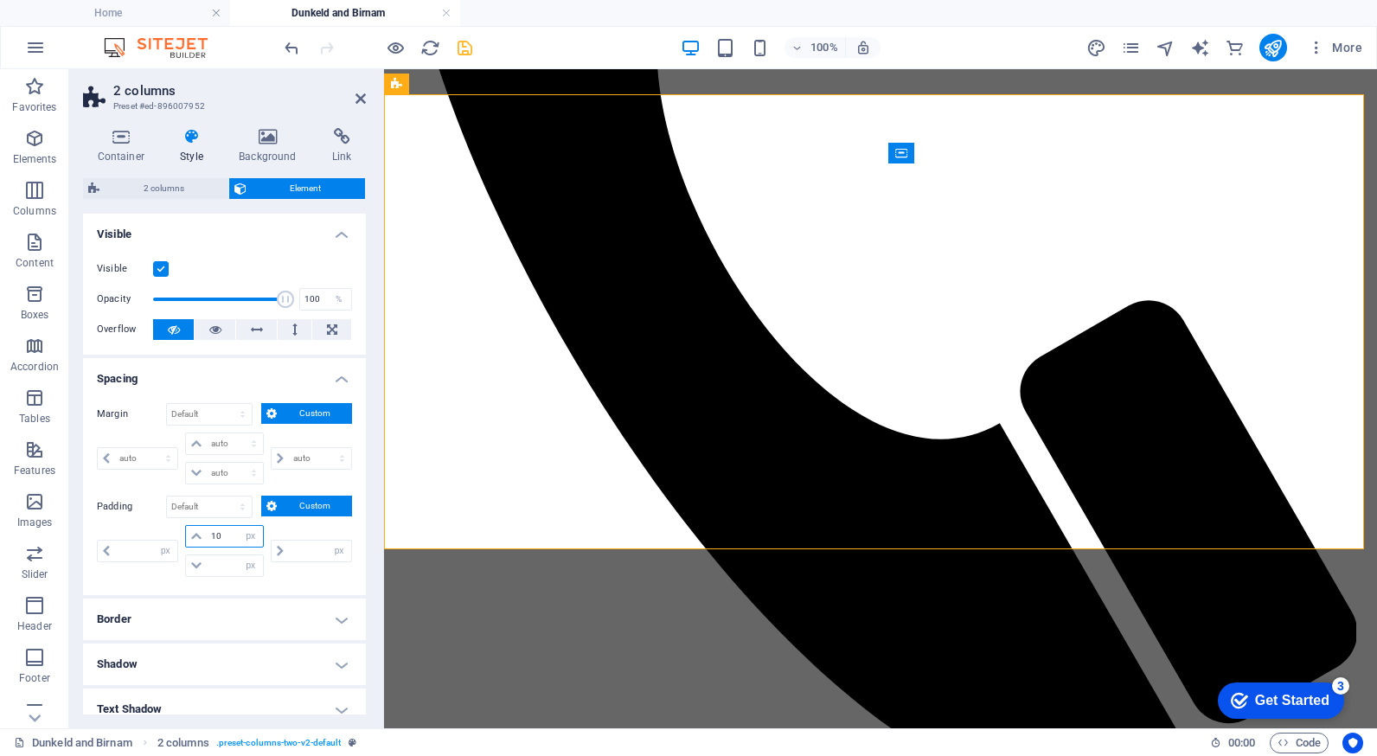
type input "0"
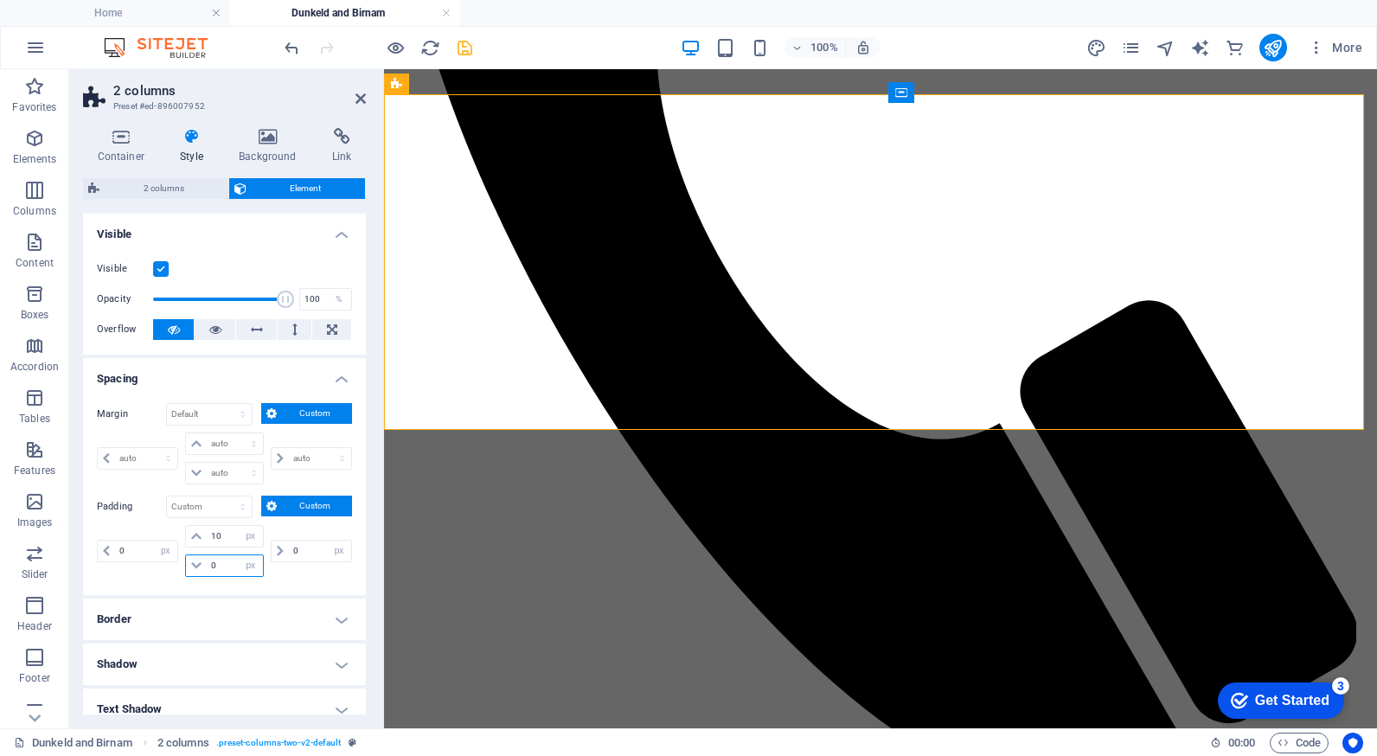
click at [219, 566] on input "0" at bounding box center [234, 565] width 55 height 21
click at [214, 565] on input "10" at bounding box center [234, 565] width 55 height 21
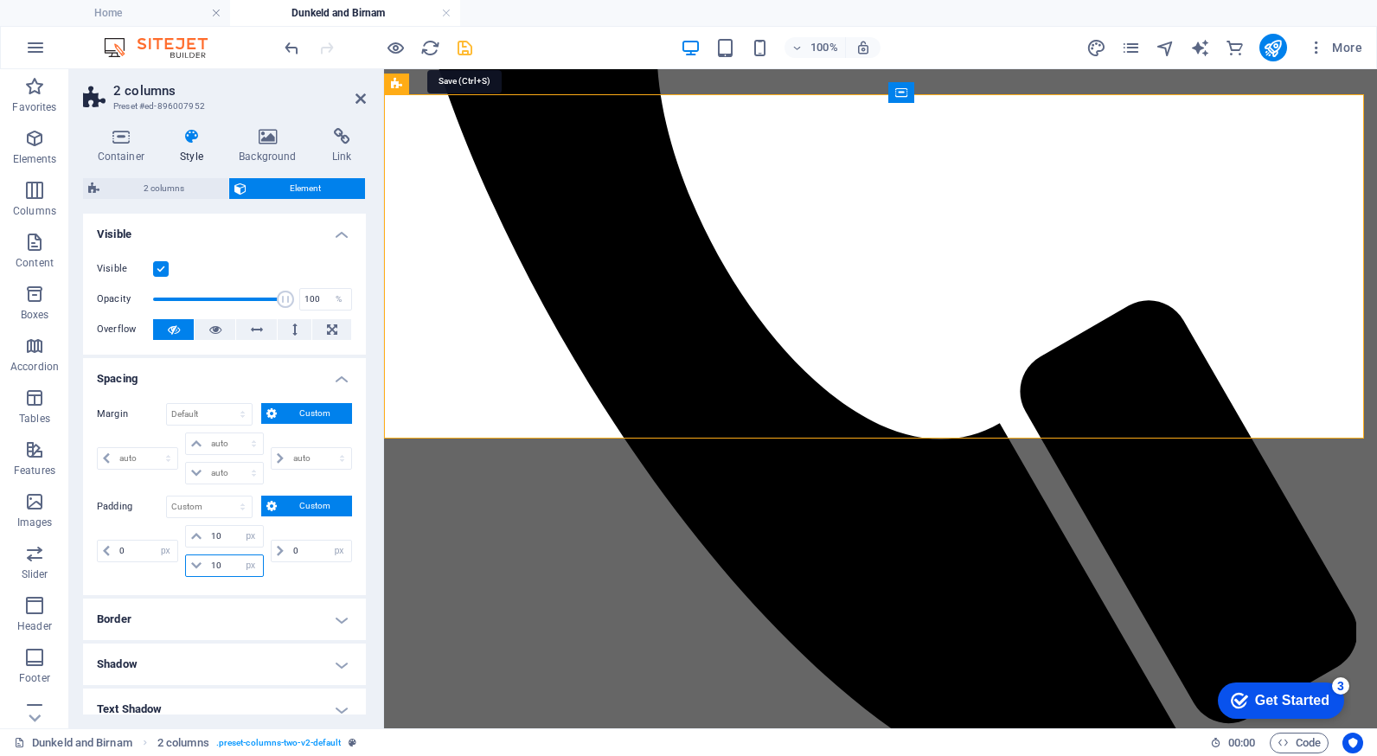
type input "10"
click at [461, 38] on icon "save" at bounding box center [465, 48] width 20 height 20
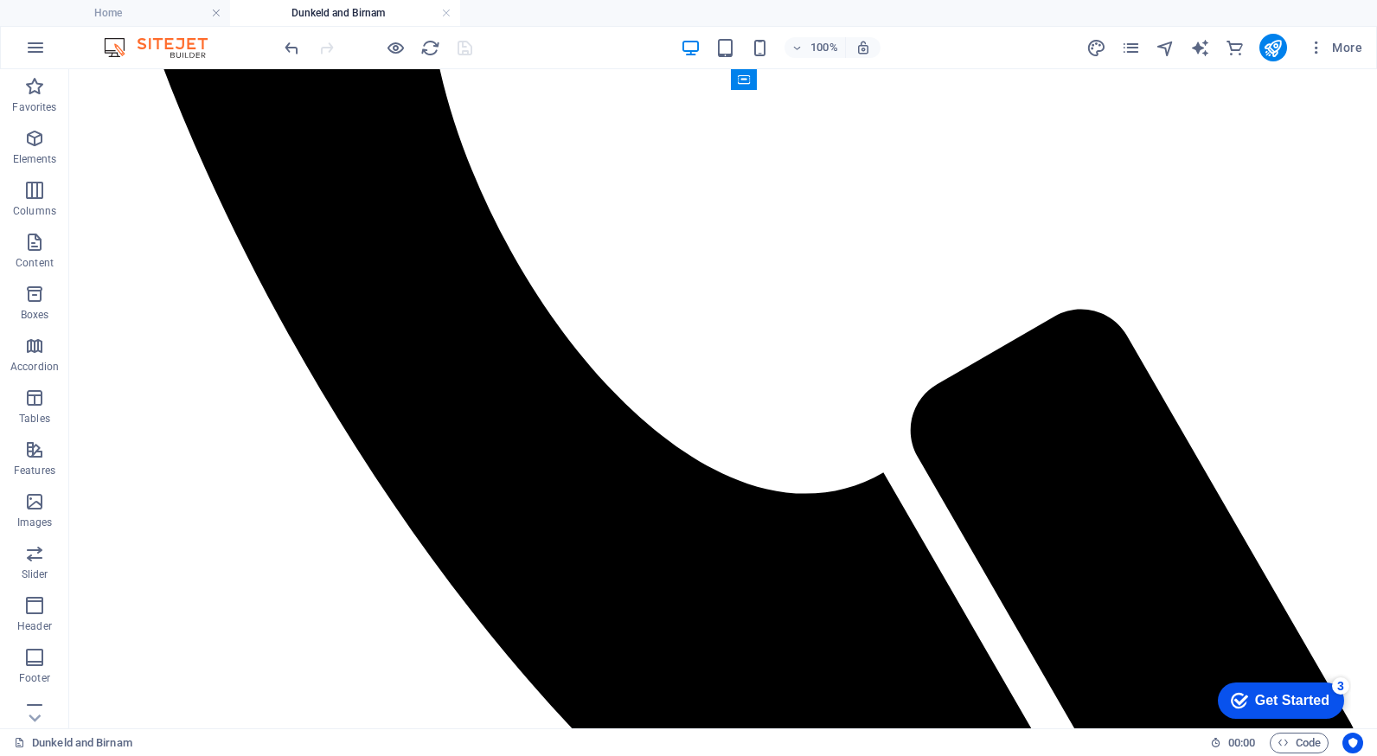
scroll to position [1222, 0]
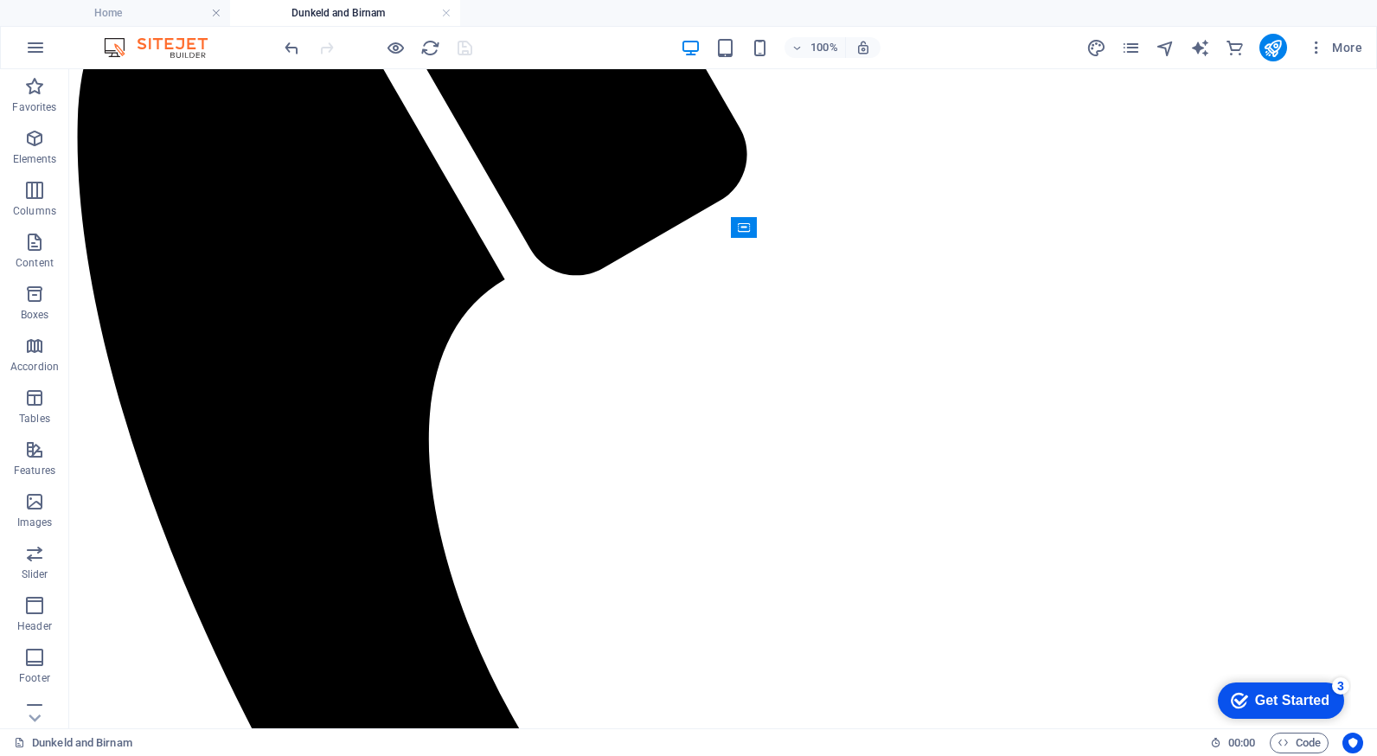
scroll to position [730, 0]
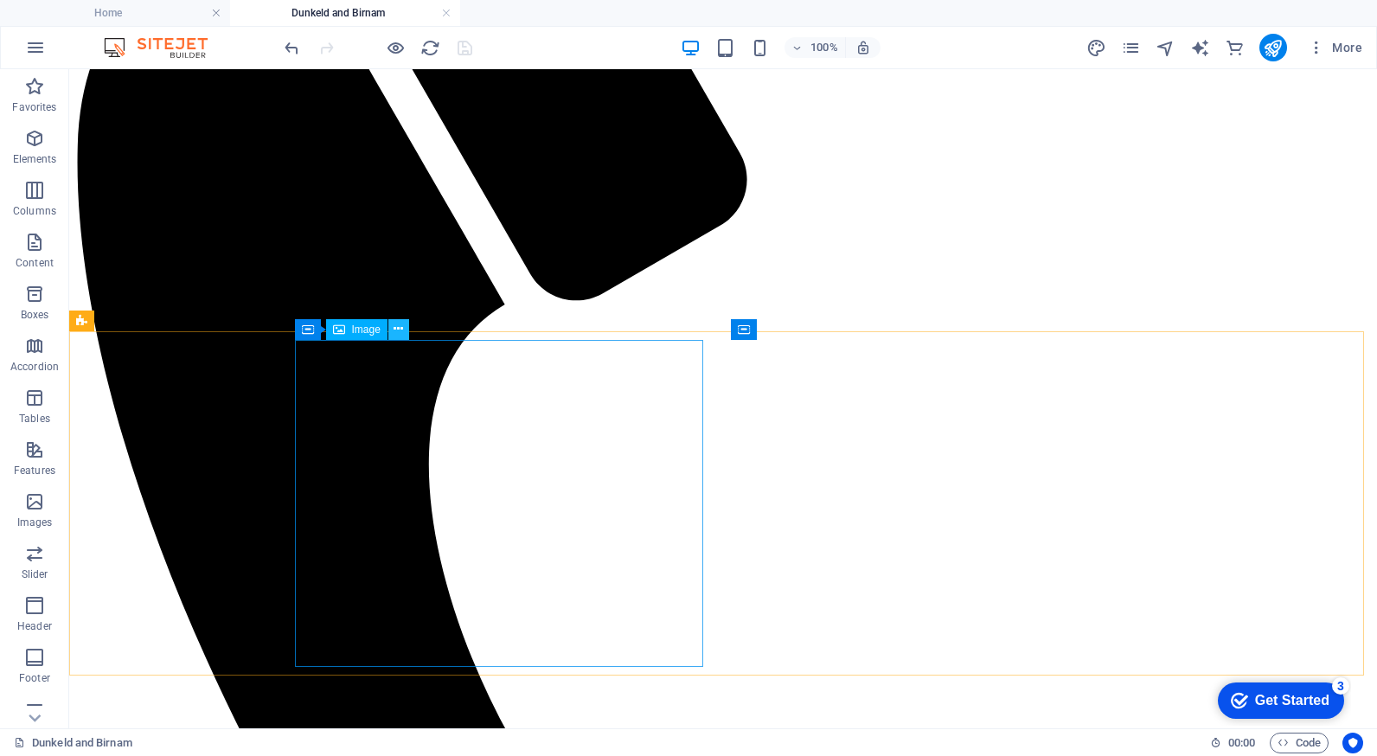
click at [394, 335] on icon at bounding box center [398, 329] width 10 height 18
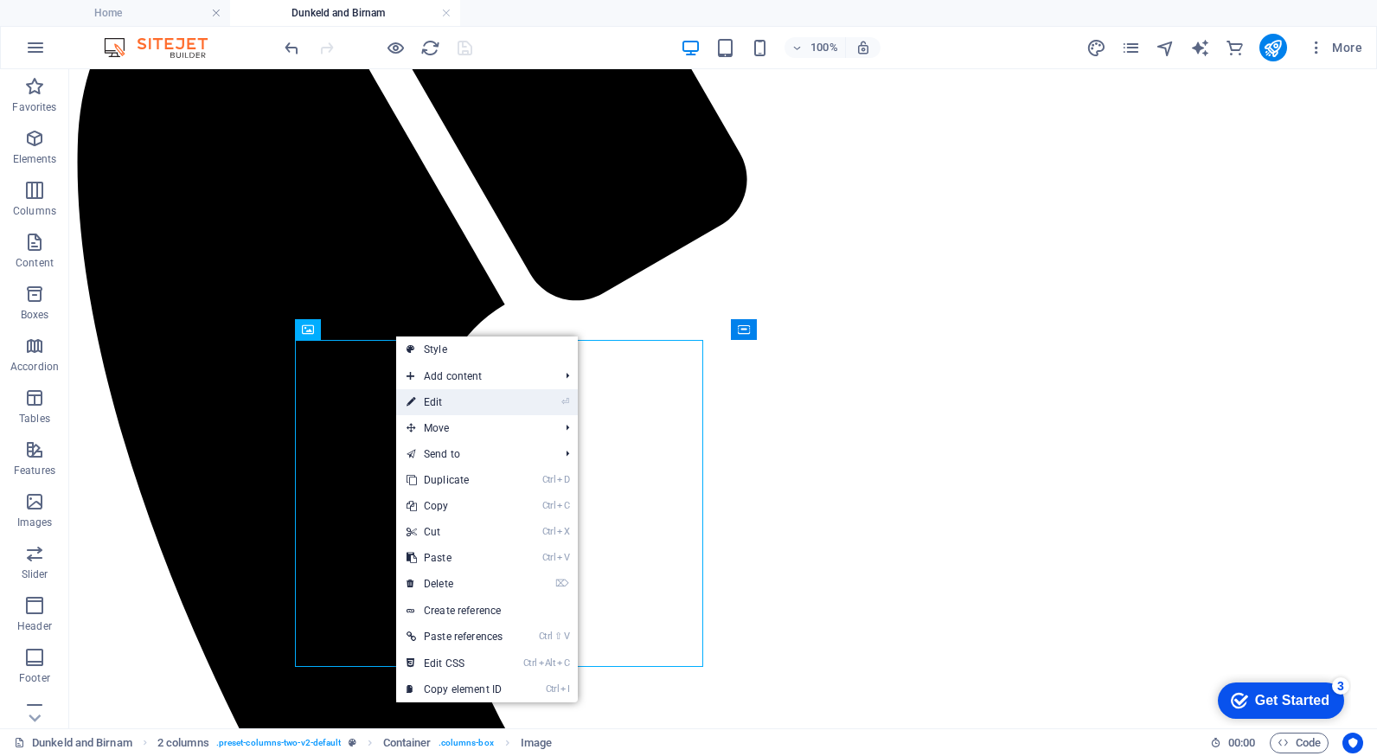
click at [432, 393] on link "⏎ Edit" at bounding box center [454, 402] width 117 height 26
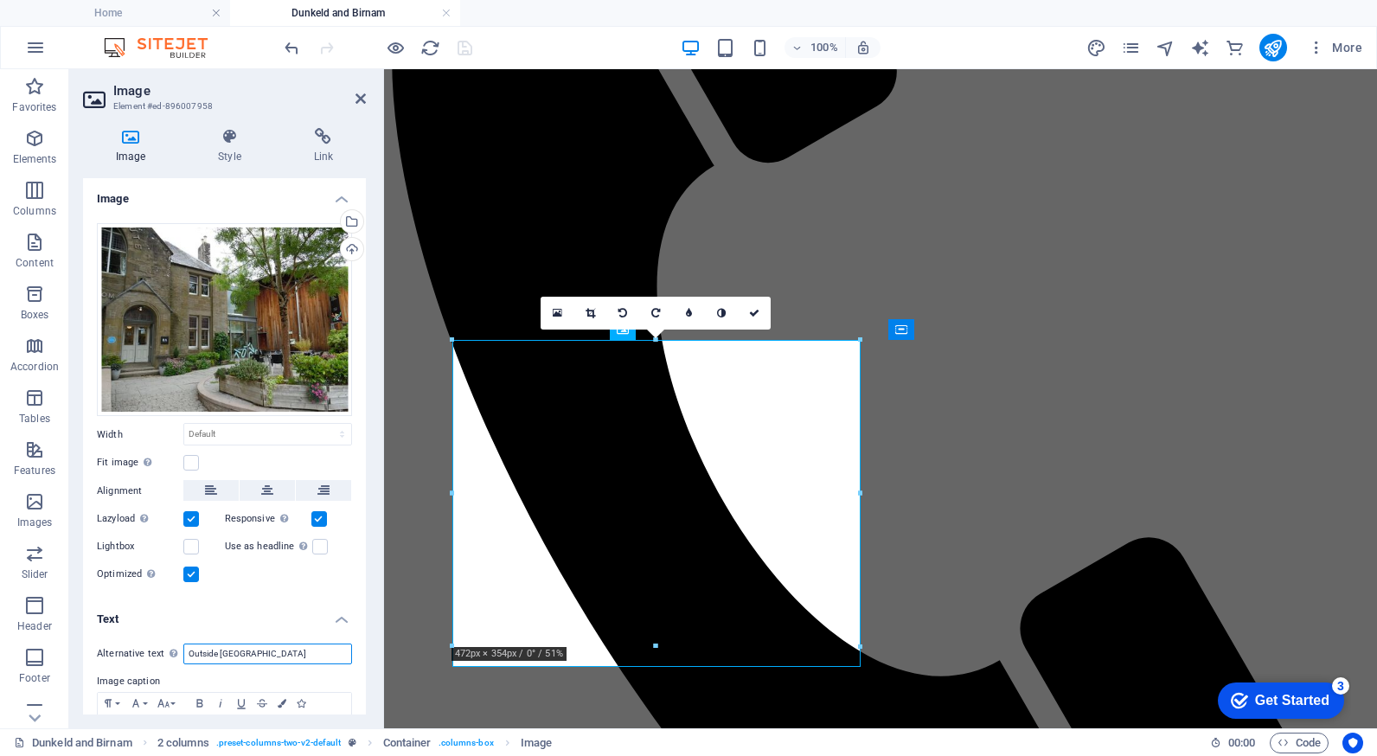
click at [295, 649] on input "Outside [GEOGRAPHIC_DATA]" at bounding box center [267, 653] width 169 height 21
type input "Outside Birnam Arts"
drag, startPoint x: 360, startPoint y: 581, endPoint x: 373, endPoint y: 610, distance: 32.1
click at [373, 610] on div "Image Style Link Image Drag files here, click to choose files or select files f…" at bounding box center [224, 421] width 310 height 614
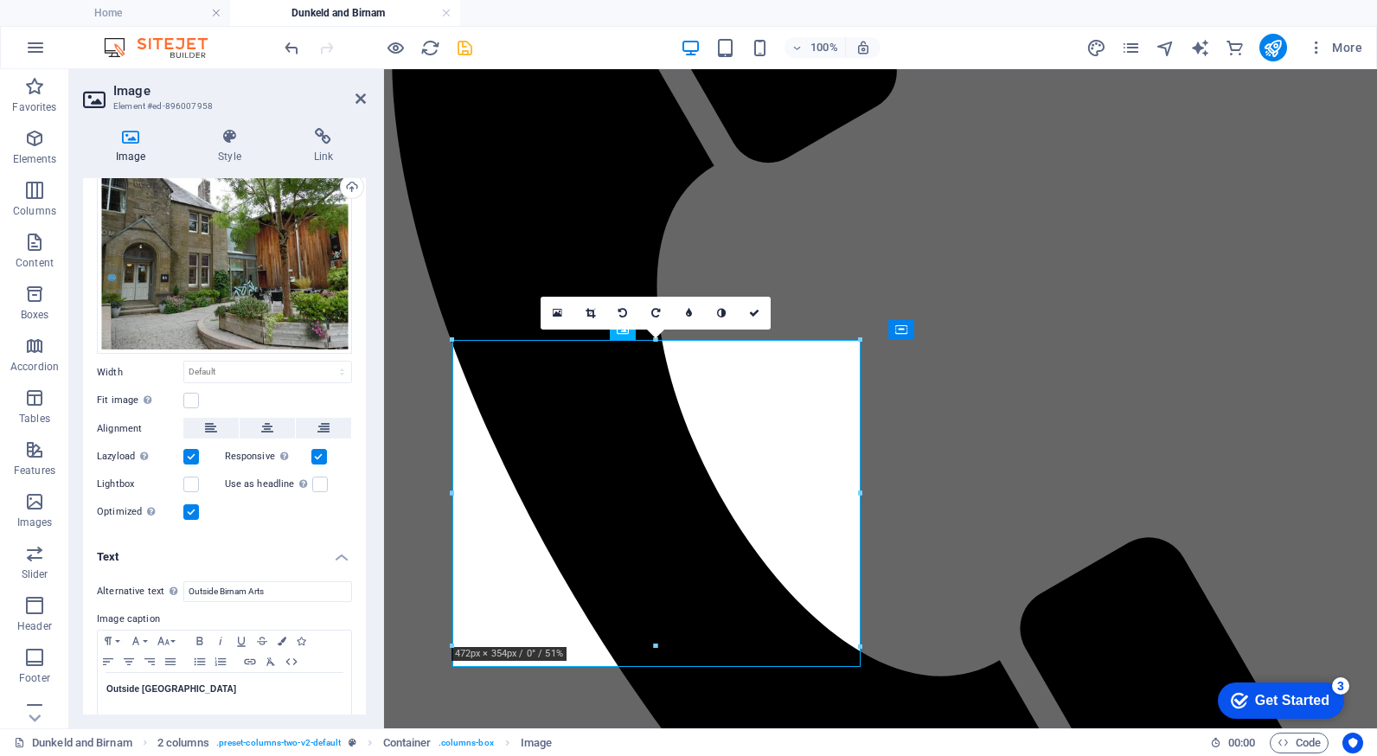
scroll to position [86, 0]
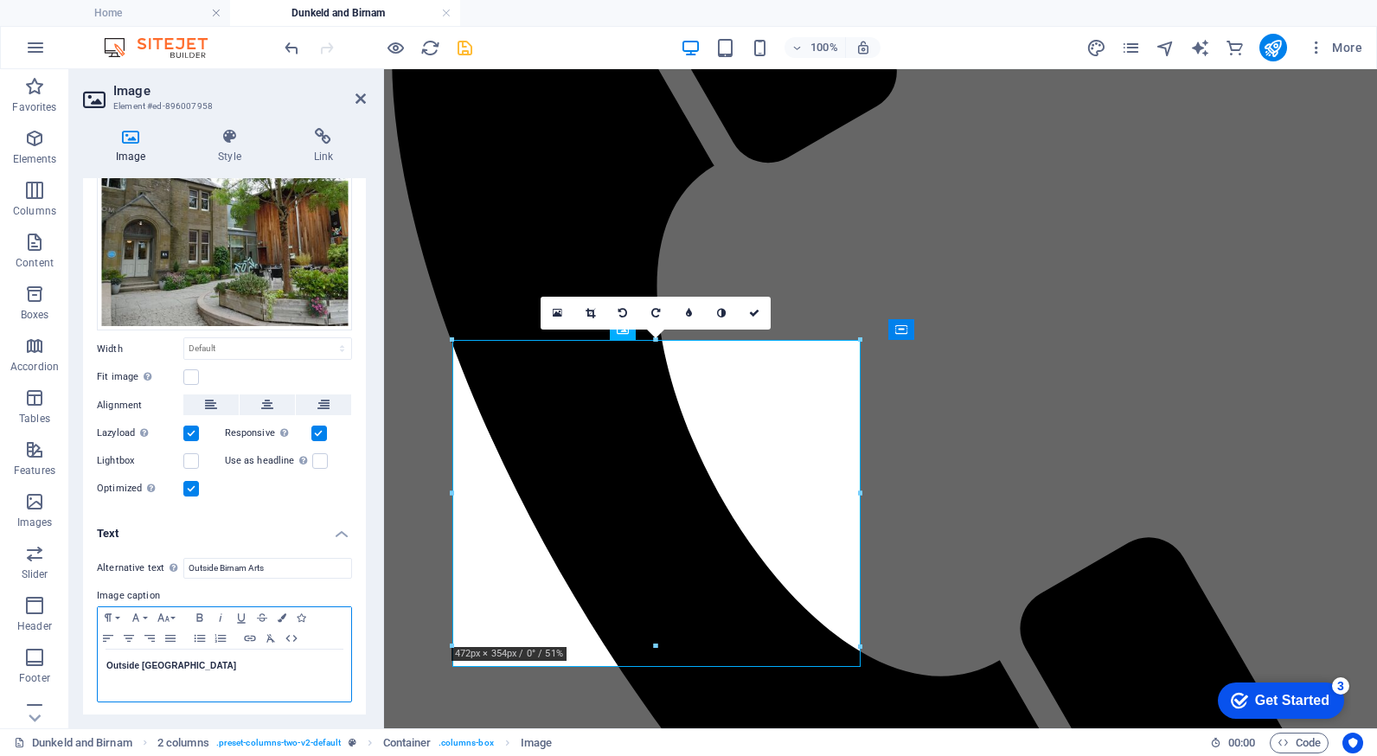
click at [254, 661] on p "Outside [GEOGRAPHIC_DATA]" at bounding box center [224, 666] width 236 height 16
click at [366, 94] on aside "Image Element #ed-896007958 Image Style Link Image Drag files here, click to ch…" at bounding box center [226, 398] width 315 height 659
click at [163, 662] on strong "Outside Birmam Arts" at bounding box center [150, 666] width 88 height 10
click at [358, 97] on icon at bounding box center [360, 99] width 10 height 14
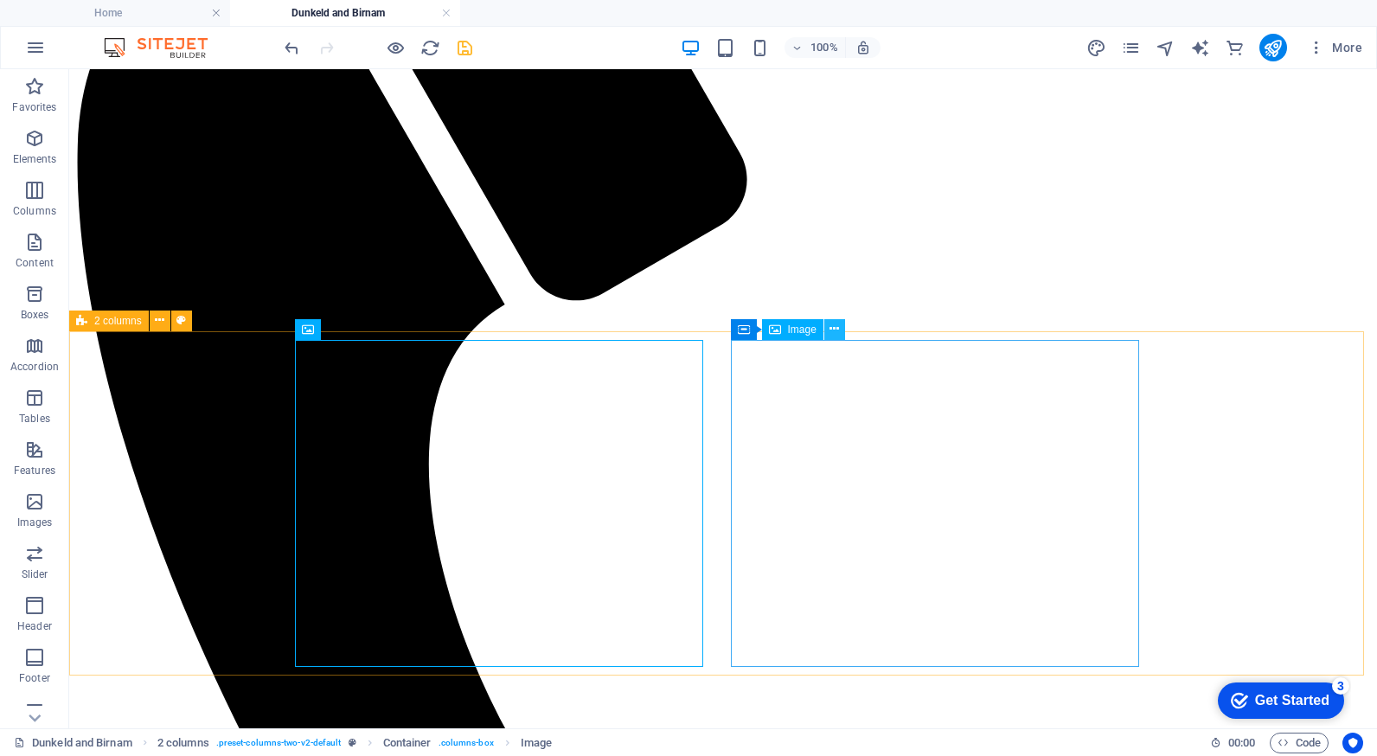
click at [828, 329] on button at bounding box center [834, 329] width 21 height 21
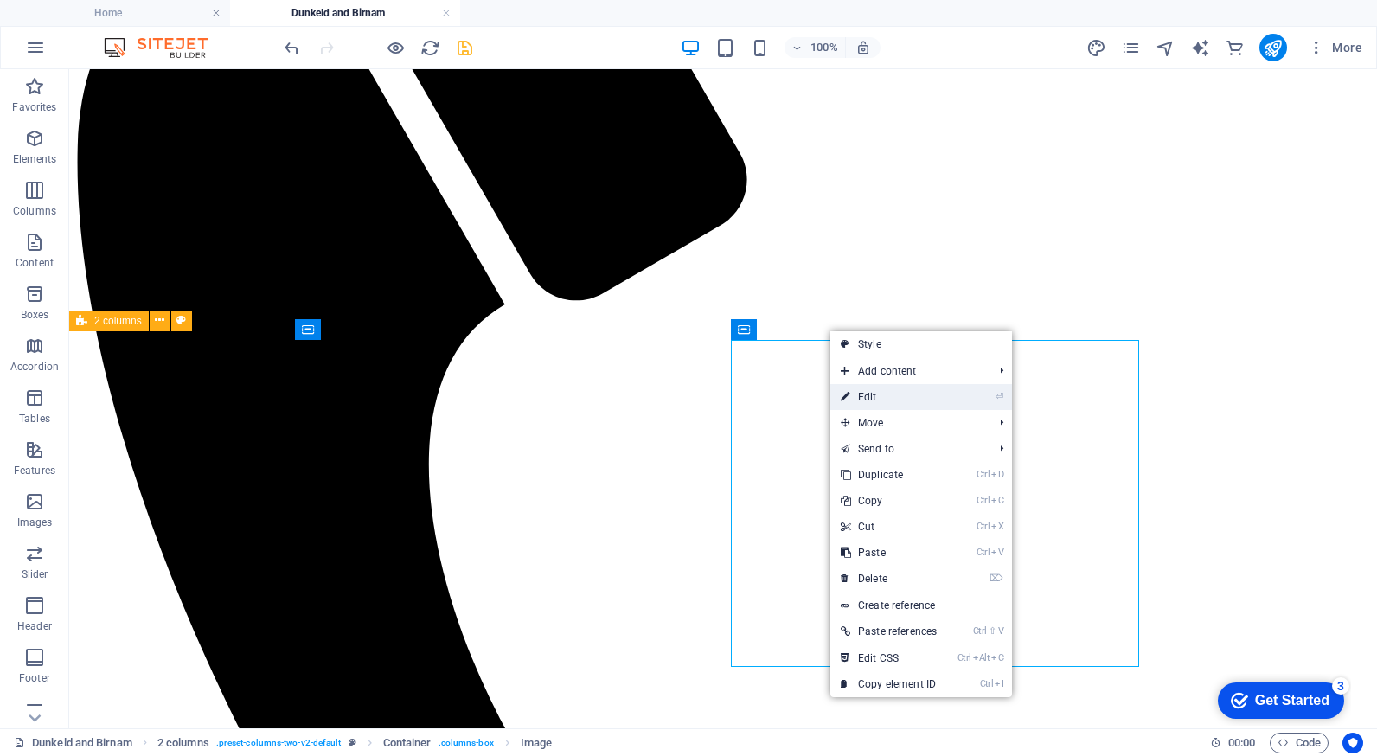
click at [889, 390] on link "⏎ Edit" at bounding box center [888, 397] width 117 height 26
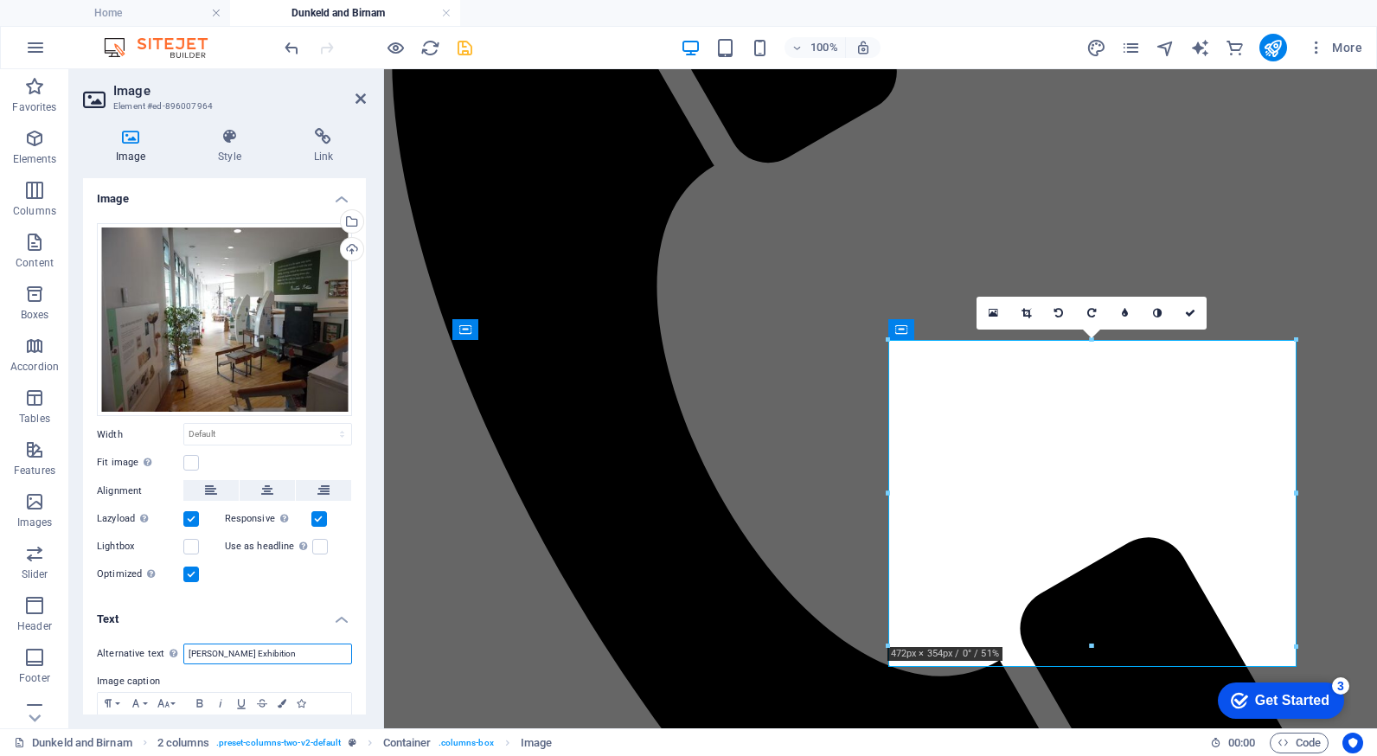
click at [310, 648] on input "[PERSON_NAME] Exhibition" at bounding box center [267, 653] width 169 height 21
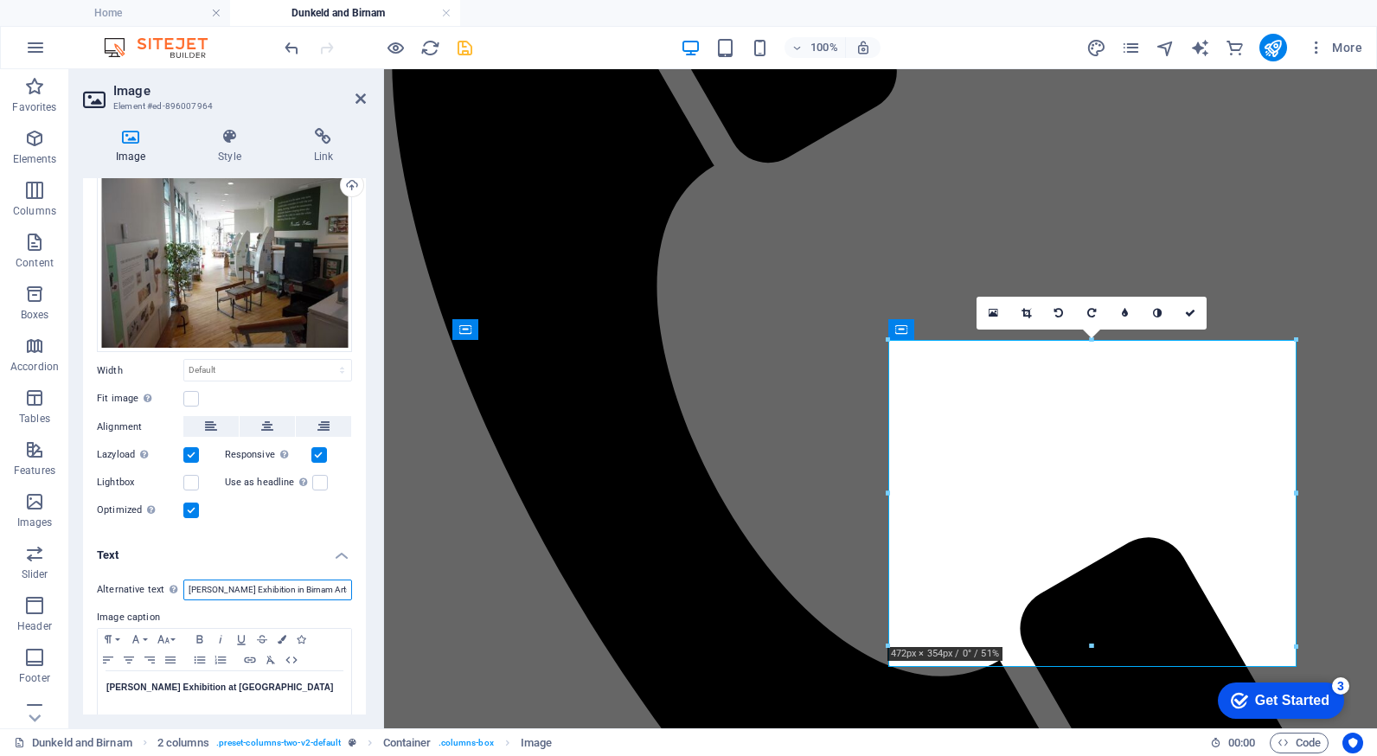
scroll to position [73, 0]
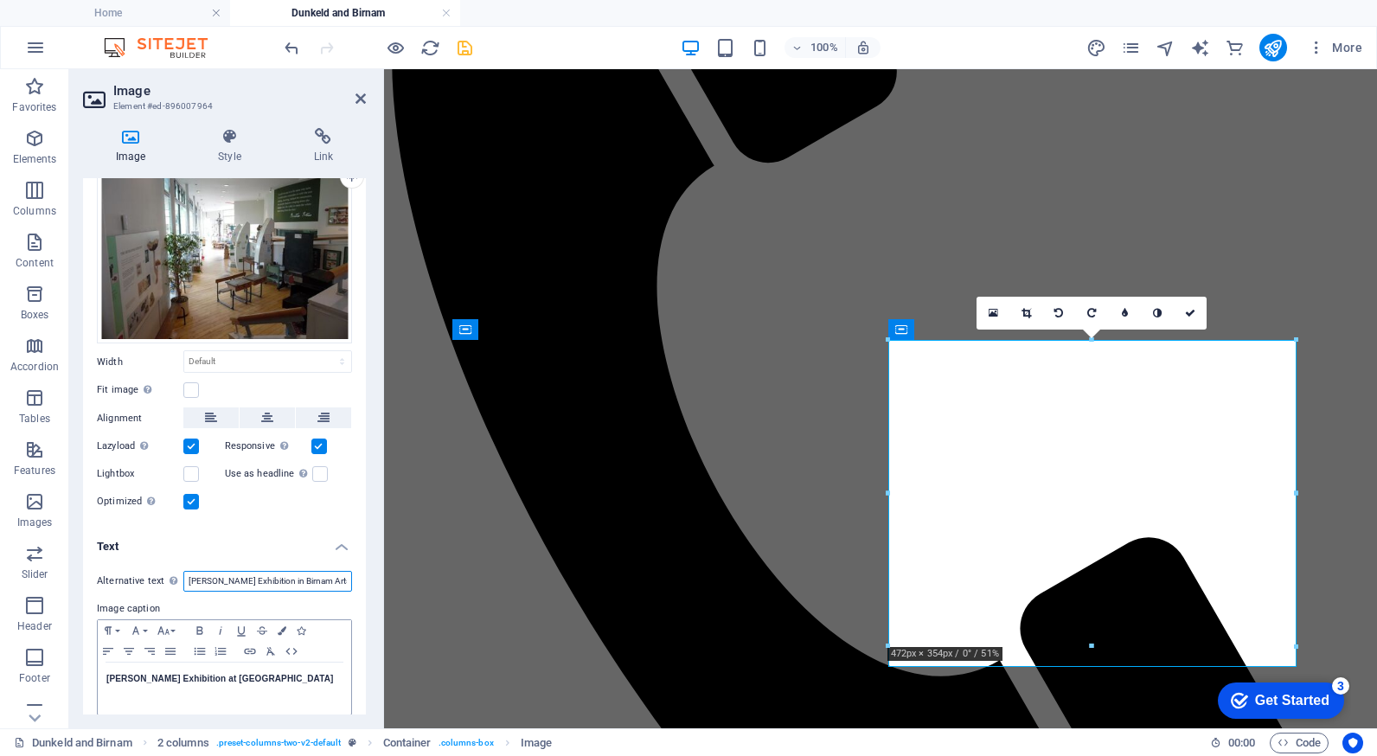
type input "[PERSON_NAME] Exhibition in Birnam Arts"
click at [312, 674] on p "[PERSON_NAME] Exhibition at [GEOGRAPHIC_DATA]" at bounding box center [224, 679] width 236 height 16
click at [220, 676] on strong "[PERSON_NAME] Exhibition at [GEOGRAPHIC_DATA]" at bounding box center [219, 679] width 227 height 10
click at [356, 100] on icon at bounding box center [360, 99] width 10 height 14
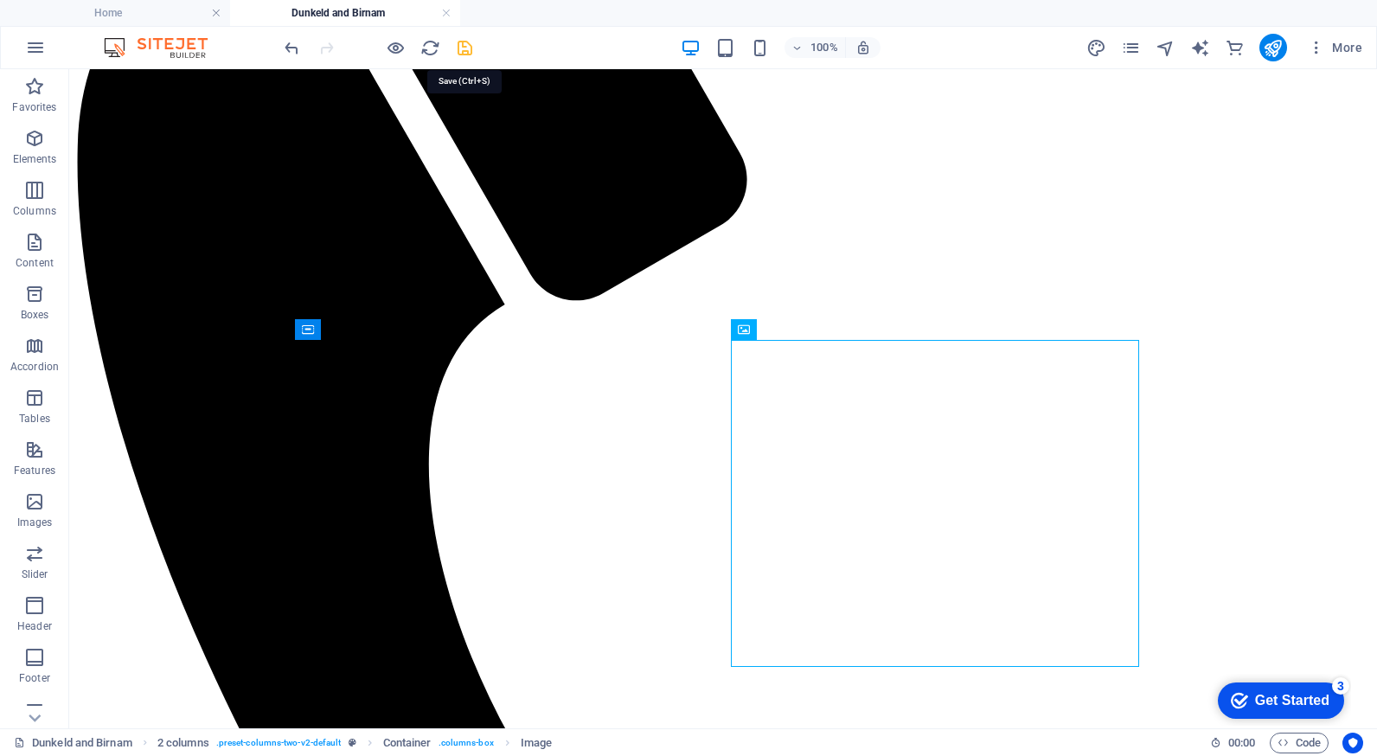
click at [463, 45] on icon "save" at bounding box center [465, 48] width 20 height 20
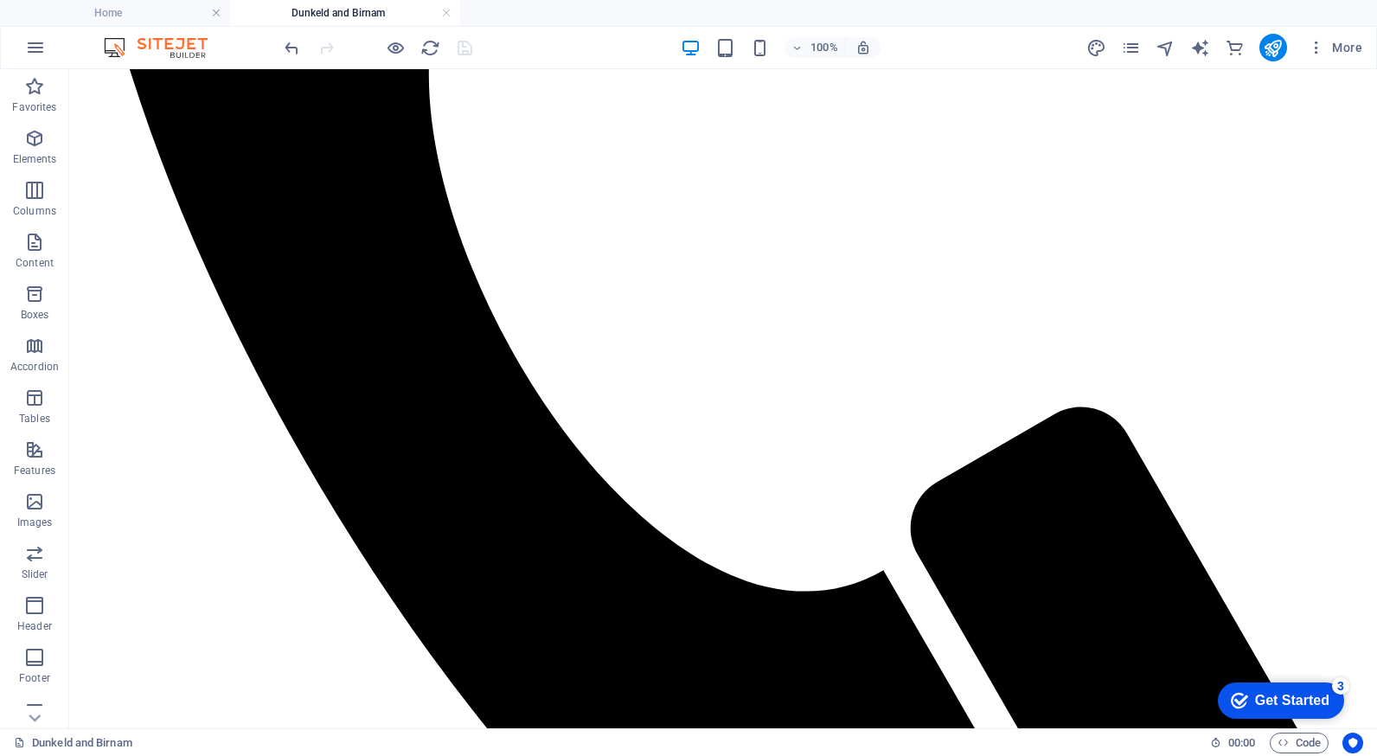
scroll to position [1171, 0]
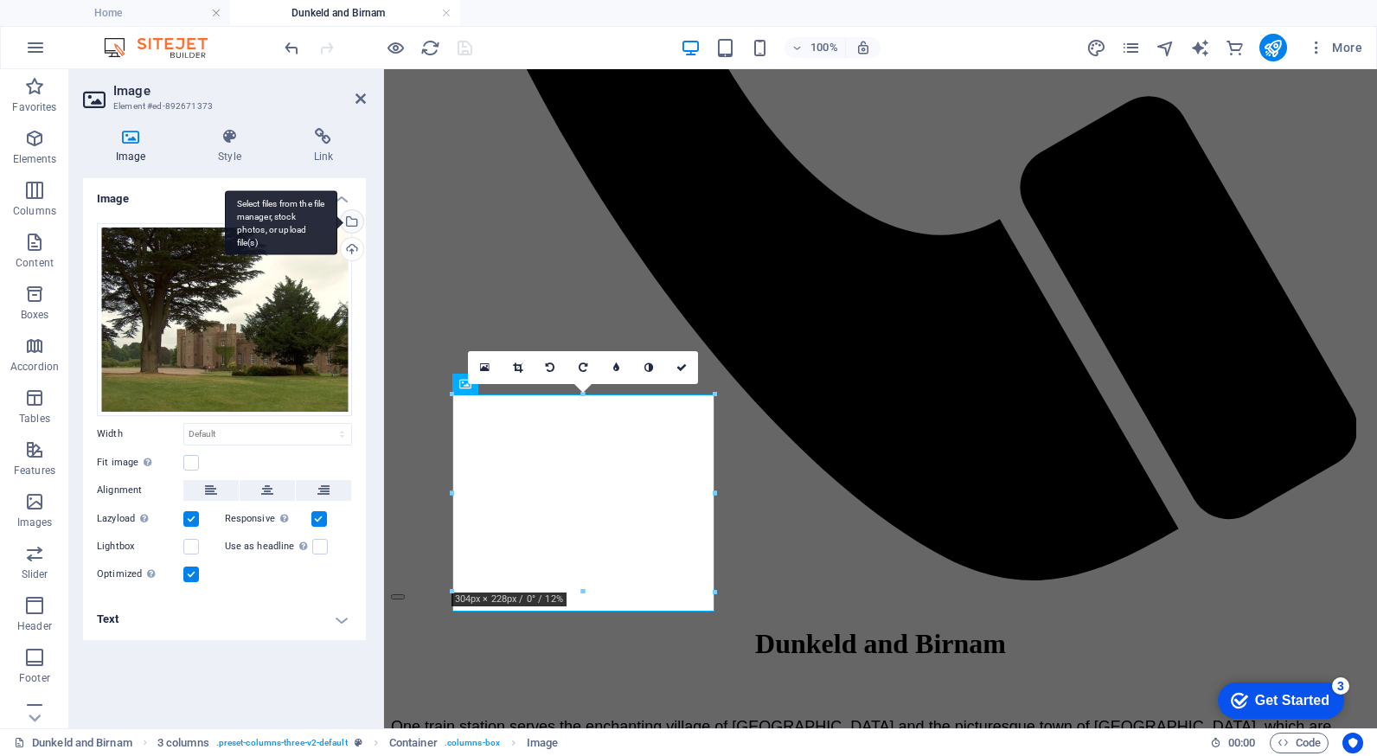
click at [337, 223] on div "Select files from the file manager, stock photos, or upload file(s)" at bounding box center [281, 222] width 112 height 65
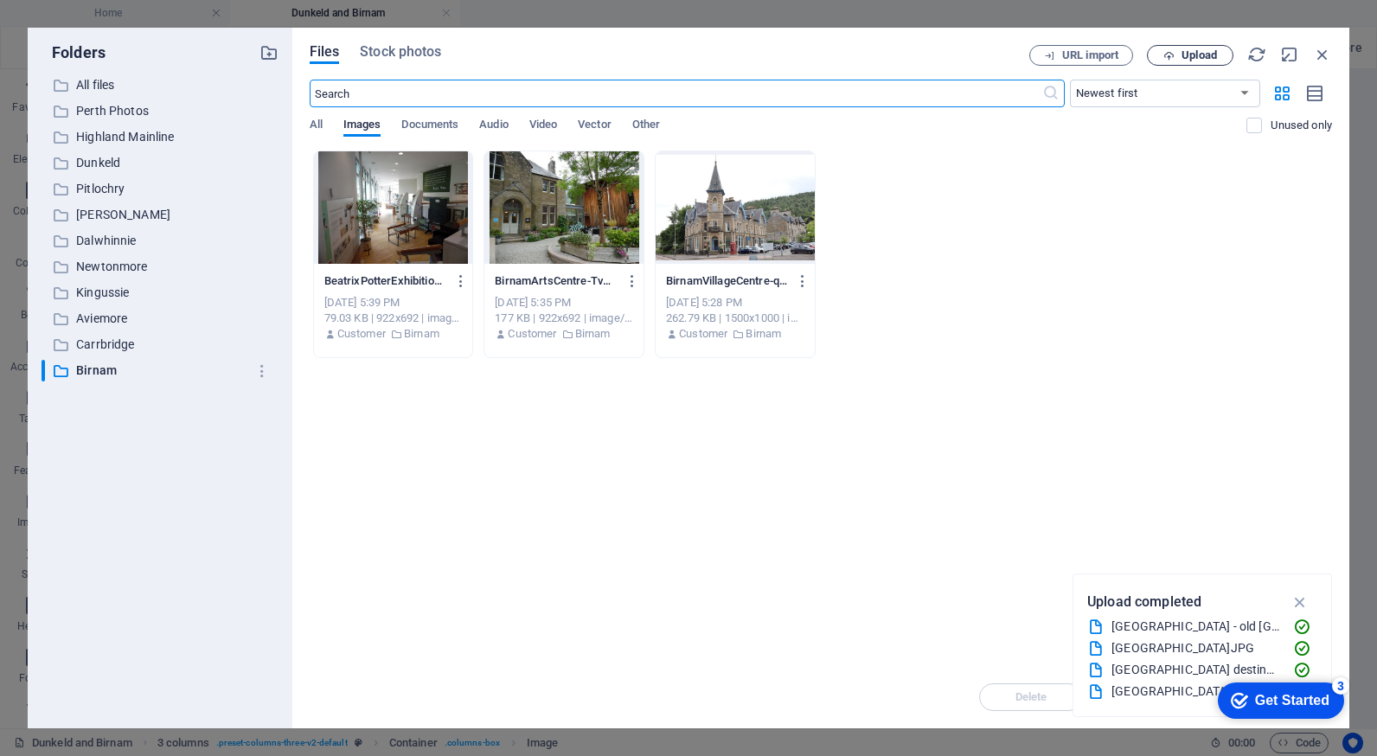
click at [1205, 59] on span "Upload" at bounding box center [1198, 55] width 35 height 10
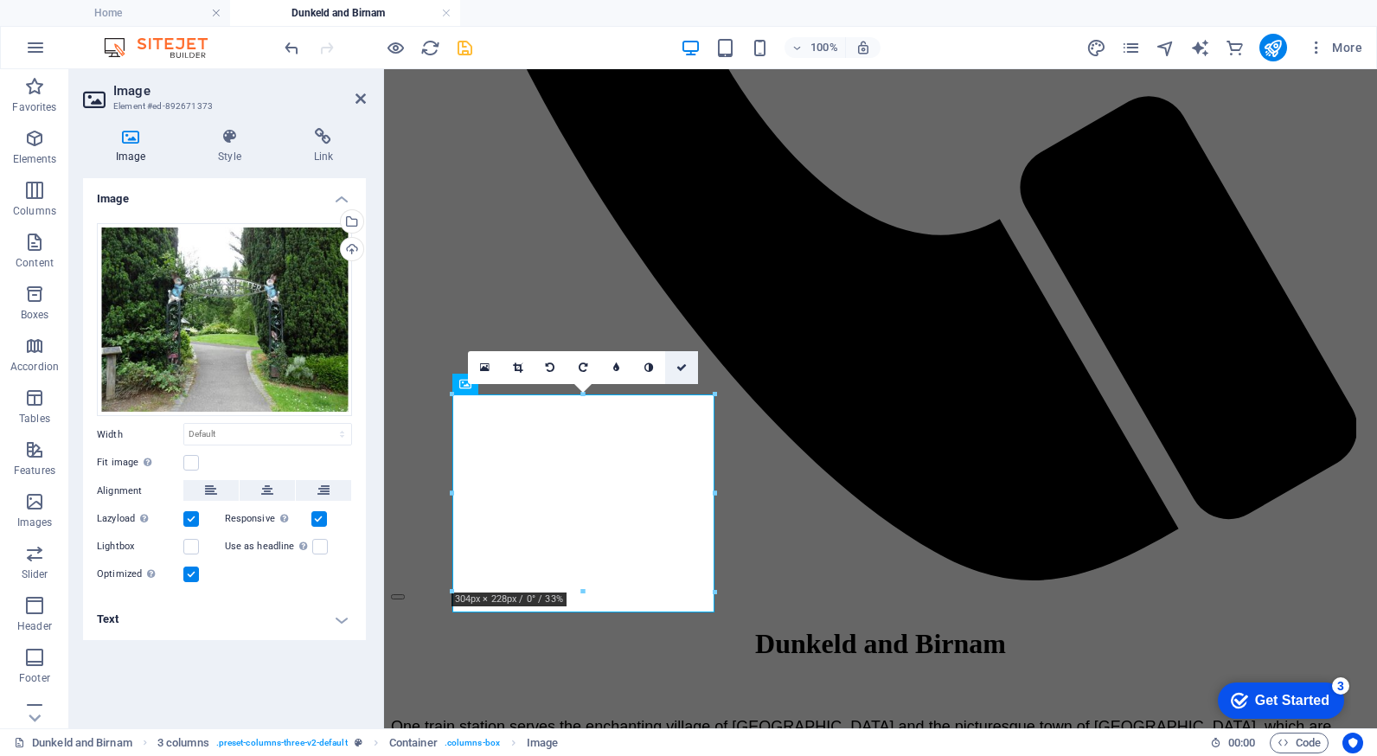
click at [679, 377] on link at bounding box center [681, 367] width 33 height 33
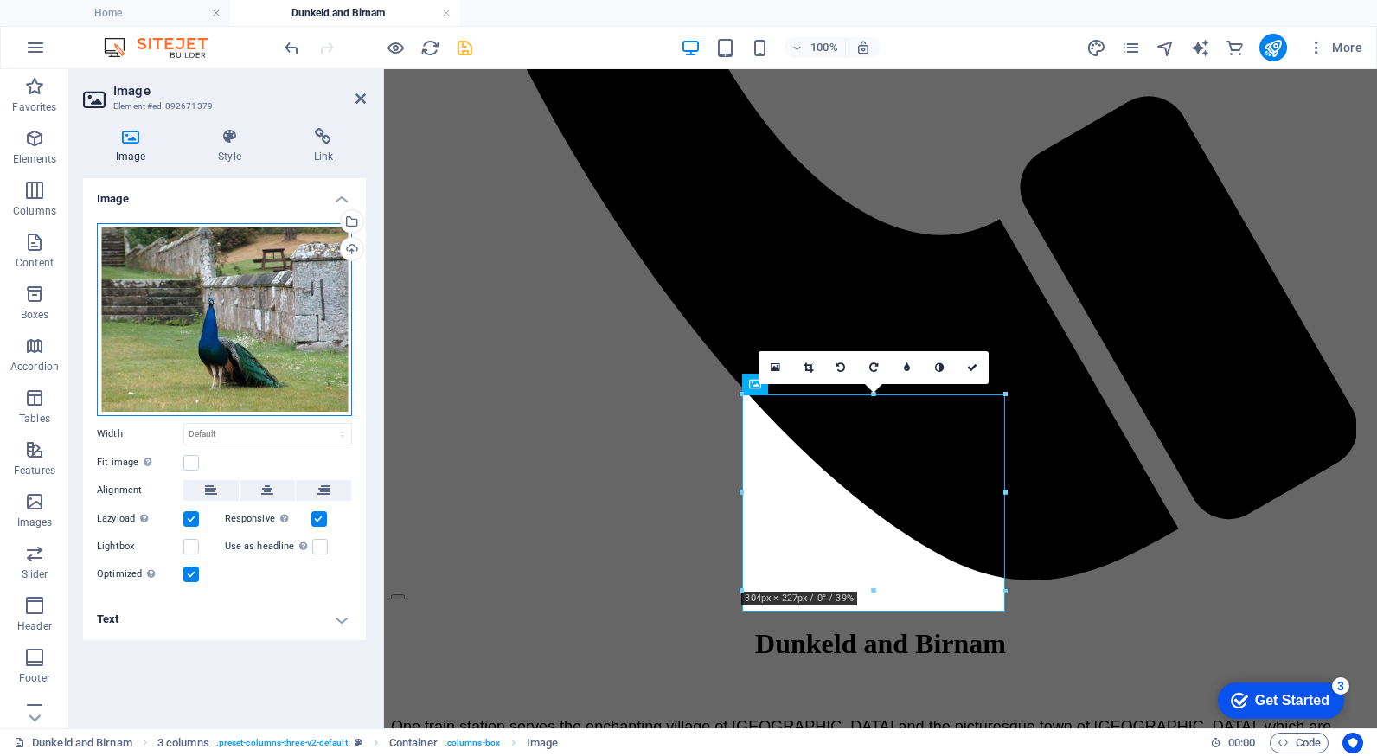
click at [195, 285] on div "Drag files here, click to choose files or select files from Files or our free s…" at bounding box center [224, 319] width 255 height 193
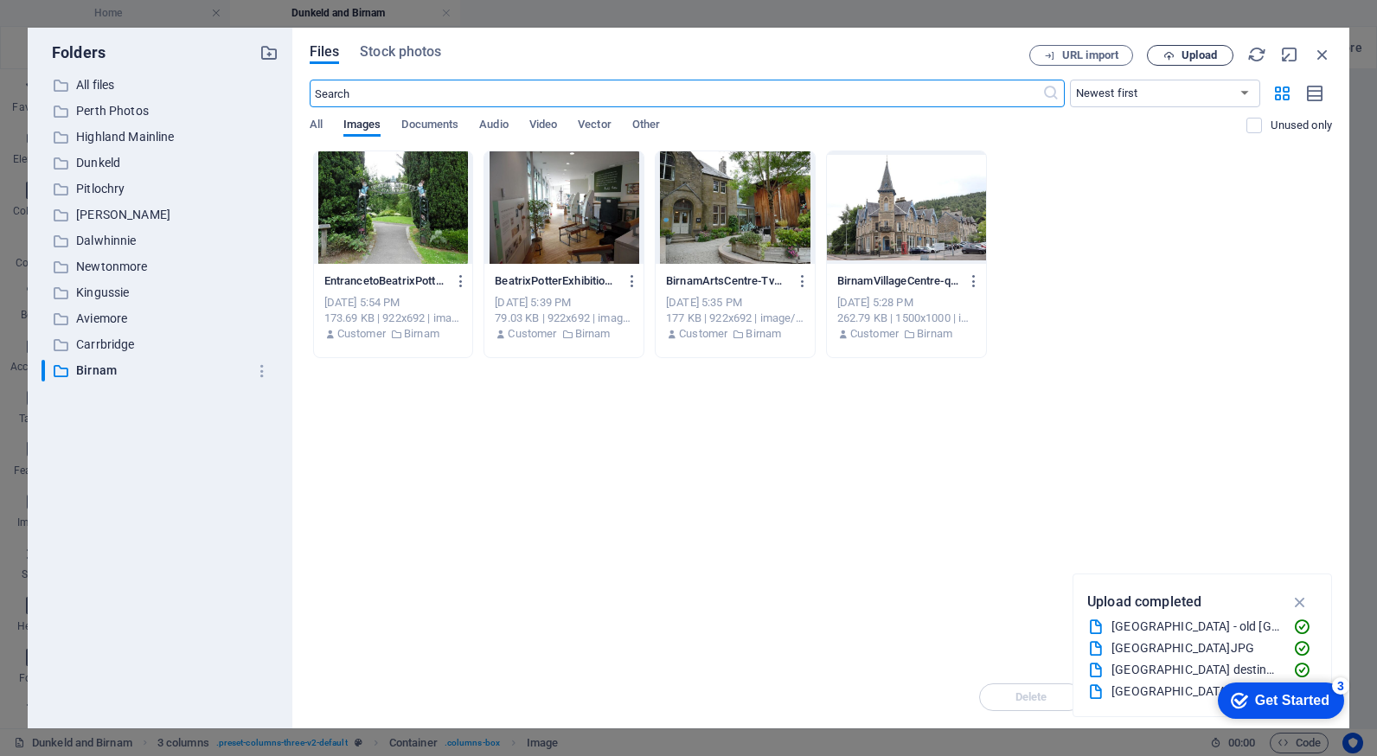
click at [1204, 61] on span "Upload" at bounding box center [1198, 55] width 35 height 10
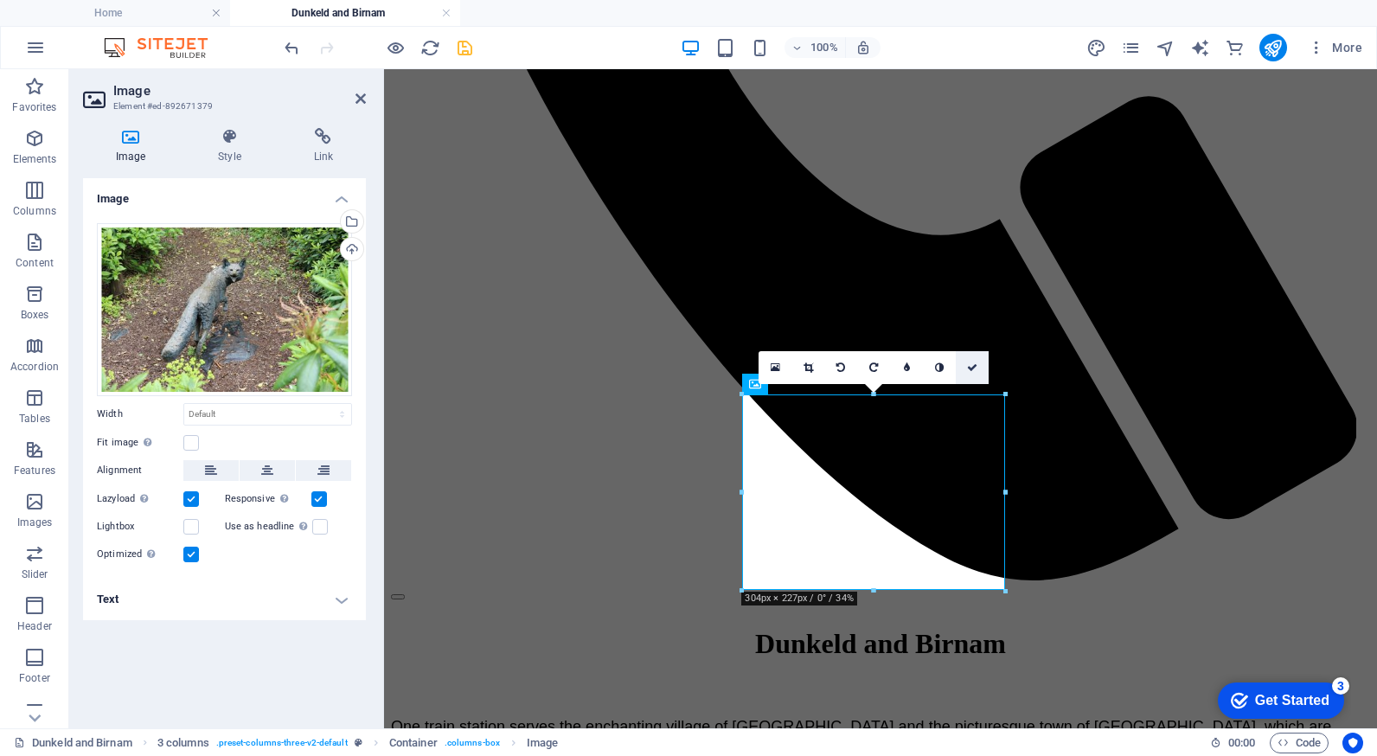
click at [976, 367] on icon at bounding box center [972, 367] width 10 height 10
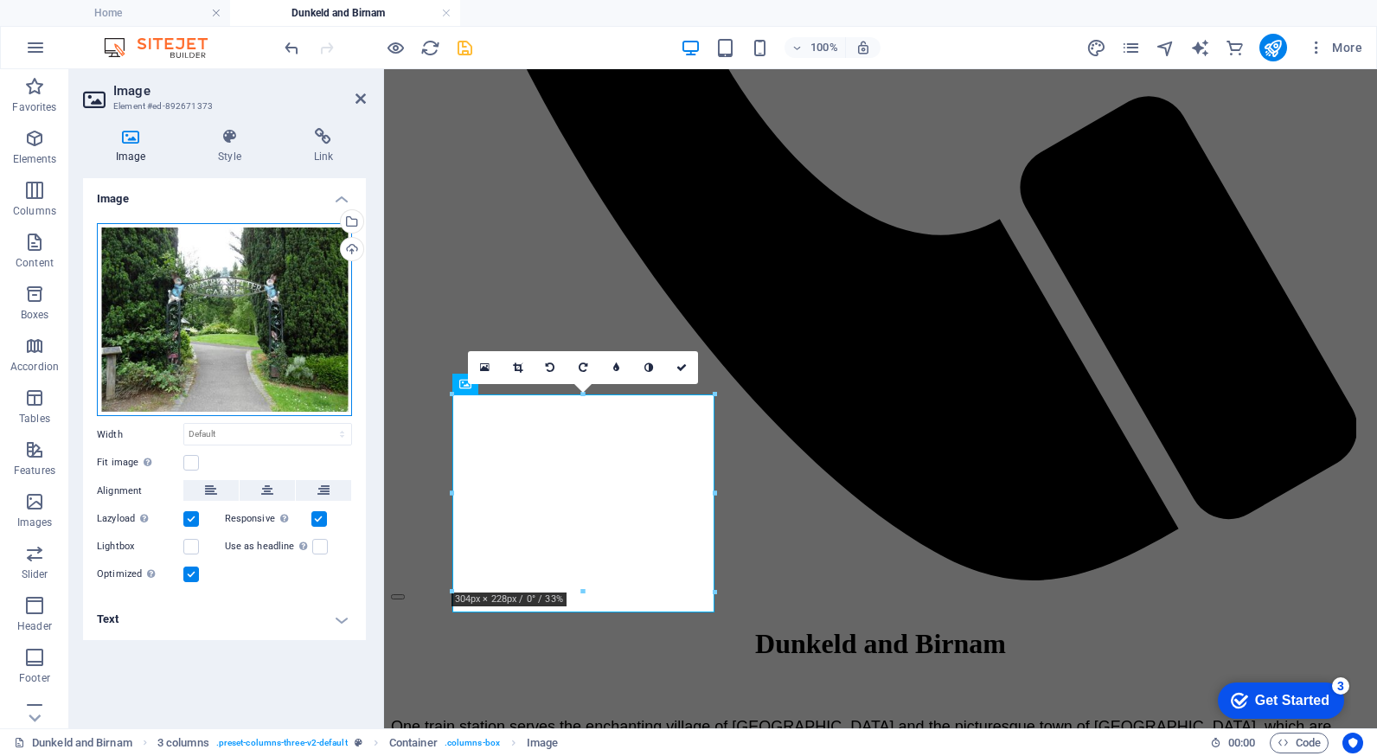
click at [269, 359] on div "Drag files here, click to choose files or select files from Files or our free s…" at bounding box center [224, 320] width 255 height 194
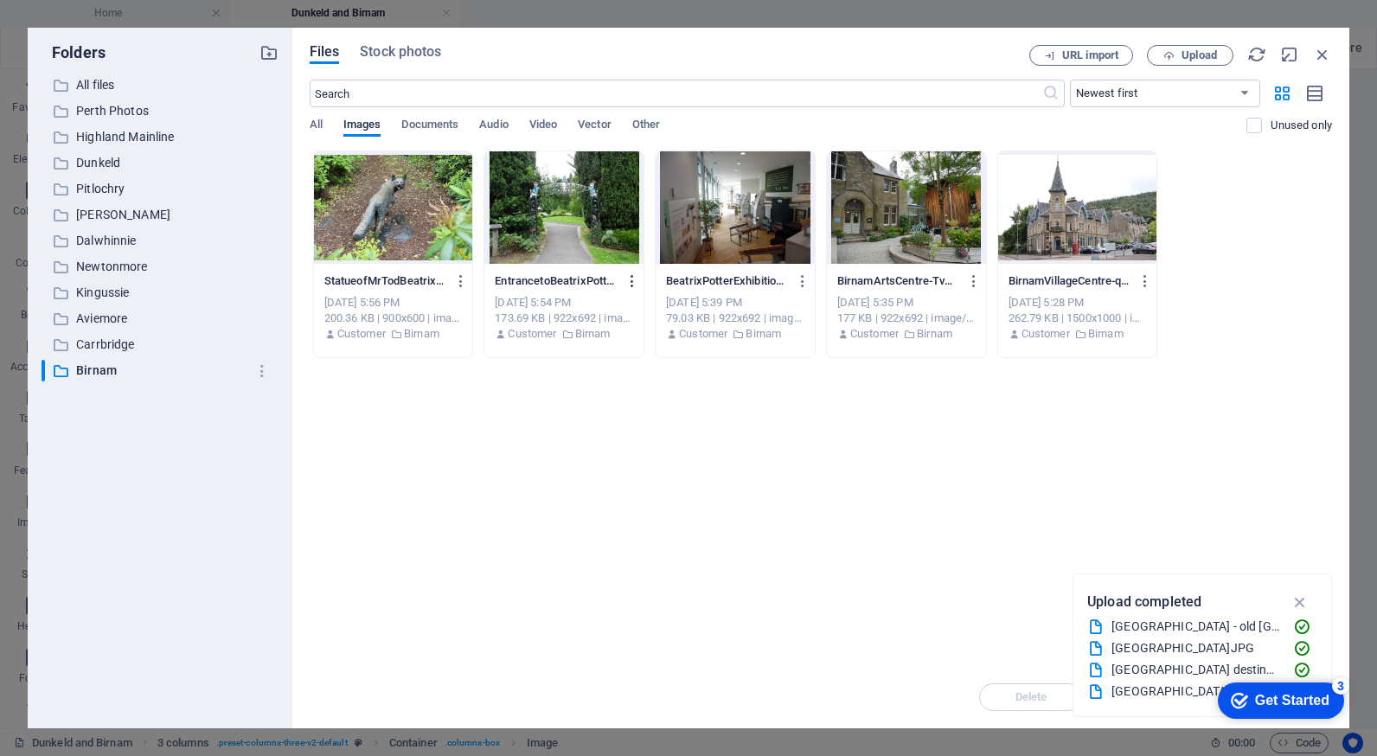
click at [631, 282] on icon "button" at bounding box center [632, 281] width 16 height 16
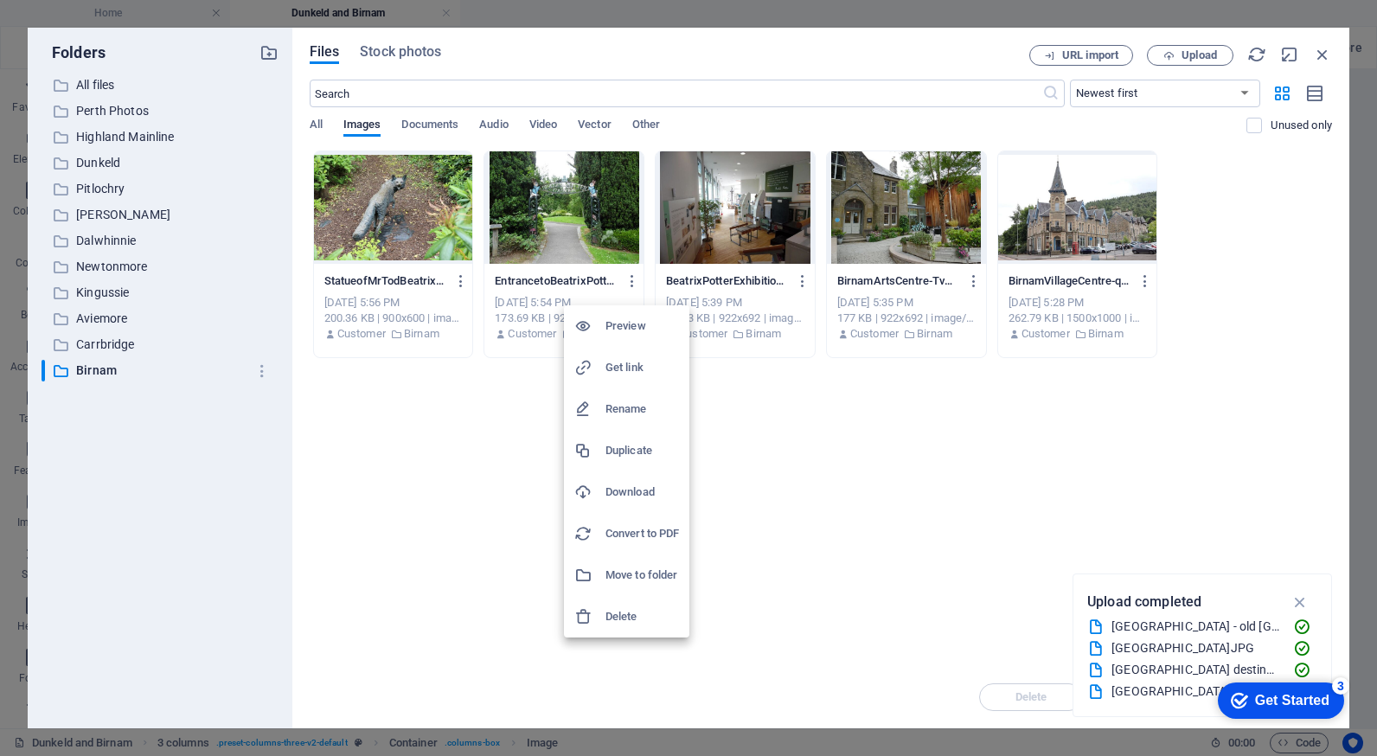
click at [621, 614] on h6 "Delete" at bounding box center [642, 616] width 74 height 21
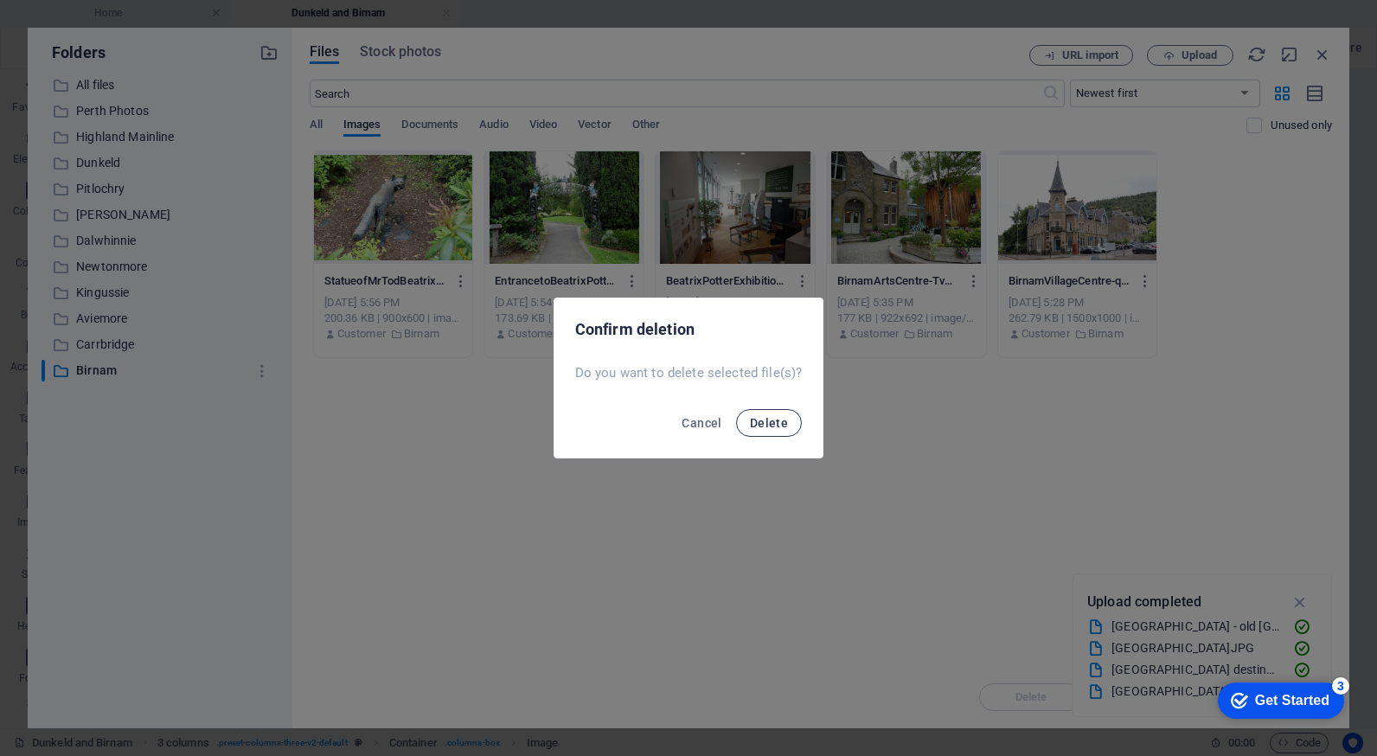
click at [770, 419] on span "Delete" at bounding box center [769, 423] width 38 height 14
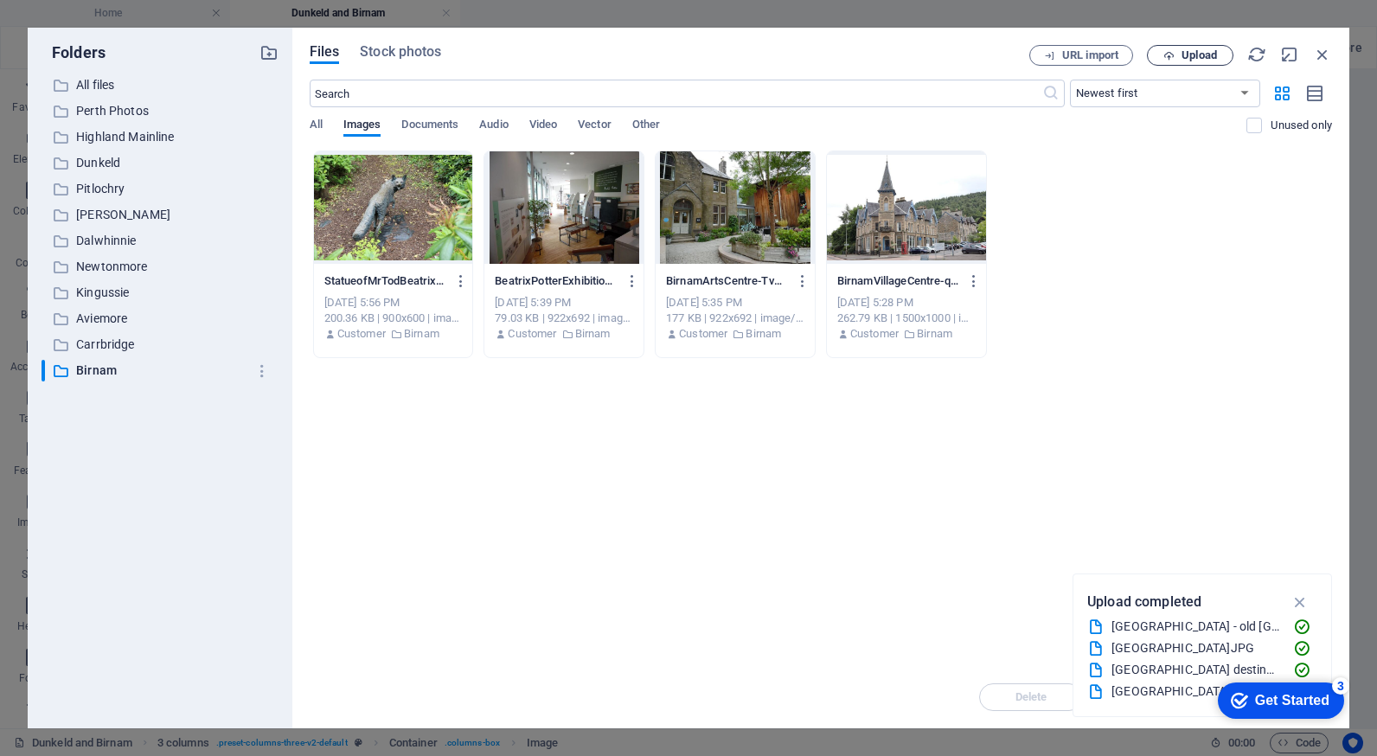
click at [1200, 60] on span "Upload" at bounding box center [1198, 55] width 35 height 10
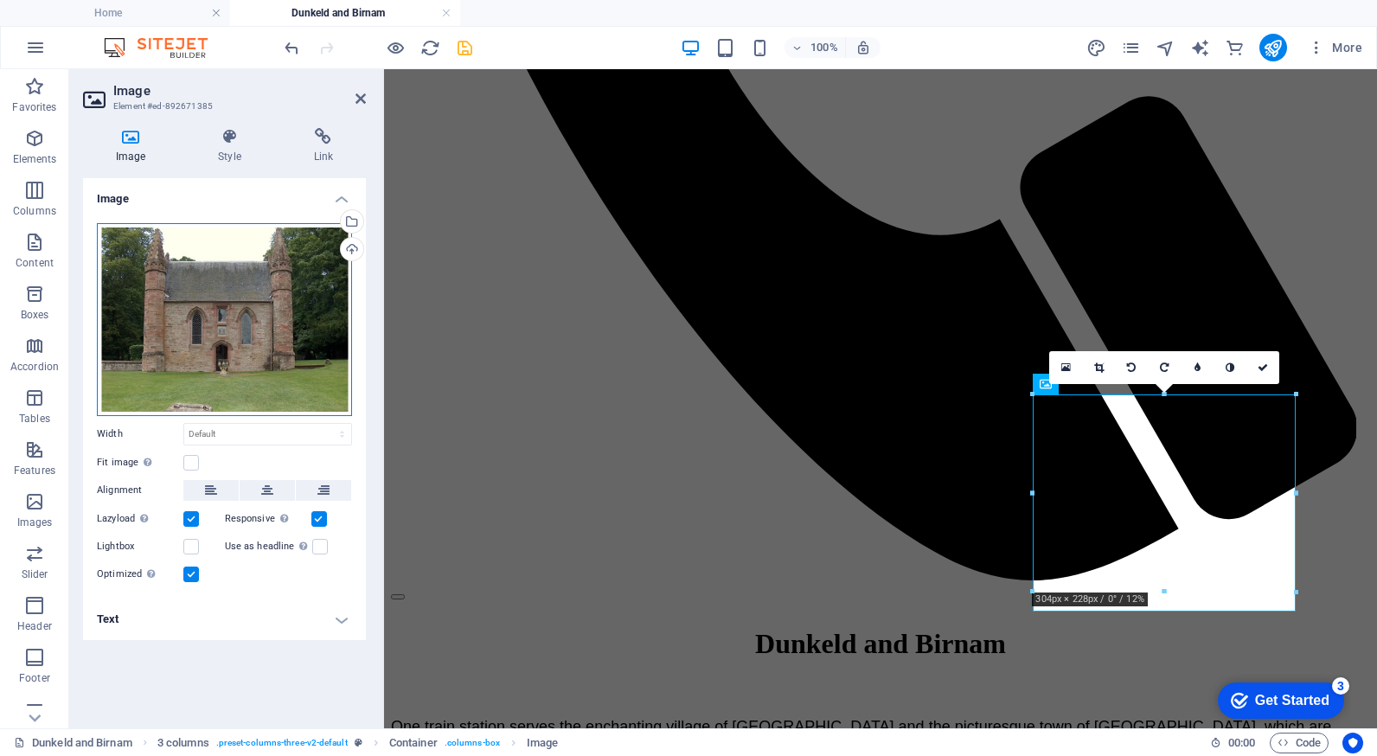
click at [199, 342] on div "Drag files here, click to choose files or select files from Files or our free s…" at bounding box center [224, 319] width 255 height 193
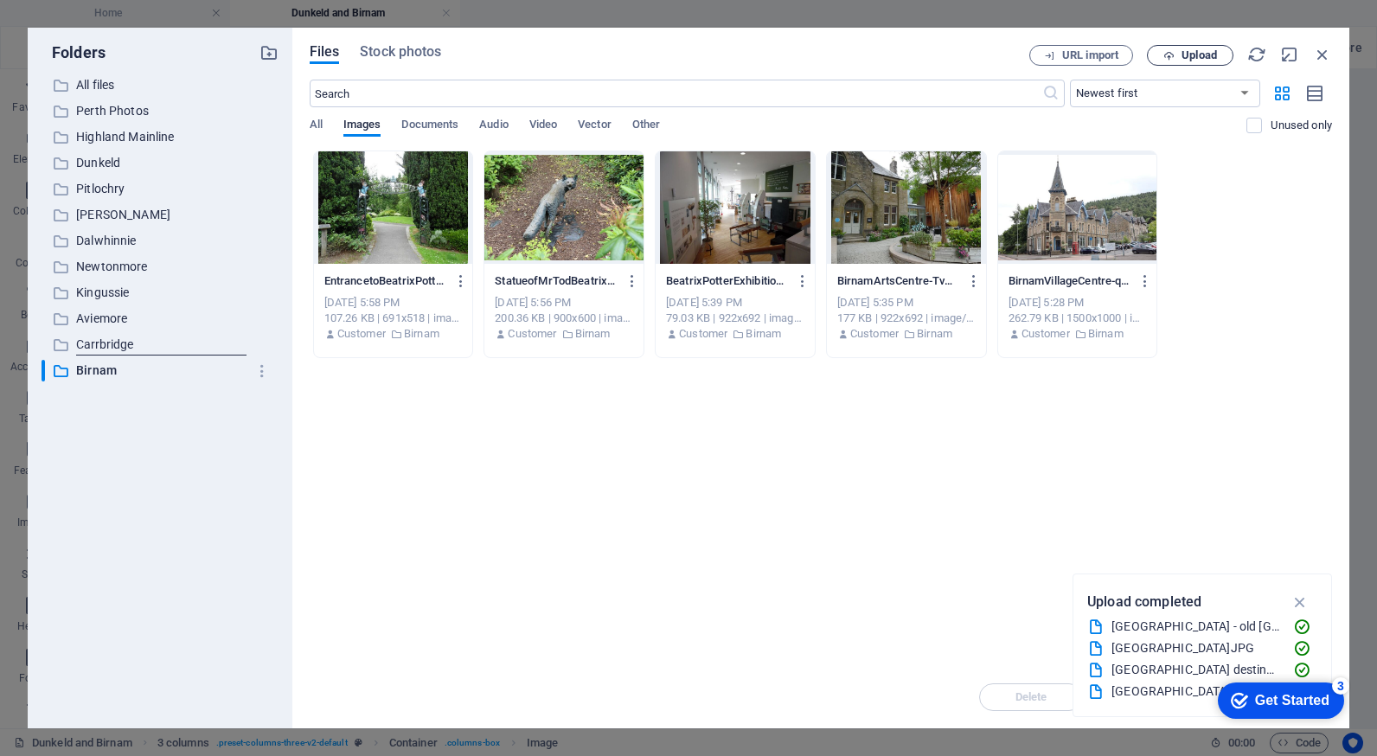
click at [1199, 60] on span "Upload" at bounding box center [1198, 55] width 35 height 10
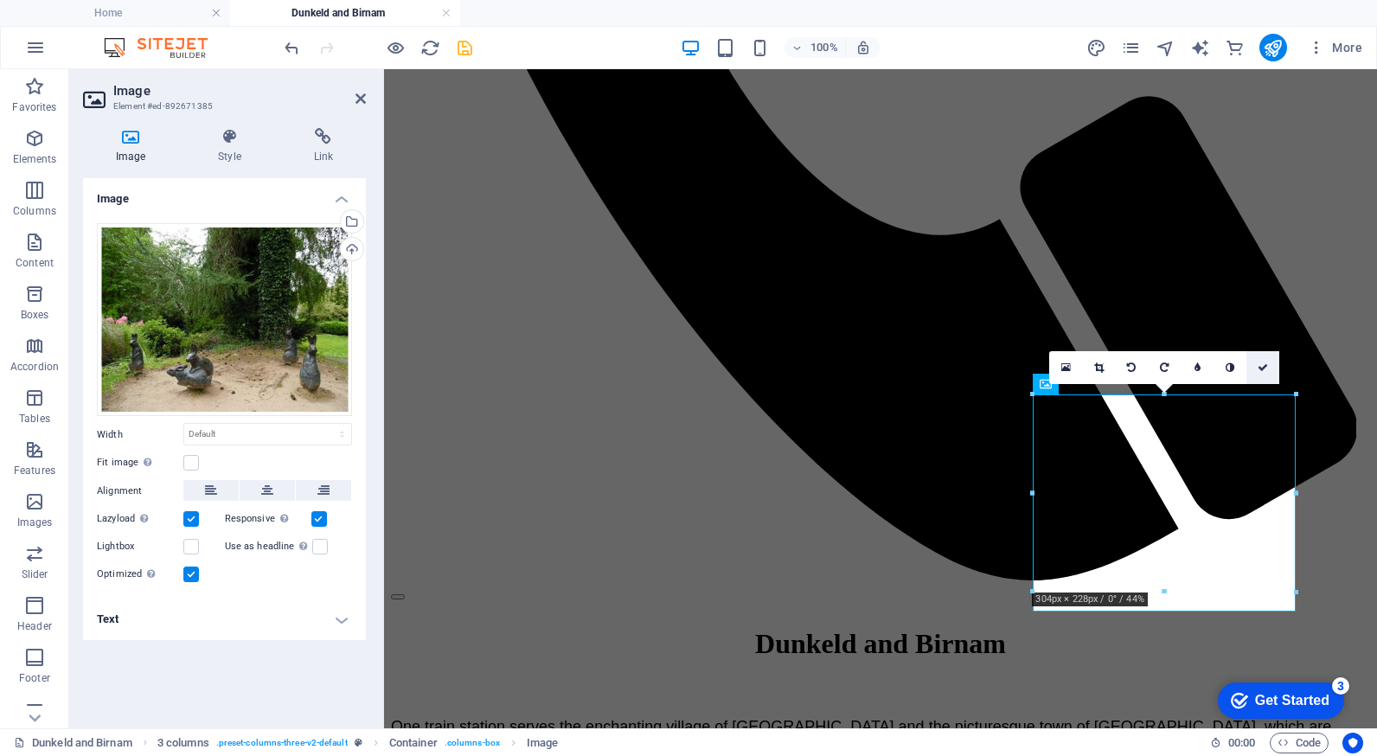
click at [1262, 365] on icon at bounding box center [1262, 367] width 10 height 10
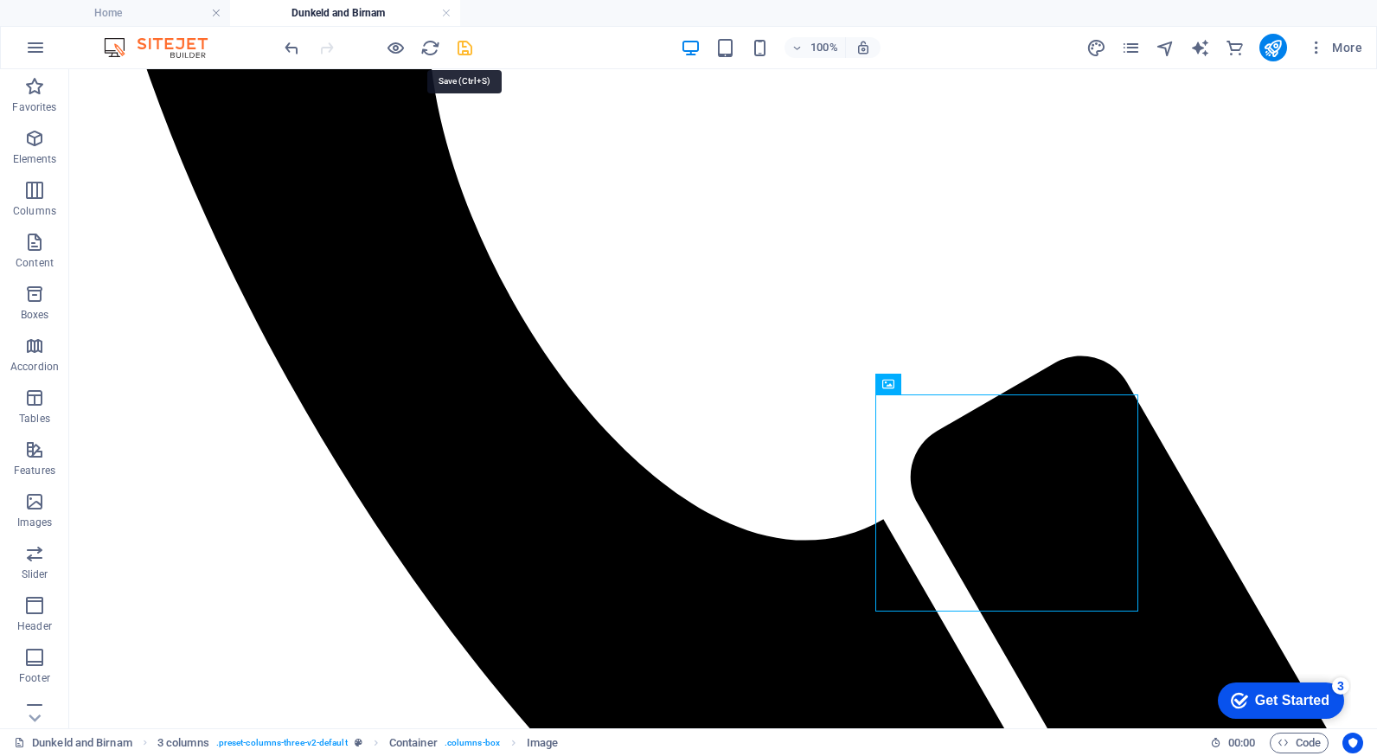
click at [468, 45] on icon "save" at bounding box center [465, 48] width 20 height 20
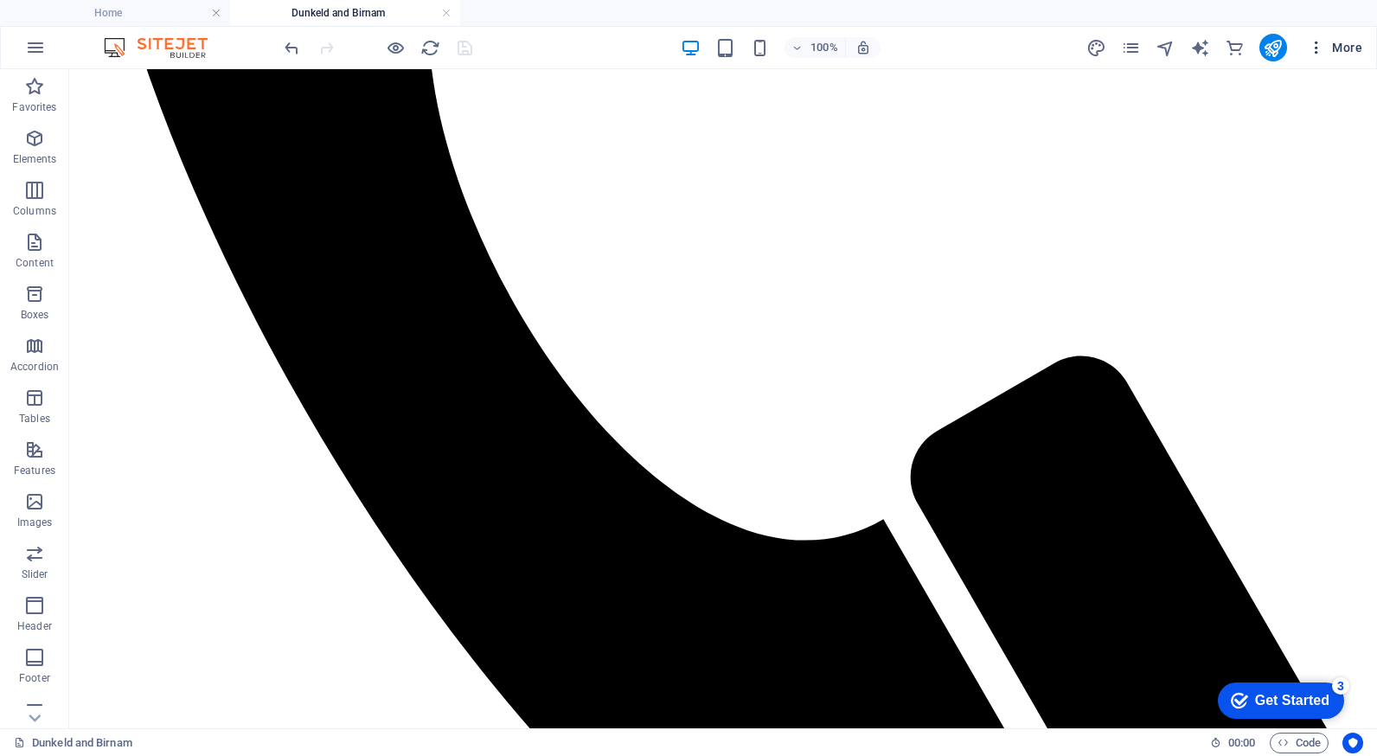
click at [1315, 48] on icon "button" at bounding box center [1315, 47] width 17 height 17
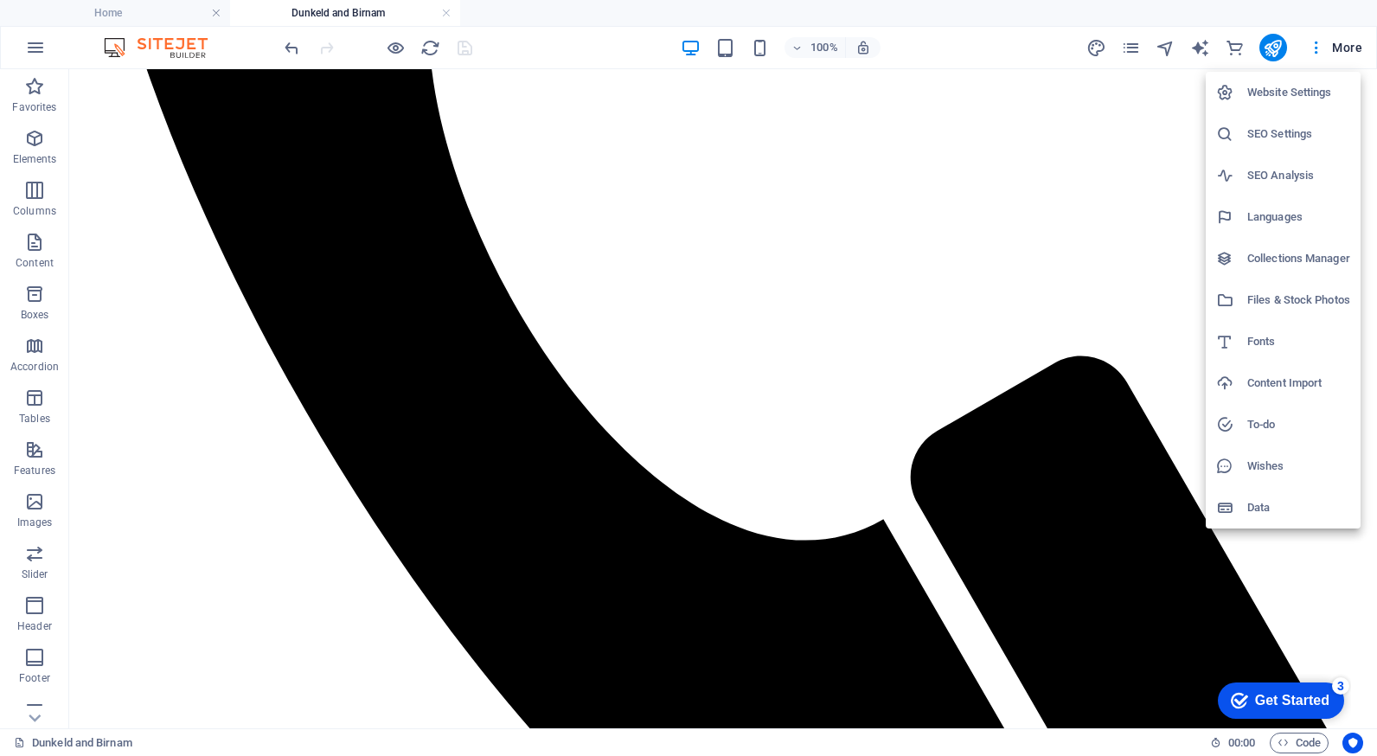
click at [1346, 42] on div at bounding box center [688, 378] width 1377 height 756
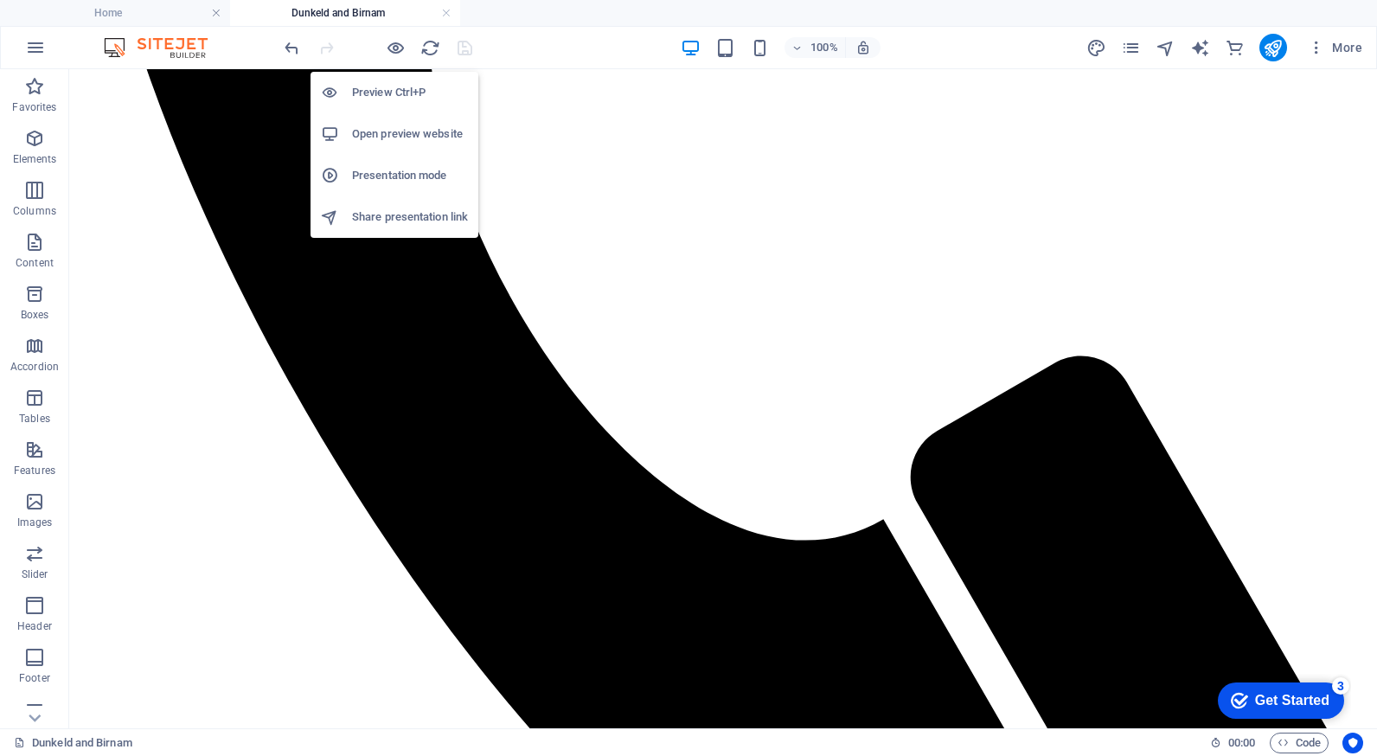
click at [380, 125] on h6 "Open preview website" at bounding box center [410, 134] width 116 height 21
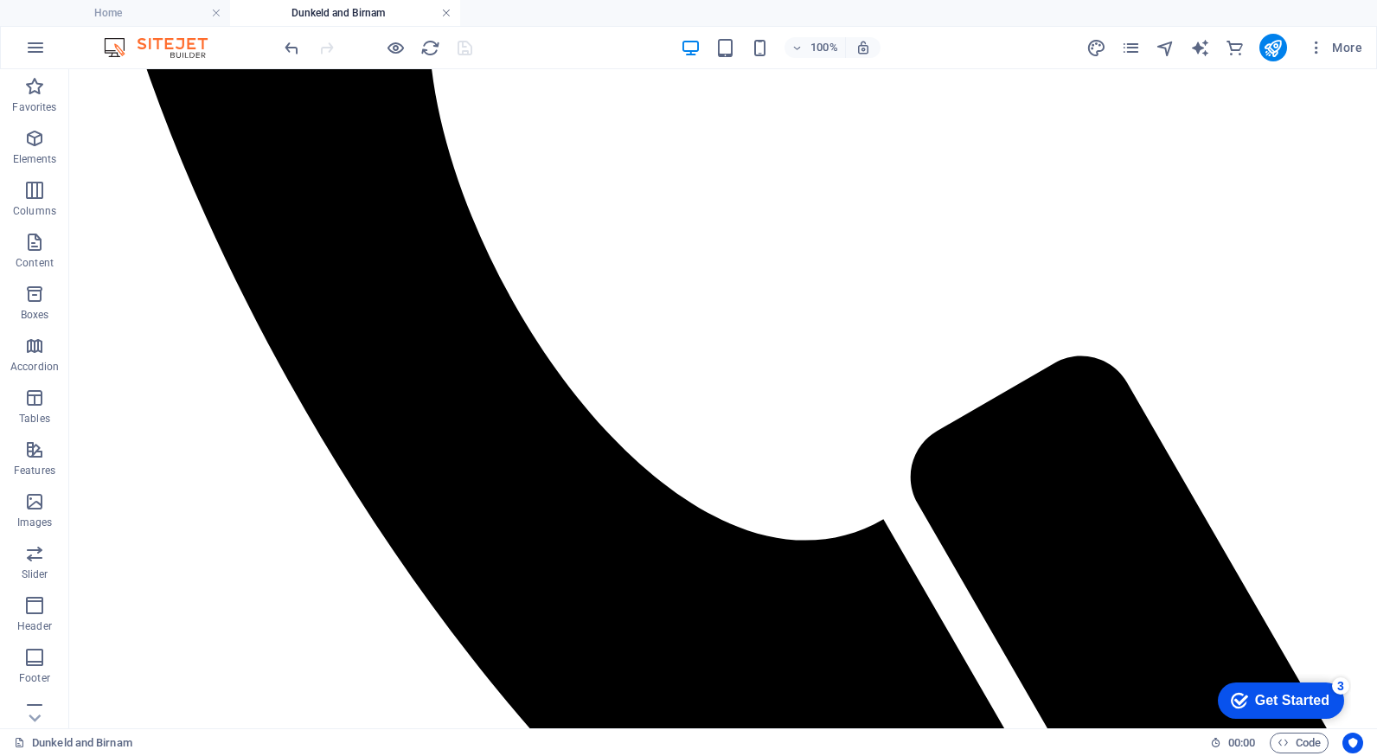
click at [449, 10] on link at bounding box center [446, 13] width 10 height 16
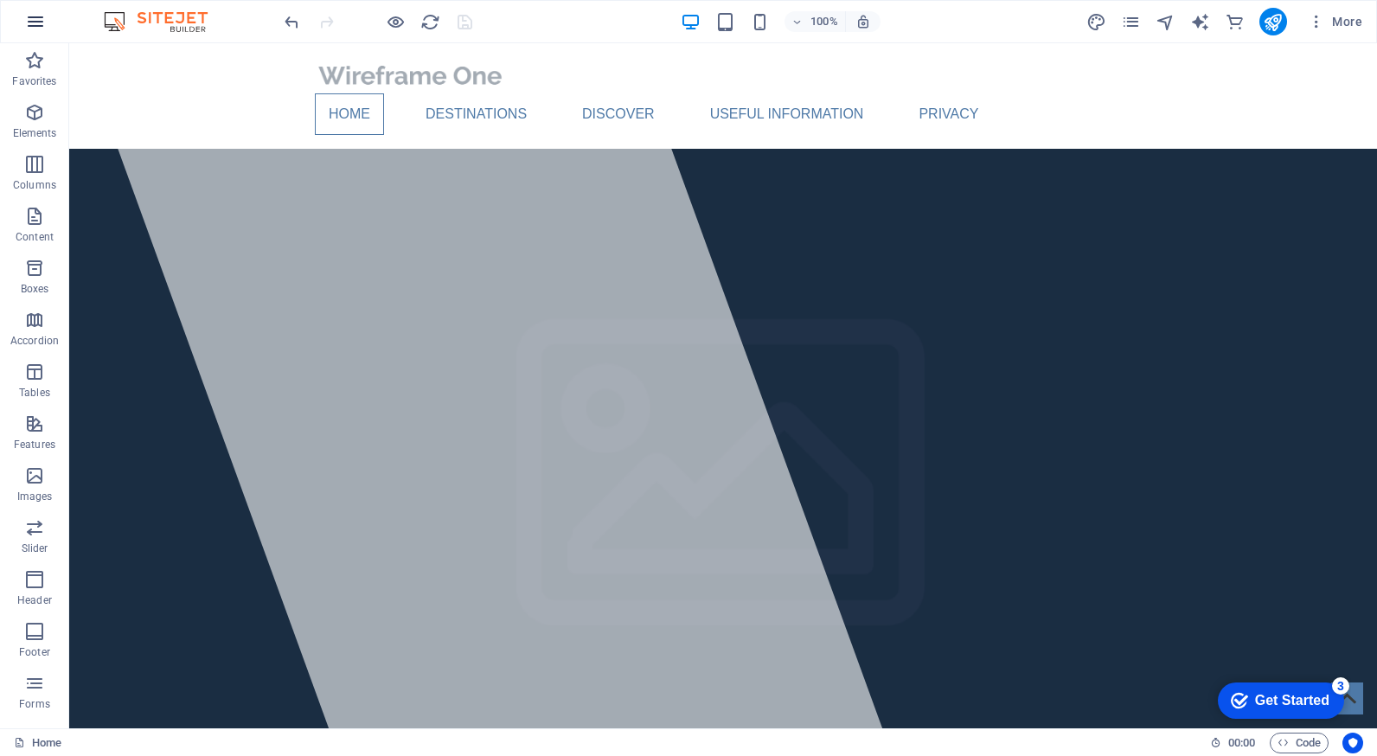
click at [37, 19] on icon "button" at bounding box center [35, 21] width 21 height 21
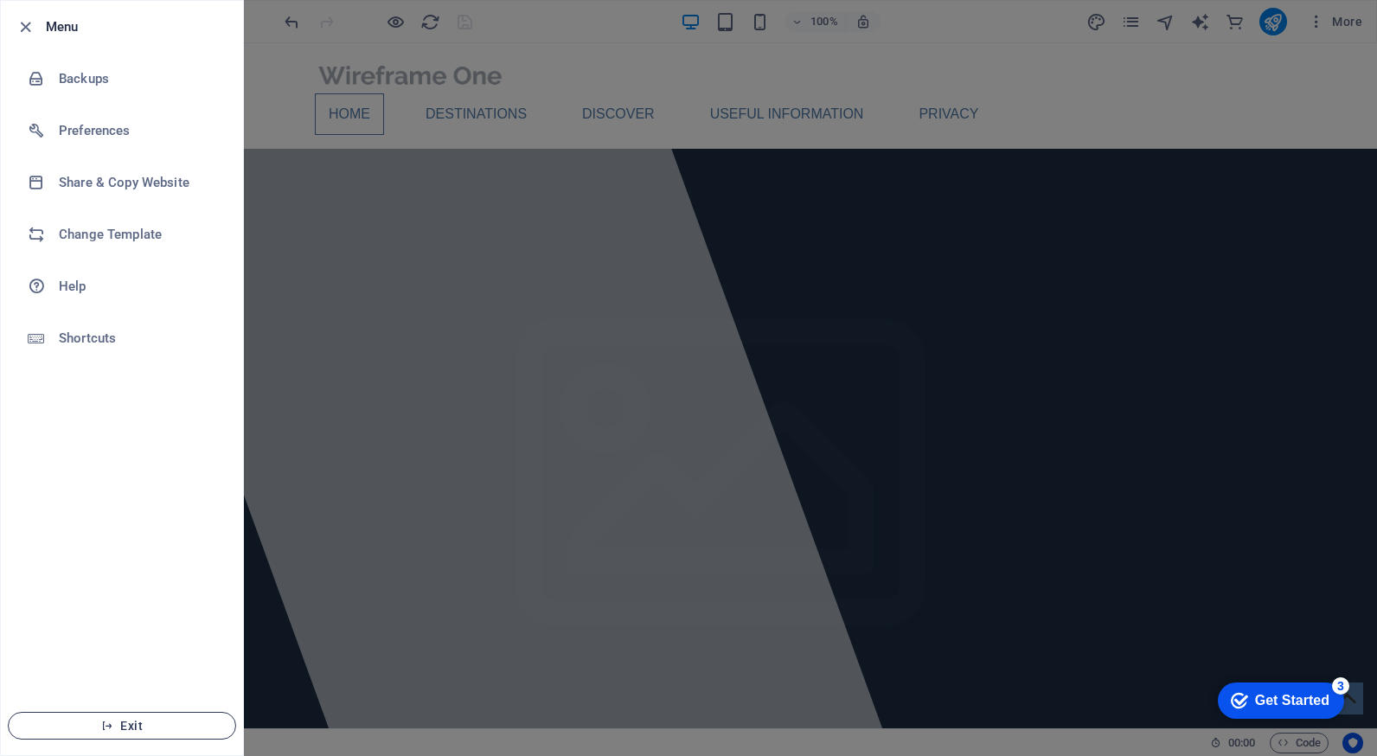
click at [142, 726] on span "Exit" at bounding box center [121, 726] width 199 height 14
